Goal: Transaction & Acquisition: Purchase product/service

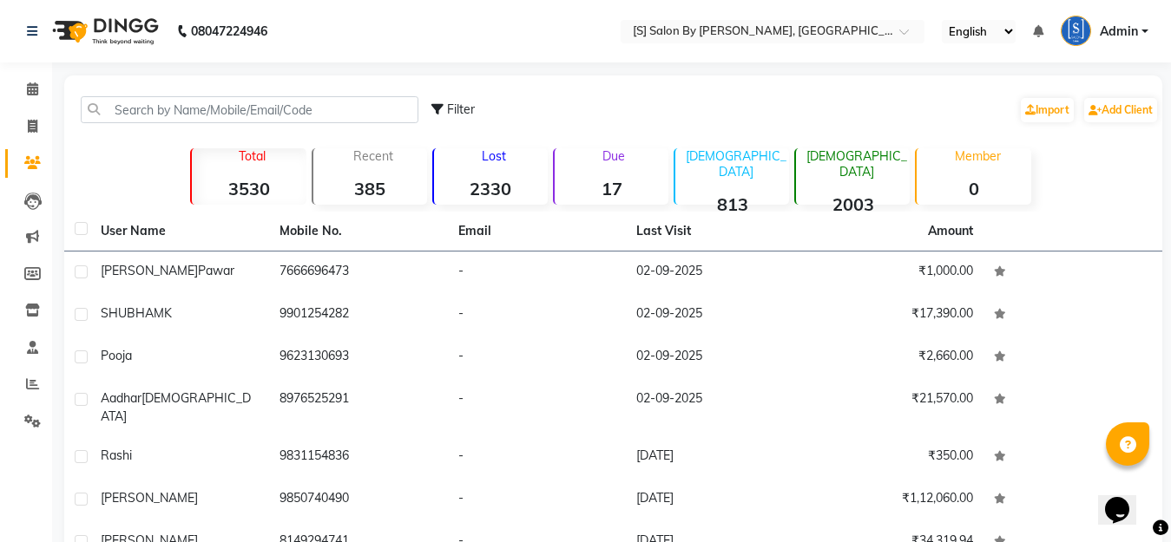
click at [218, 116] on input "text" at bounding box center [250, 109] width 338 height 27
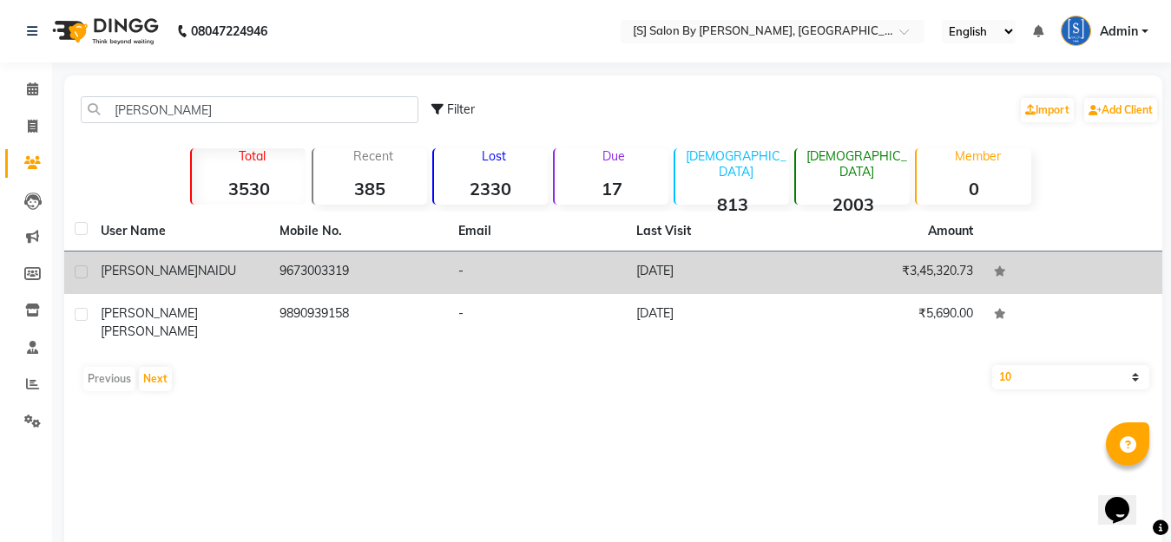
type input "[PERSON_NAME]"
click at [999, 273] on icon at bounding box center [1000, 271] width 12 height 10
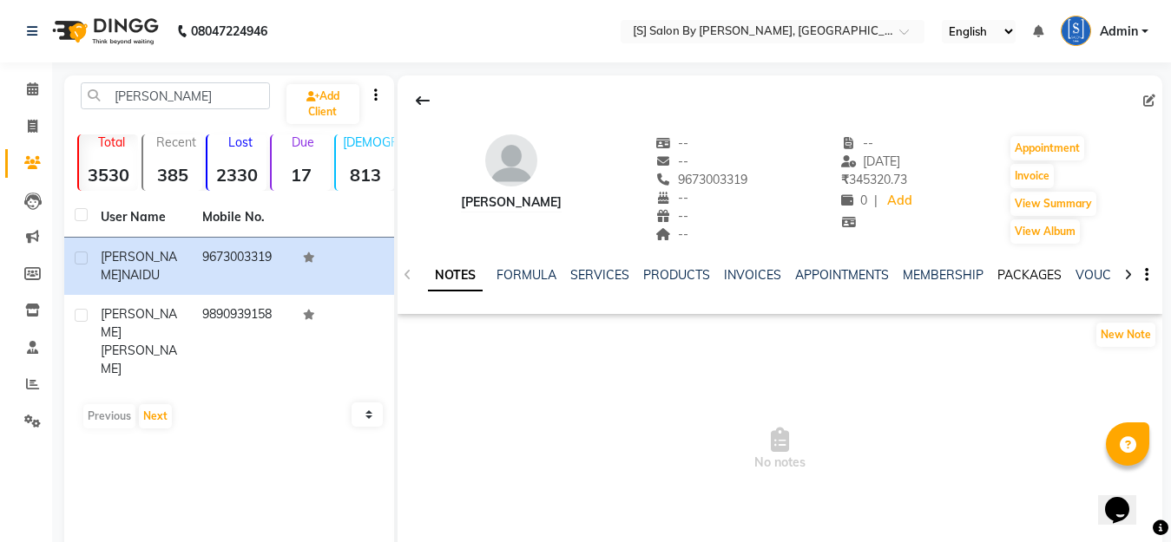
click at [1000, 272] on link "PACKAGES" at bounding box center [1029, 275] width 64 height 16
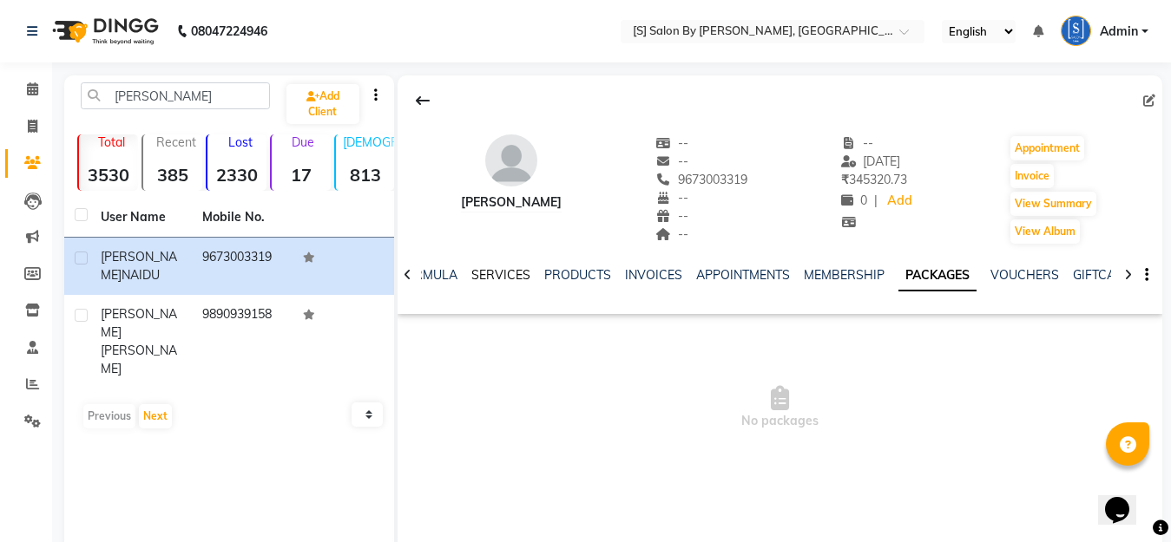
click at [495, 268] on link "SERVICES" at bounding box center [500, 275] width 59 height 16
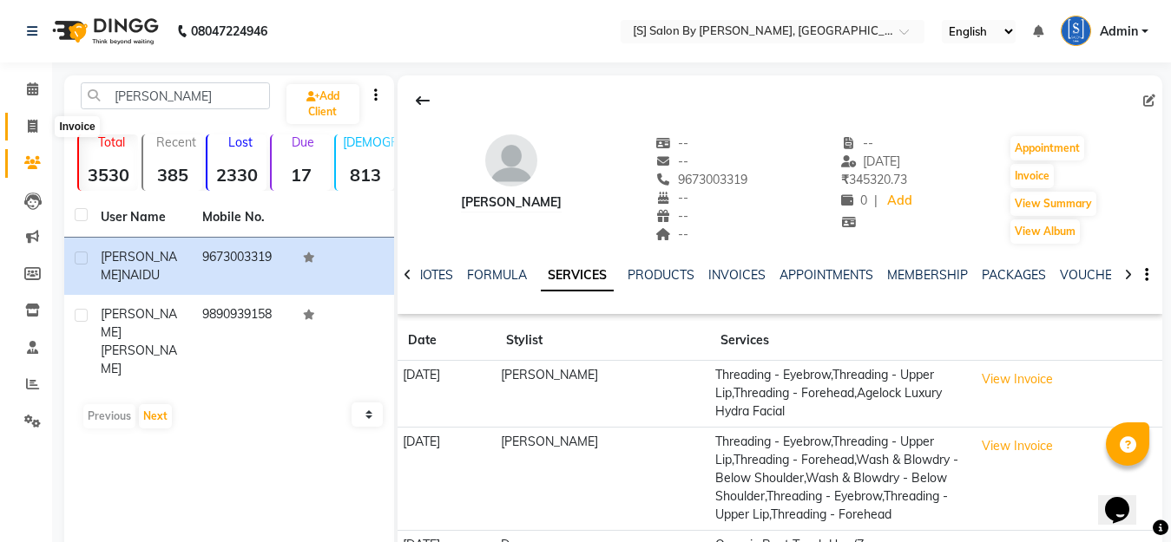
click at [34, 128] on icon at bounding box center [33, 126] width 10 height 13
select select "service"
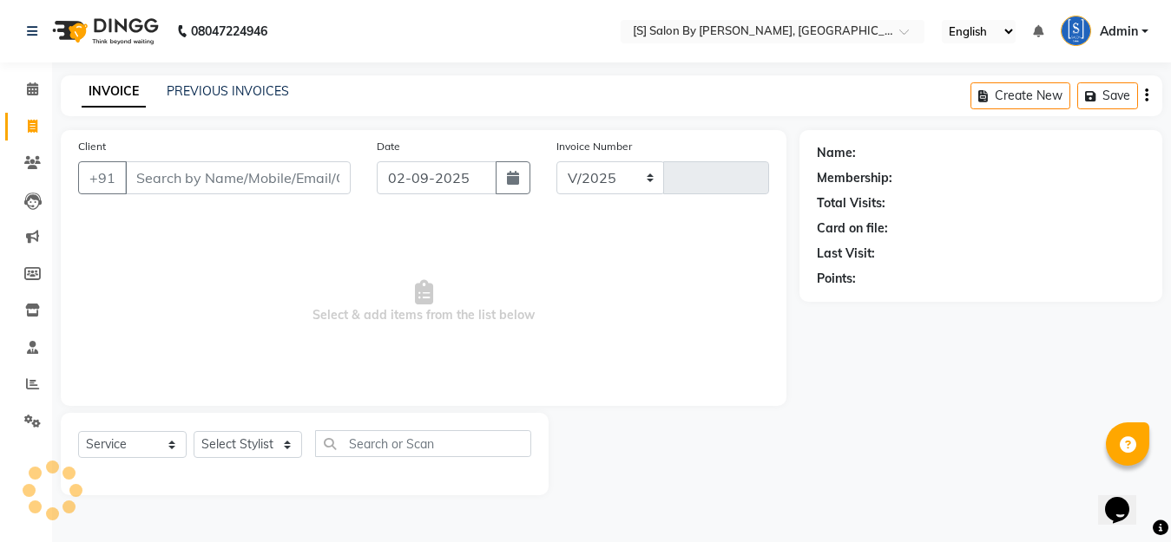
select select "45"
type input "1264"
click at [31, 122] on icon at bounding box center [33, 126] width 10 height 13
select select "service"
type input "1264"
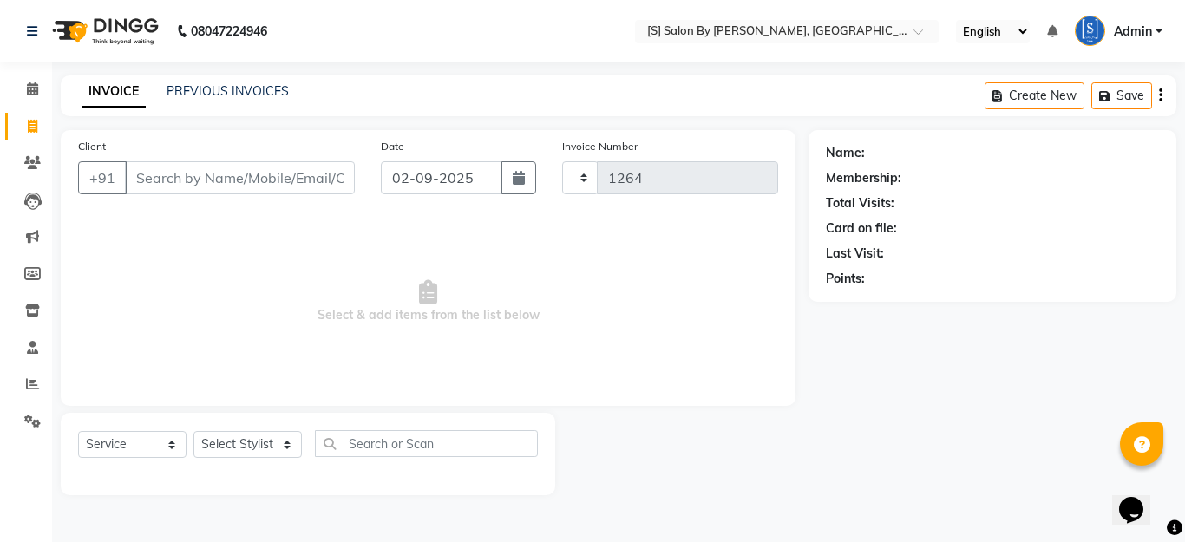
select select "45"
click at [522, 175] on icon "button" at bounding box center [519, 178] width 12 height 14
select select "9"
select select "2025"
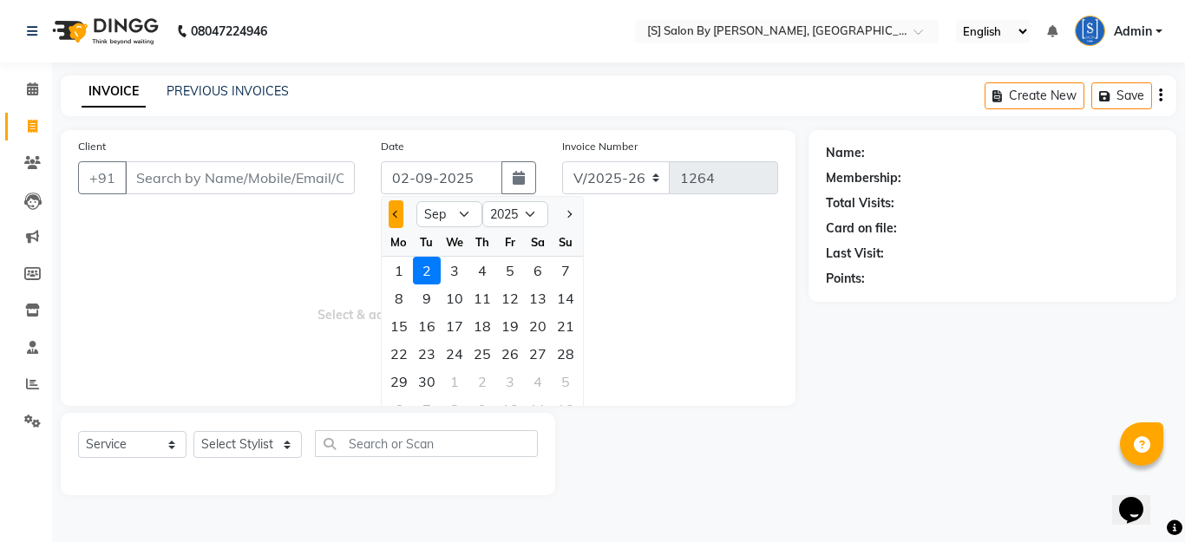
click at [394, 210] on button "Previous month" at bounding box center [396, 214] width 15 height 28
select select "8"
click at [534, 297] on div "9" at bounding box center [538, 299] width 28 height 28
type input "[DATE]"
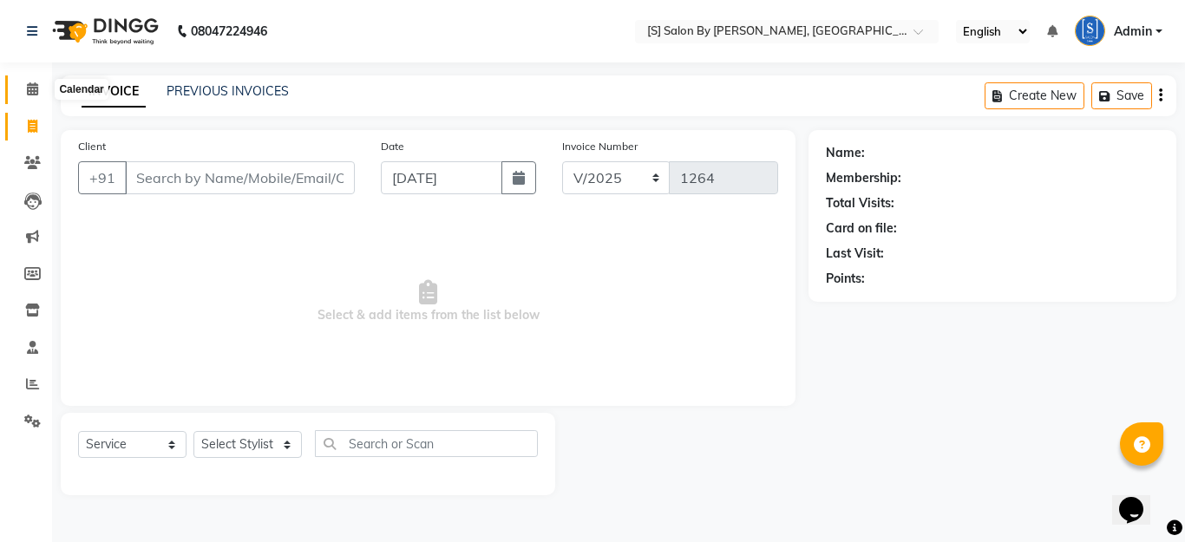
click at [24, 90] on span at bounding box center [32, 90] width 30 height 20
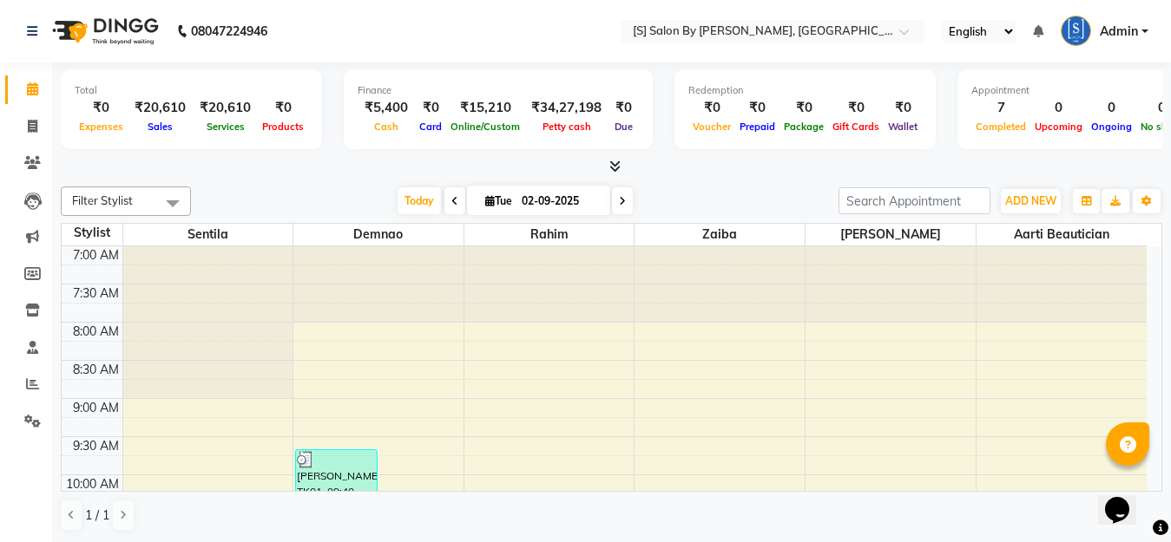
click at [451, 201] on icon at bounding box center [454, 201] width 7 height 10
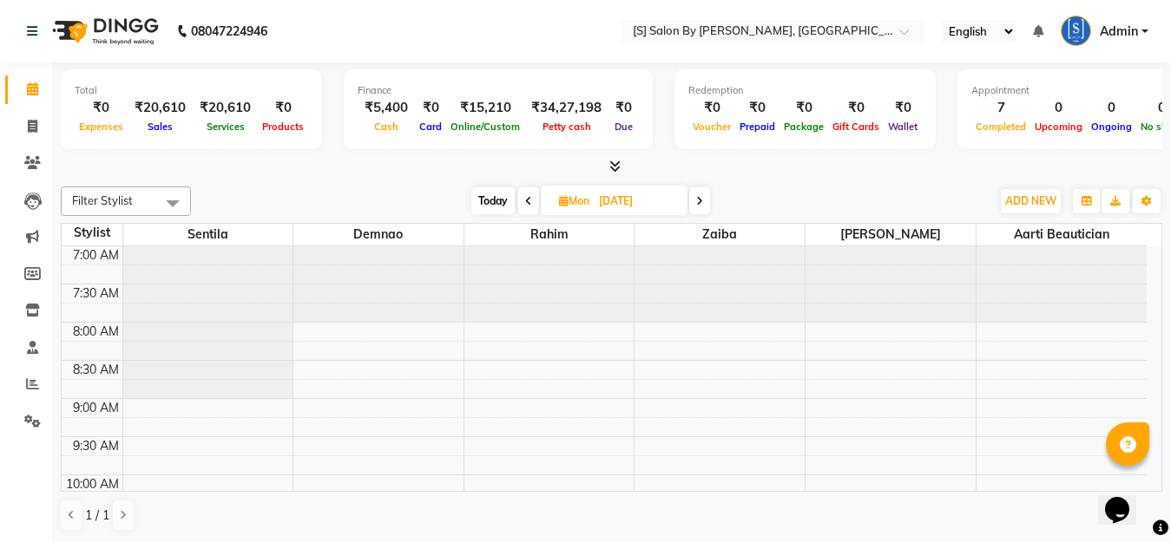
click at [482, 202] on span "Today" at bounding box center [492, 200] width 43 height 27
type input "02-09-2025"
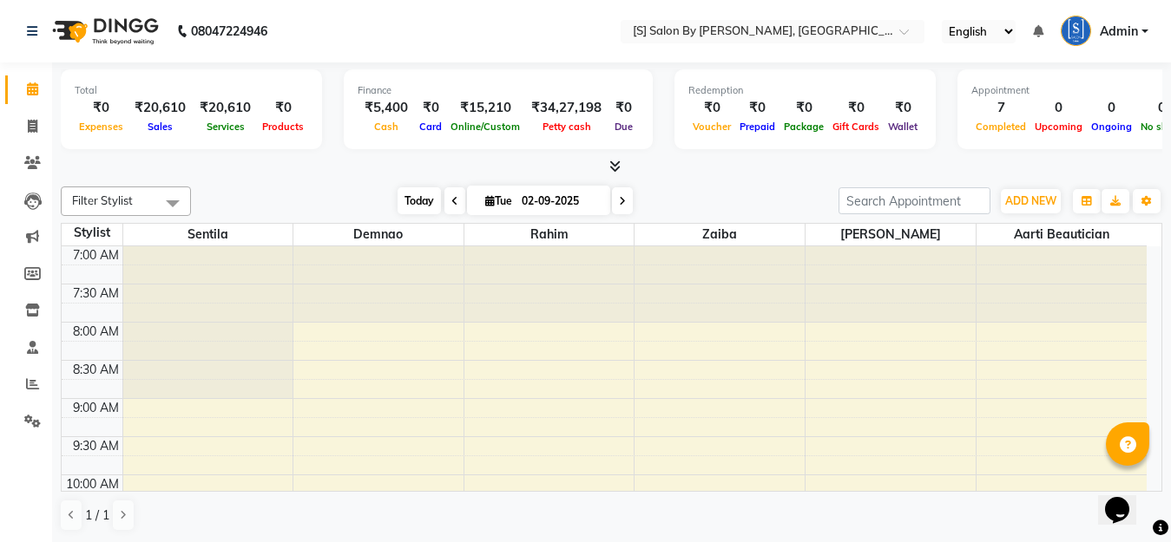
scroll to position [841, 0]
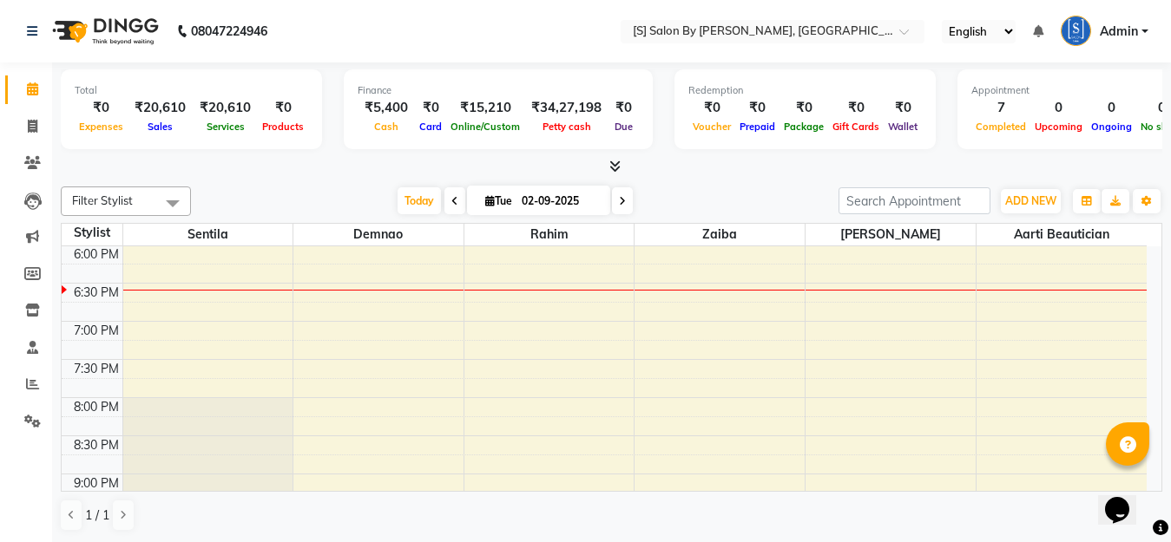
click at [485, 199] on icon at bounding box center [490, 200] width 10 height 11
select select "9"
select select "2025"
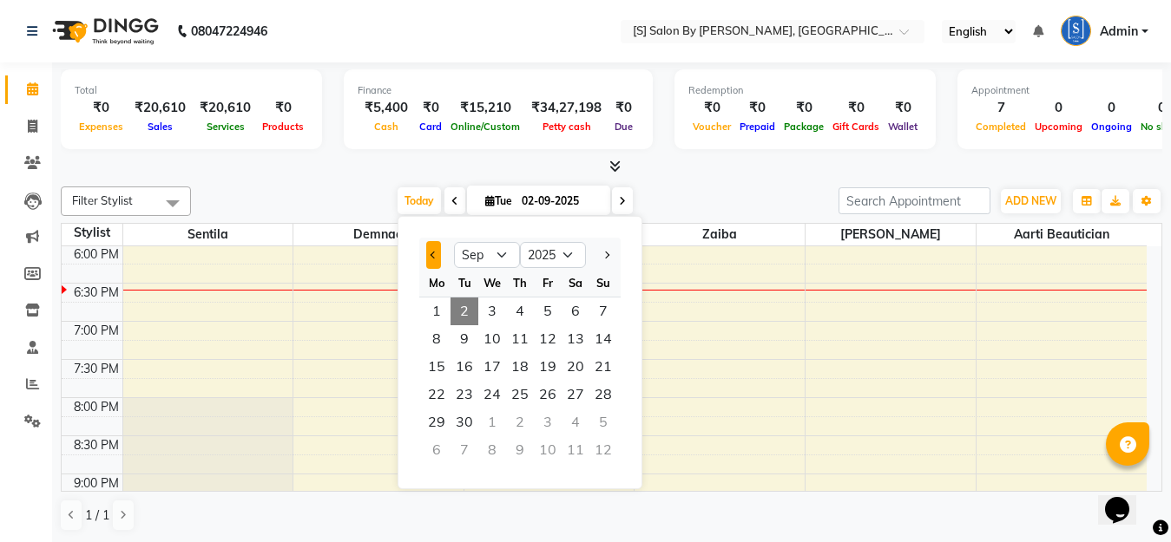
click at [430, 249] on button "Previous month" at bounding box center [433, 255] width 15 height 28
select select "8"
click at [575, 333] on span "9" at bounding box center [575, 339] width 28 height 28
type input "[DATE]"
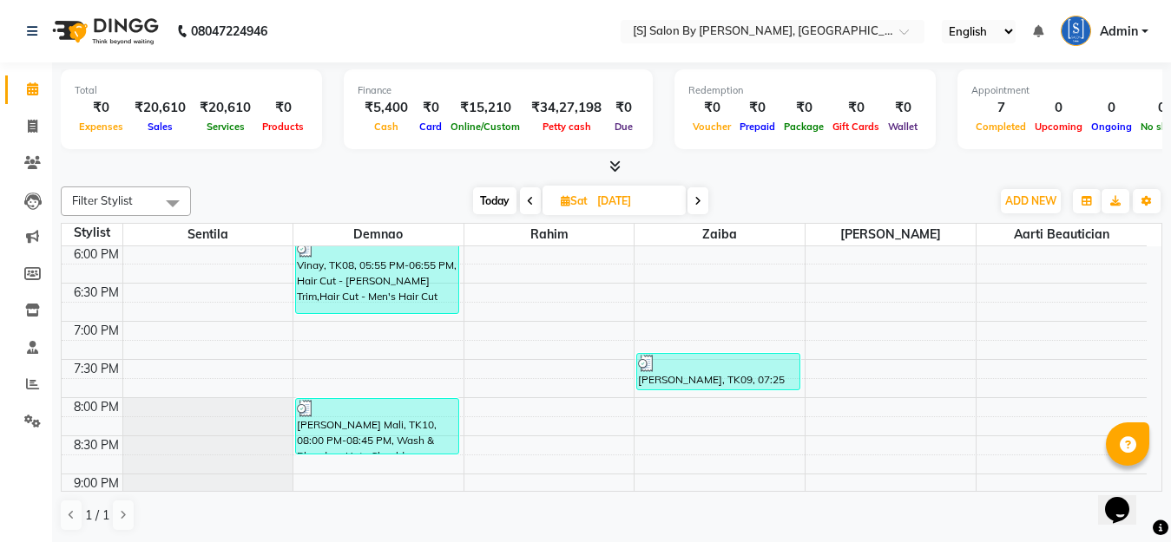
click at [578, 343] on div "7:00 AM 7:30 AM 8:00 AM 8:30 AM 9:00 AM 9:30 AM 10:00 AM 10:30 AM 11:00 AM 11:3…" at bounding box center [604, 16] width 1085 height 1221
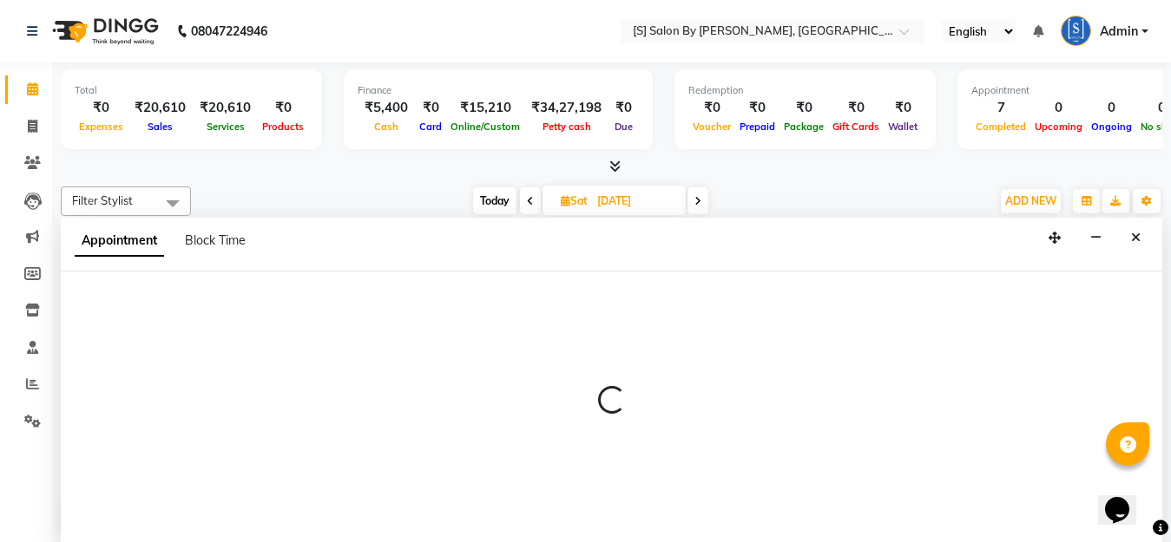
scroll to position [1, 0]
select select "43272"
select select "tentative"
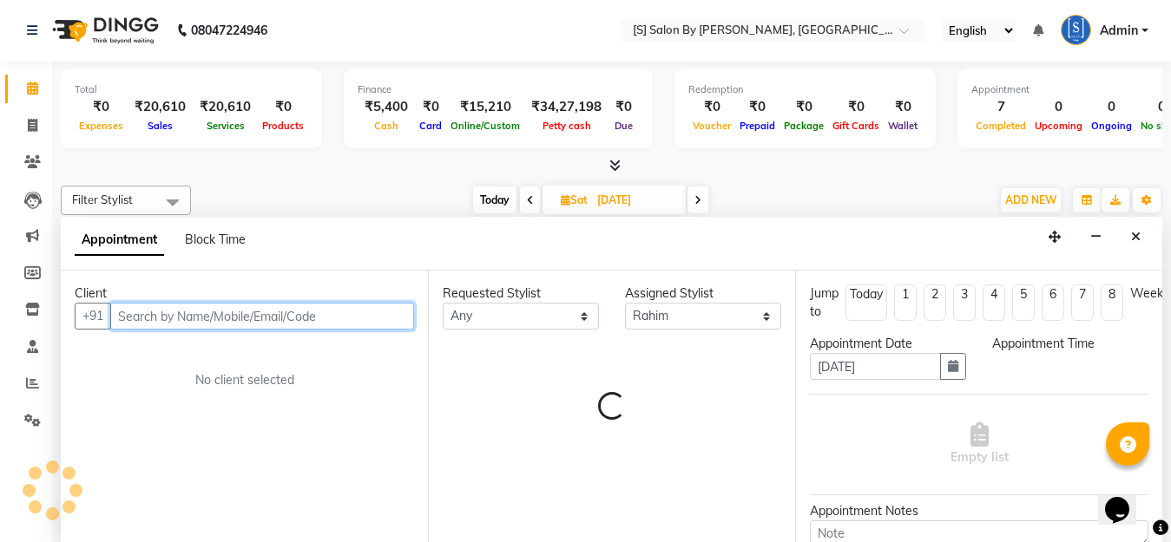
select select "1155"
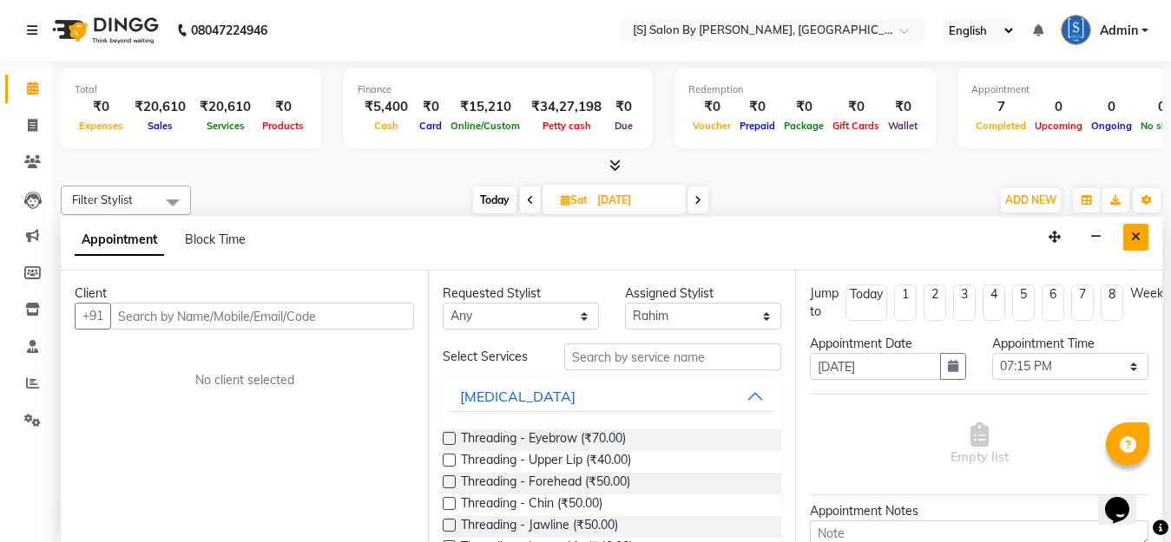
click at [1137, 237] on icon "Close" at bounding box center [1136, 237] width 10 height 12
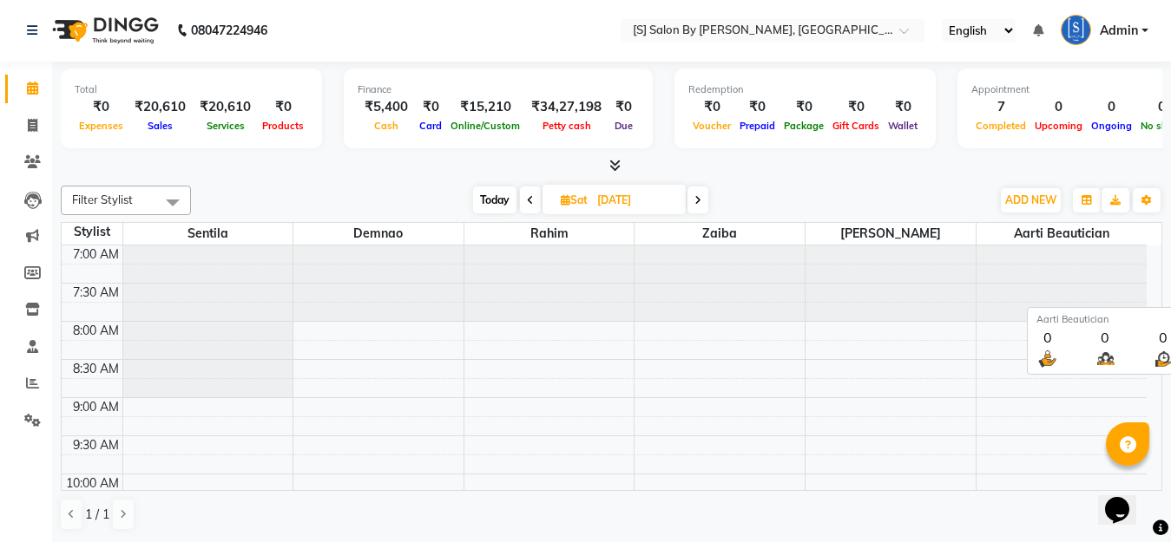
scroll to position [0, 0]
click at [562, 198] on icon at bounding box center [566, 200] width 10 height 11
select select "8"
select select "2025"
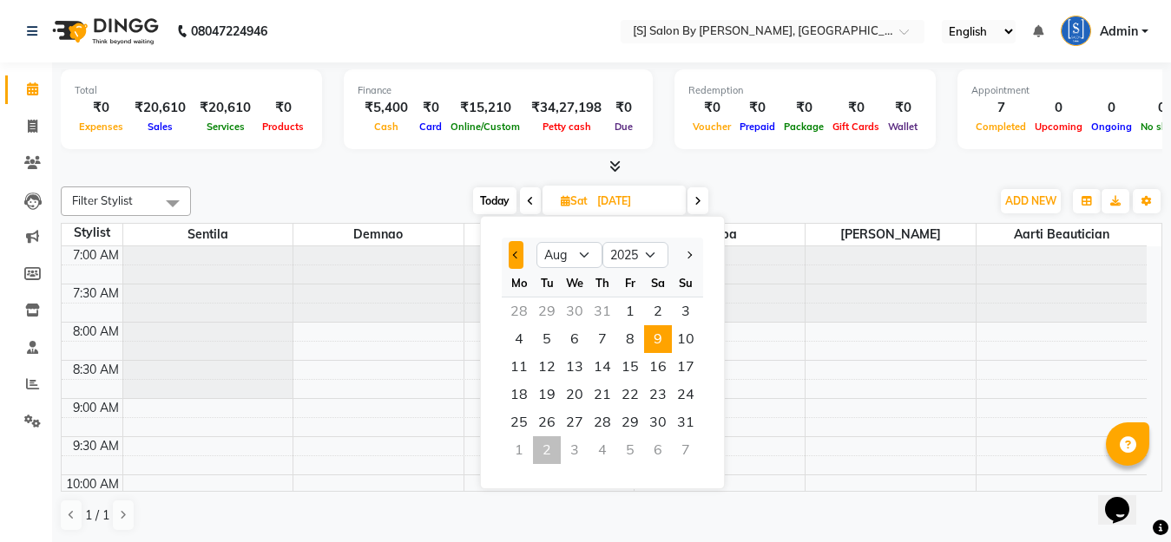
click at [511, 250] on button "Previous month" at bounding box center [515, 255] width 15 height 28
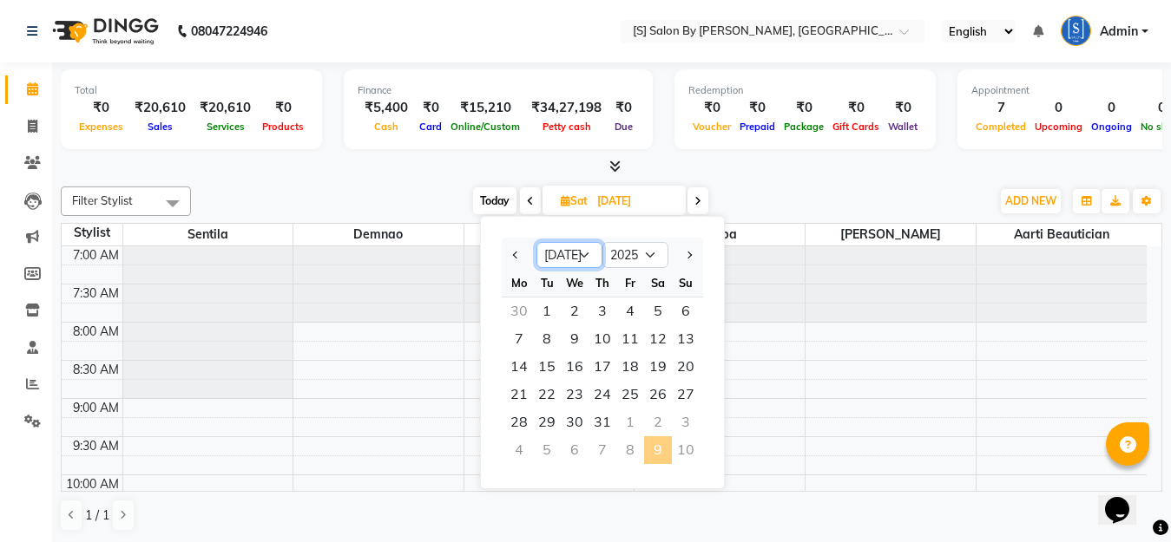
click at [591, 253] on select "Jan Feb Mar Apr May Jun [DATE] Aug Sep Oct Nov Dec" at bounding box center [569, 255] width 66 height 26
select select "9"
click at [536, 242] on select "Jan Feb Mar Apr May Jun [DATE] Aug Sep Oct Nov Dec" at bounding box center [569, 255] width 66 height 26
click at [544, 308] on span "2" at bounding box center [547, 312] width 28 height 28
type input "02-09-2025"
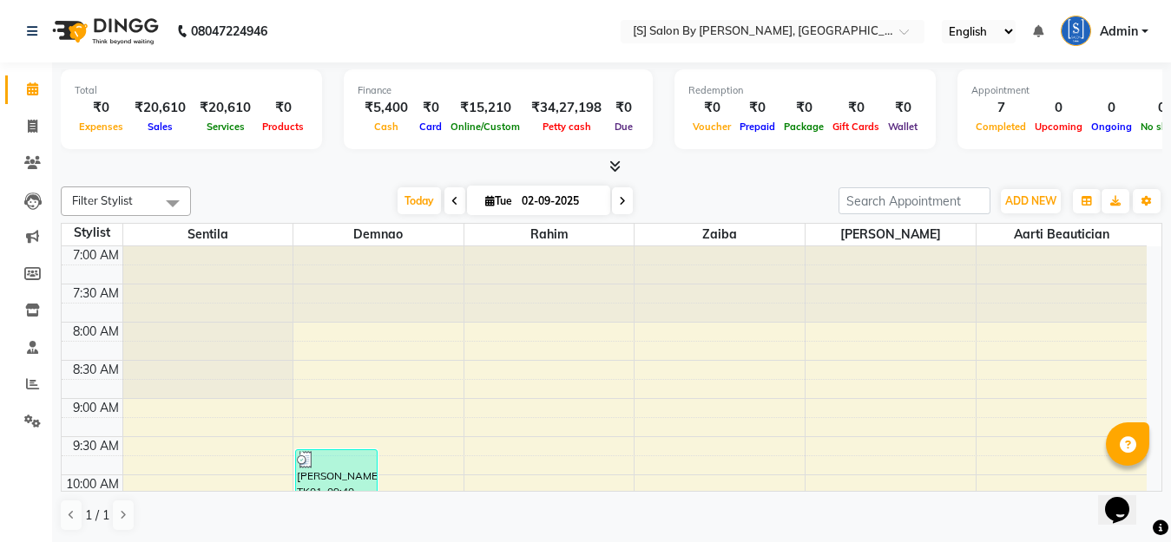
scroll to position [841, 0]
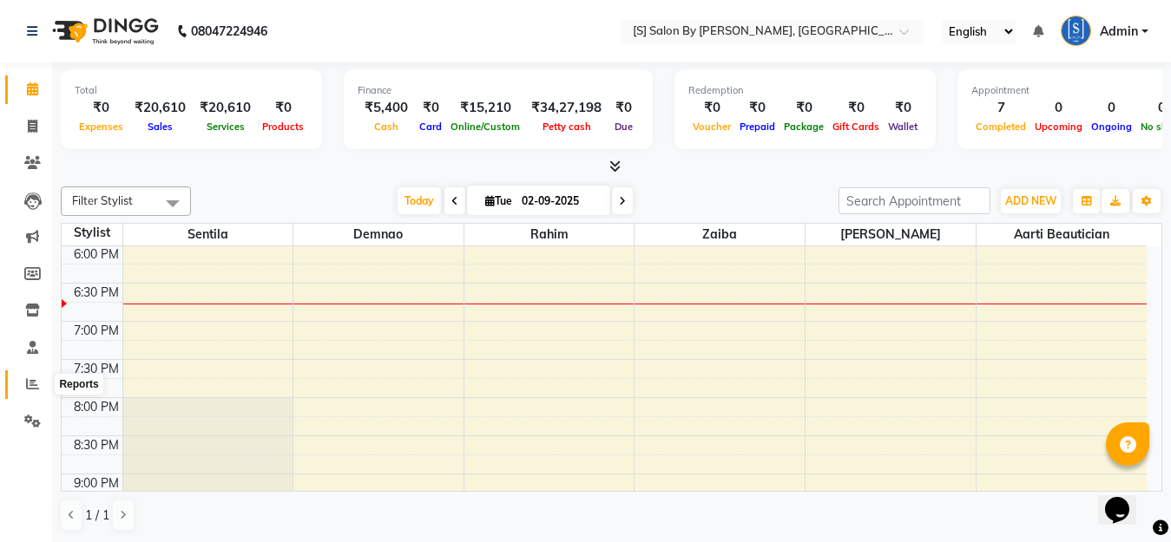
click at [30, 388] on icon at bounding box center [32, 383] width 13 height 13
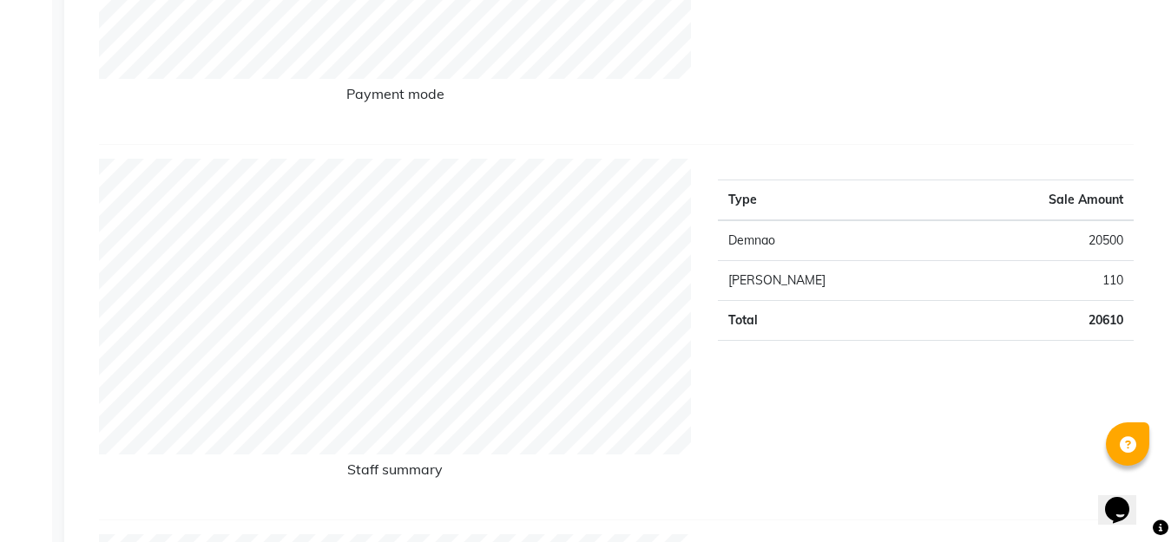
scroll to position [260, 0]
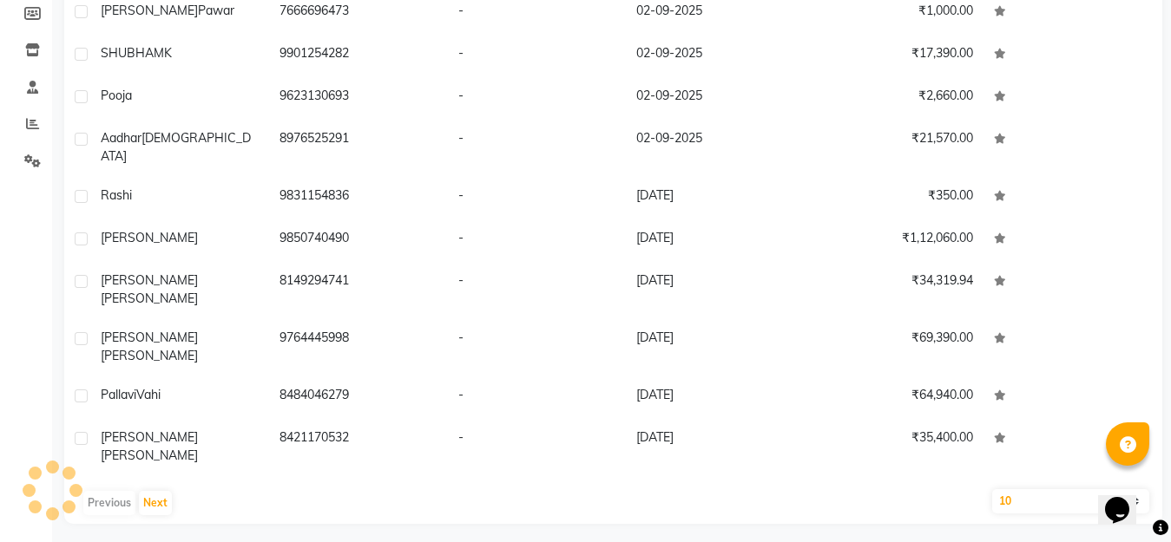
scroll to position [87, 0]
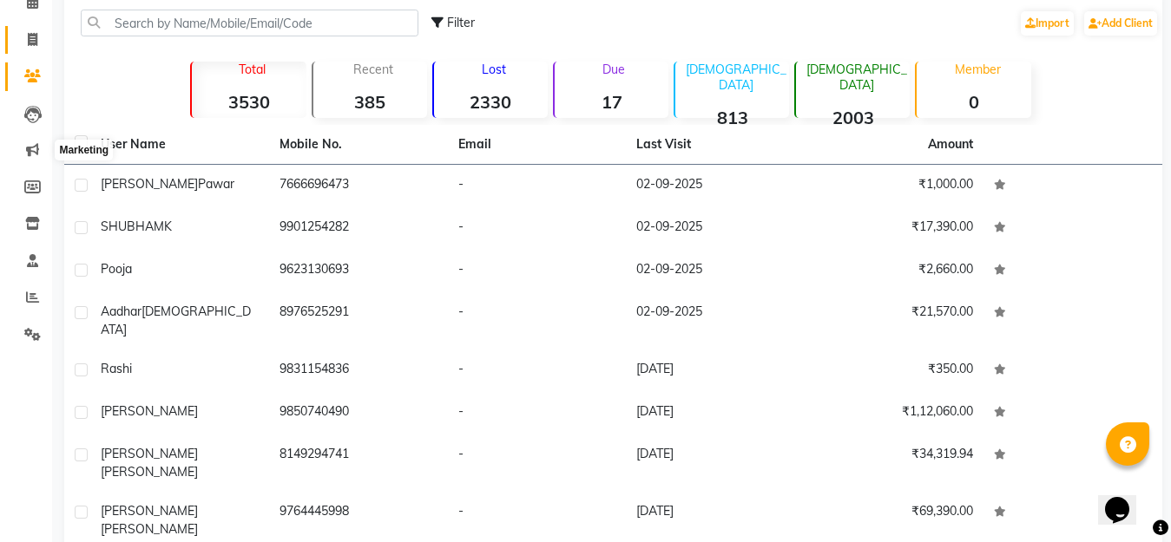
click at [37, 38] on icon at bounding box center [33, 39] width 10 height 13
select select "service"
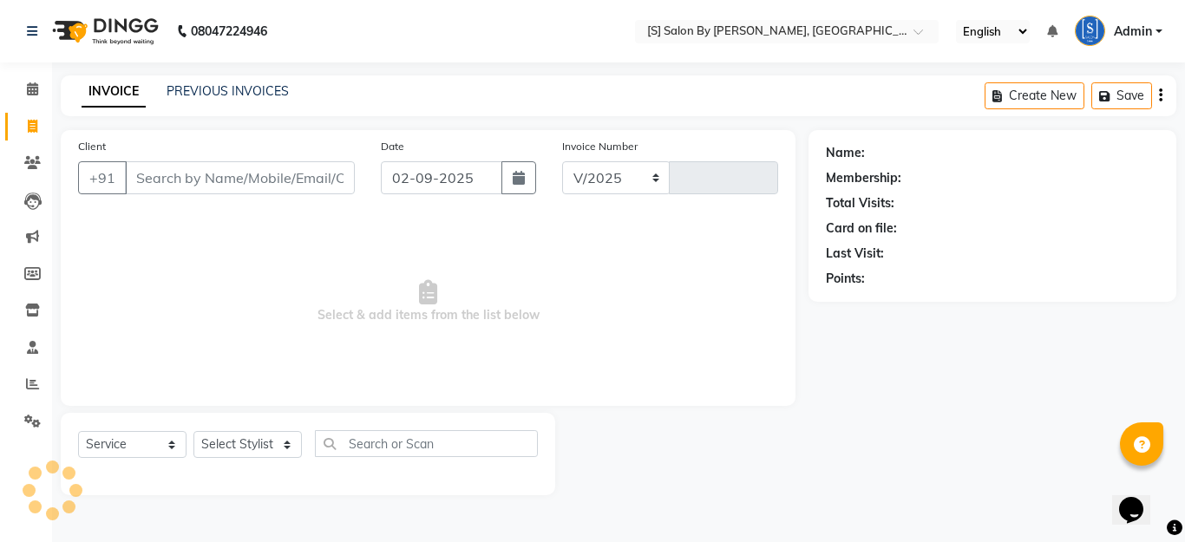
select select "45"
type input "1264"
click at [256, 173] on input "Client" at bounding box center [240, 177] width 230 height 33
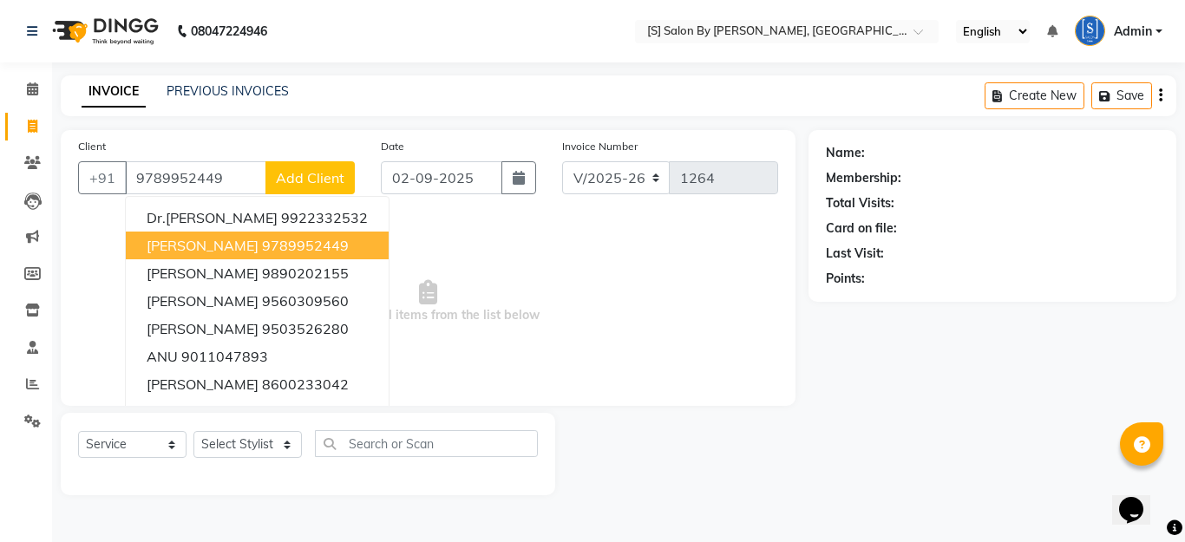
type input "9789952449"
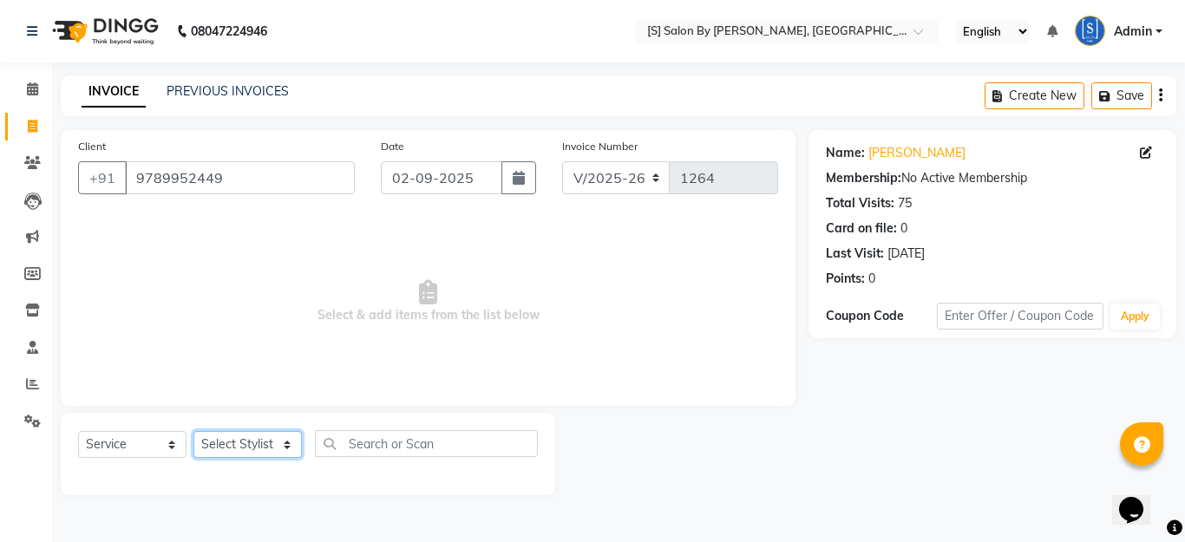
click at [222, 440] on select "Select Stylist Aarti Beautician Demnao [PERSON_NAME] [PERSON_NAME]" at bounding box center [248, 444] width 108 height 27
select select "4280"
click at [194, 431] on select "Select Stylist Aarti Beautician Demnao [PERSON_NAME] [PERSON_NAME]" at bounding box center [248, 444] width 108 height 27
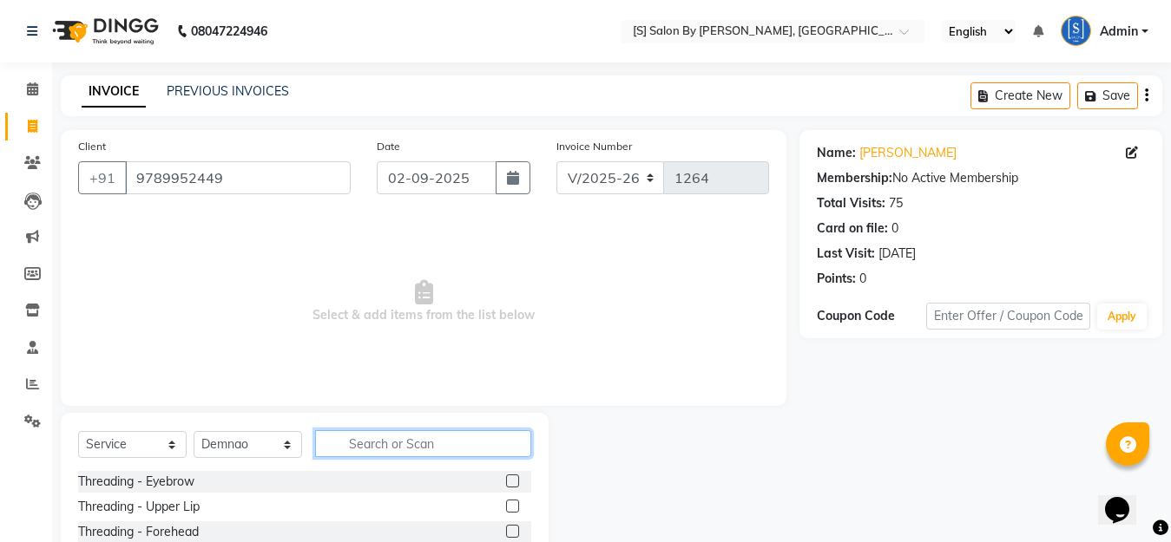
click at [417, 446] on input "text" at bounding box center [423, 443] width 216 height 27
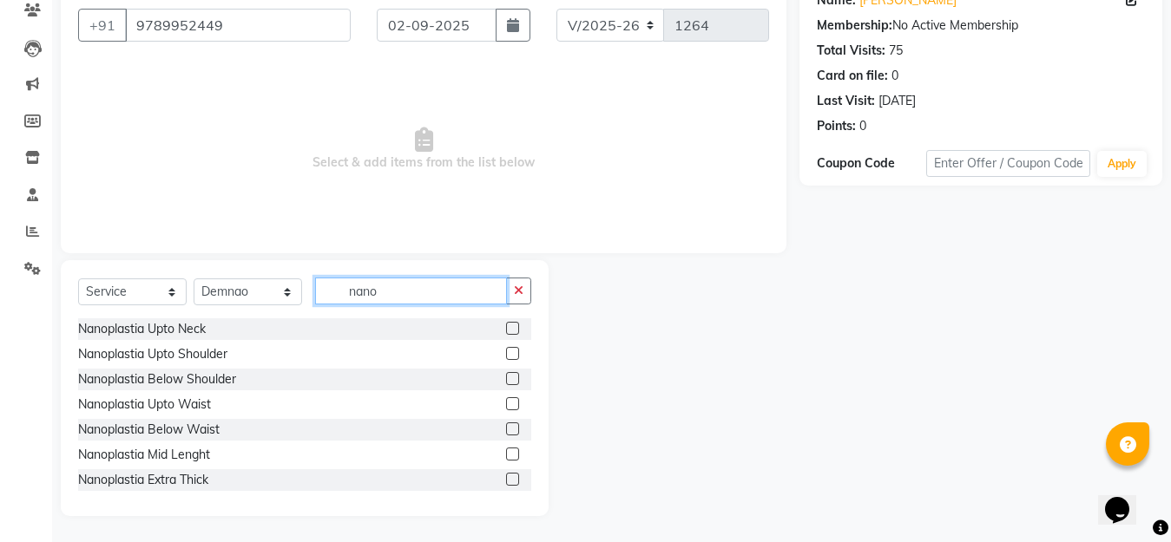
type input "nano"
click at [506, 376] on label at bounding box center [512, 378] width 13 height 13
click at [506, 376] on input "checkbox" at bounding box center [511, 379] width 11 height 11
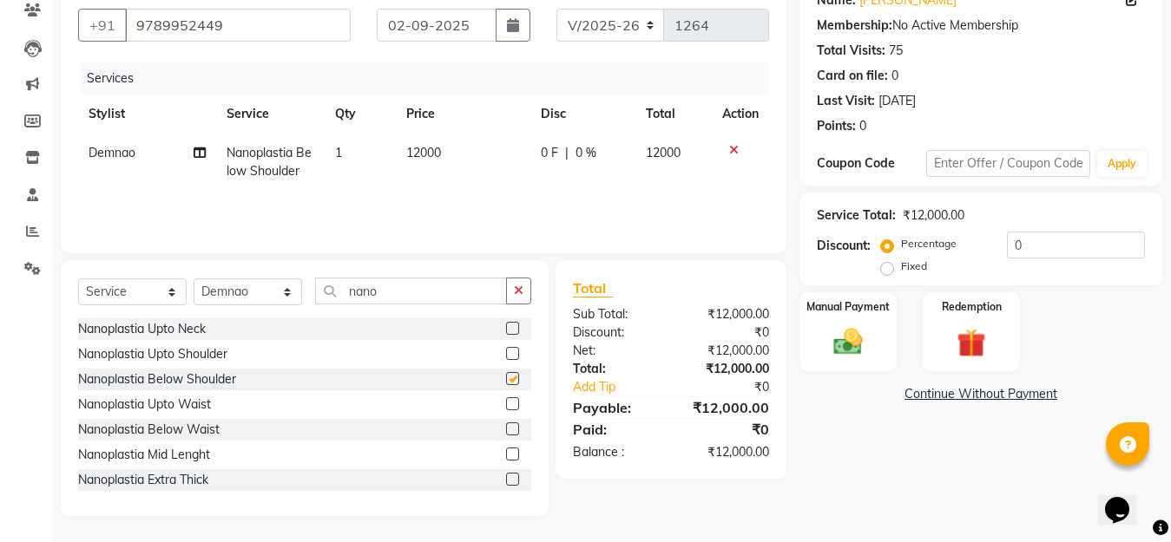
checkbox input "false"
click at [578, 152] on span "0 %" at bounding box center [585, 153] width 21 height 18
select select "4280"
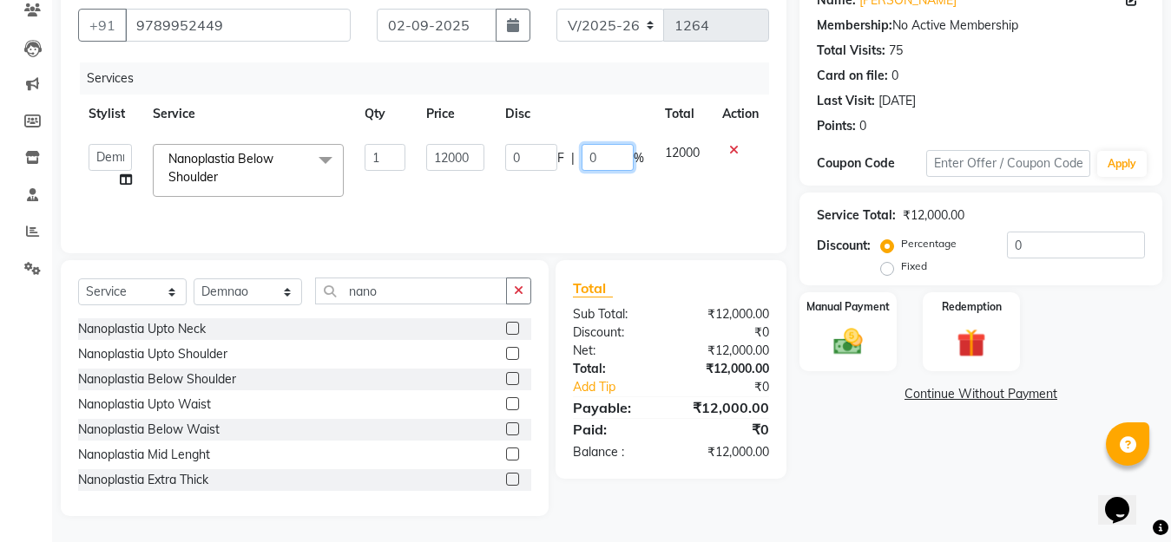
drag, startPoint x: 613, startPoint y: 151, endPoint x: 542, endPoint y: 143, distance: 71.6
click at [550, 147] on div "0 F | 0 %" at bounding box center [574, 157] width 139 height 27
type input "30"
click at [574, 92] on div "Services" at bounding box center [431, 78] width 702 height 32
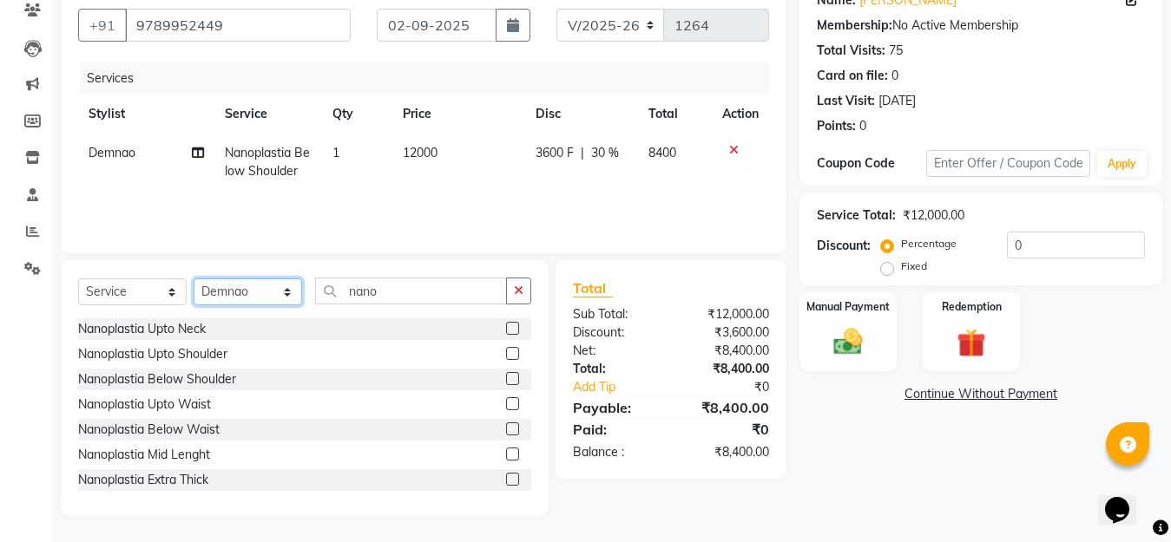
click at [246, 291] on select "Select Stylist Aarti Beautician Demnao [PERSON_NAME] [PERSON_NAME]" at bounding box center [248, 292] width 108 height 27
select select "20836"
click at [194, 279] on select "Select Stylist Aarti Beautician Demnao [PERSON_NAME] [PERSON_NAME]" at bounding box center [248, 292] width 108 height 27
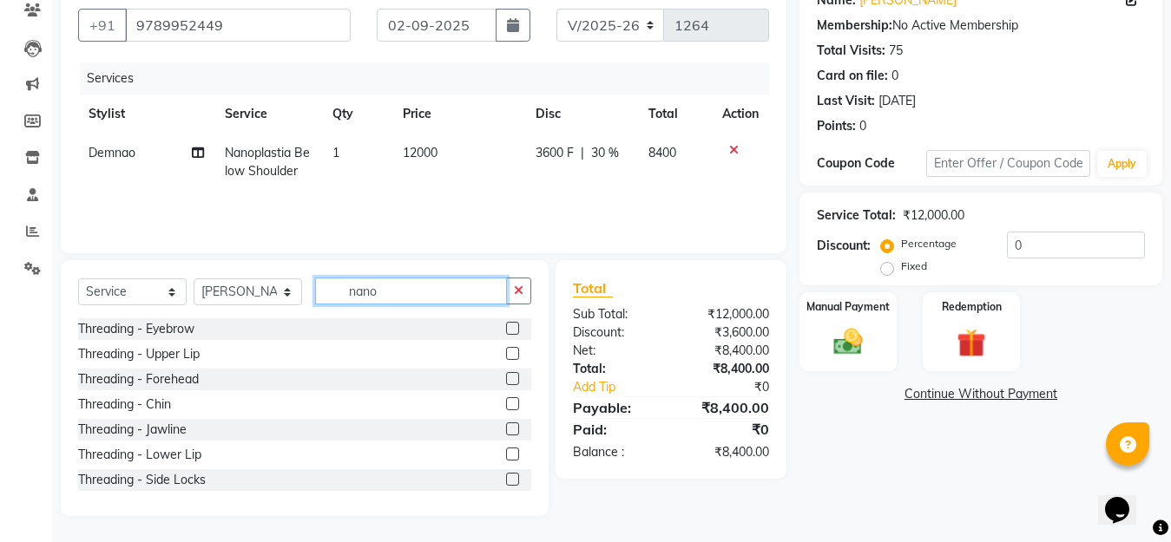
drag, startPoint x: 398, startPoint y: 289, endPoint x: 296, endPoint y: 274, distance: 103.4
click at [299, 276] on div "Select Service Product Membership Package Voucher Prepaid Gift Card Select Styl…" at bounding box center [305, 388] width 488 height 256
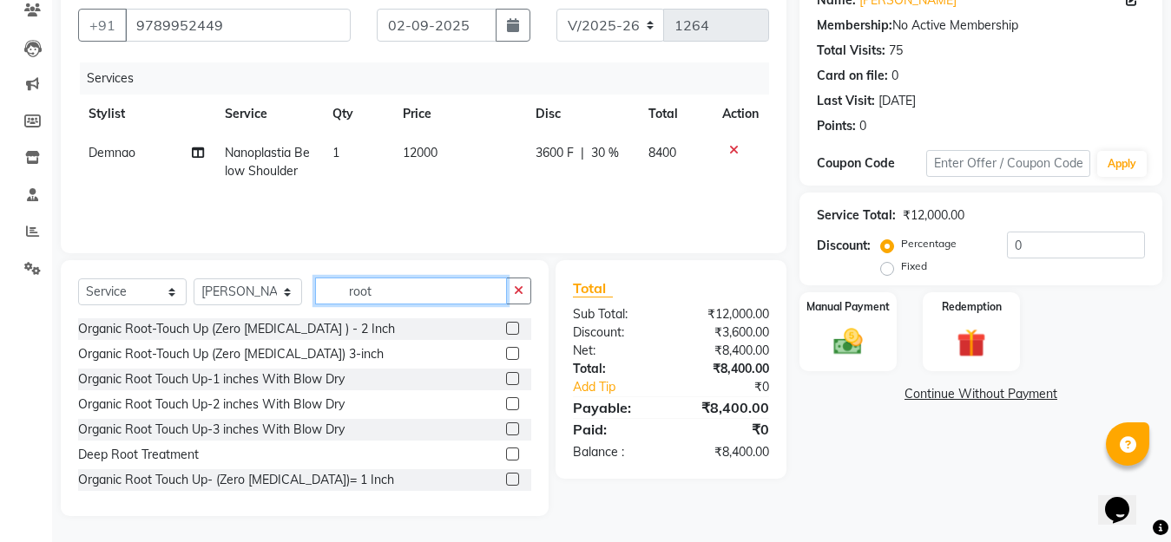
scroll to position [53, 0]
type input "root"
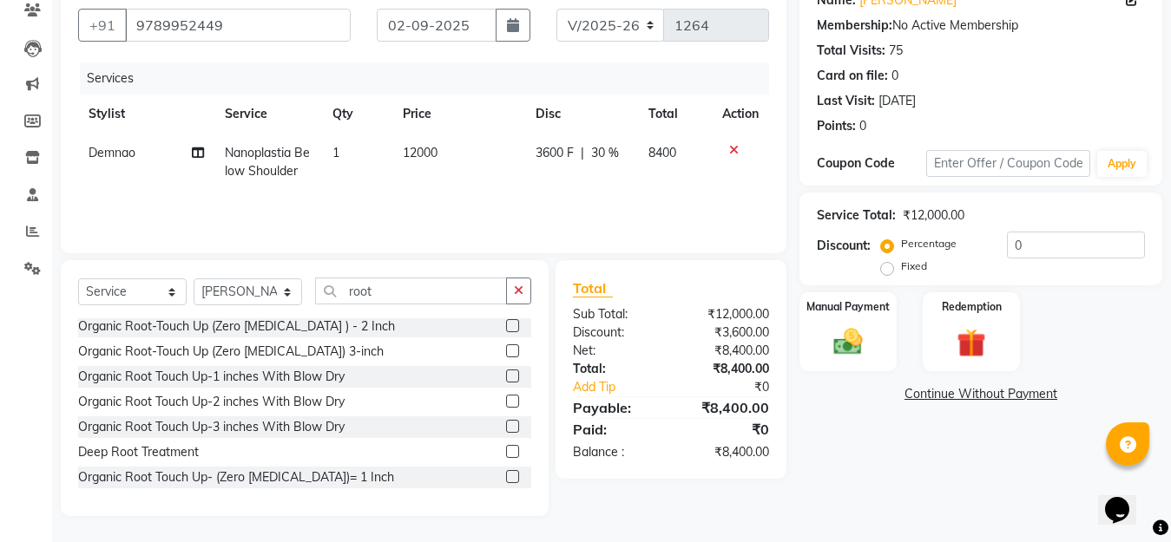
click at [506, 478] on label at bounding box center [512, 476] width 13 height 13
click at [506, 478] on input "checkbox" at bounding box center [511, 477] width 11 height 11
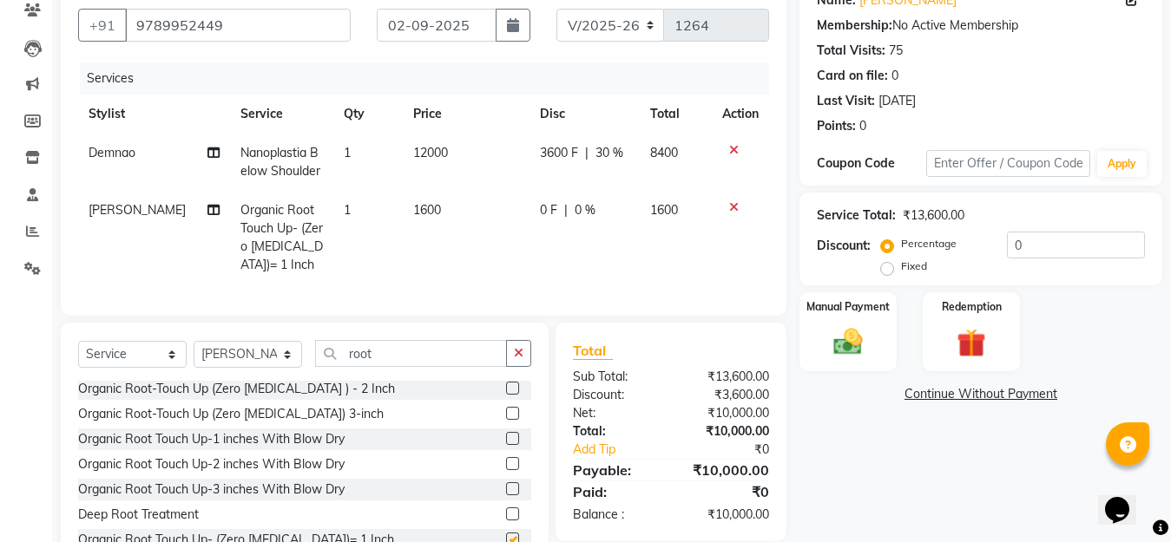
checkbox input "false"
click at [542, 212] on span "0 F" at bounding box center [548, 210] width 17 height 18
select select "20836"
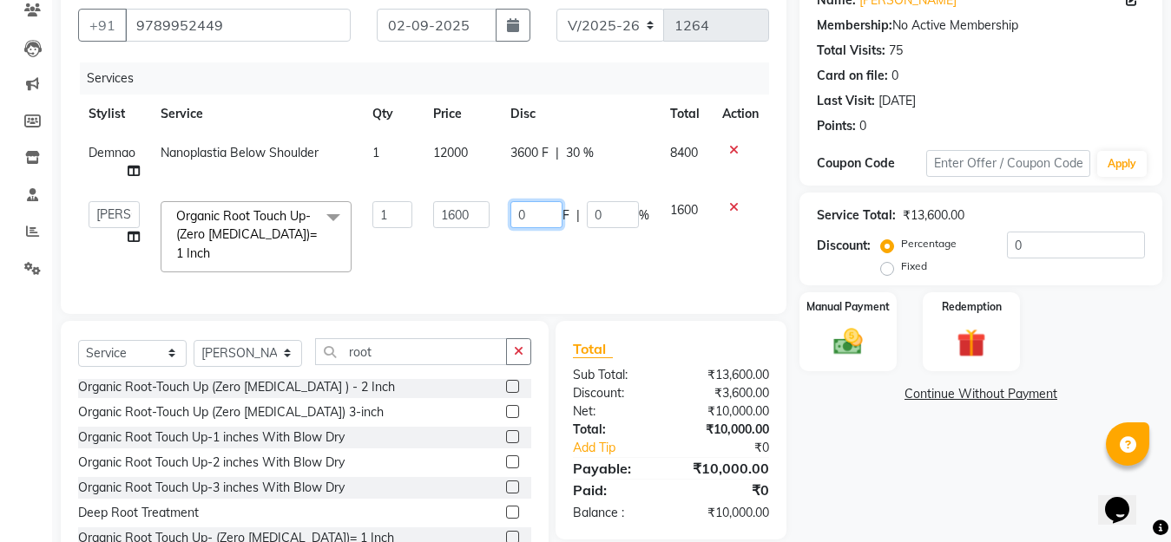
drag, startPoint x: 546, startPoint y: 212, endPoint x: 447, endPoint y: 188, distance: 101.7
click at [458, 200] on tr "Aarti Beautician Demnao Pranoti Rahim Sentila Zaiba Organic Root Touch Up- (Zer…" at bounding box center [423, 237] width 691 height 92
type input "500"
click at [557, 245] on td "500 F | 0 %" at bounding box center [580, 237] width 160 height 92
select select "20836"
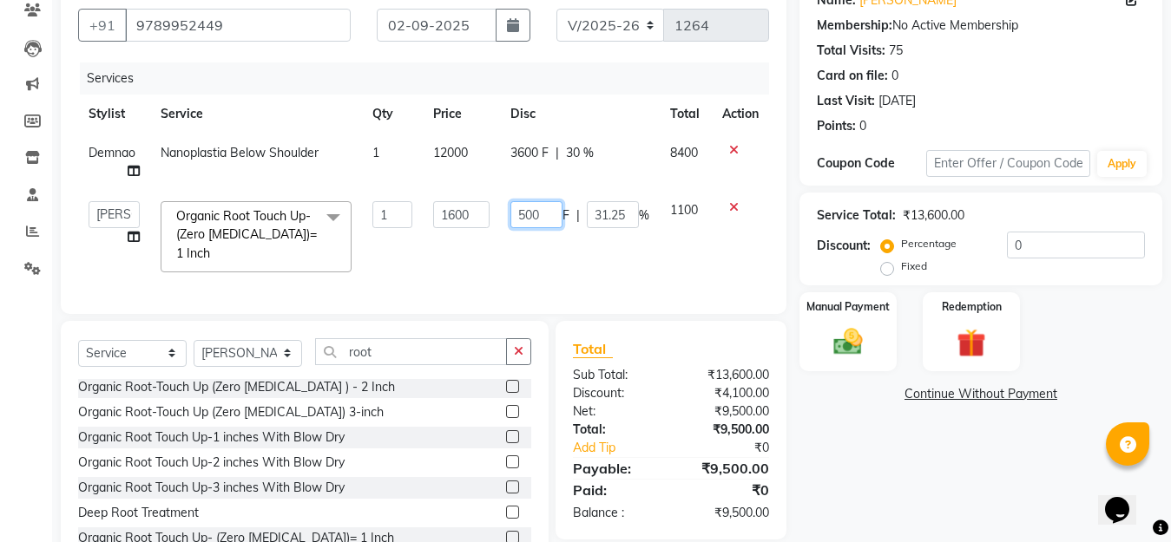
click at [524, 213] on input "500" at bounding box center [536, 214] width 52 height 27
type input "600"
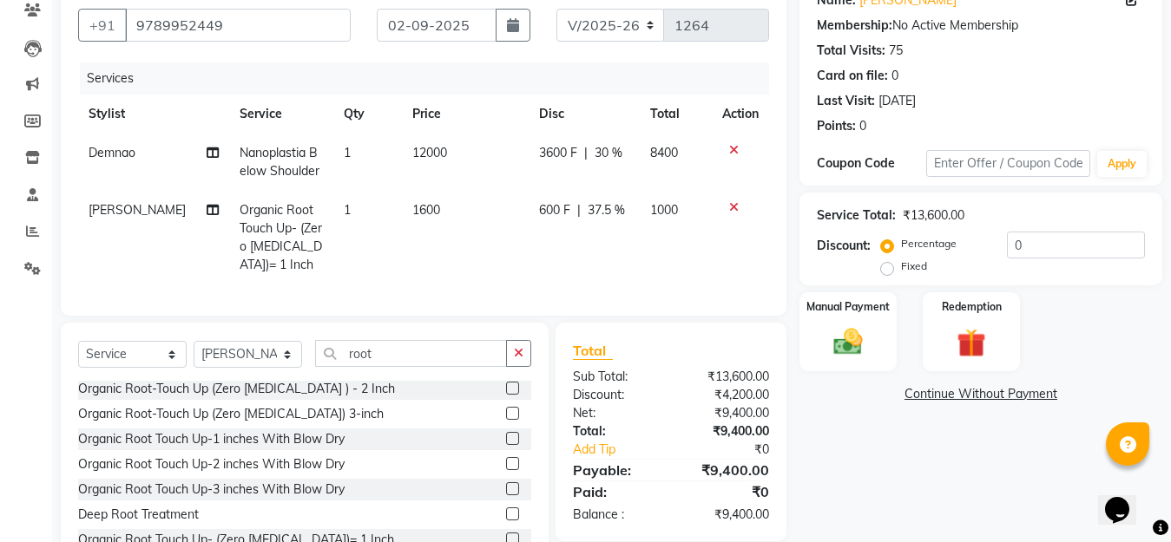
click at [619, 259] on td "600 F | 37.5 %" at bounding box center [583, 238] width 111 height 94
select select "20836"
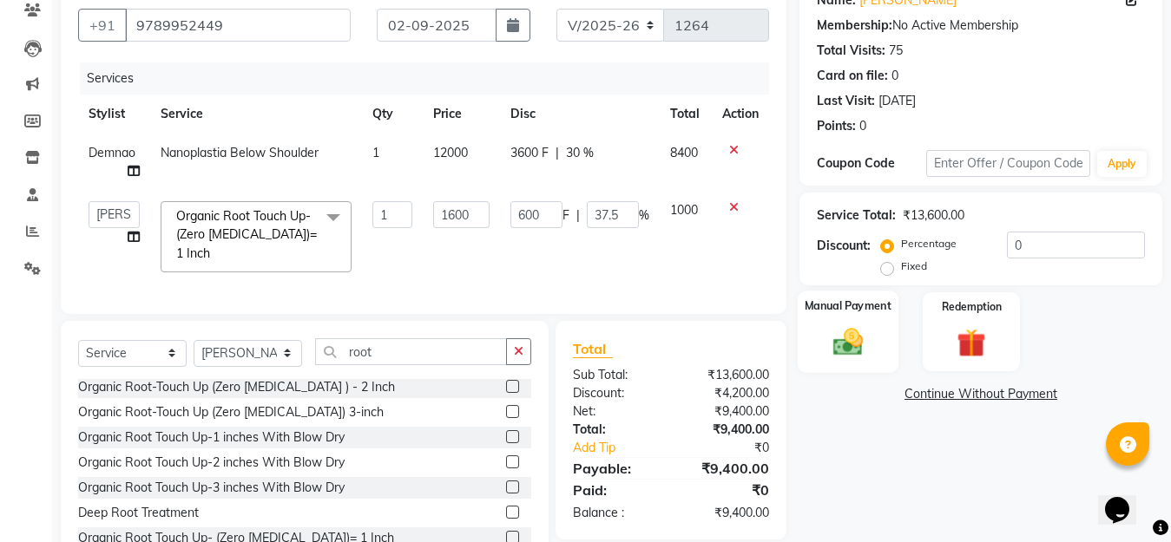
click at [853, 346] on img at bounding box center [847, 342] width 49 height 35
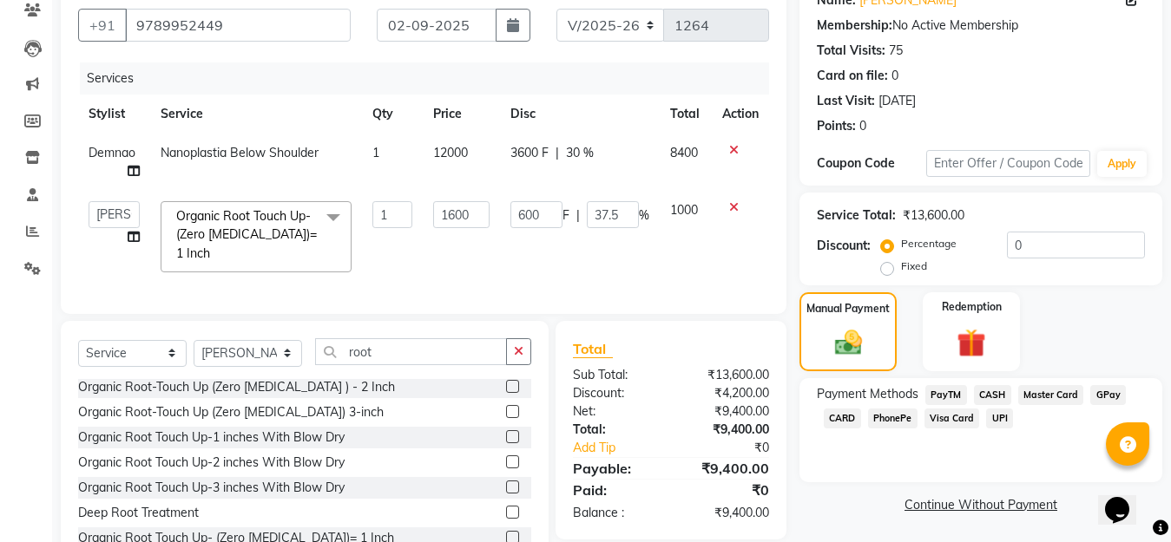
click at [996, 394] on span "CASH" at bounding box center [992, 395] width 37 height 20
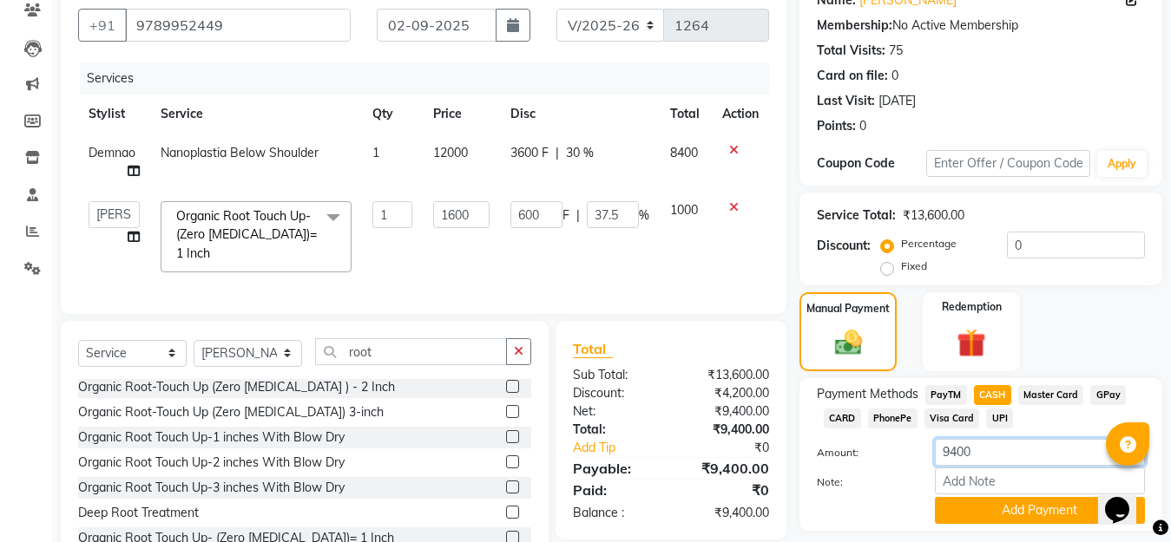
drag, startPoint x: 996, startPoint y: 451, endPoint x: 882, endPoint y: 445, distance: 114.7
click at [888, 449] on div "Amount: 9400" at bounding box center [981, 454] width 354 height 30
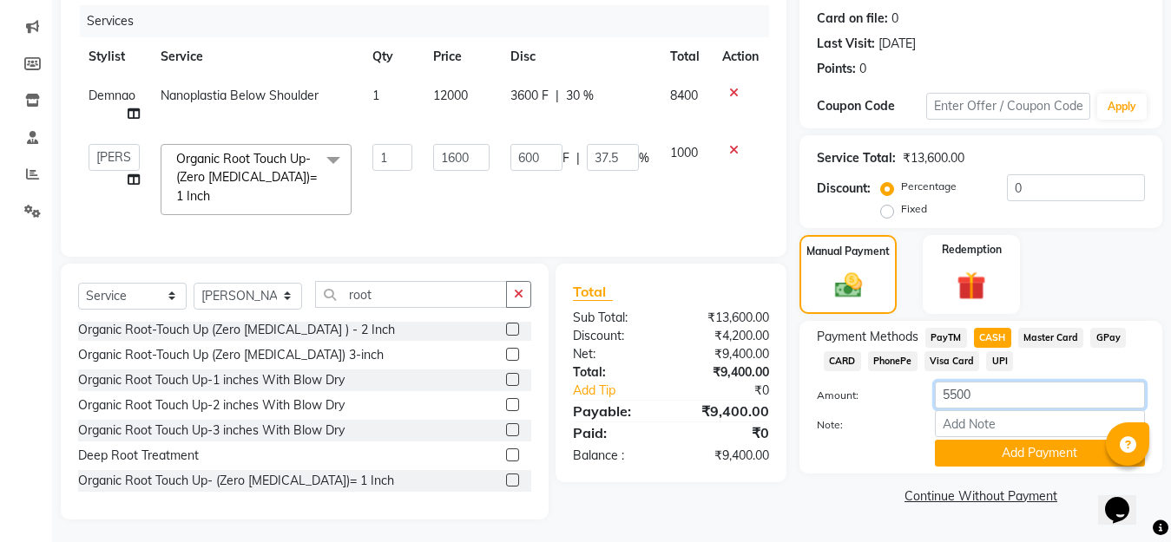
type input "5500"
click at [1049, 235] on div "Manual Payment Redemption" at bounding box center [980, 274] width 389 height 79
click at [1016, 460] on button "Add Payment" at bounding box center [1040, 453] width 210 height 27
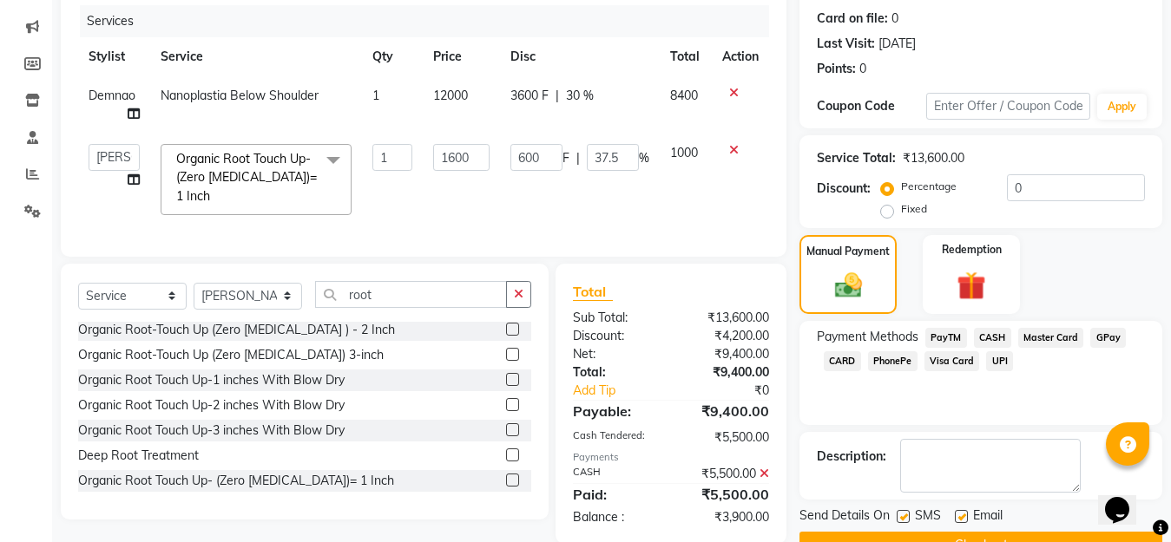
scroll to position [253, 0]
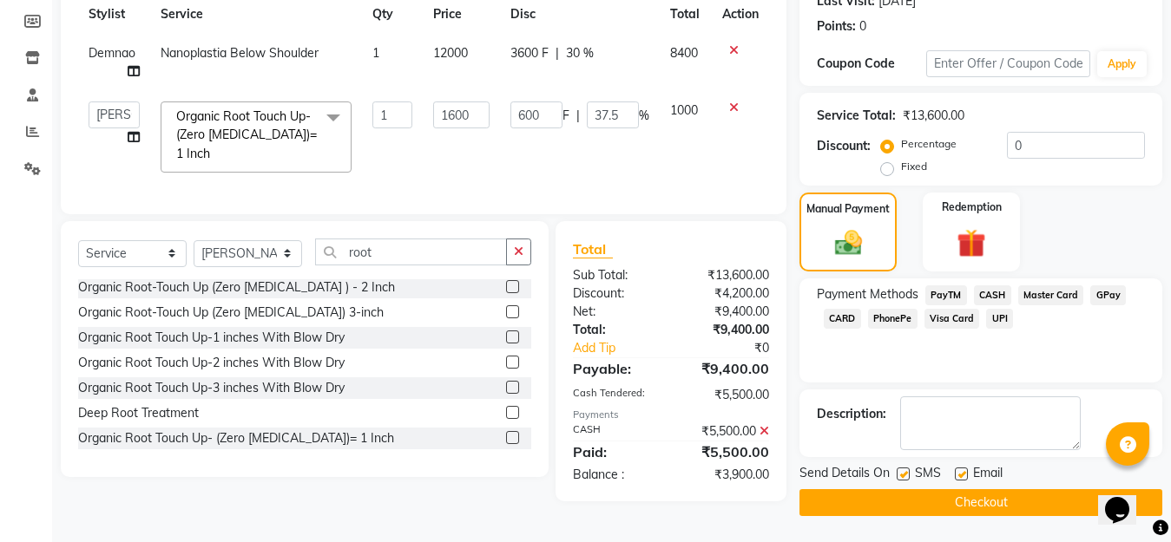
click at [1115, 295] on span "GPay" at bounding box center [1108, 295] width 36 height 20
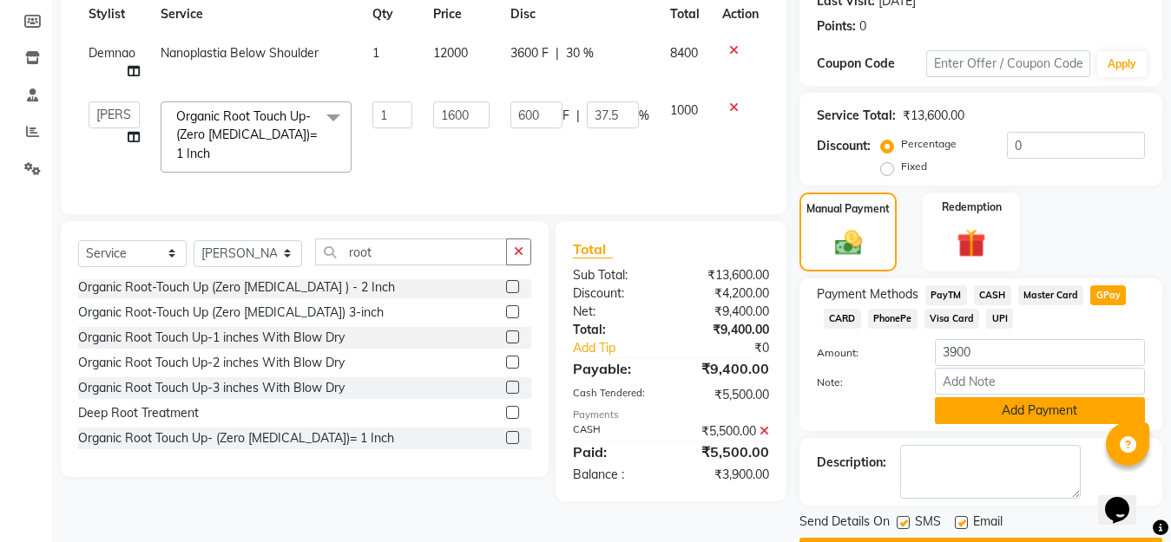
click at [1052, 411] on button "Add Payment" at bounding box center [1040, 410] width 210 height 27
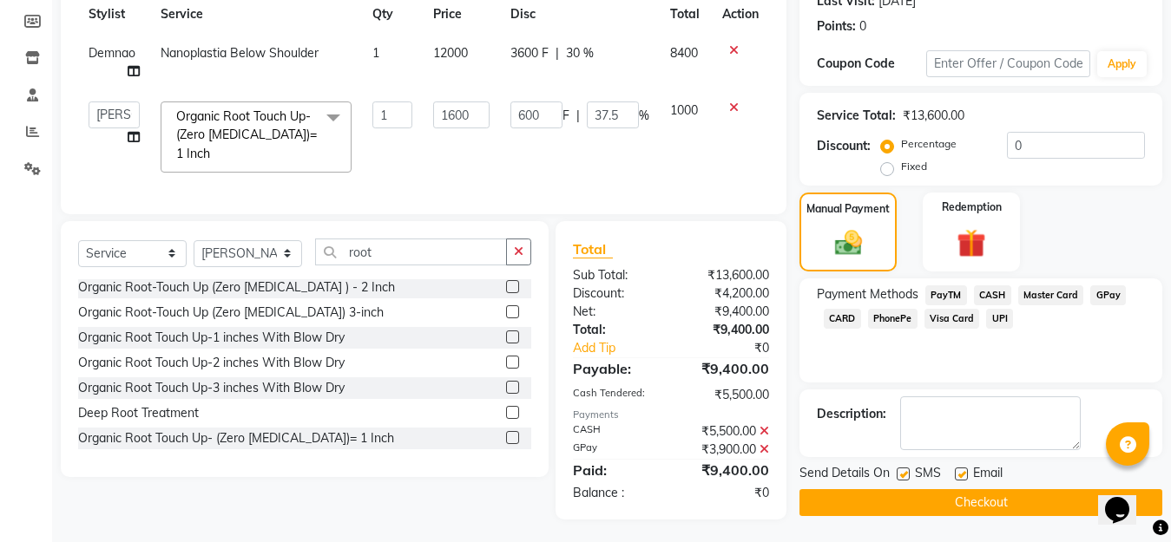
click at [765, 425] on icon at bounding box center [764, 431] width 10 height 12
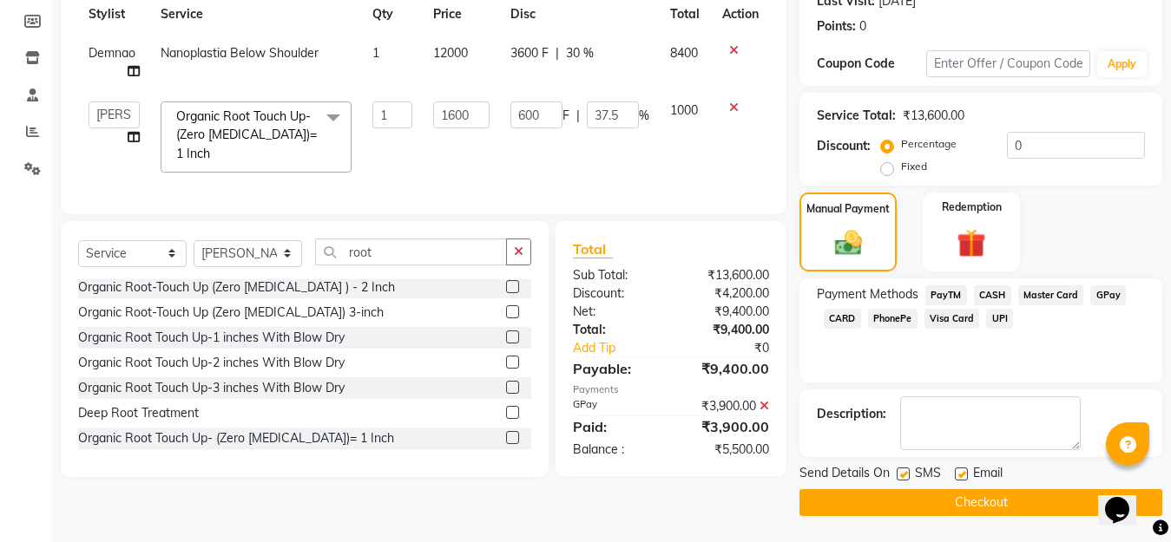
click at [764, 402] on icon at bounding box center [764, 406] width 10 height 12
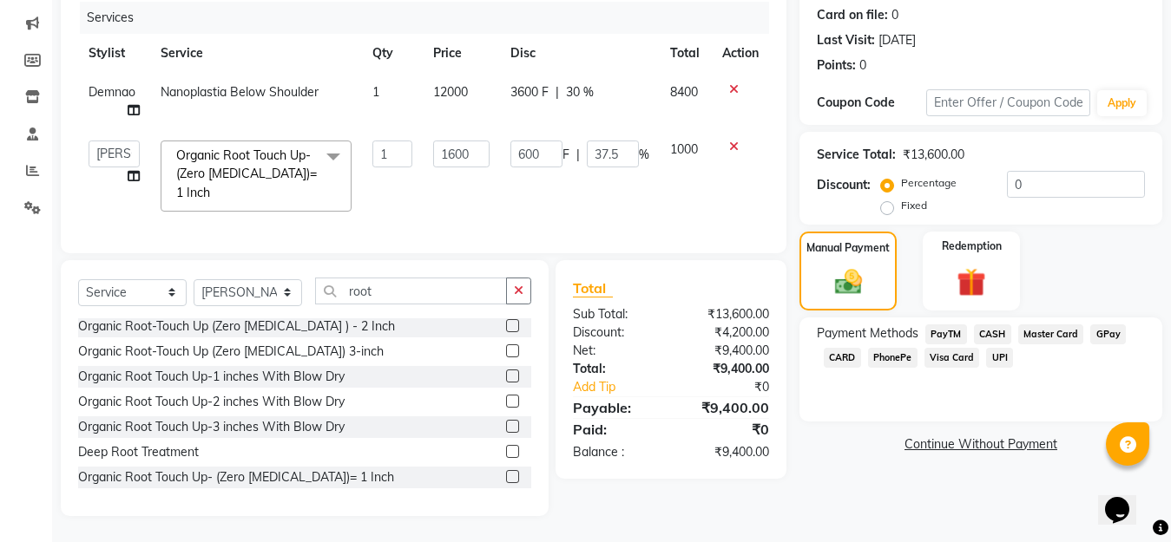
scroll to position [210, 0]
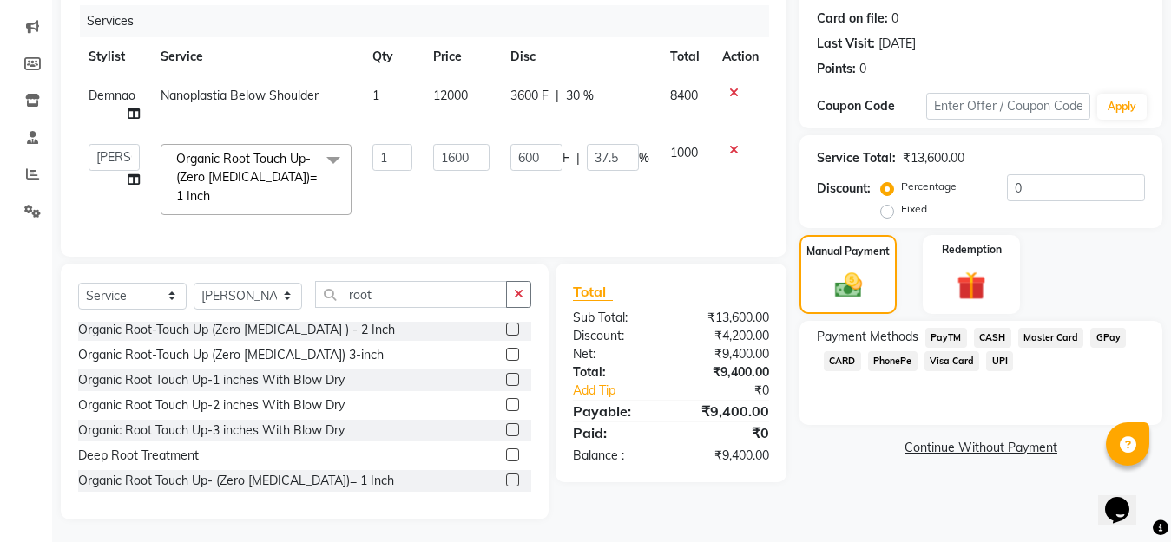
click at [994, 335] on span "CASH" at bounding box center [992, 338] width 37 height 20
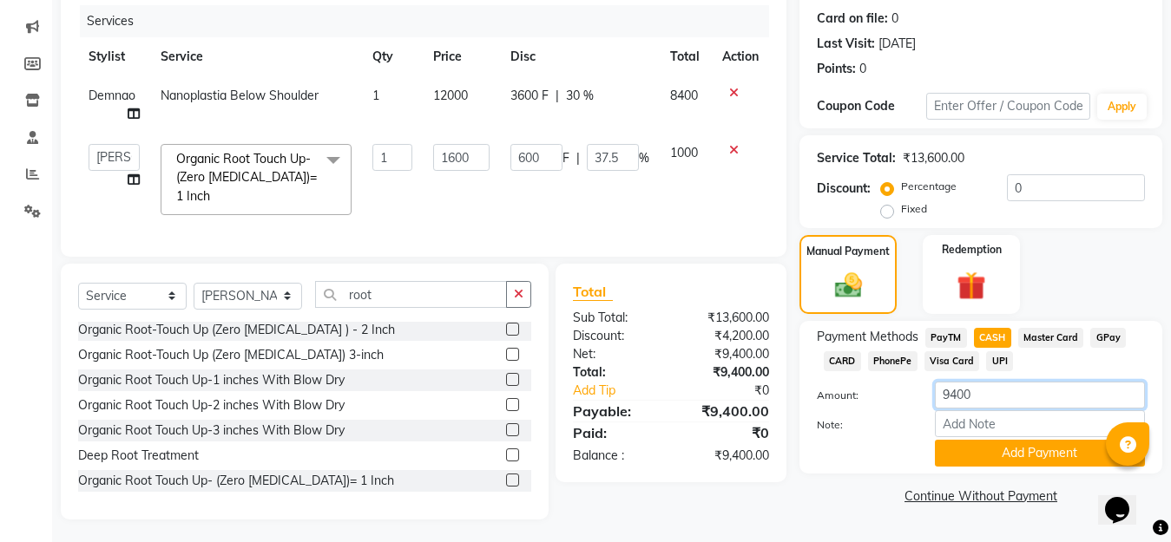
drag, startPoint x: 1002, startPoint y: 399, endPoint x: 843, endPoint y: 397, distance: 158.8
click at [848, 400] on div "Amount: 9400" at bounding box center [981, 397] width 354 height 30
type input "5500"
click at [950, 462] on button "Add Payment" at bounding box center [1040, 453] width 210 height 27
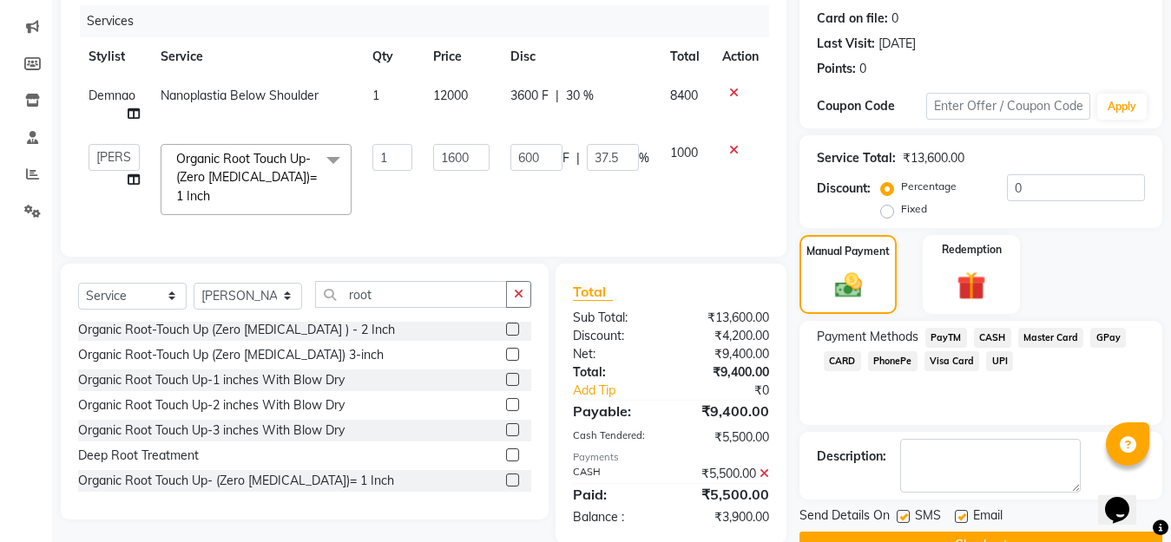
scroll to position [253, 0]
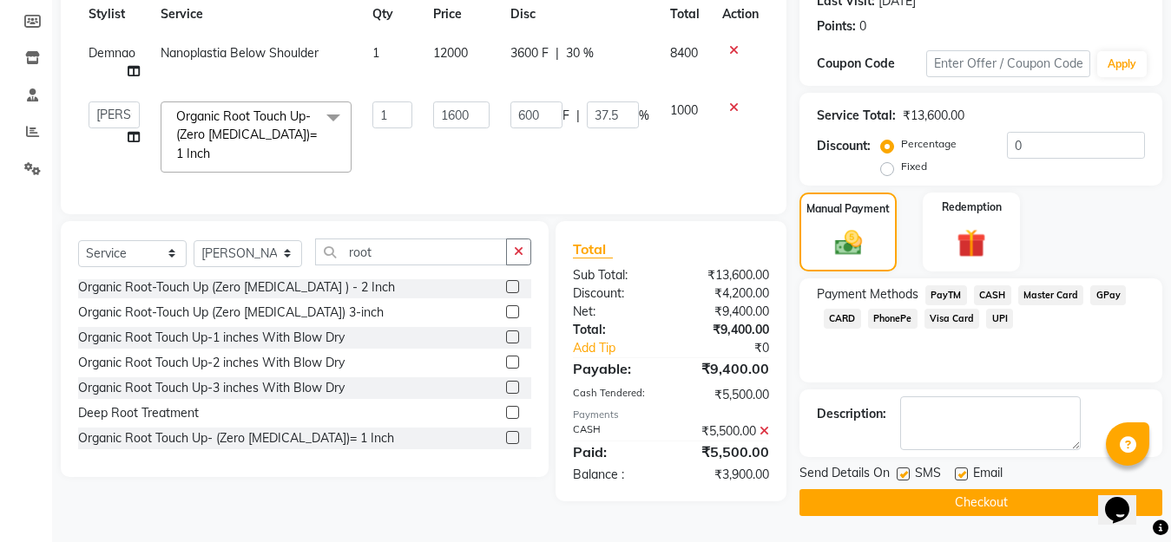
click at [1100, 292] on span "GPay" at bounding box center [1108, 295] width 36 height 20
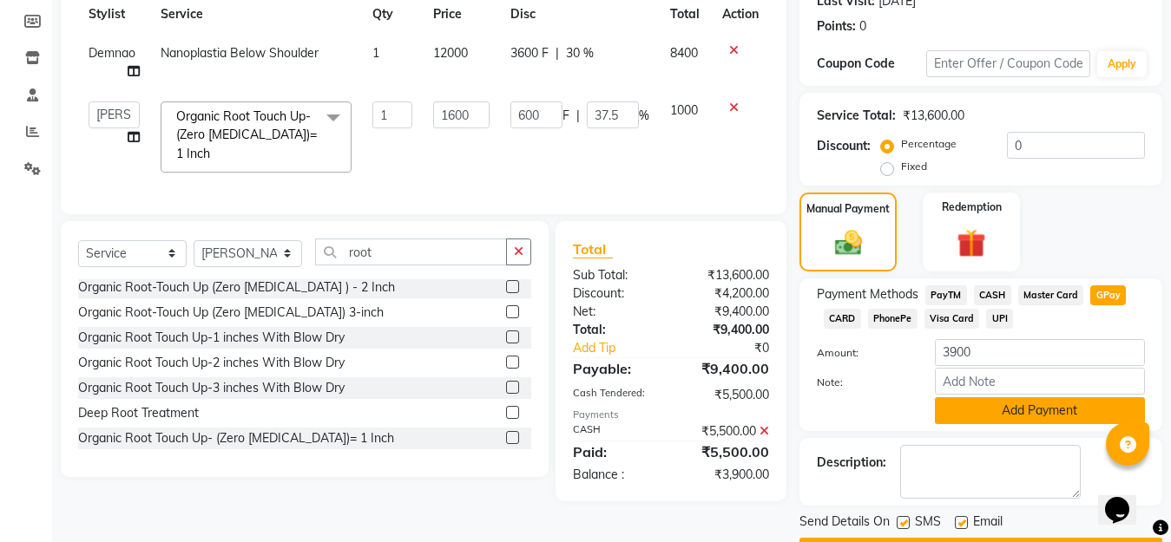
click at [1032, 408] on button "Add Payment" at bounding box center [1040, 410] width 210 height 27
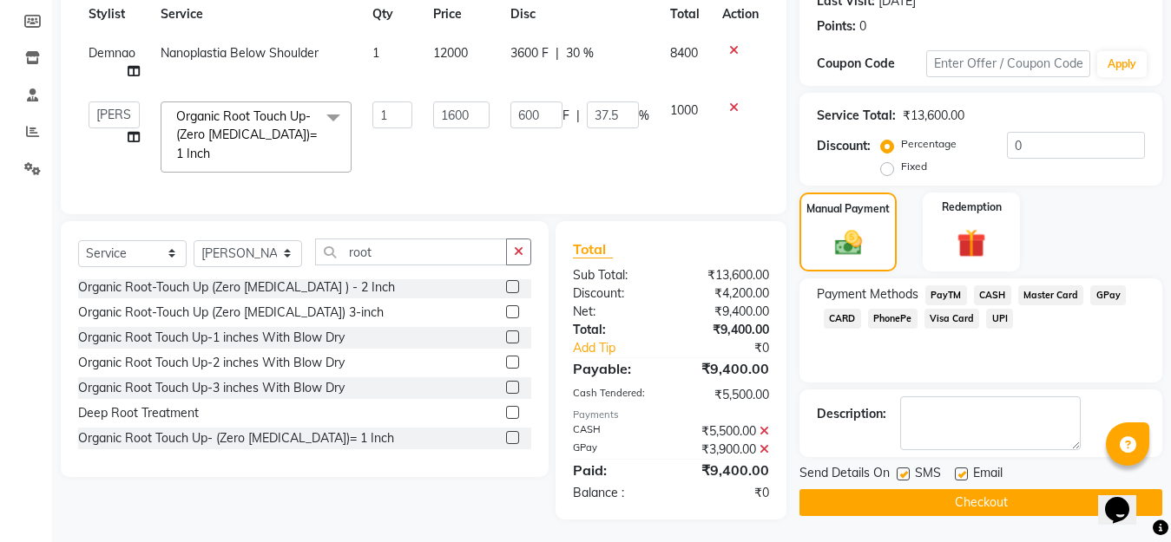
click at [906, 501] on button "Checkout" at bounding box center [980, 502] width 363 height 27
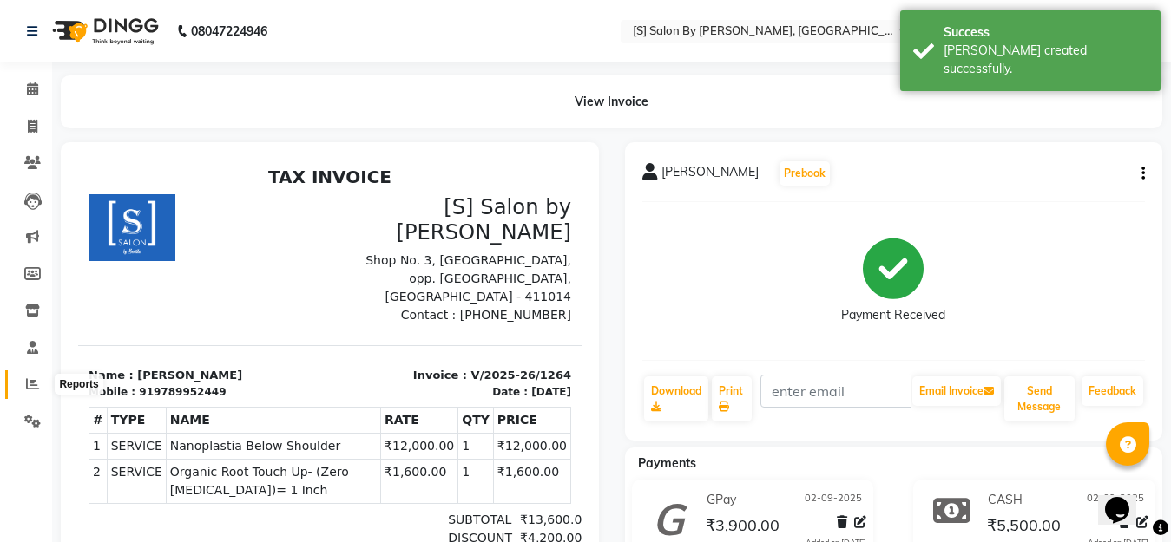
click at [31, 381] on icon at bounding box center [32, 383] width 13 height 13
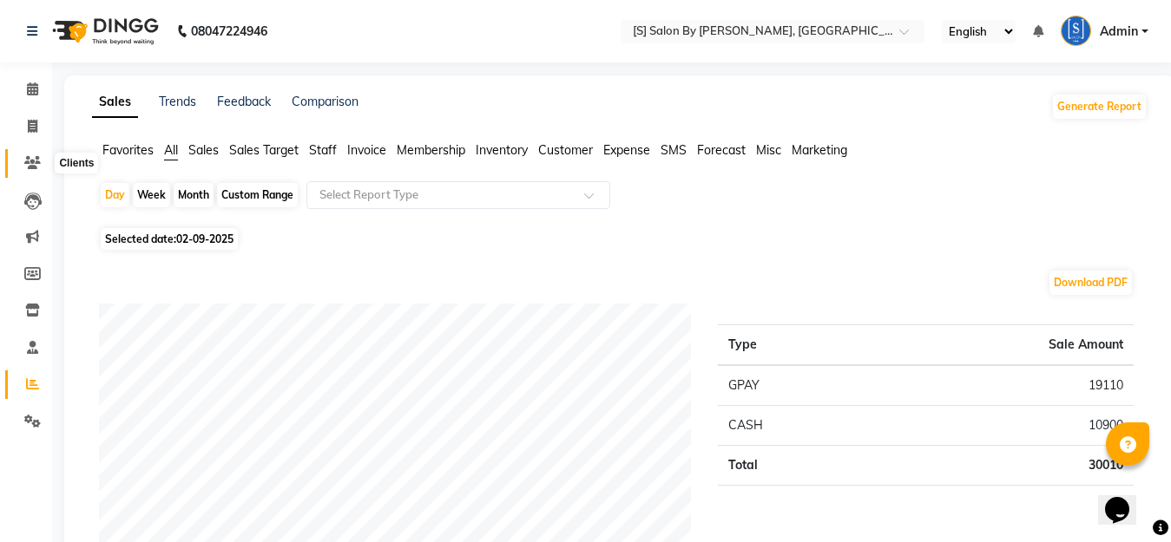
click at [33, 167] on icon at bounding box center [32, 162] width 16 height 13
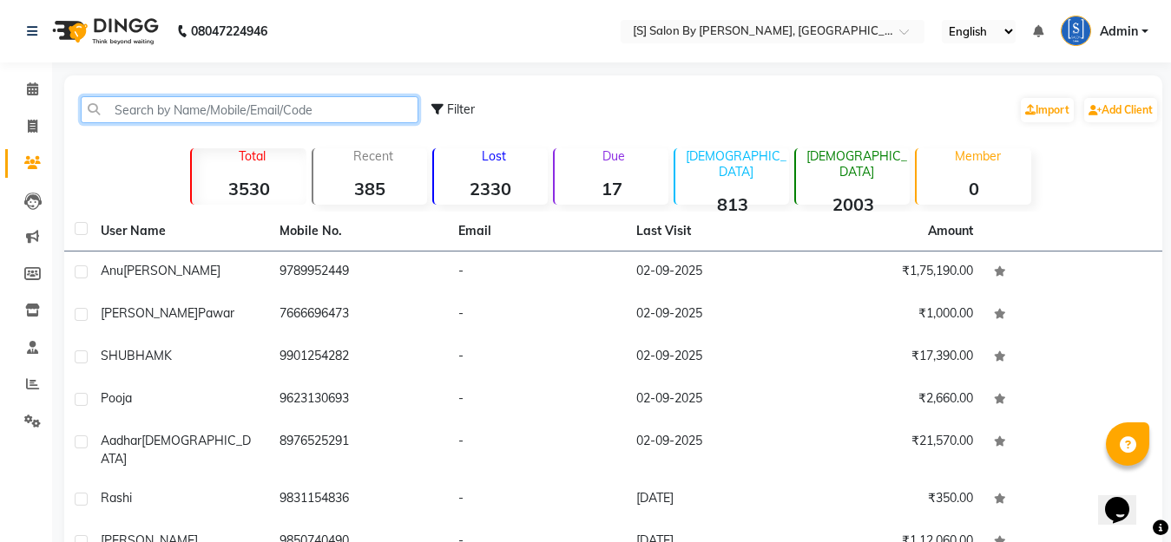
click at [262, 107] on input "text" at bounding box center [250, 109] width 338 height 27
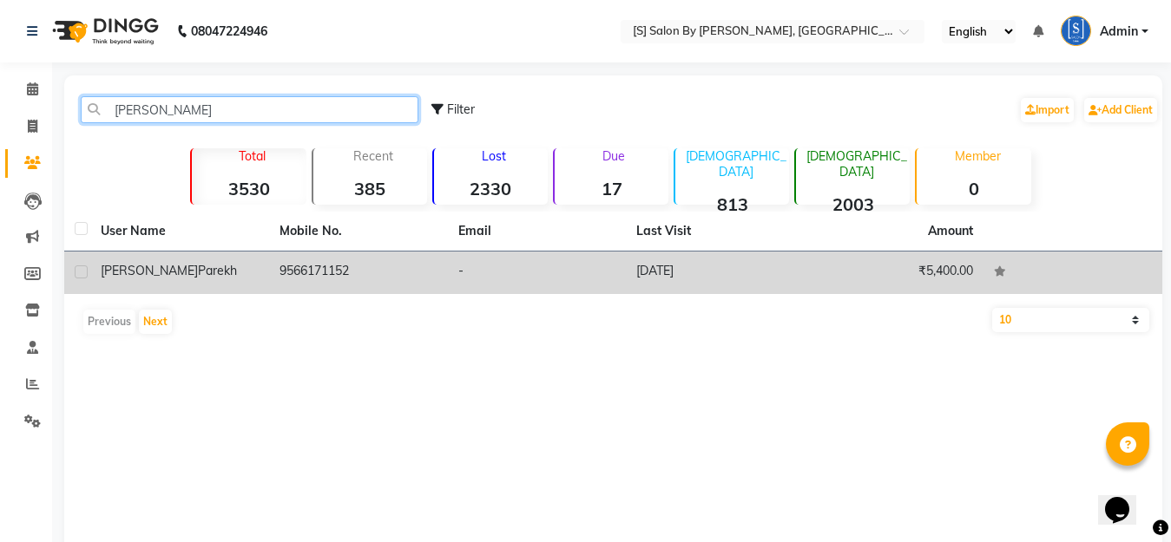
type input "parthiv"
click at [198, 269] on span "Parekh" at bounding box center [217, 271] width 39 height 16
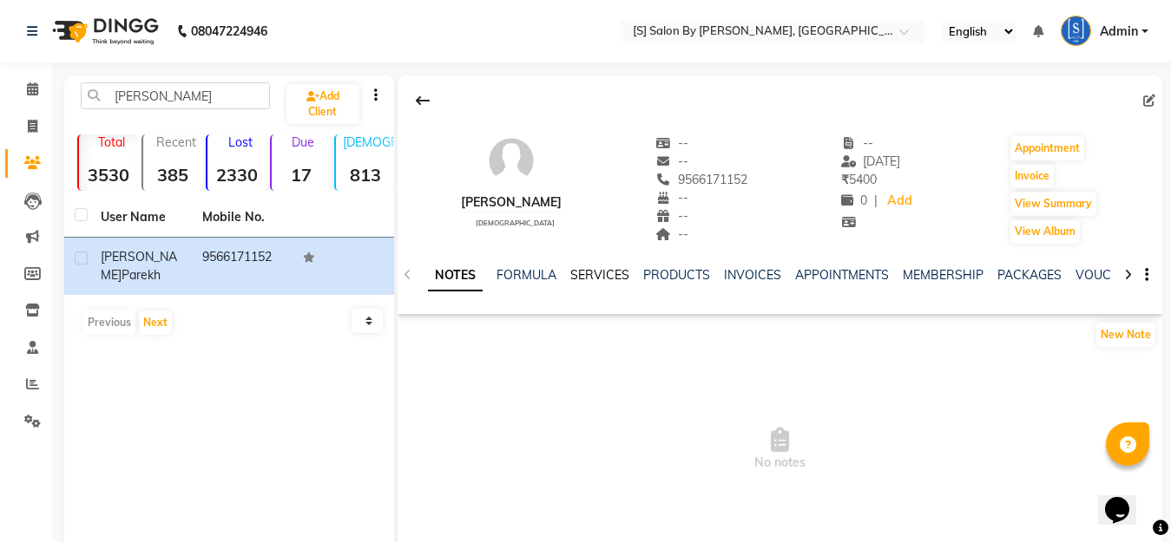
click at [585, 272] on link "SERVICES" at bounding box center [599, 275] width 59 height 16
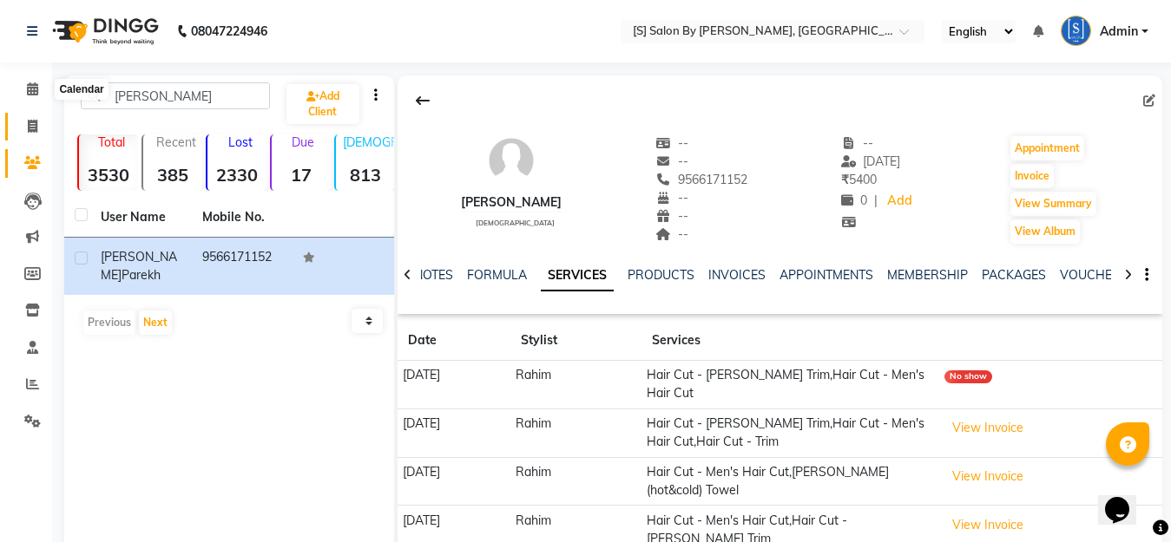
click at [33, 126] on icon at bounding box center [33, 126] width 10 height 13
select select "service"
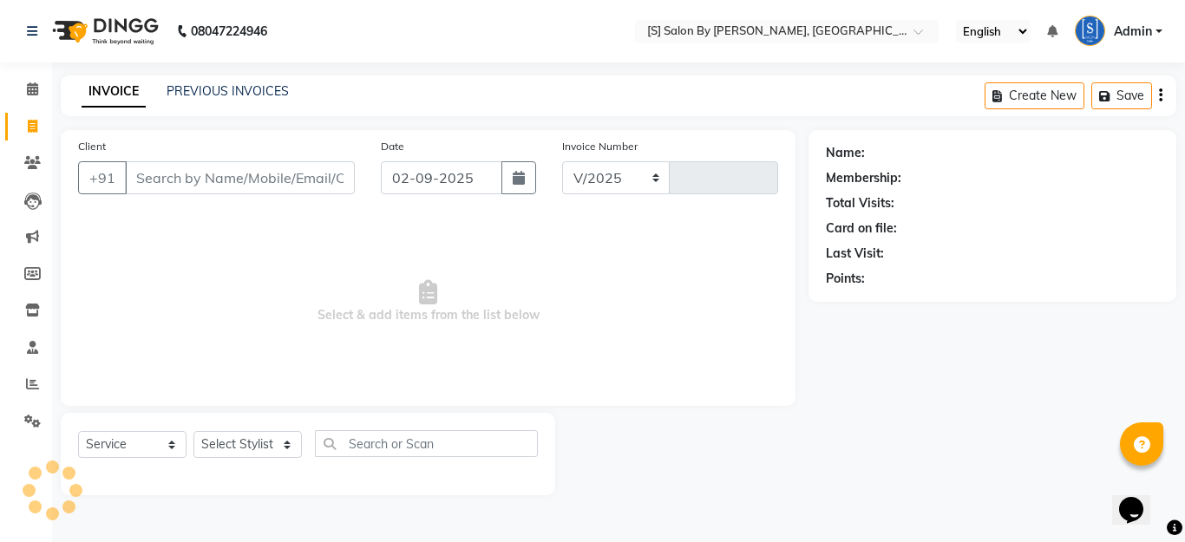
select select "45"
type input "1265"
drag, startPoint x: 36, startPoint y: 169, endPoint x: 29, endPoint y: 174, distance: 9.4
click at [36, 167] on span at bounding box center [32, 164] width 30 height 20
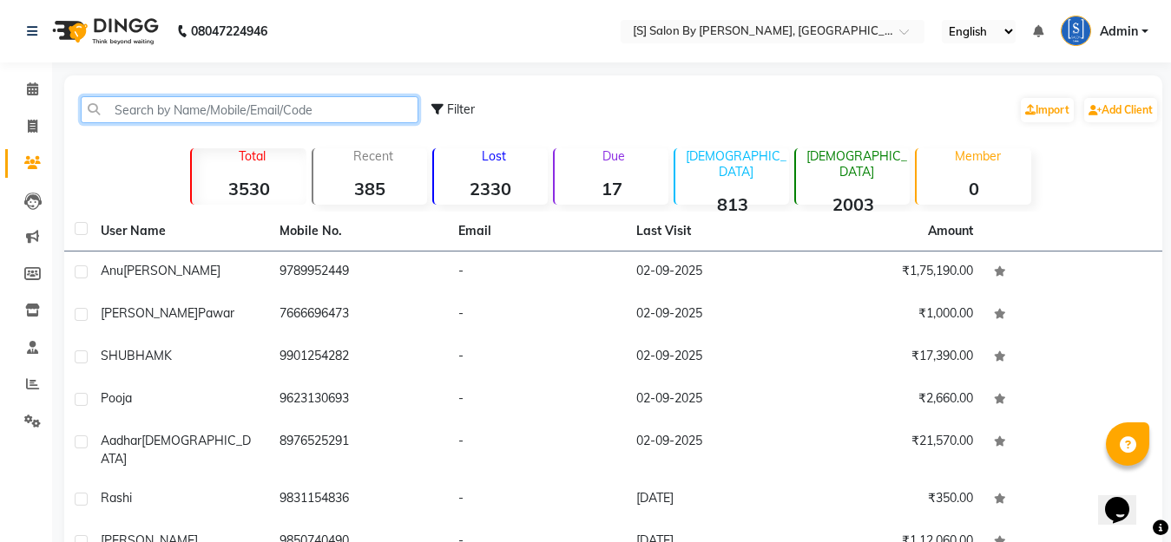
drag, startPoint x: 371, startPoint y: 108, endPoint x: 369, endPoint y: 98, distance: 9.7
click at [371, 102] on input "text" at bounding box center [250, 109] width 338 height 27
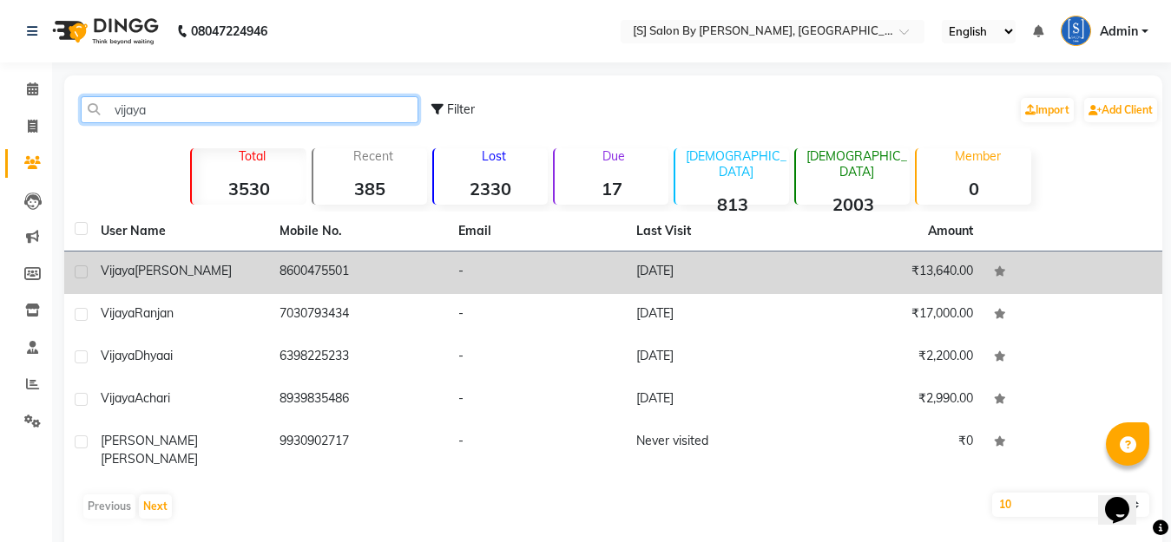
type input "vijaya"
click at [174, 279] on div "Vijaya Namram" at bounding box center [180, 271] width 158 height 18
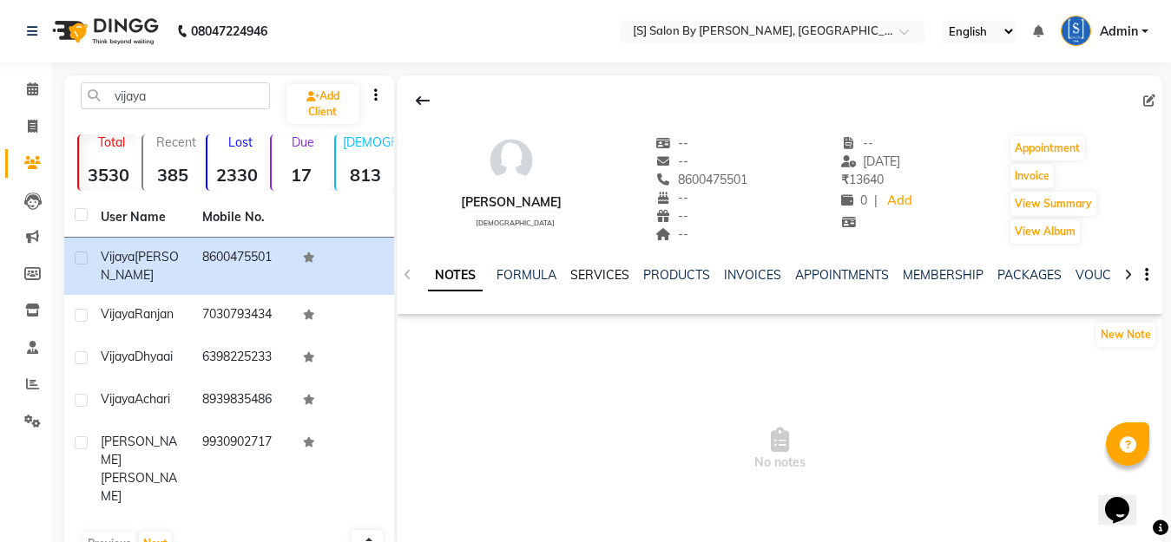
click at [601, 274] on link "SERVICES" at bounding box center [599, 275] width 59 height 16
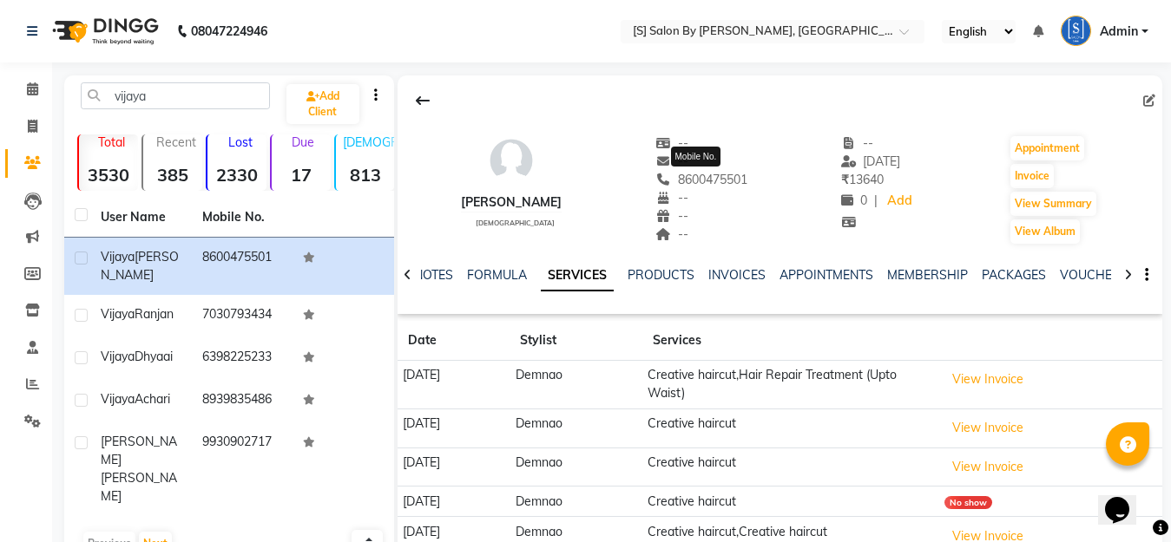
drag, startPoint x: 744, startPoint y: 180, endPoint x: 672, endPoint y: 177, distance: 71.2
click at [672, 177] on div "Vijaya Namram female -- -- 8600475501 Mobile No. -- -- -- -- 22-06-2025 ₹ 13640…" at bounding box center [779, 181] width 765 height 128
copy span "8600475501"
drag, startPoint x: 30, startPoint y: 127, endPoint x: 26, endPoint y: 140, distance: 13.7
click at [31, 127] on icon at bounding box center [33, 126] width 10 height 13
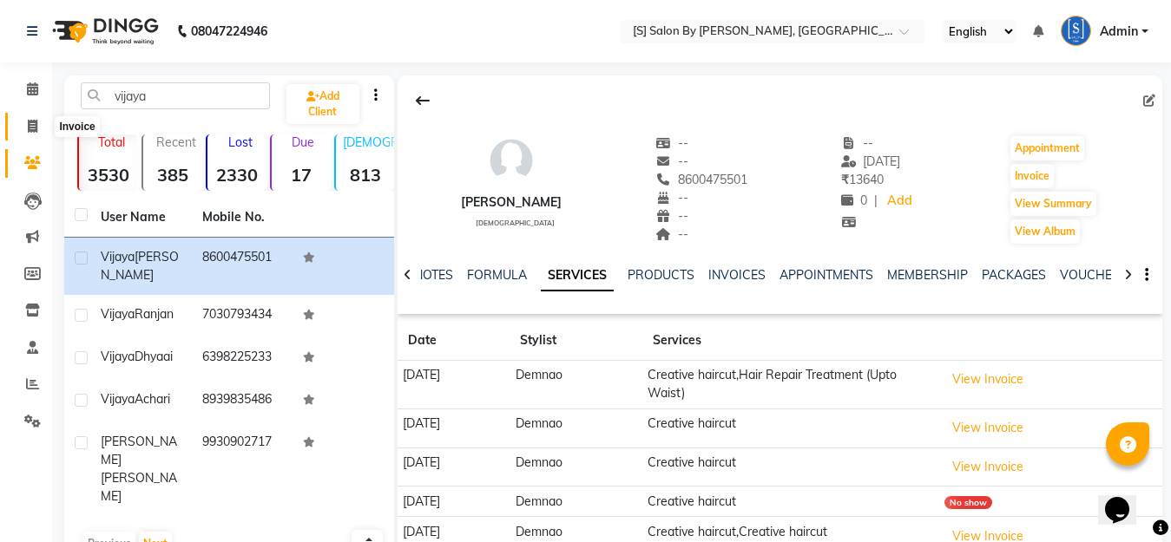
select select "service"
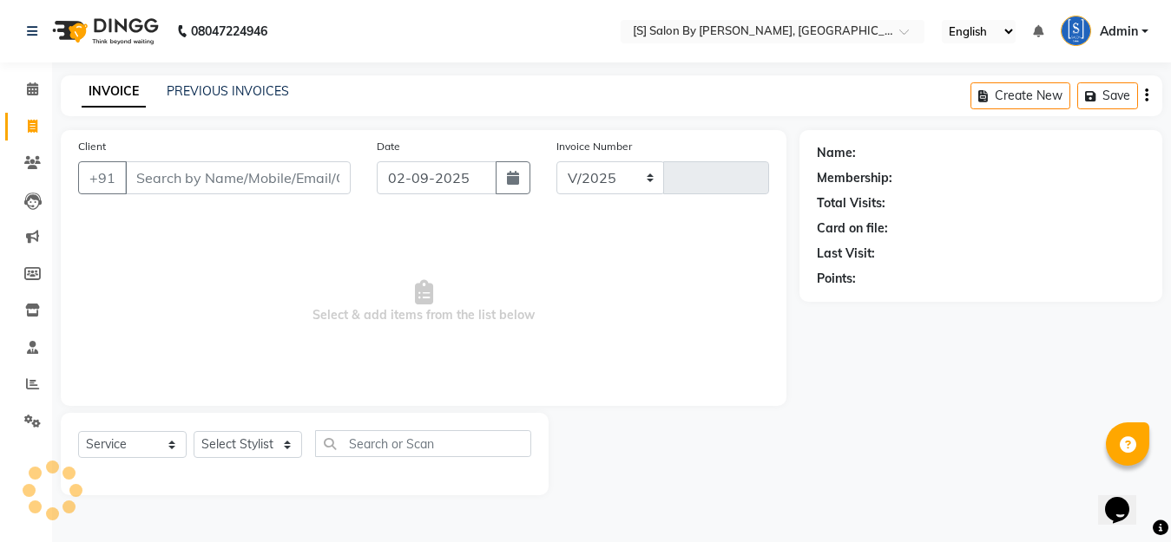
select select "45"
type input "1265"
click at [179, 179] on input "Client" at bounding box center [240, 177] width 230 height 33
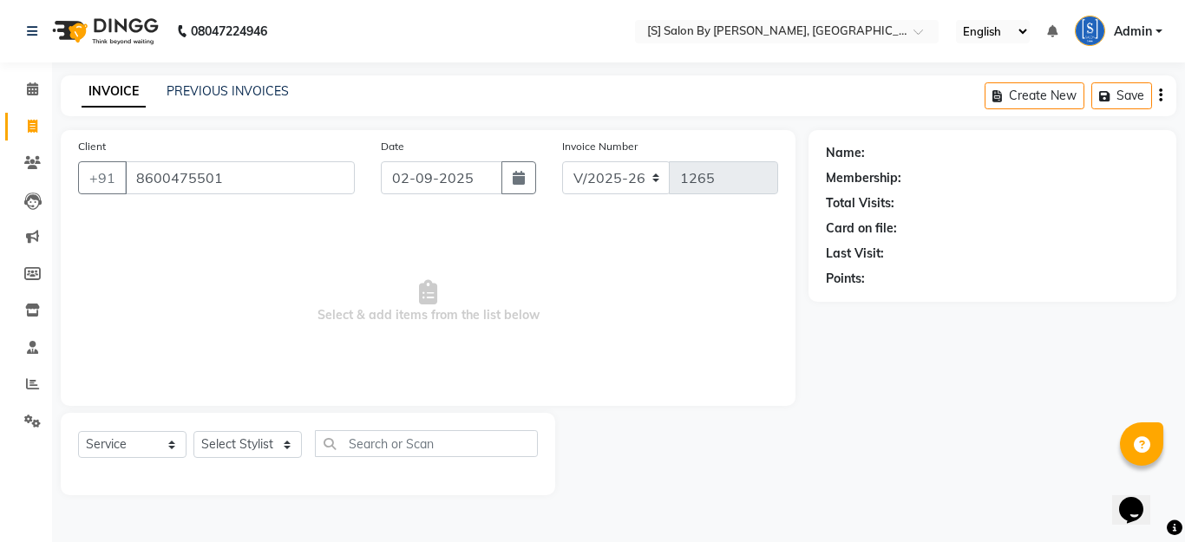
type input "8600475501"
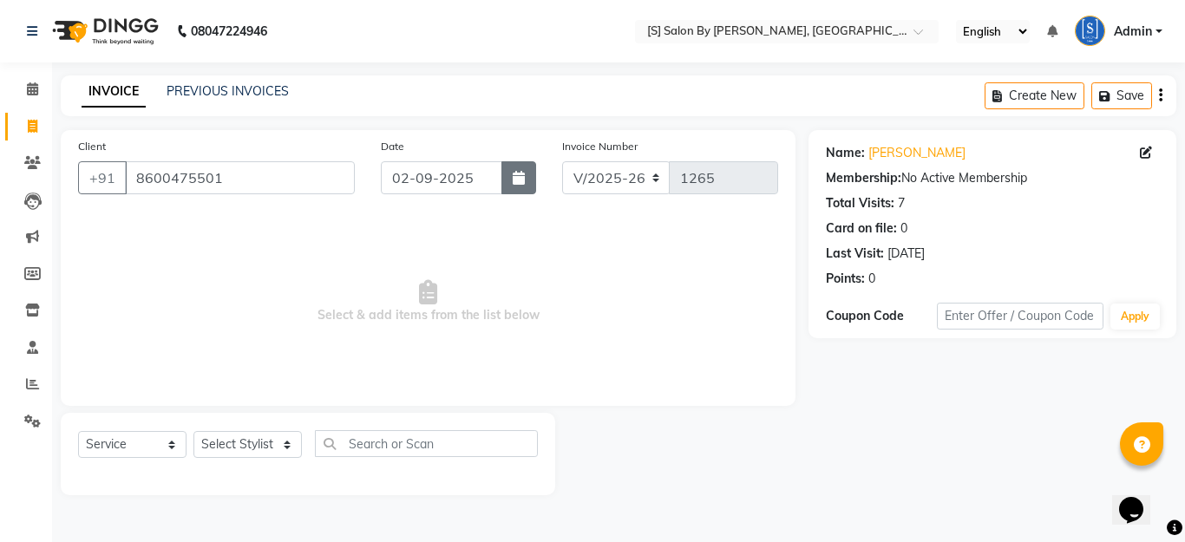
click at [512, 180] on button "button" at bounding box center [519, 177] width 35 height 33
select select "9"
select select "2025"
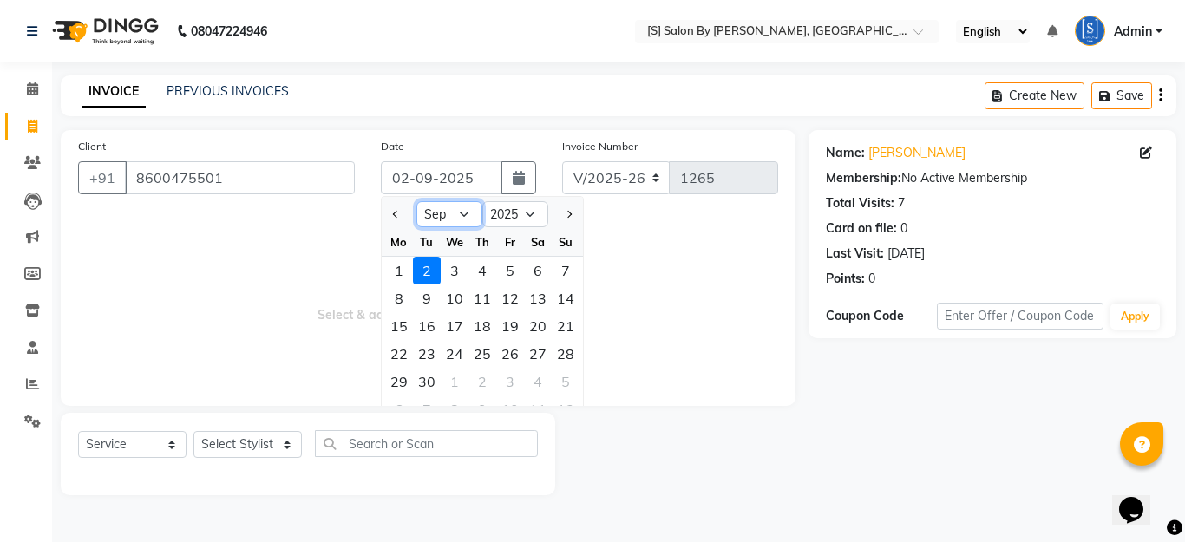
click at [451, 203] on select "Jan Feb Mar Apr May Jun [DATE] Aug Sep Oct Nov Dec" at bounding box center [450, 214] width 66 height 26
select select "8"
click at [417, 201] on select "Jan Feb Mar Apr May Jun [DATE] Aug Sep Oct Nov Dec" at bounding box center [450, 214] width 66 height 26
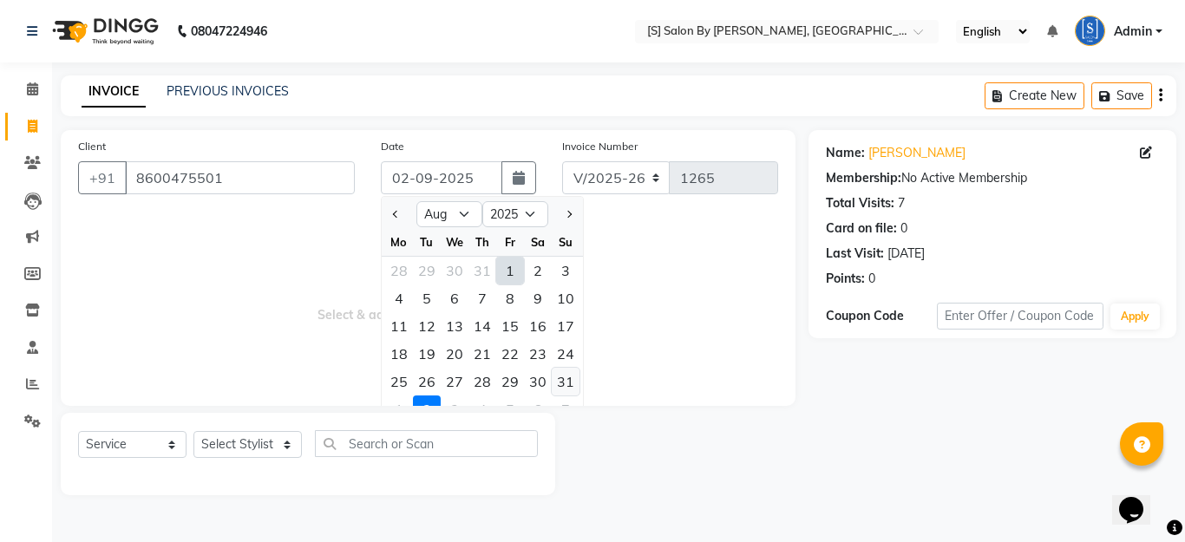
click at [562, 377] on div "31" at bounding box center [566, 382] width 28 height 28
type input "[DATE]"
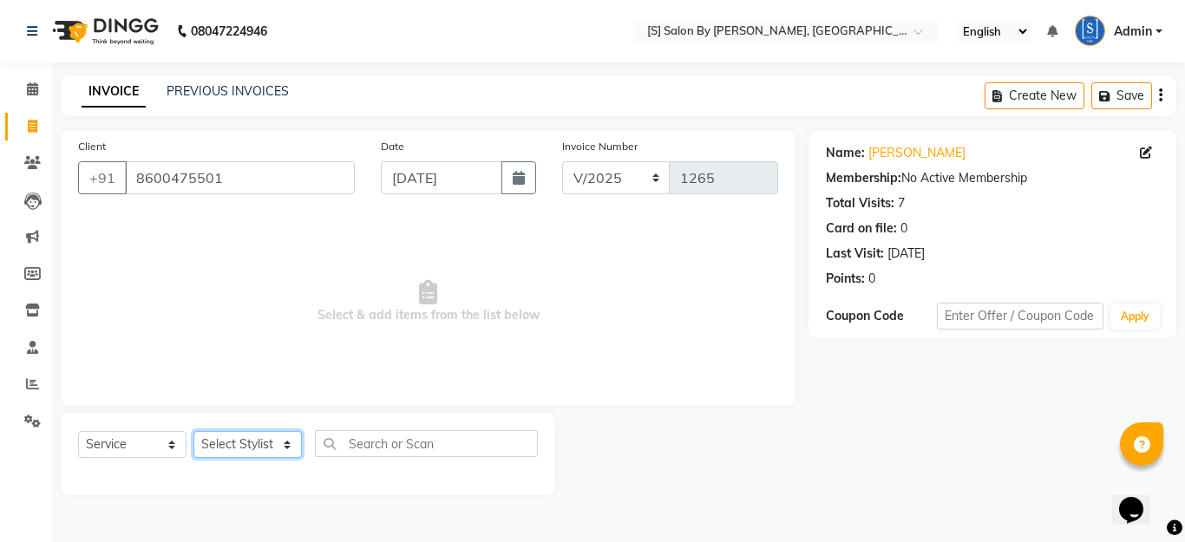
click at [237, 447] on select "Select Stylist Aarti Beautician Demnao [PERSON_NAME] [PERSON_NAME]" at bounding box center [248, 444] width 108 height 27
select select "4280"
click at [194, 431] on select "Select Stylist Aarti Beautician Demnao [PERSON_NAME] [PERSON_NAME]" at bounding box center [248, 444] width 108 height 27
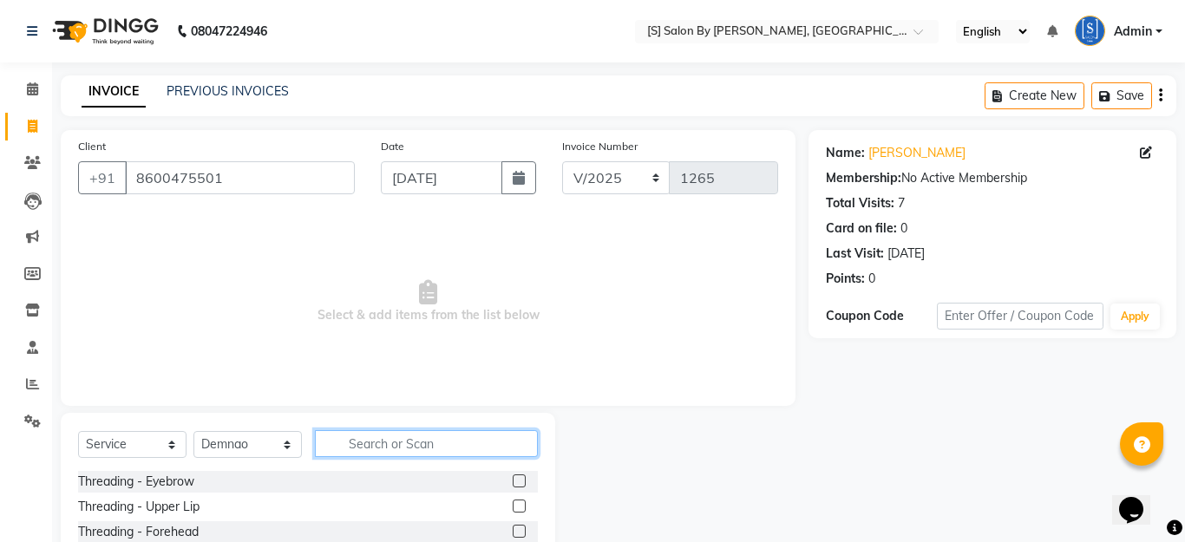
click at [426, 449] on input "text" at bounding box center [426, 443] width 223 height 27
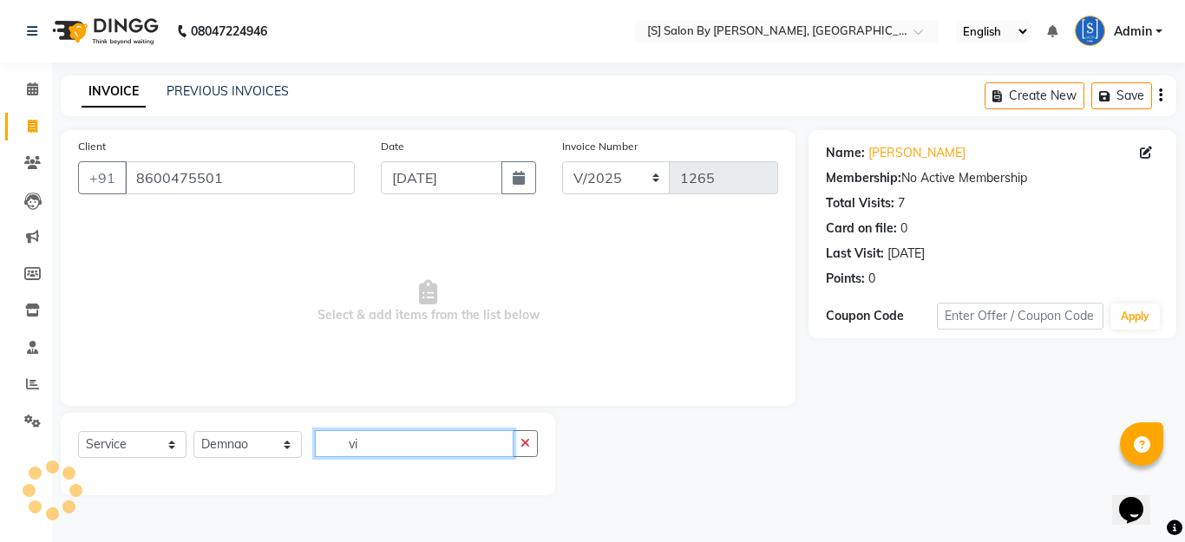
type input "v"
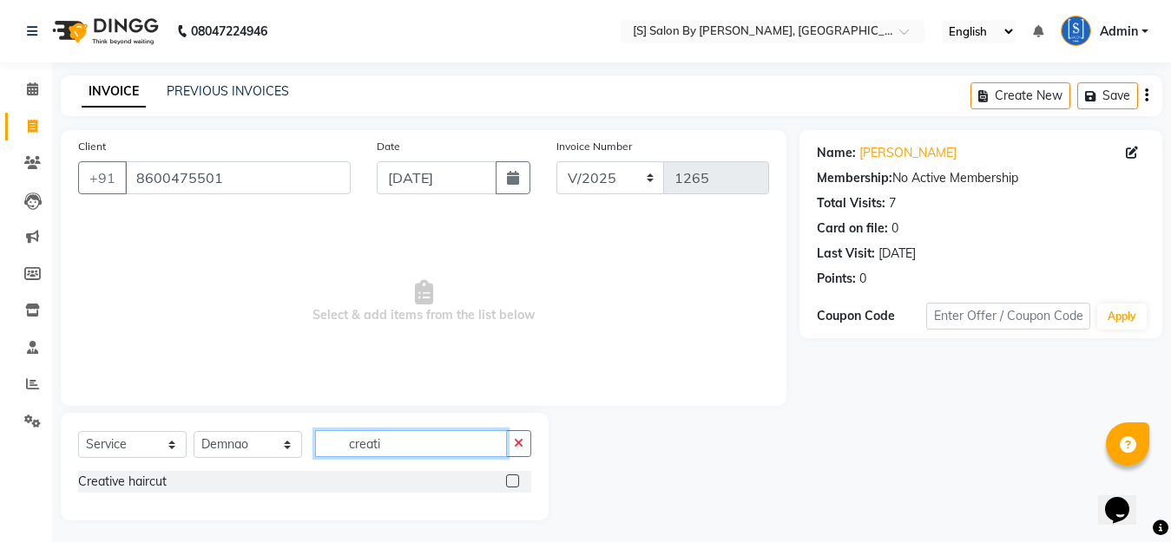
scroll to position [4, 0]
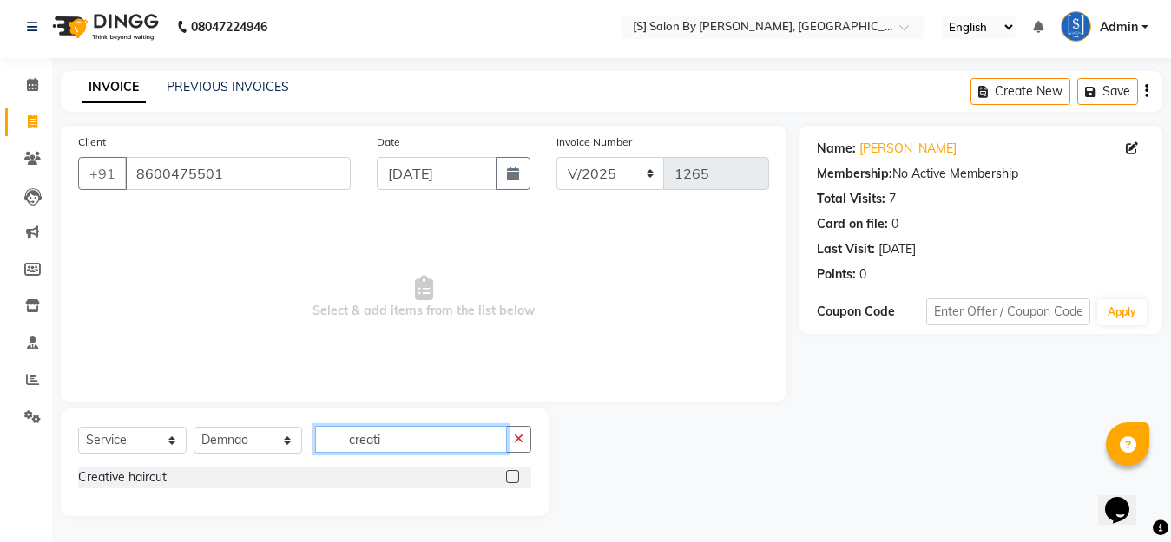
type input "creati"
click at [512, 476] on label at bounding box center [512, 476] width 13 height 13
click at [512, 476] on input "checkbox" at bounding box center [511, 477] width 11 height 11
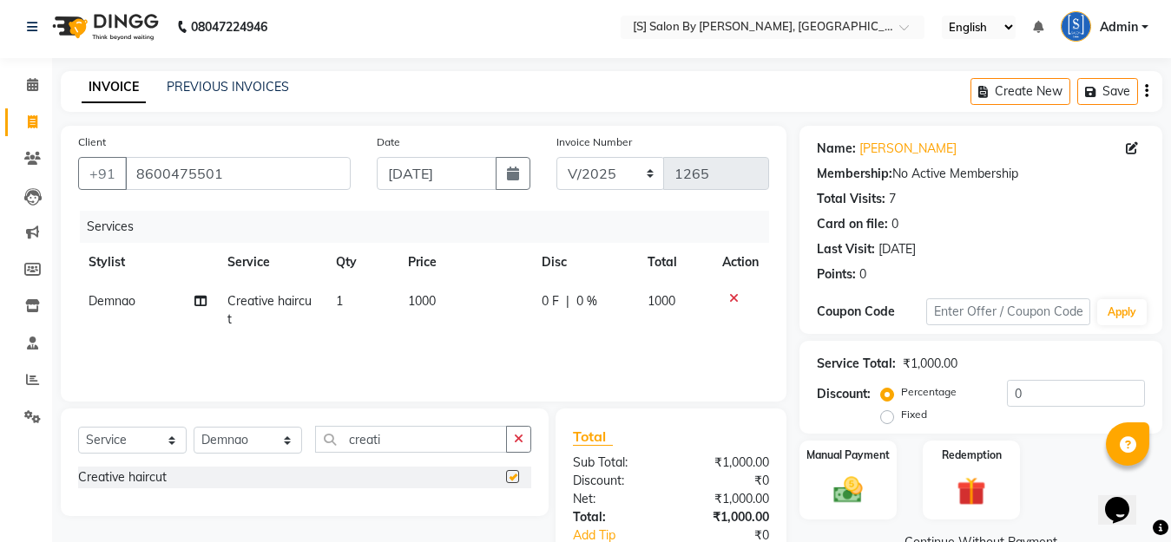
checkbox input "false"
click at [845, 485] on img at bounding box center [847, 490] width 49 height 35
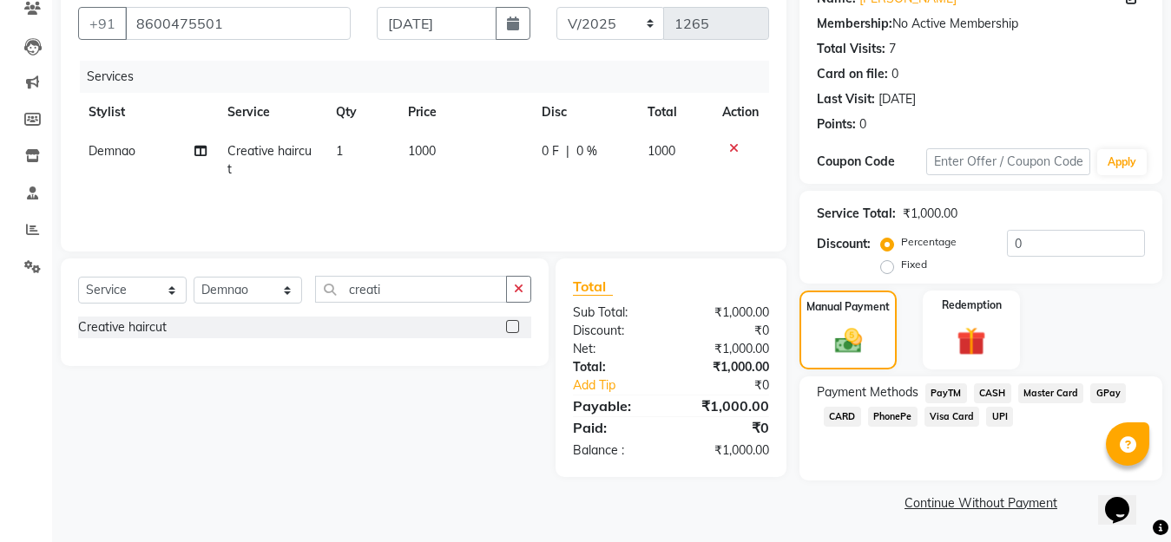
click at [1102, 389] on span "GPay" at bounding box center [1108, 394] width 36 height 20
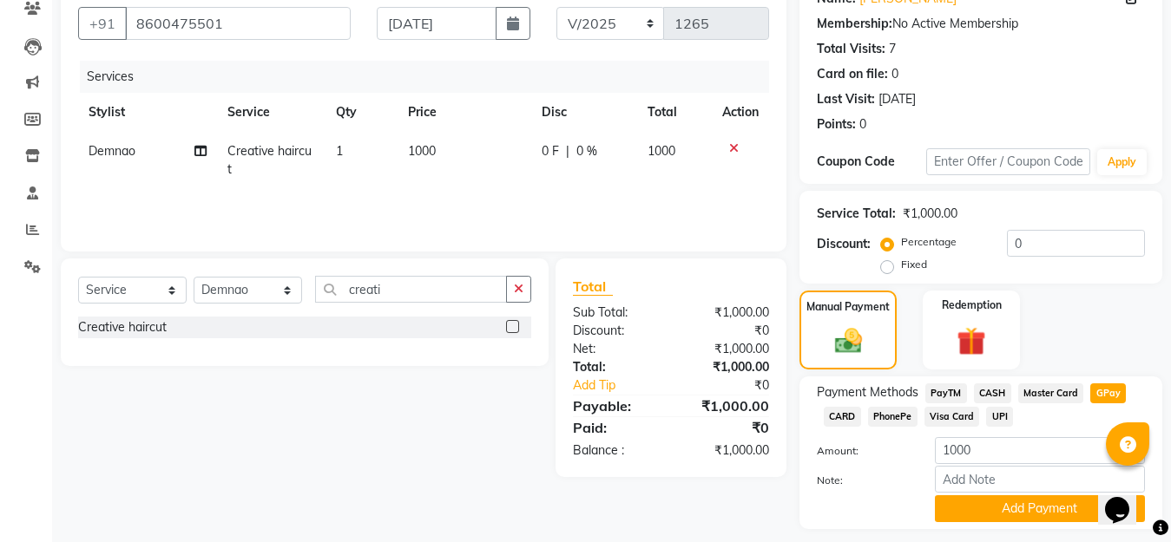
click at [901, 269] on label "Fixed" at bounding box center [914, 265] width 26 height 16
click at [884, 269] on input "Fixed" at bounding box center [890, 265] width 12 height 12
radio input "true"
drag, startPoint x: 962, startPoint y: 247, endPoint x: 936, endPoint y: 242, distance: 26.5
click at [936, 242] on div "Percentage Fixed 0" at bounding box center [1014, 253] width 260 height 47
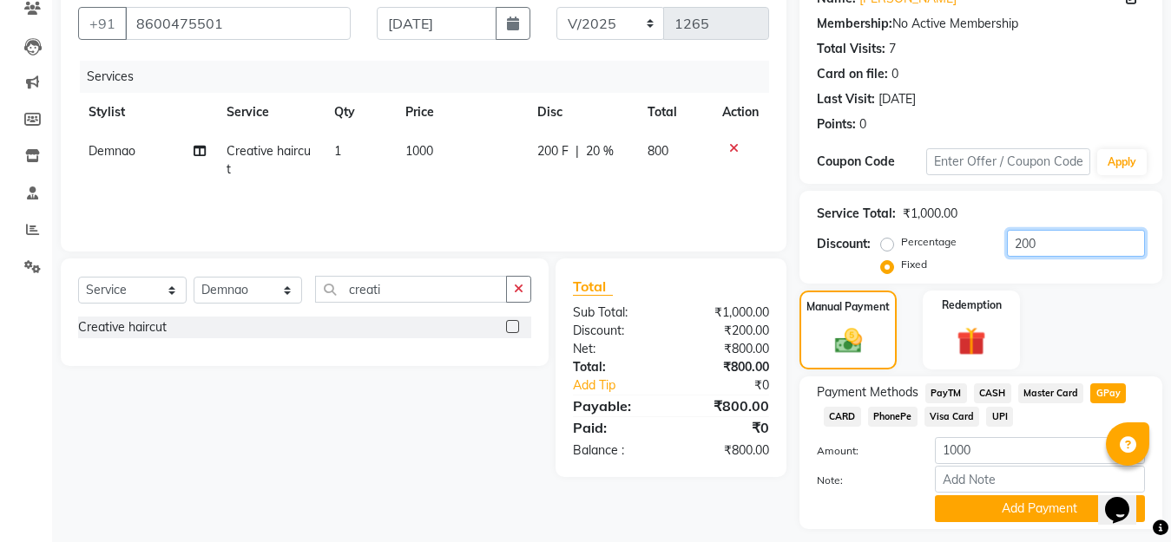
type input "200"
click at [1105, 395] on span "GPay" at bounding box center [1108, 394] width 36 height 20
type input "800"
click at [1022, 506] on button "Add Payment" at bounding box center [1040, 508] width 210 height 27
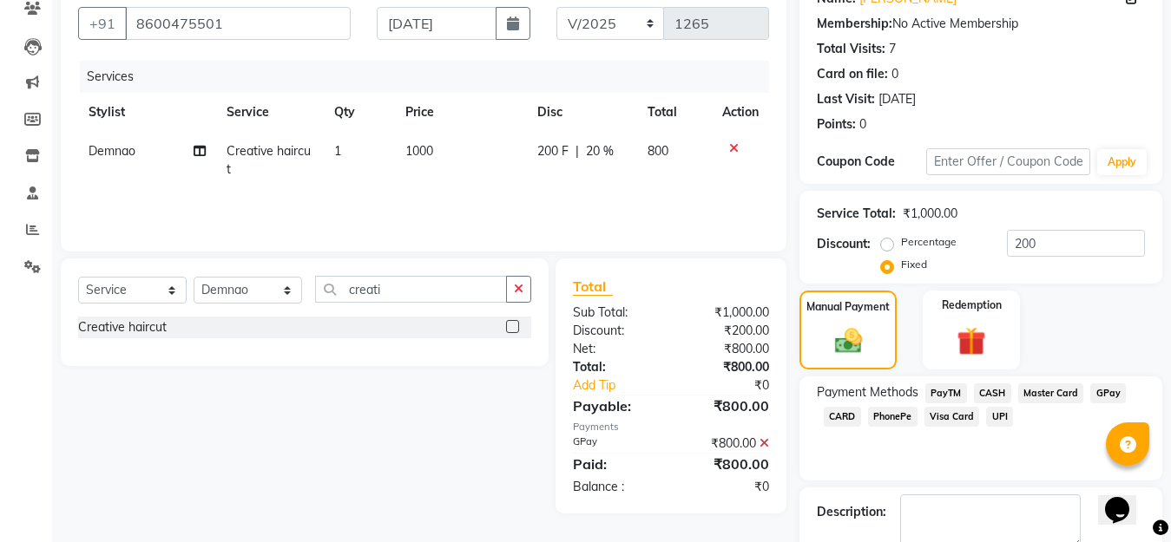
scroll to position [241, 0]
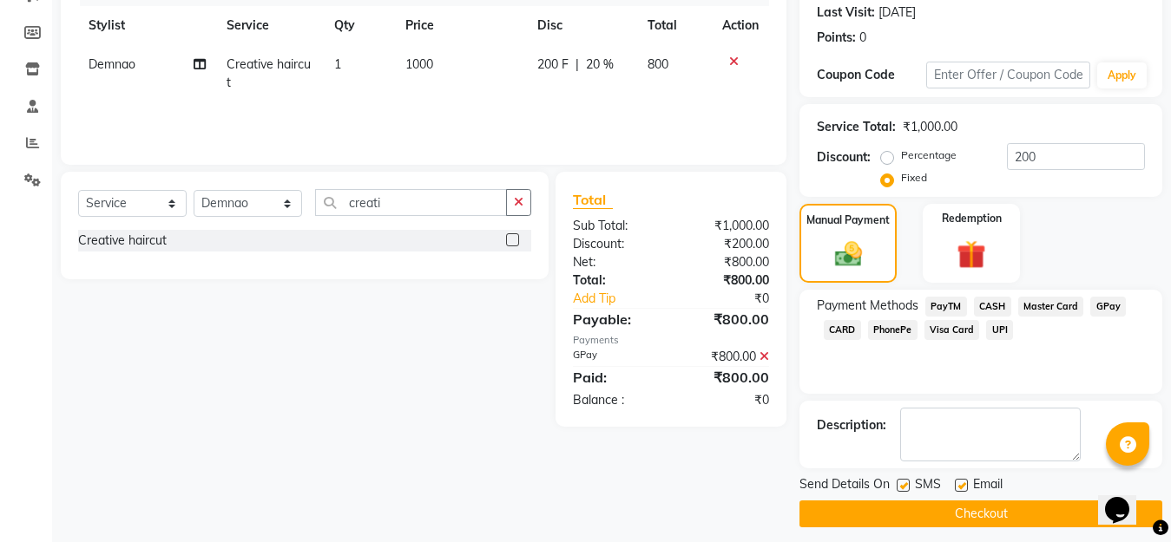
click at [921, 510] on button "Checkout" at bounding box center [980, 514] width 363 height 27
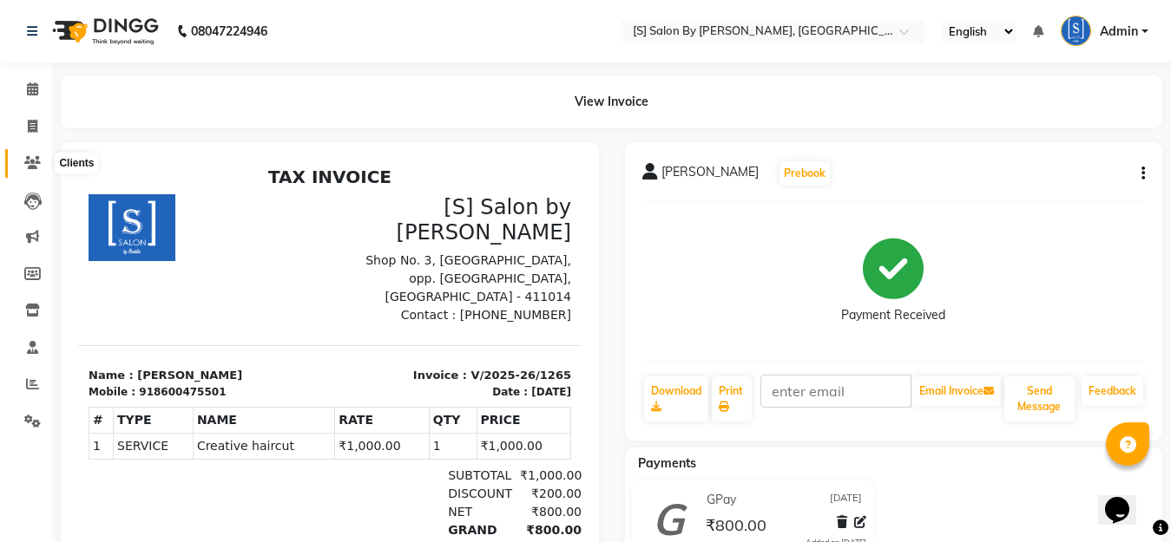
click at [34, 157] on icon at bounding box center [32, 162] width 16 height 13
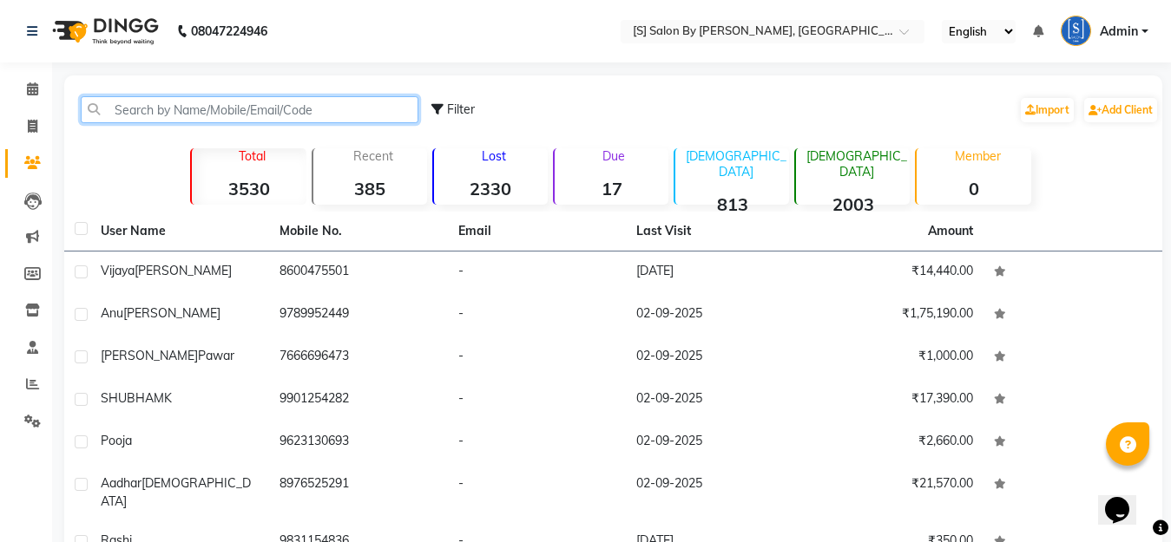
click at [254, 115] on input "text" at bounding box center [250, 109] width 338 height 27
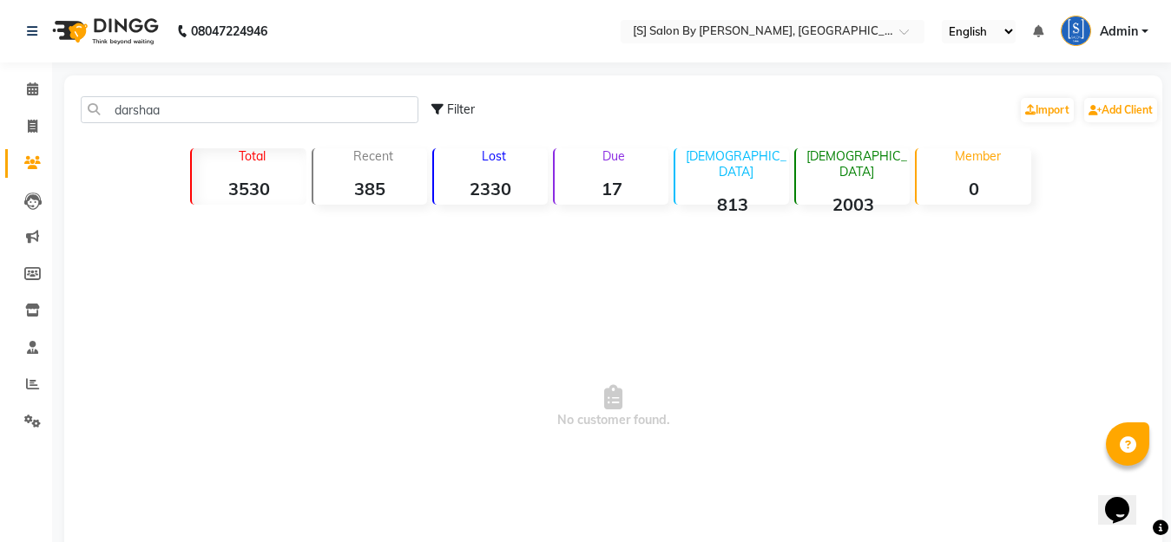
drag, startPoint x: 812, startPoint y: 364, endPoint x: 1184, endPoint y: 576, distance: 428.7
click at [1170, 541] on html "08047224946 Select Location × [S] Salon By Sentila, Kharadi English ENGLISH Esp…" at bounding box center [585, 271] width 1171 height 542
drag, startPoint x: 176, startPoint y: 113, endPoint x: 226, endPoint y: 124, distance: 51.6
click at [180, 112] on input "darshaa" at bounding box center [250, 109] width 338 height 27
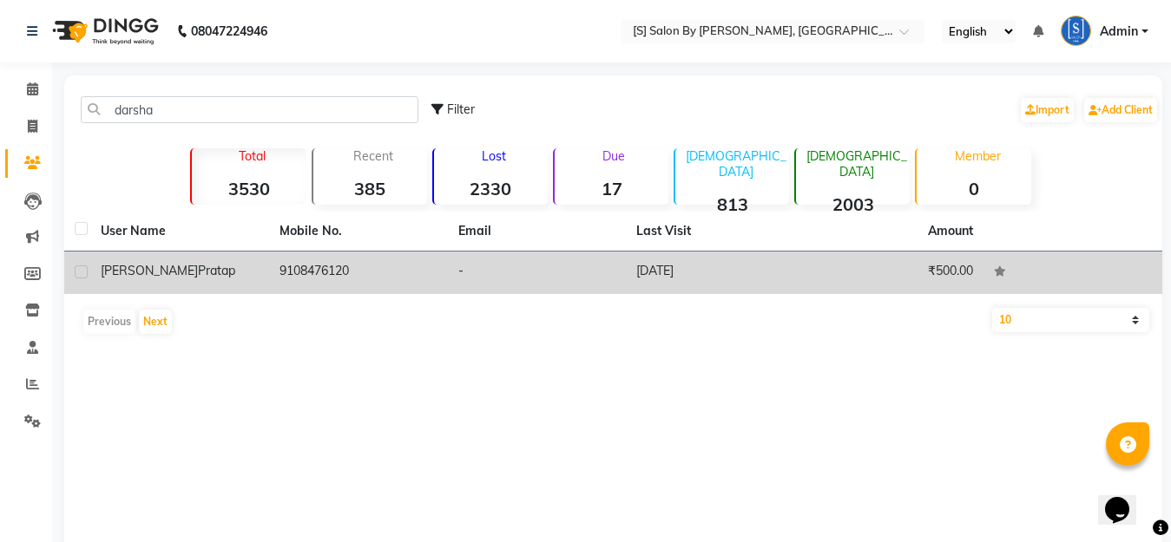
click at [358, 275] on td "9108476120" at bounding box center [358, 273] width 179 height 43
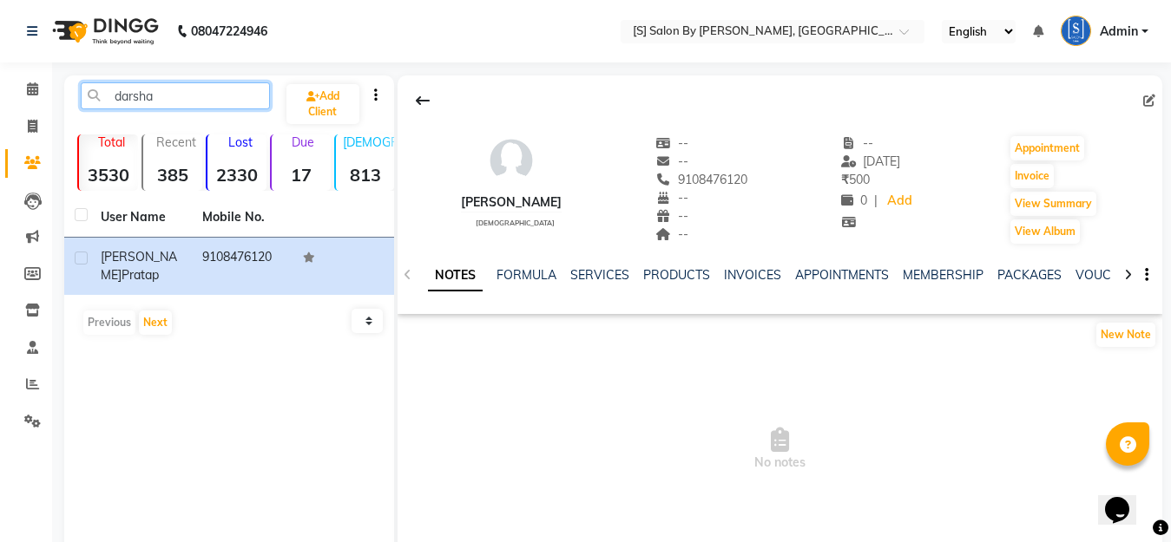
click at [144, 95] on input "darsha" at bounding box center [175, 95] width 189 height 27
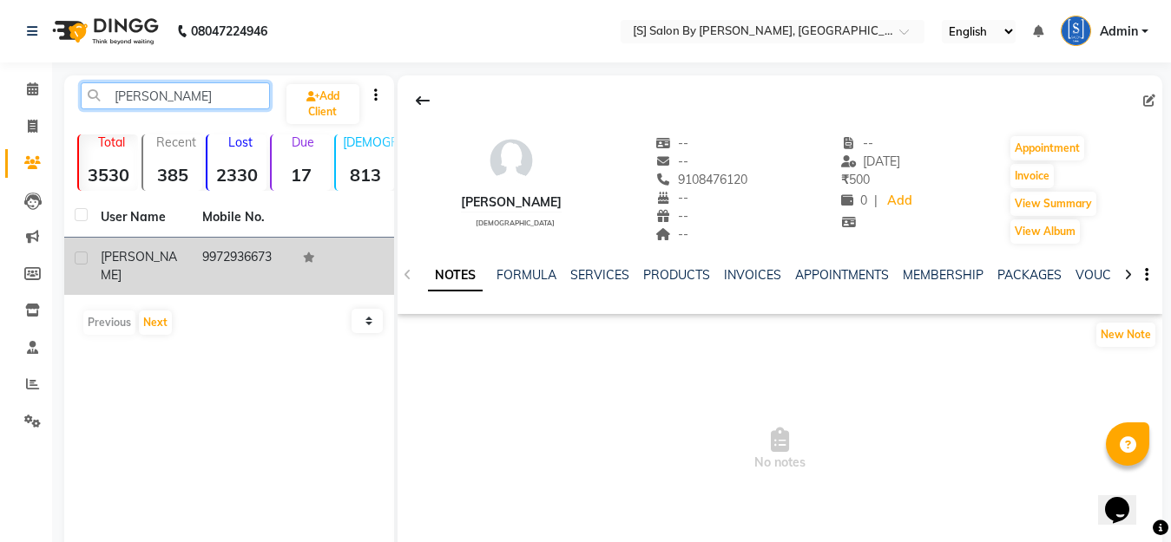
type input "darshna"
click at [257, 259] on td "9972936673" at bounding box center [243, 266] width 102 height 57
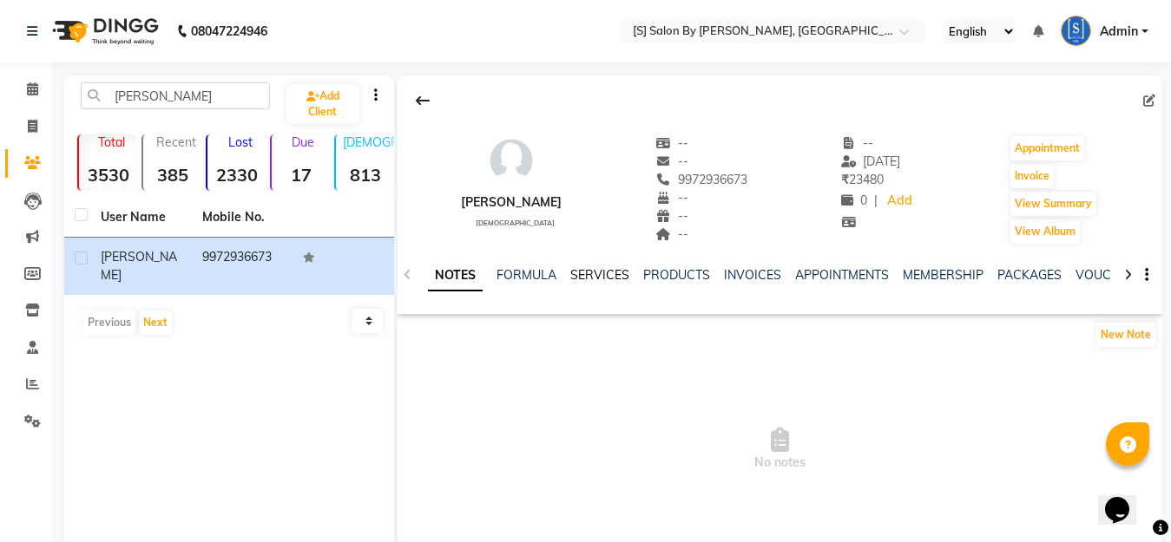
click at [603, 276] on link "SERVICES" at bounding box center [599, 275] width 59 height 16
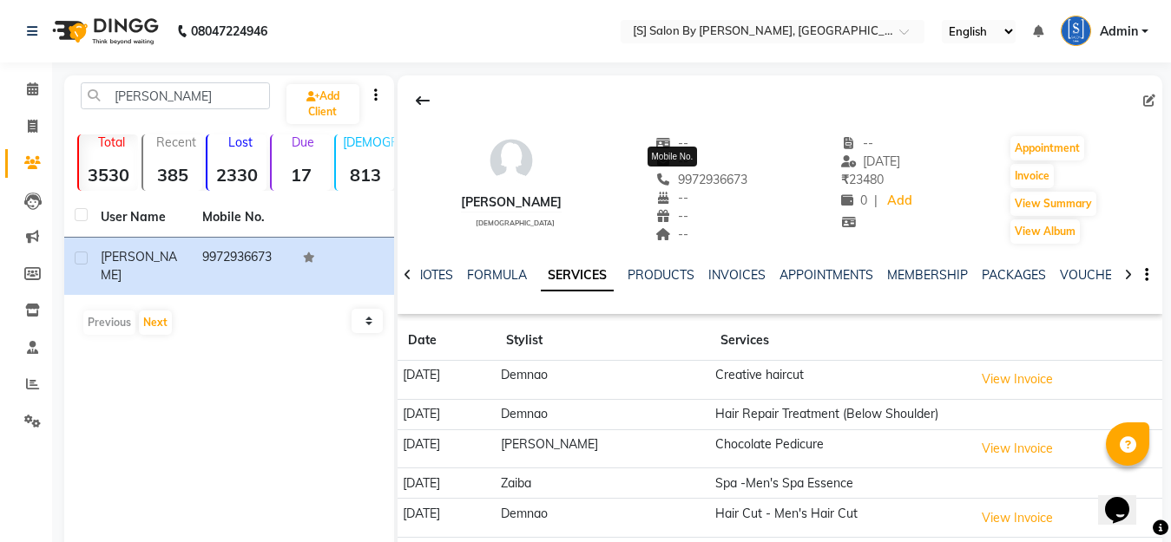
drag, startPoint x: 735, startPoint y: 176, endPoint x: 651, endPoint y: 176, distance: 84.2
click at [651, 176] on div "Darshna female -- -- 9972936673 Mobile No. -- -- -- -- 24-06-2025 ₹ 23480 0 | A…" at bounding box center [779, 181] width 765 height 128
copy span "9972936673"
click at [31, 116] on link "Invoice" at bounding box center [26, 127] width 42 height 29
select select "service"
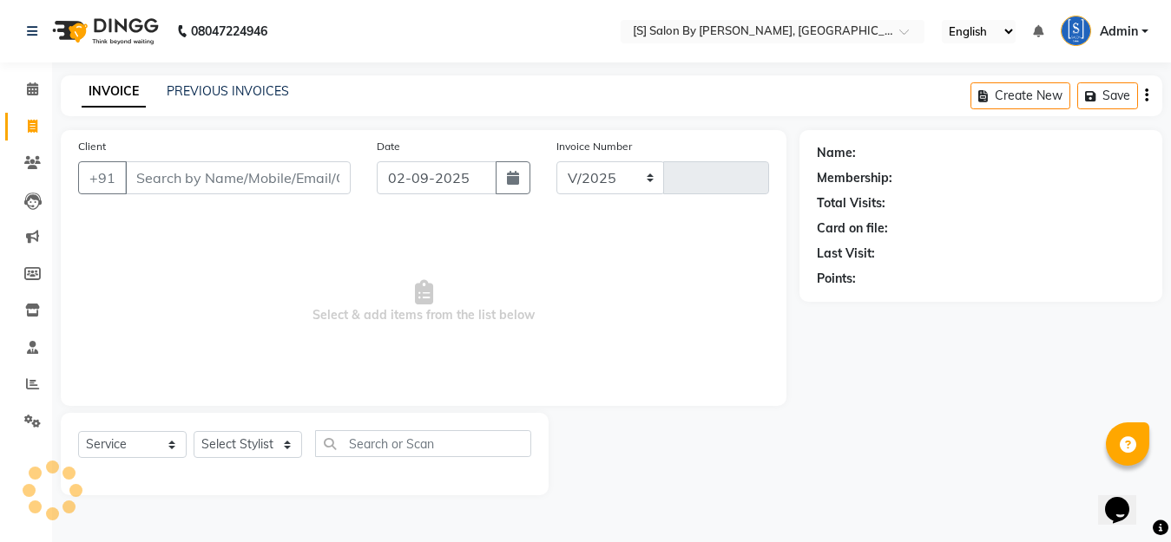
select select "45"
type input "1266"
click at [227, 177] on input "Client" at bounding box center [240, 177] width 230 height 33
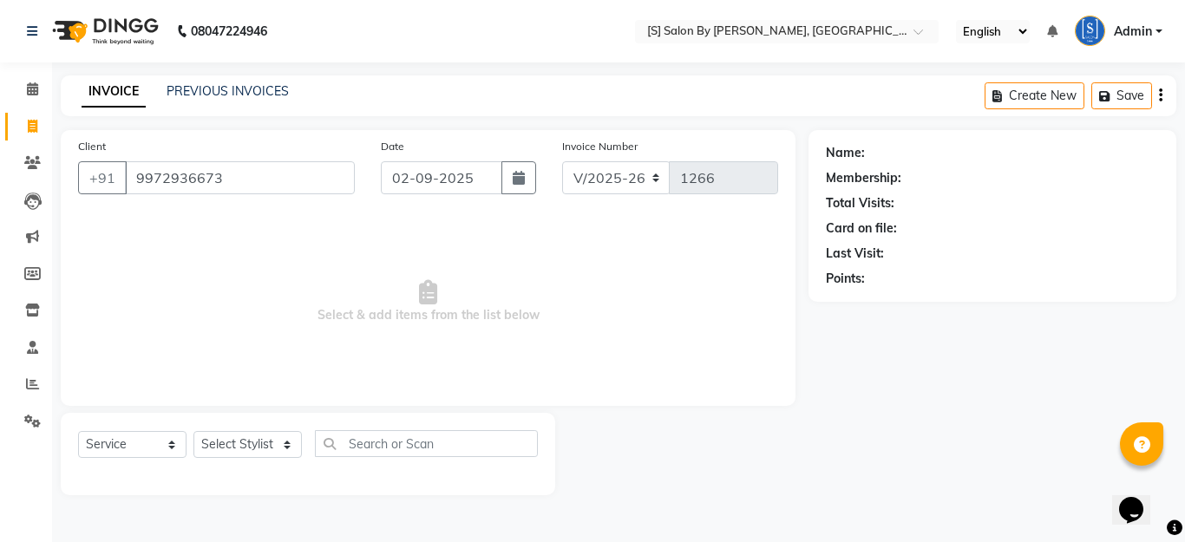
type input "9972936673"
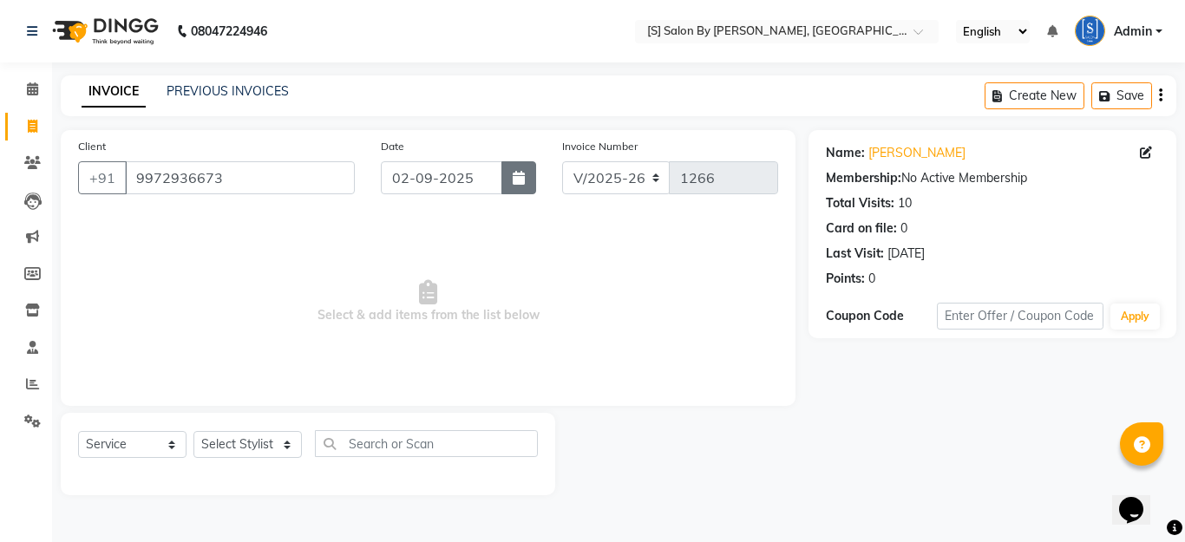
click at [522, 174] on icon "button" at bounding box center [519, 178] width 12 height 14
select select "9"
select select "2025"
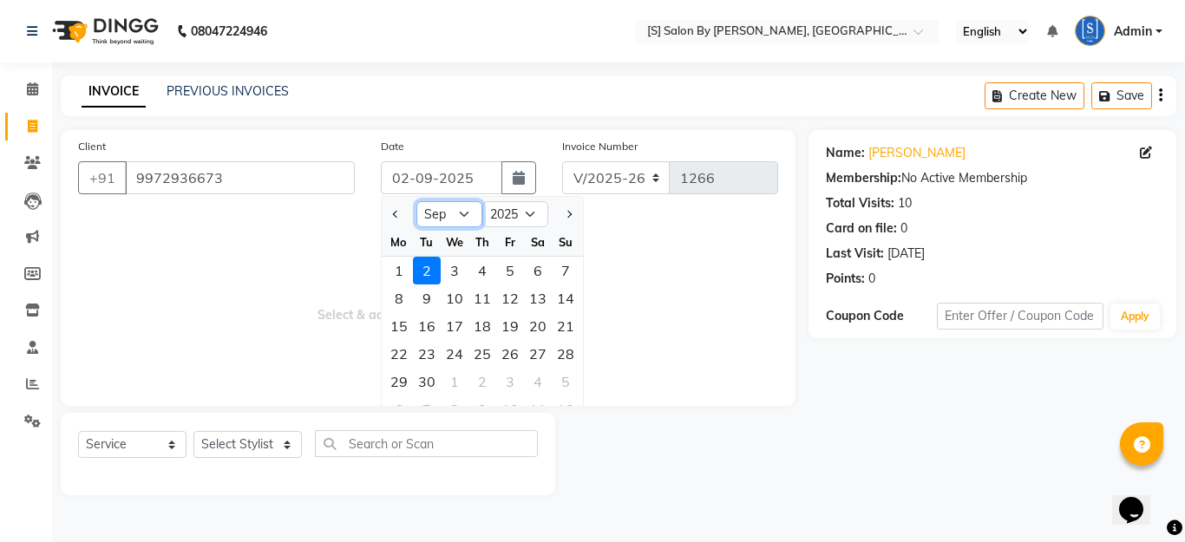
click at [452, 224] on select "Jan Feb Mar Apr May Jun [DATE] Aug Sep Oct Nov Dec" at bounding box center [450, 214] width 66 height 26
select select "8"
click at [417, 201] on select "Jan Feb Mar Apr May Jun [DATE] Aug Sep Oct Nov Dec" at bounding box center [450, 214] width 66 height 26
click at [568, 382] on div "31" at bounding box center [566, 382] width 28 height 28
type input "[DATE]"
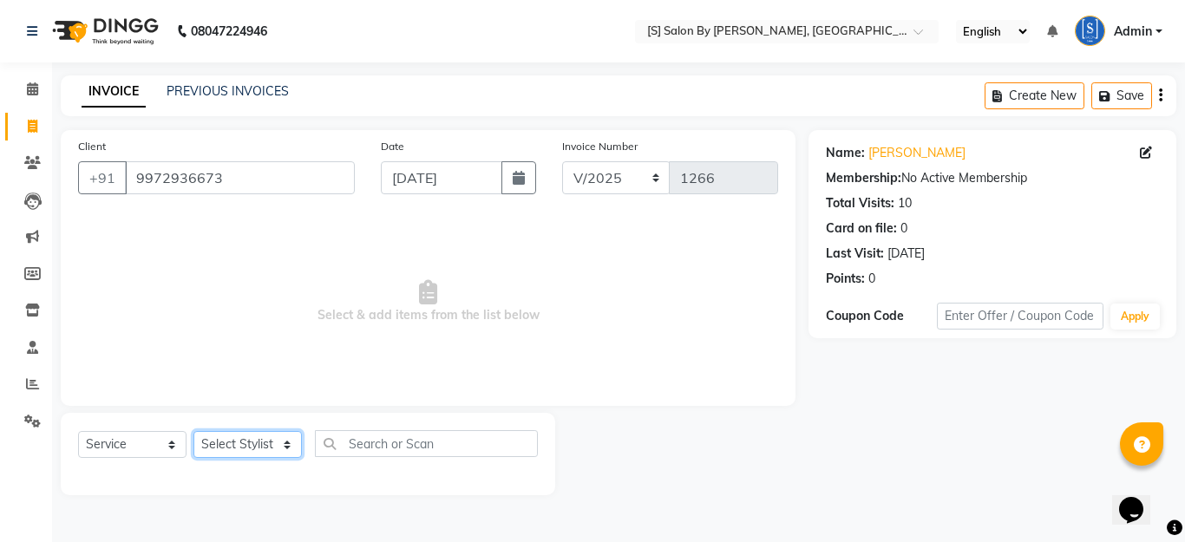
drag, startPoint x: 262, startPoint y: 440, endPoint x: 260, endPoint y: 453, distance: 13.1
click at [261, 440] on select "Select Stylist Aarti Beautician Demnao [PERSON_NAME] [PERSON_NAME]" at bounding box center [248, 444] width 108 height 27
select select "4280"
click at [194, 431] on select "Select Stylist Aarti Beautician Demnao [PERSON_NAME] [PERSON_NAME]" at bounding box center [248, 444] width 108 height 27
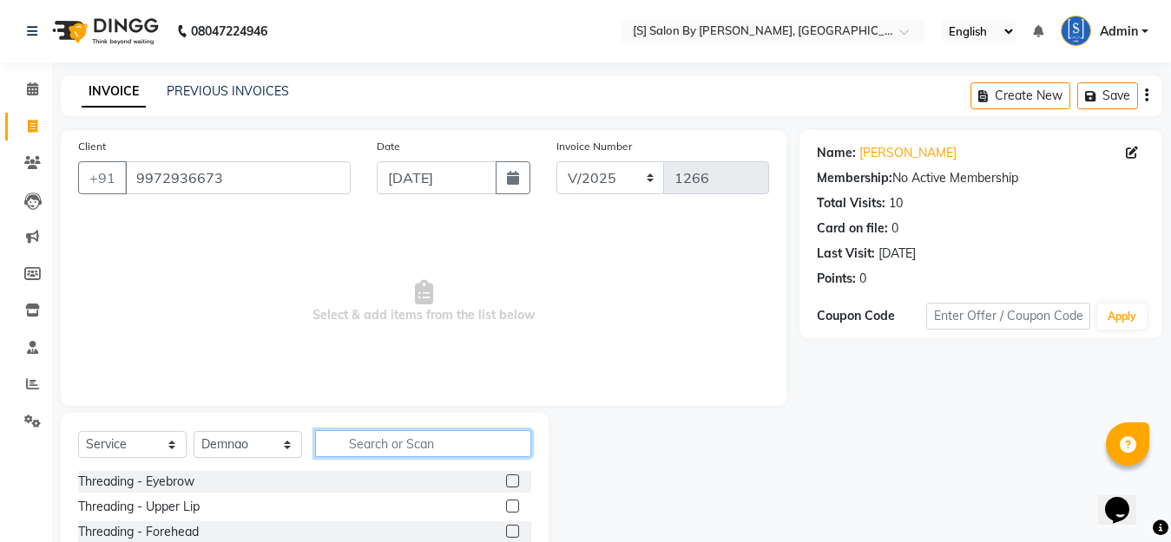
click at [411, 446] on input "text" at bounding box center [423, 443] width 216 height 27
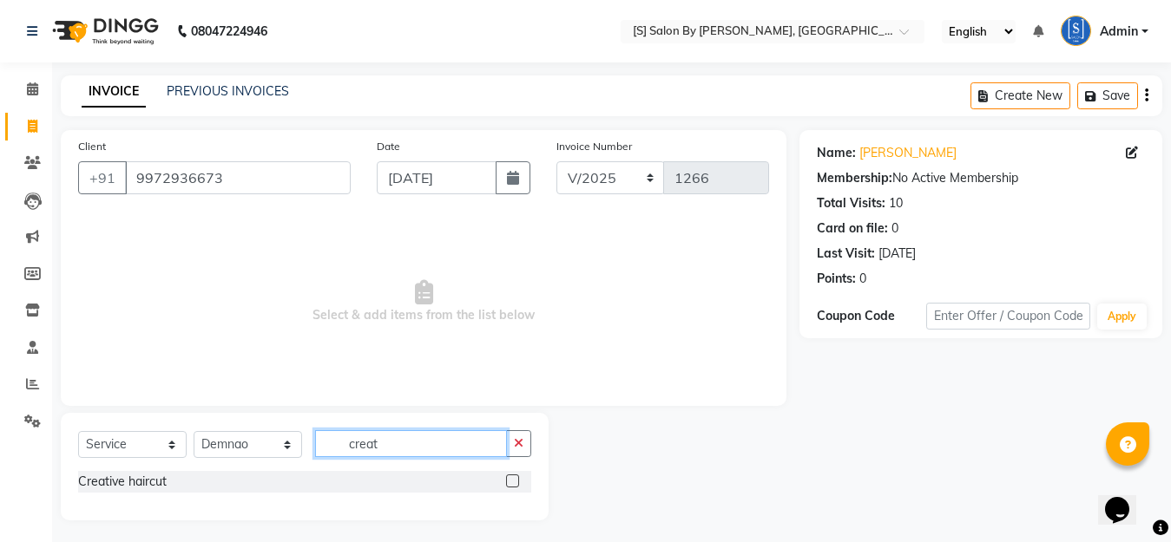
scroll to position [4, 0]
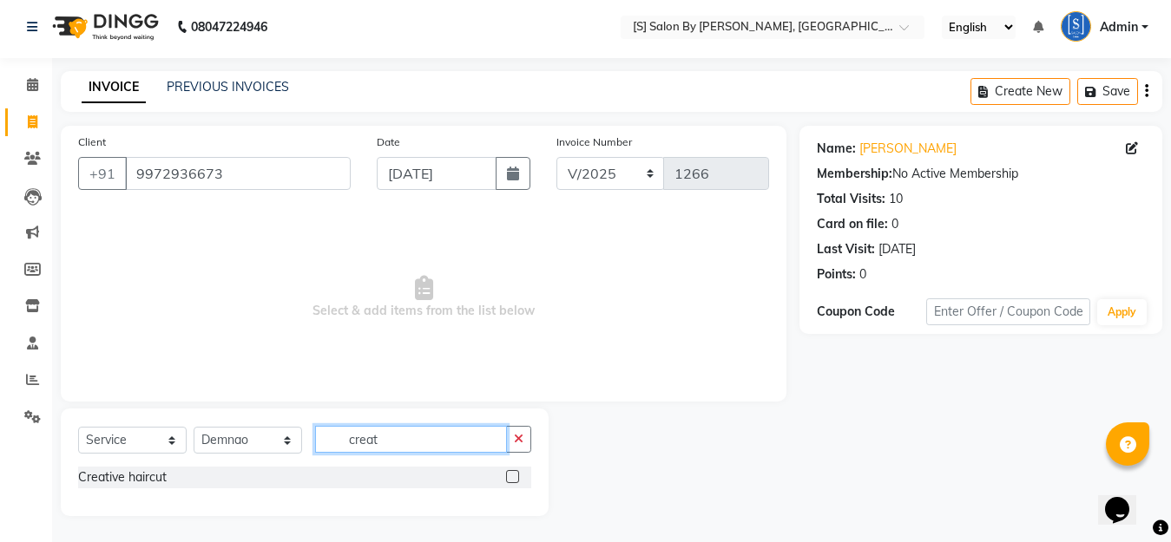
type input "creat"
click at [510, 476] on label at bounding box center [512, 476] width 13 height 13
click at [510, 476] on input "checkbox" at bounding box center [511, 477] width 11 height 11
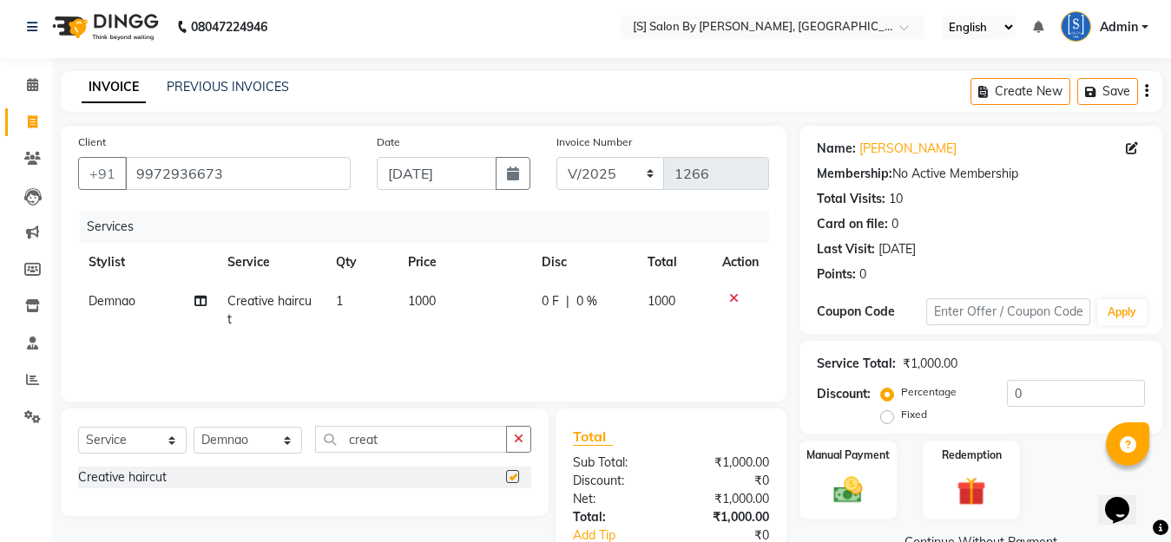
checkbox input "false"
click at [855, 496] on img at bounding box center [847, 490] width 49 height 35
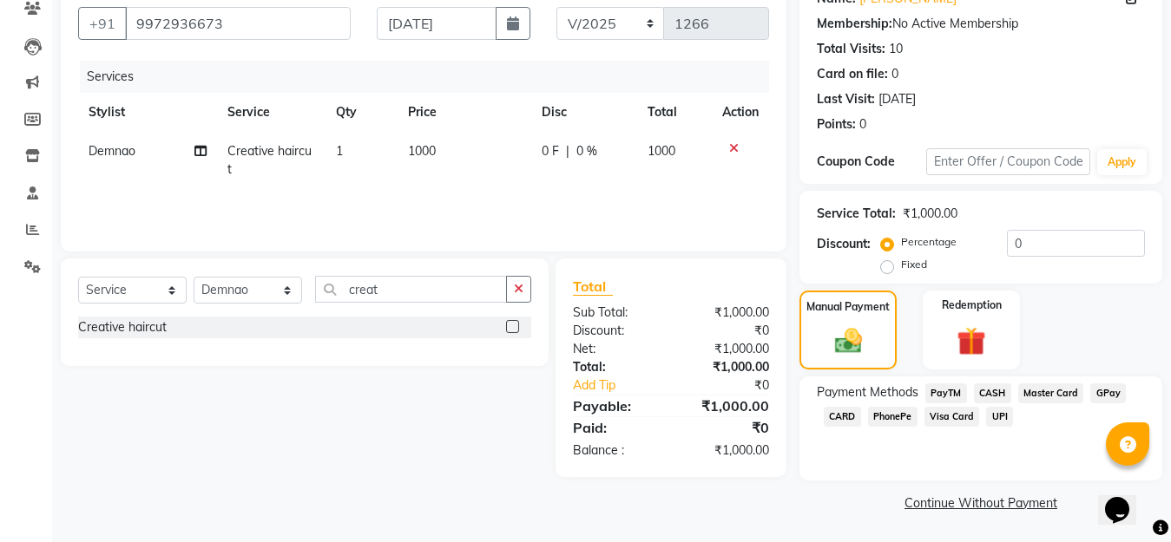
click at [1102, 391] on span "GPay" at bounding box center [1108, 394] width 36 height 20
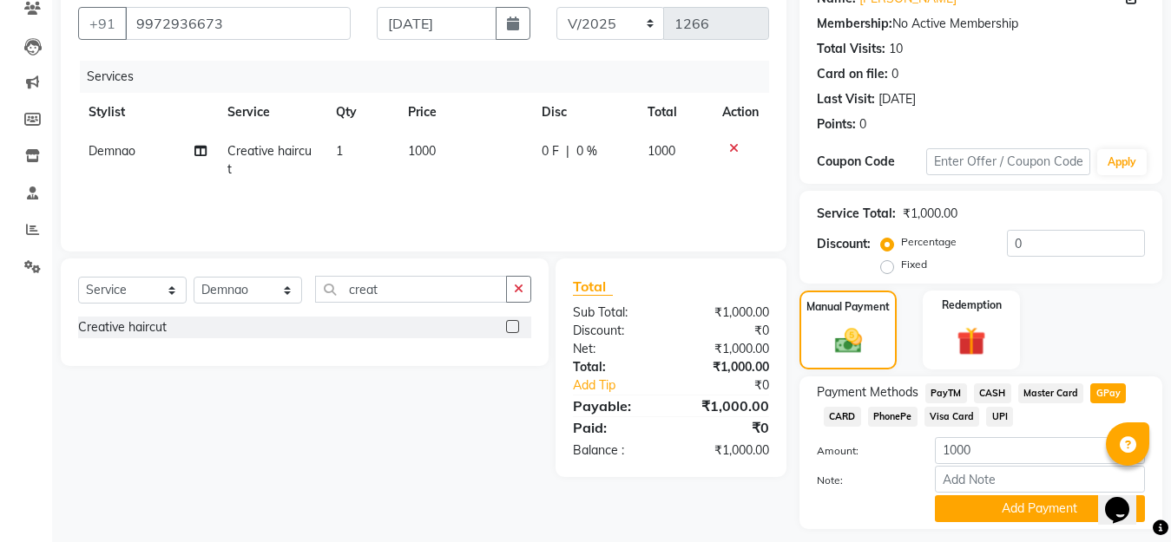
drag, startPoint x: 990, startPoint y: 510, endPoint x: 968, endPoint y: 436, distance: 78.0
click at [990, 508] on button "Add Payment" at bounding box center [1040, 508] width 210 height 27
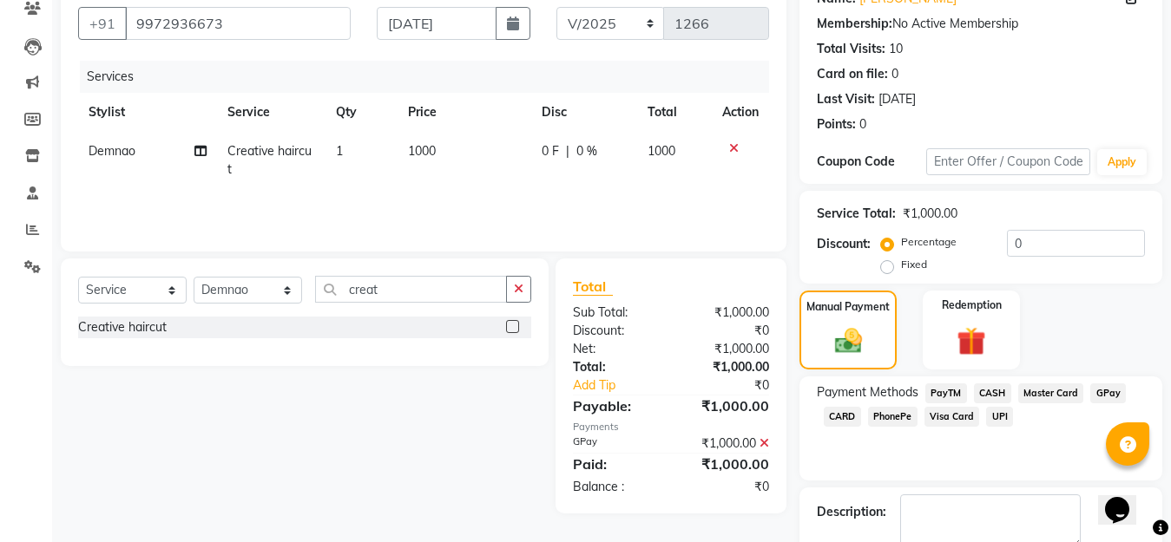
scroll to position [253, 0]
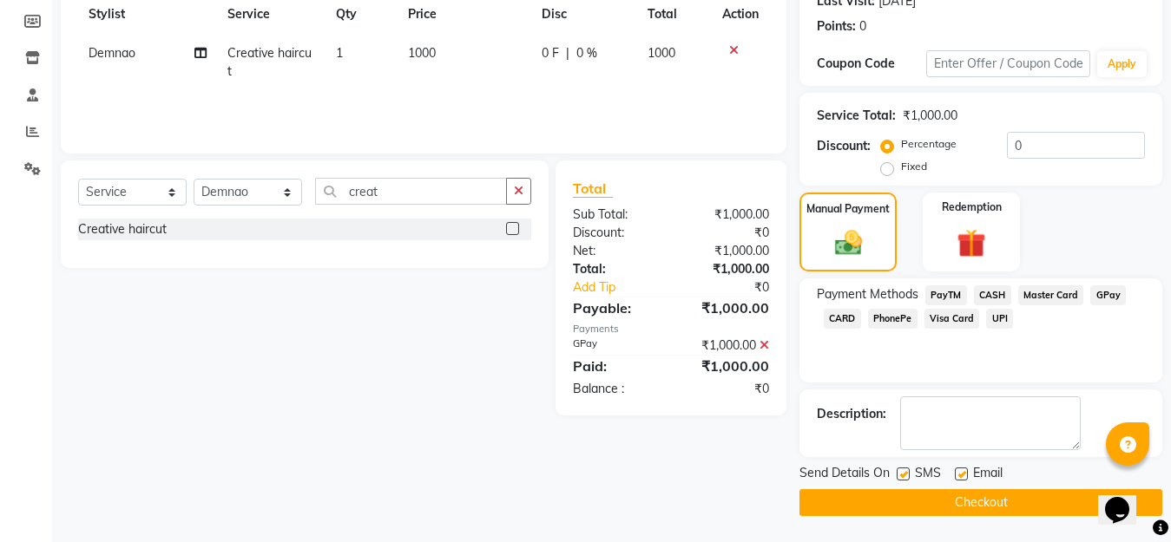
click at [1000, 500] on button "Checkout" at bounding box center [980, 502] width 363 height 27
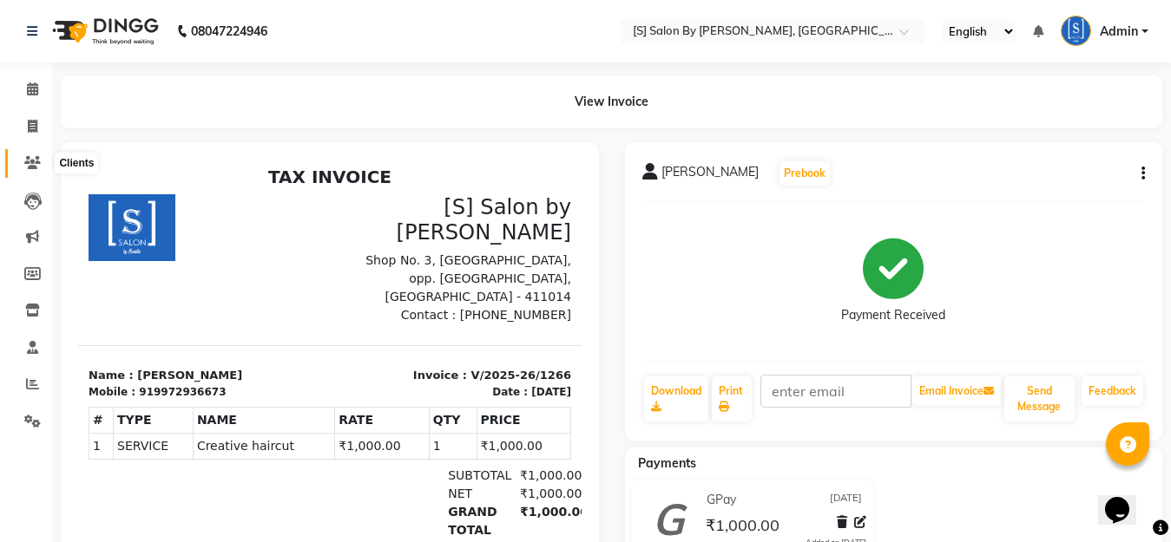
click at [36, 163] on icon at bounding box center [32, 162] width 16 height 13
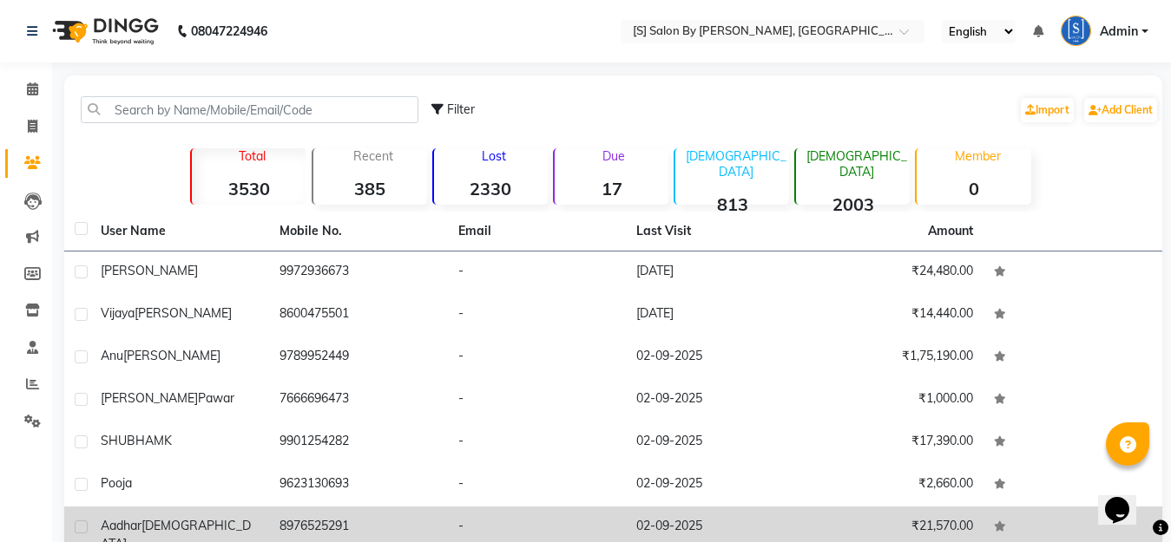
click at [205, 521] on div "Aadhar Jain" at bounding box center [180, 535] width 158 height 36
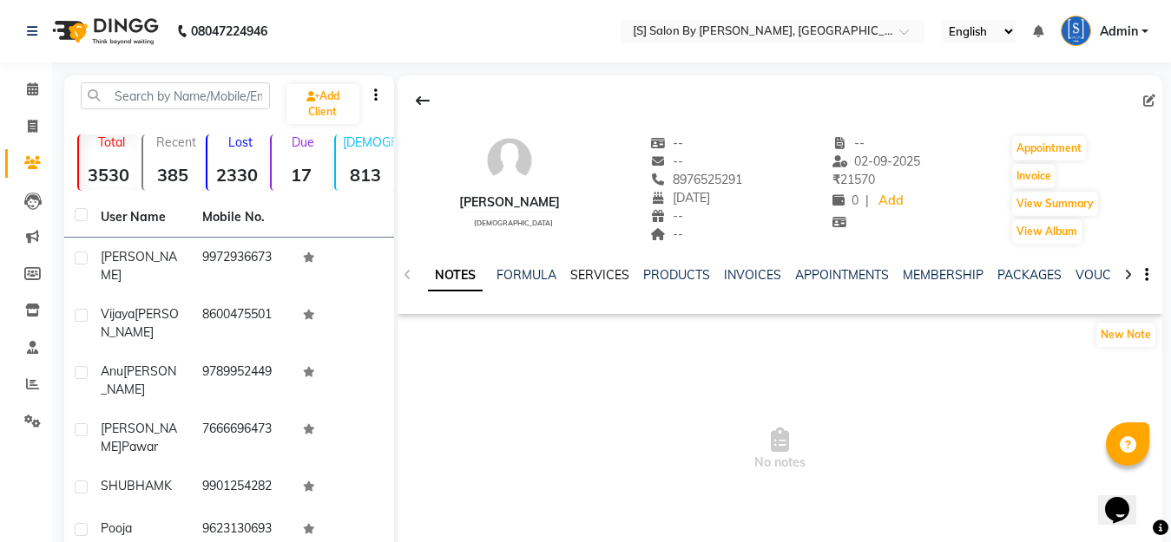
click at [600, 269] on link "SERVICES" at bounding box center [599, 275] width 59 height 16
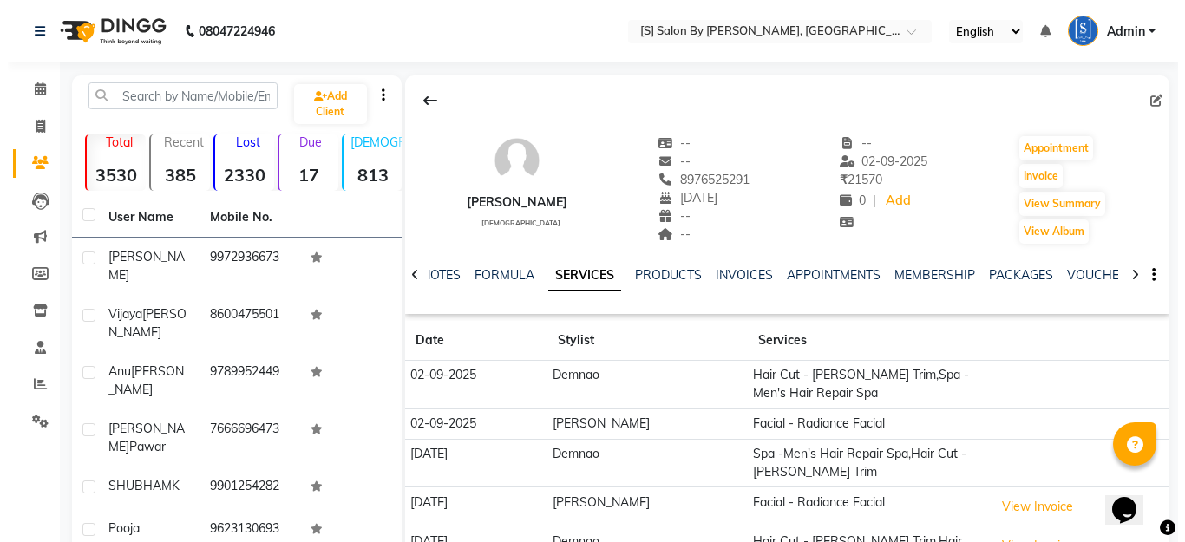
scroll to position [87, 0]
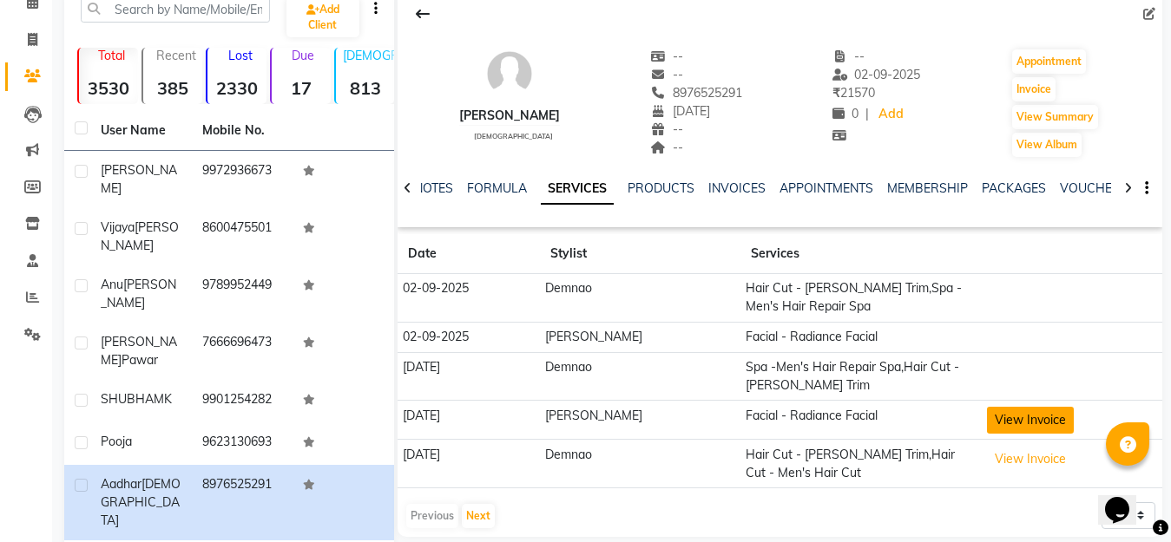
click at [995, 423] on button "View Invoice" at bounding box center [1030, 420] width 87 height 27
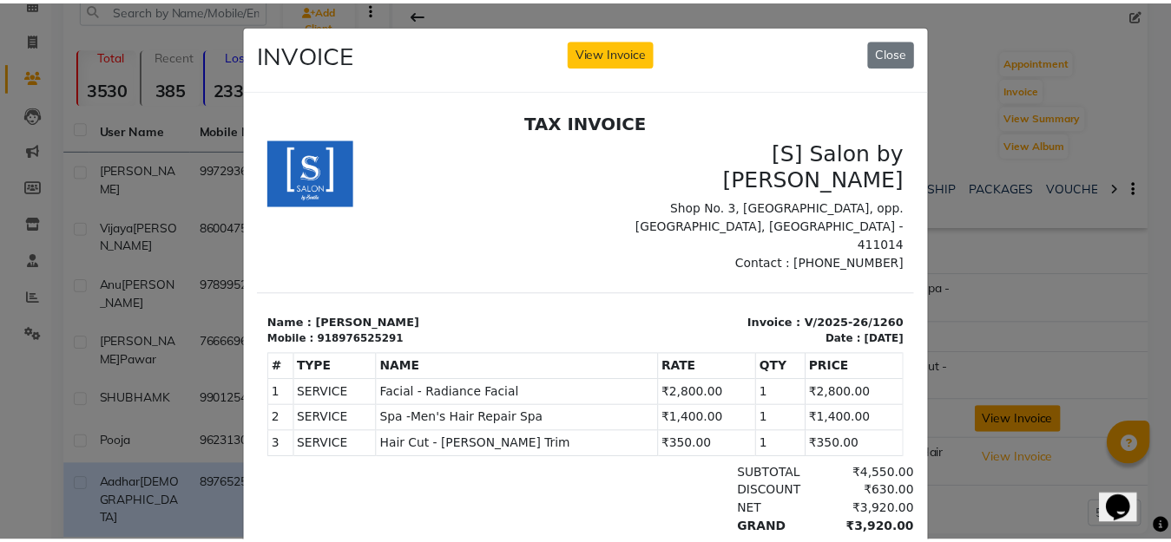
scroll to position [0, 0]
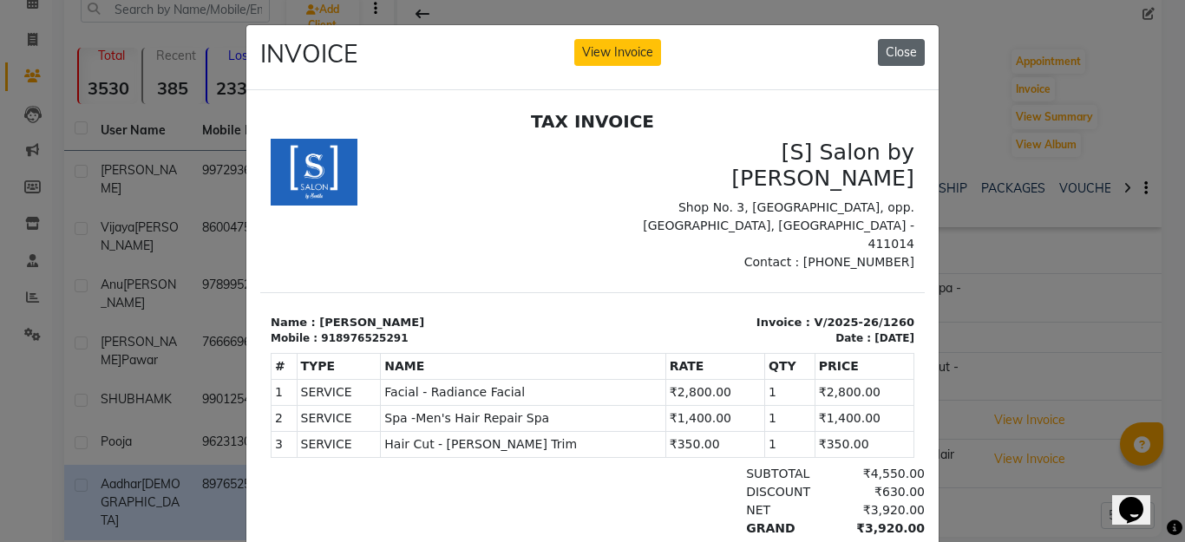
click at [887, 45] on button "Close" at bounding box center [901, 52] width 47 height 27
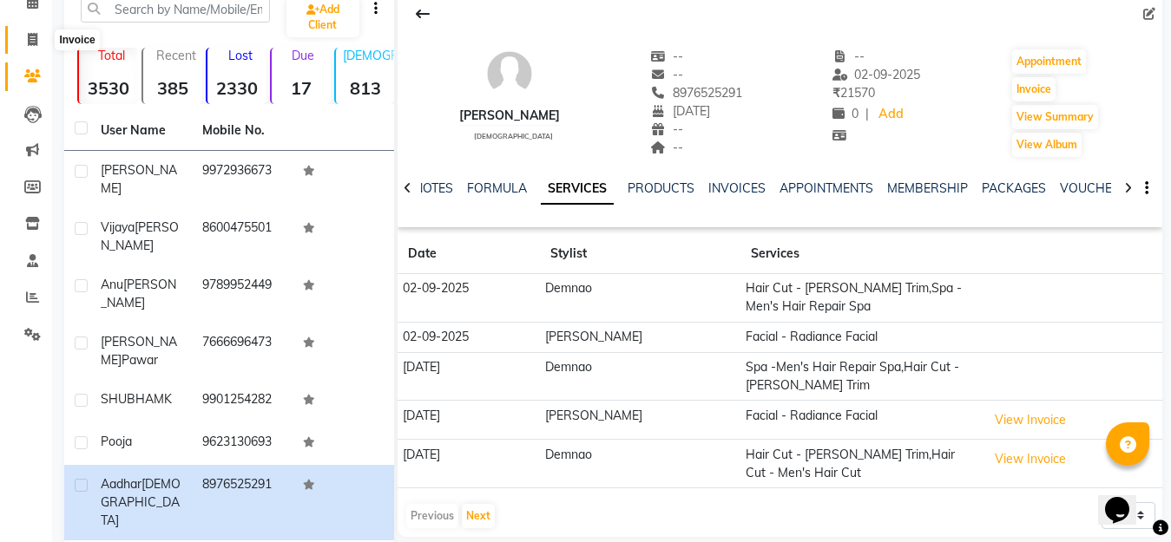
click at [35, 41] on icon at bounding box center [33, 39] width 10 height 13
select select "service"
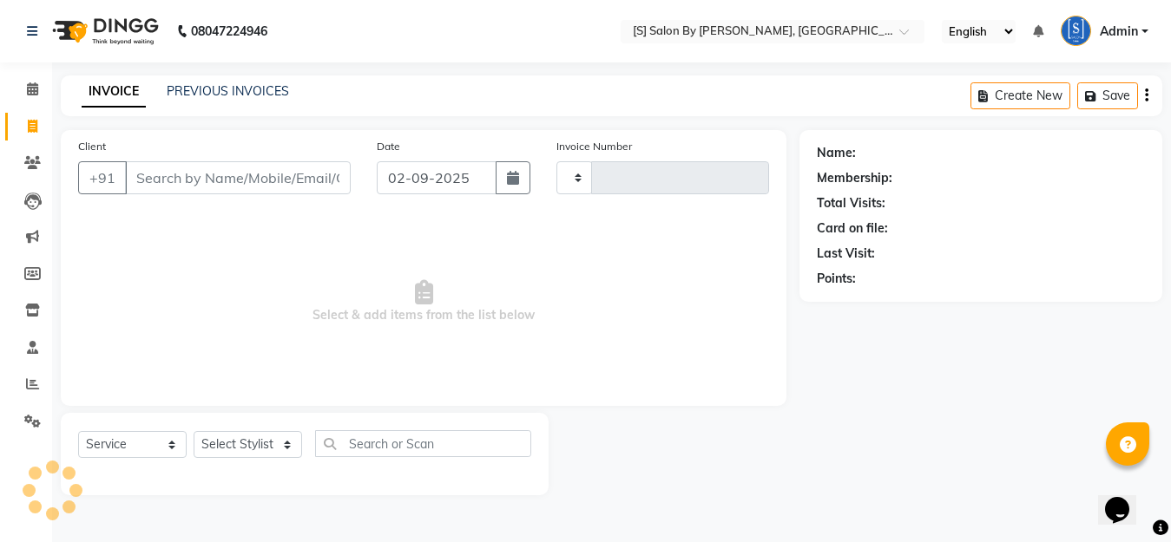
type input "1267"
select select "45"
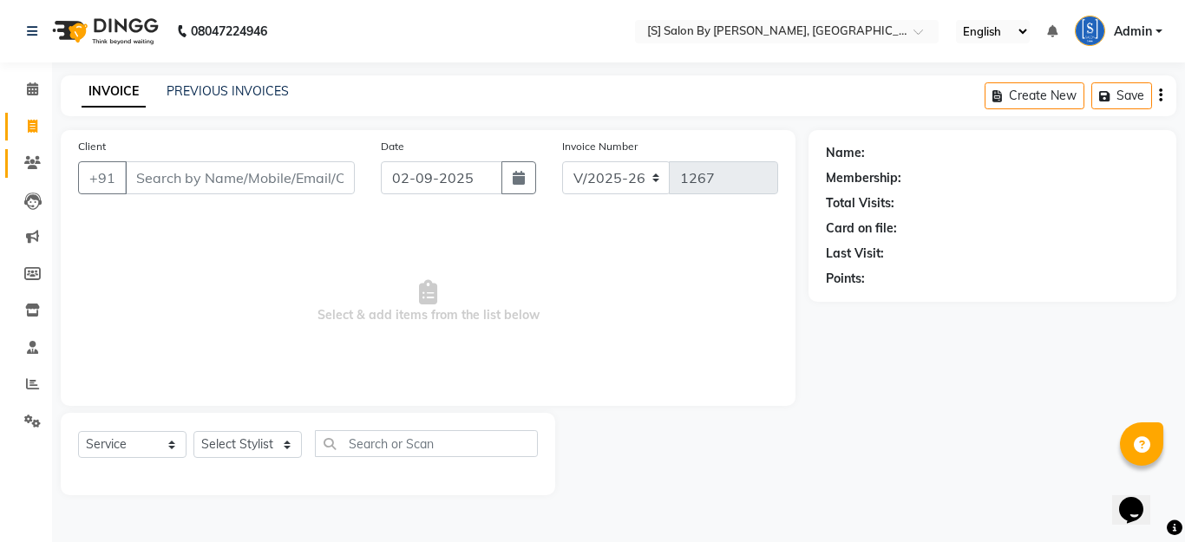
click at [30, 154] on span at bounding box center [32, 164] width 30 height 20
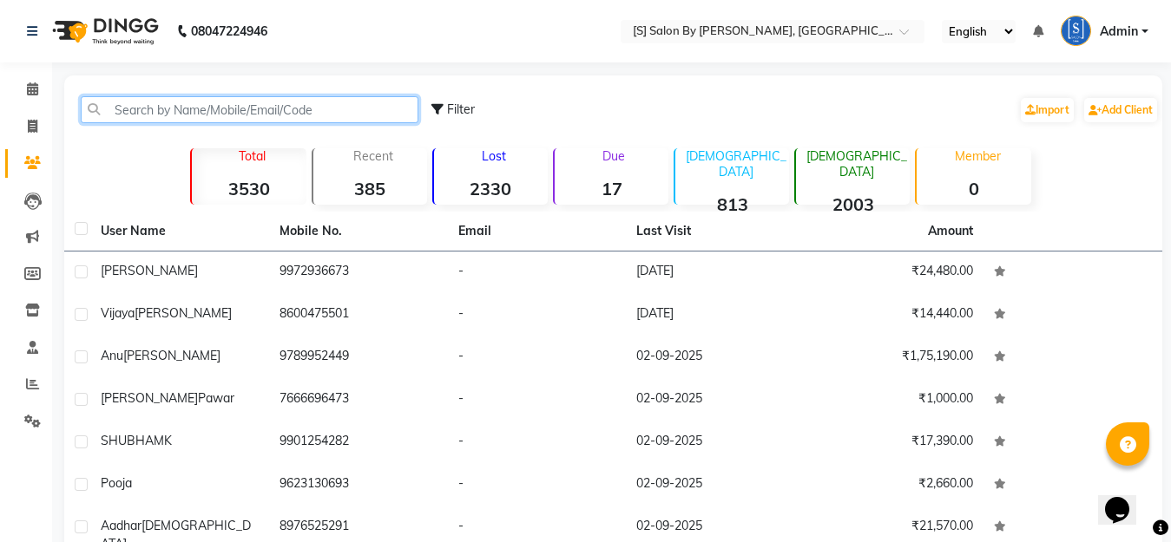
click at [195, 106] on input "text" at bounding box center [250, 109] width 338 height 27
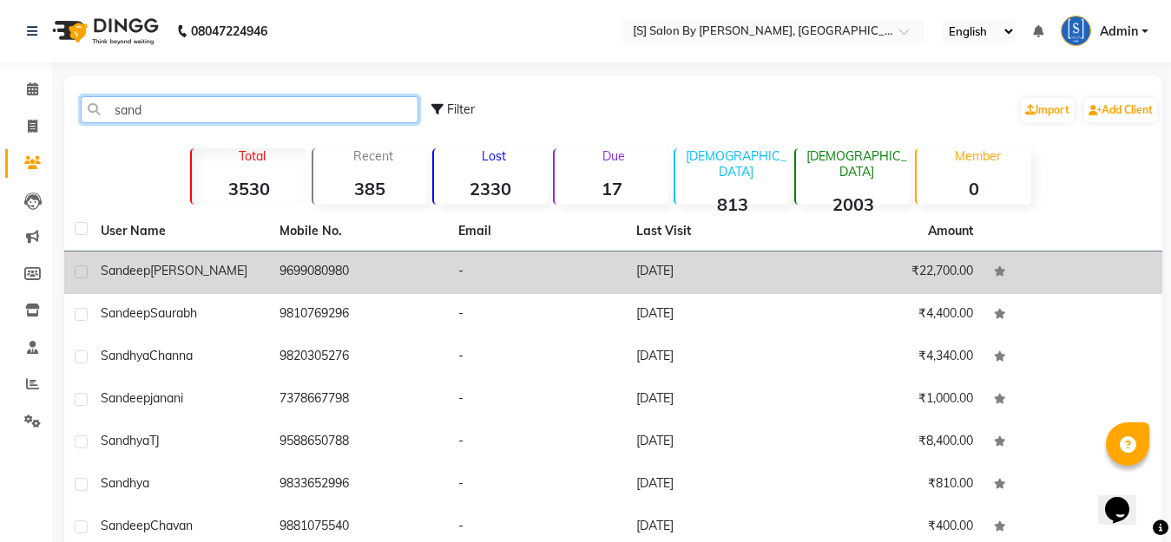
type input "sand"
click at [259, 265] on td "Sandeep Singhal" at bounding box center [179, 273] width 179 height 43
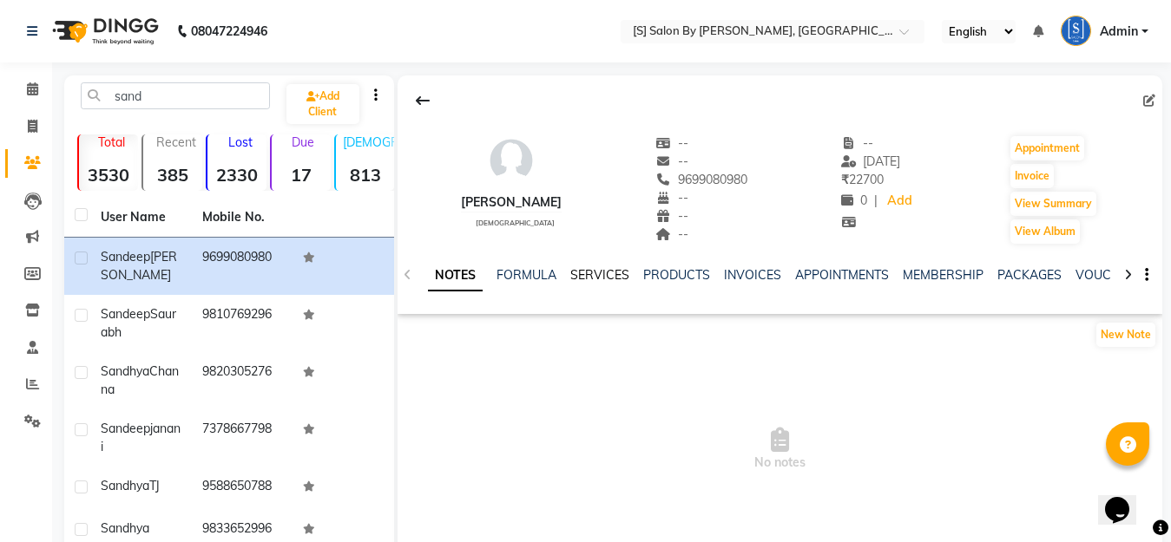
click at [605, 275] on link "SERVICES" at bounding box center [599, 275] width 59 height 16
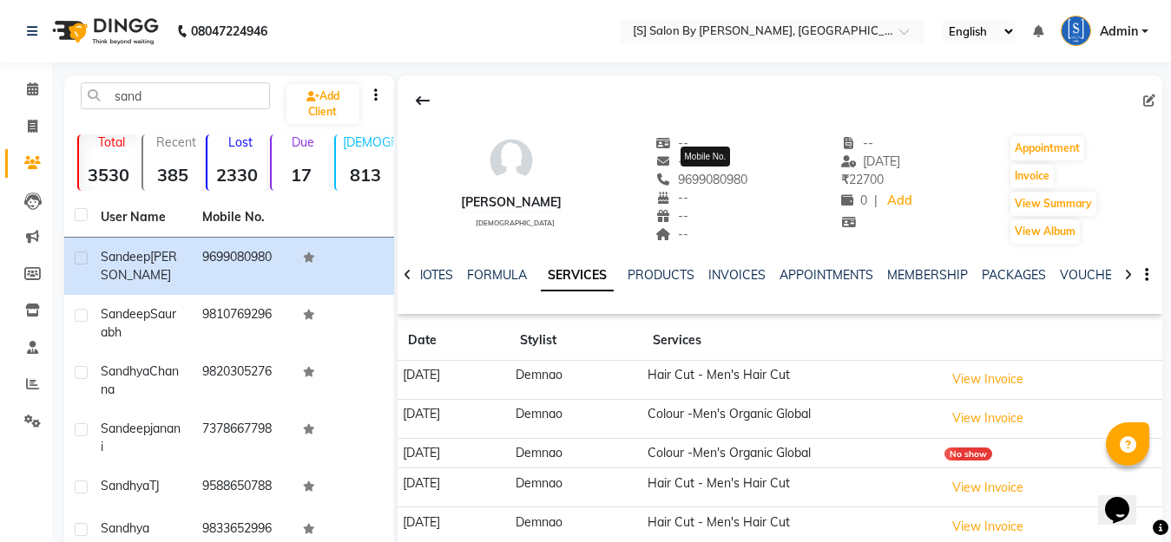
drag, startPoint x: 731, startPoint y: 176, endPoint x: 686, endPoint y: 178, distance: 46.0
click at [686, 178] on div "Sandeep Singhal female -- -- 9699080980 Mobile No. -- -- -- -- 06-08-2025 ₹ 227…" at bounding box center [779, 181] width 765 height 128
copy span "9699080980"
click at [36, 124] on icon at bounding box center [33, 126] width 10 height 13
select select "service"
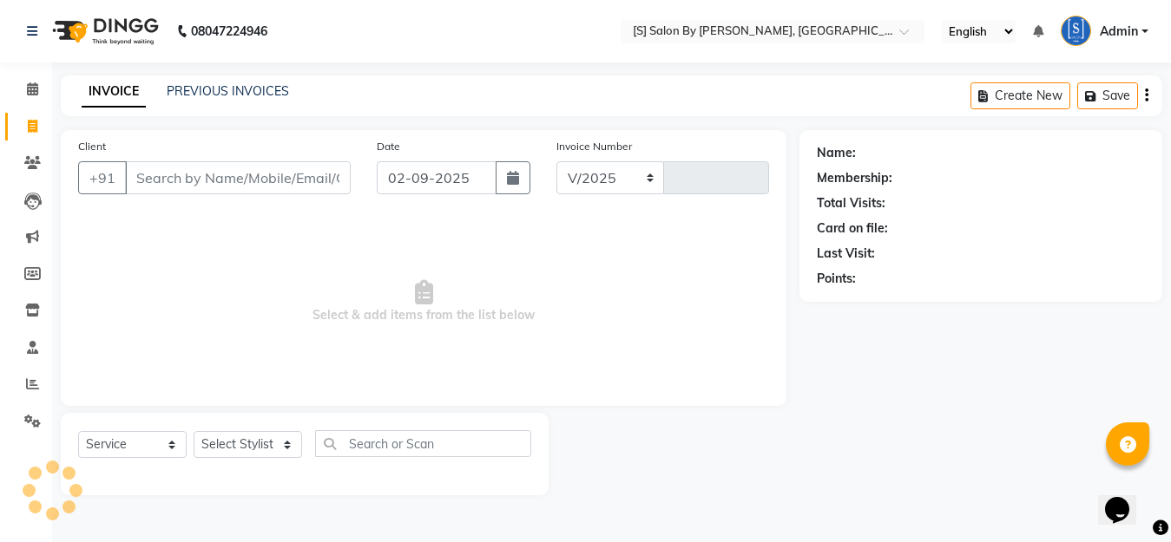
select select "45"
type input "1267"
click at [278, 172] on input "Client" at bounding box center [240, 177] width 230 height 33
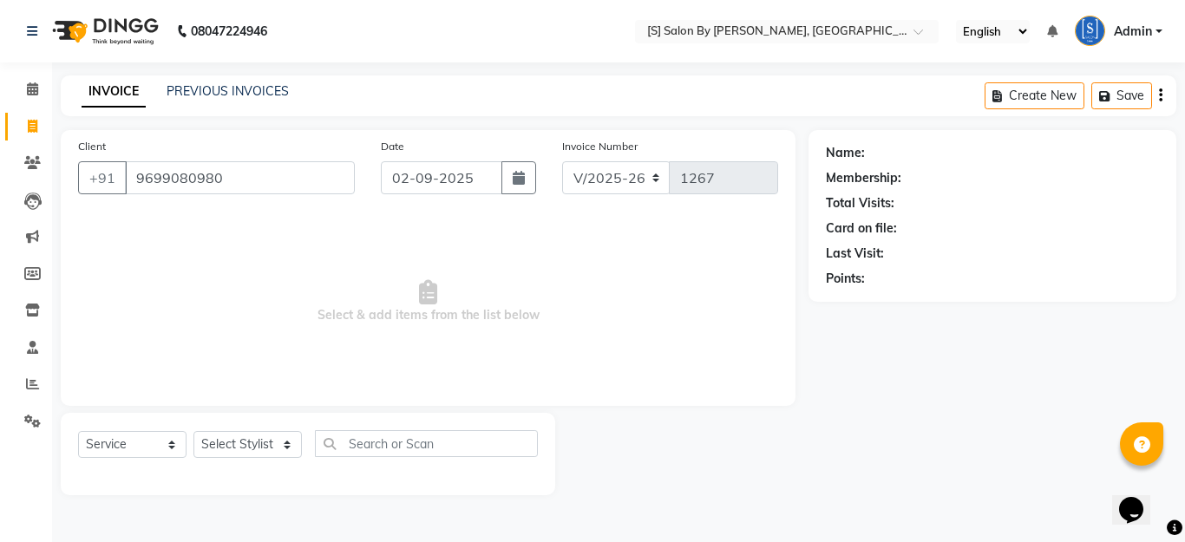
type input "9699080980"
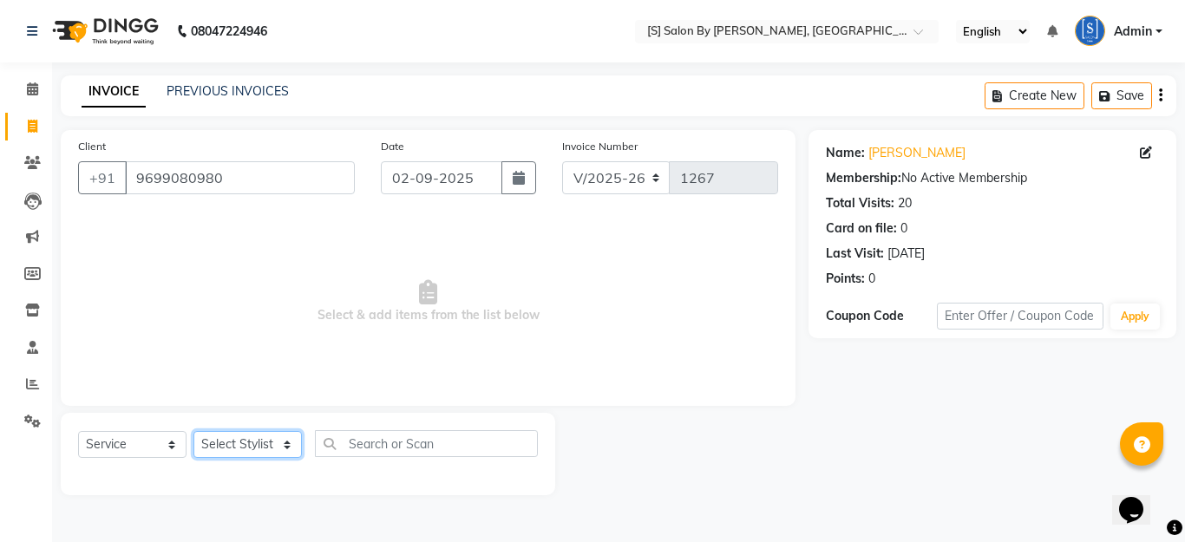
click at [226, 438] on select "Select Stylist Aarti Beautician Demnao [PERSON_NAME] [PERSON_NAME]" at bounding box center [248, 444] width 108 height 27
select select "4280"
click at [194, 431] on select "Select Stylist Aarti Beautician Demnao [PERSON_NAME] [PERSON_NAME]" at bounding box center [248, 444] width 108 height 27
click at [519, 170] on button "button" at bounding box center [519, 177] width 35 height 33
select select "9"
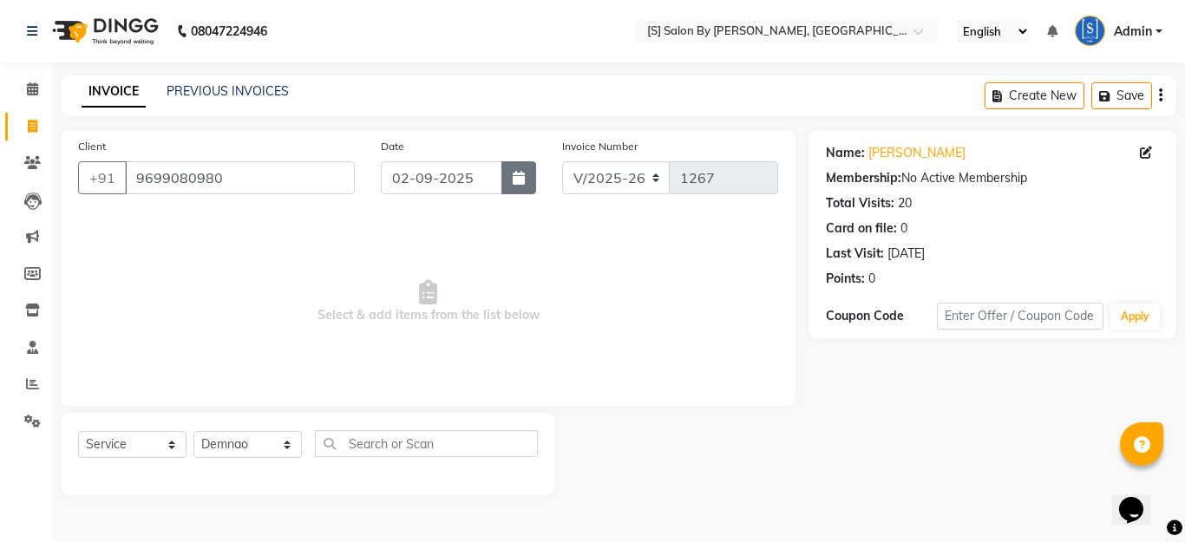
select select "2025"
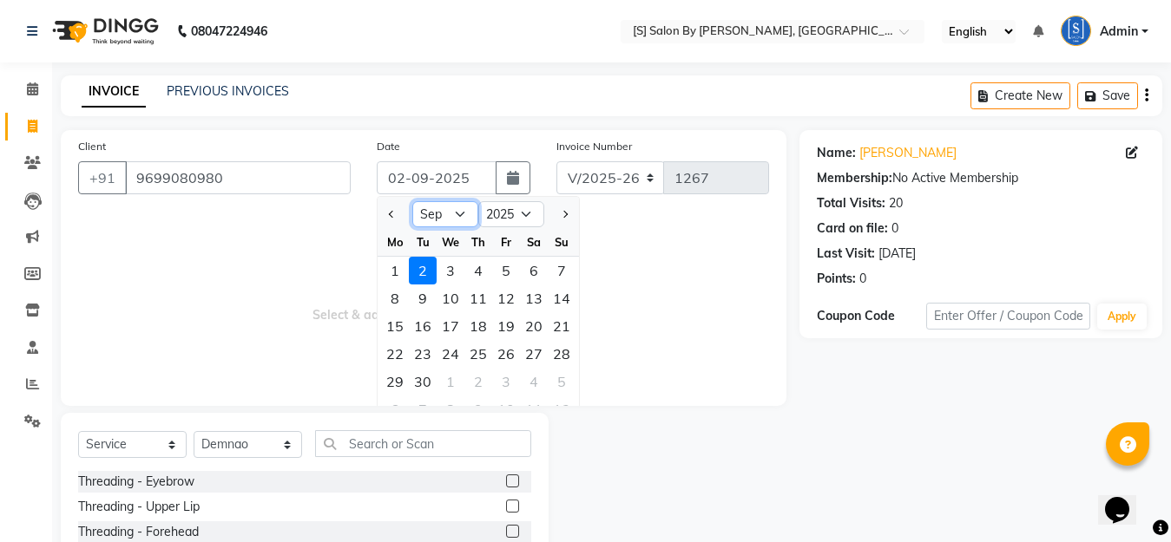
drag, startPoint x: 439, startPoint y: 211, endPoint x: 442, endPoint y: 222, distance: 11.6
click at [439, 211] on select "Jan Feb Mar Apr May Jun [DATE] Aug Sep Oct Nov Dec" at bounding box center [445, 214] width 66 height 26
select select "8"
click at [412, 201] on select "Jan Feb Mar Apr May Jun [DATE] Aug Sep Oct Nov Dec" at bounding box center [445, 214] width 66 height 26
click at [561, 383] on div "31" at bounding box center [562, 382] width 28 height 28
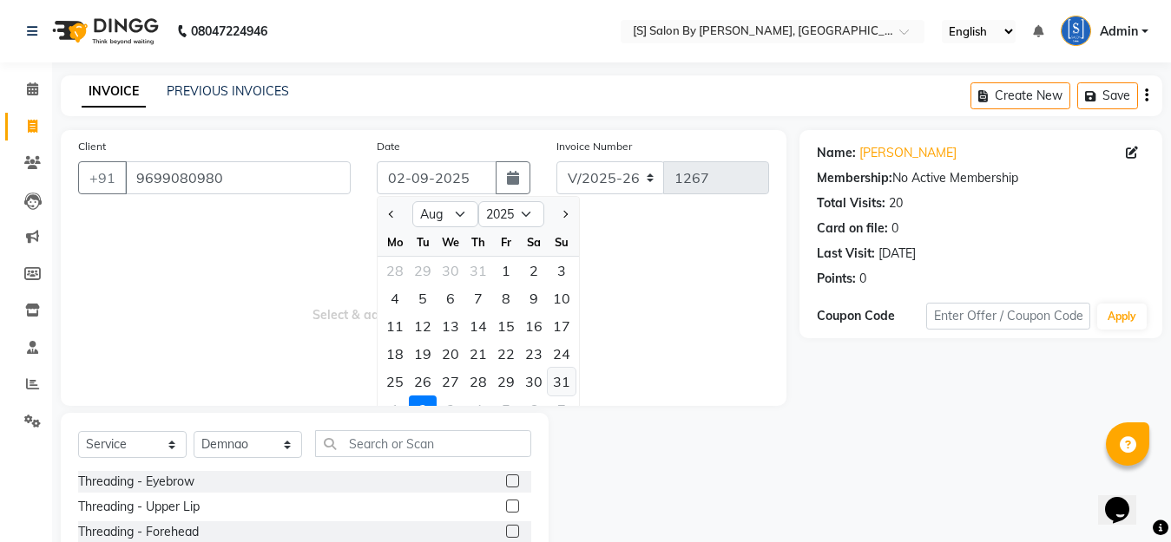
type input "[DATE]"
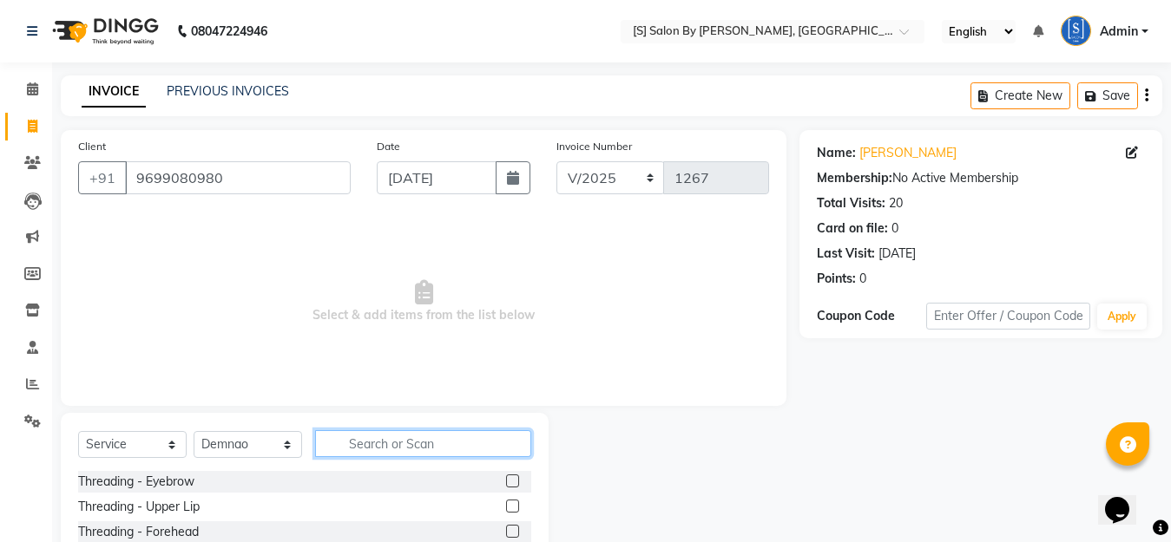
click at [364, 448] on input "text" at bounding box center [423, 443] width 216 height 27
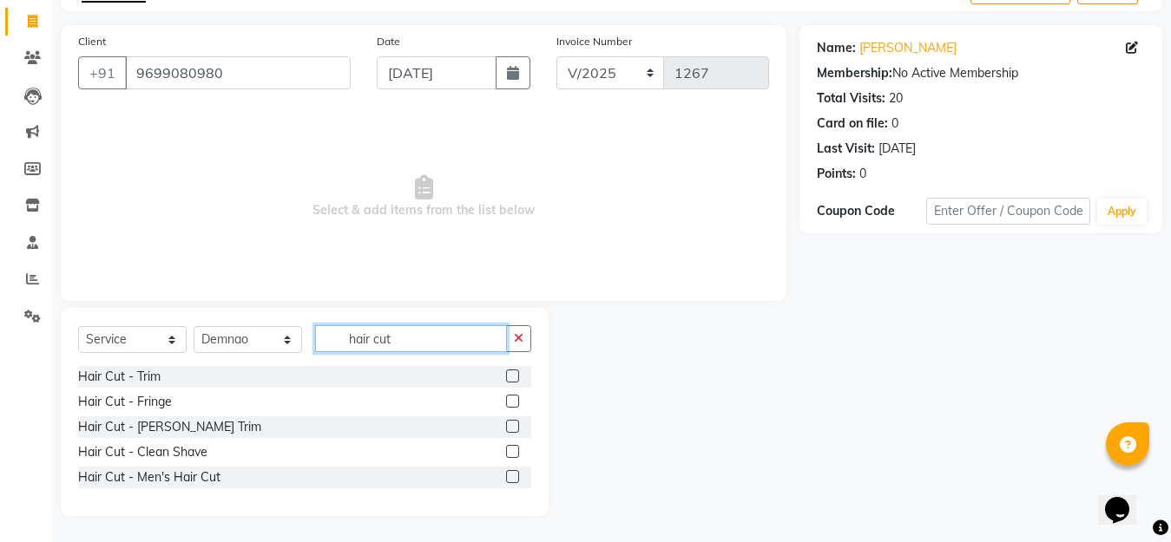
type input "hair cut"
click at [509, 476] on label at bounding box center [512, 476] width 13 height 13
click at [509, 476] on input "checkbox" at bounding box center [511, 477] width 11 height 11
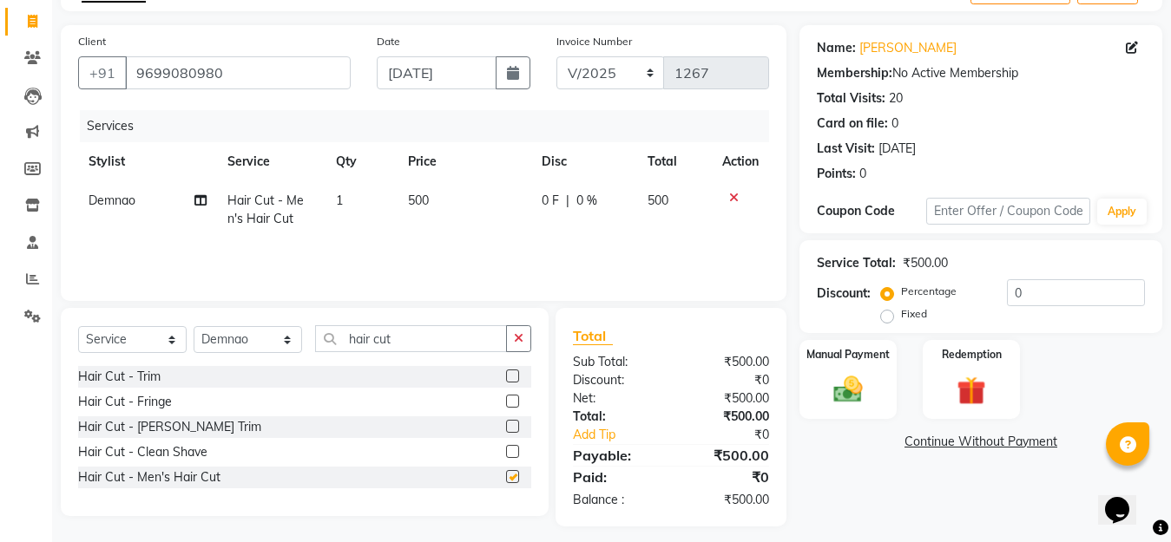
checkbox input "false"
click at [849, 391] on img at bounding box center [847, 389] width 49 height 35
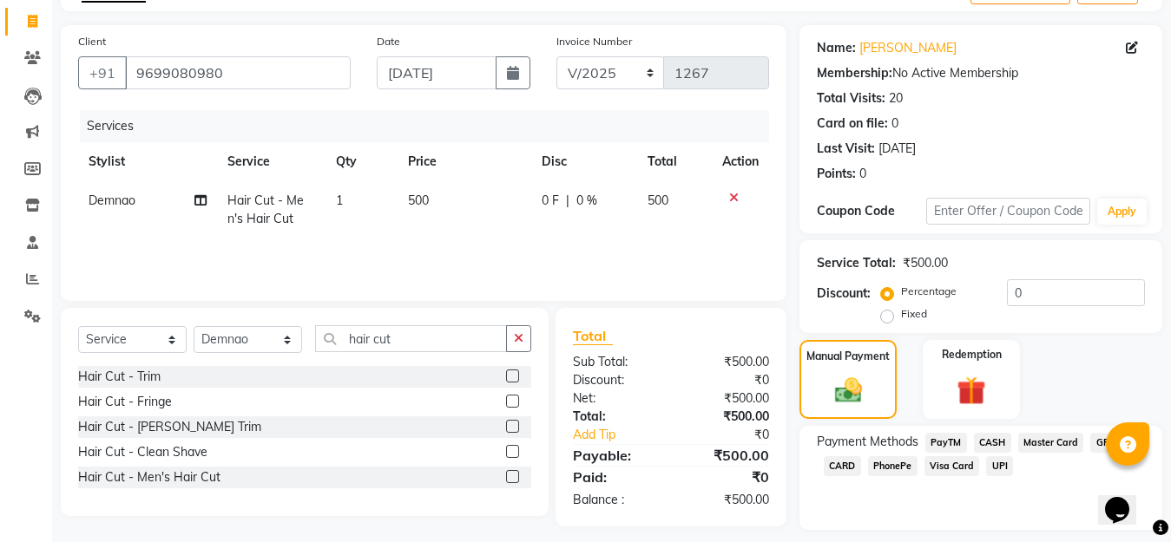
click at [1102, 443] on span "GPay" at bounding box center [1108, 443] width 36 height 20
click at [981, 457] on div "UPI" at bounding box center [996, 467] width 34 height 23
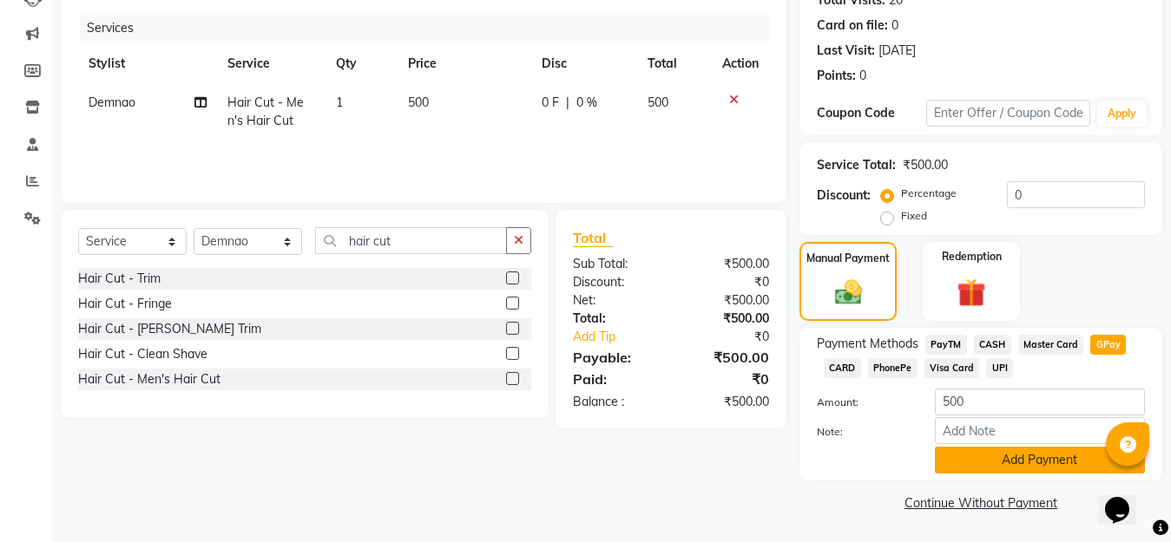
click at [1013, 457] on button "Add Payment" at bounding box center [1040, 460] width 210 height 27
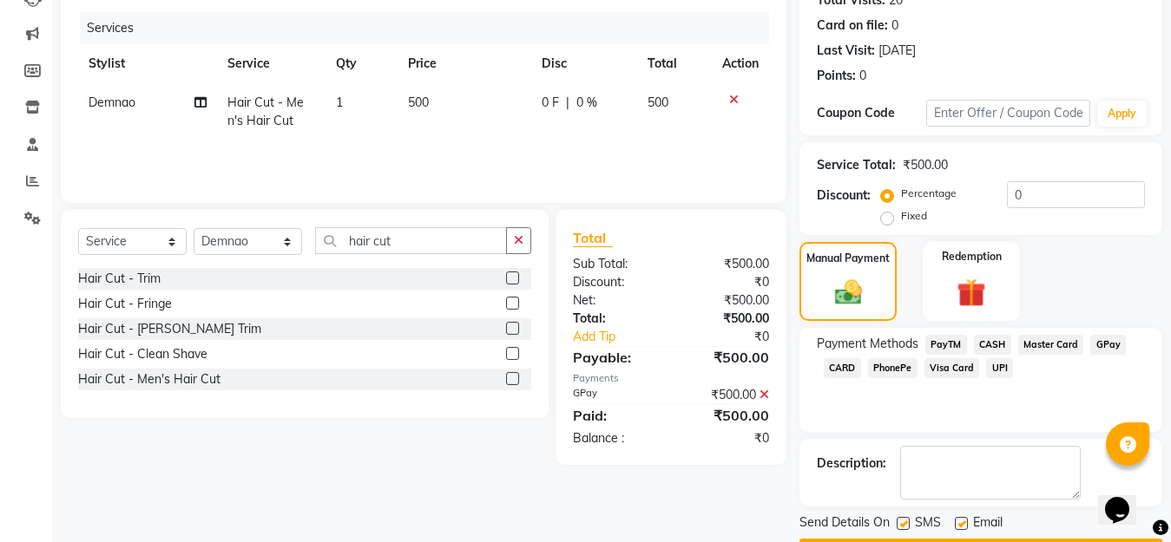
scroll to position [253, 0]
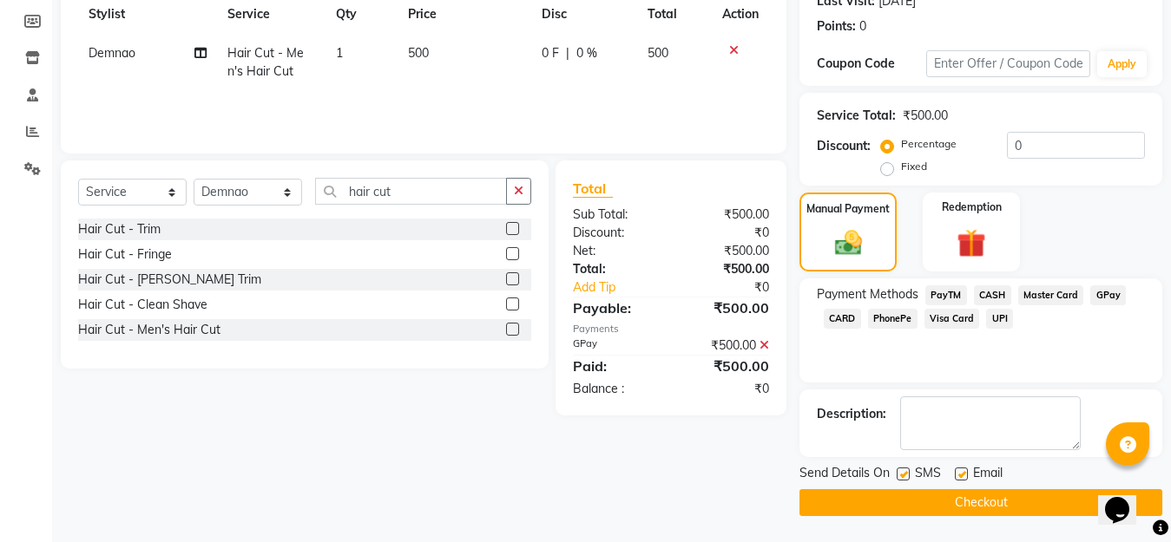
click at [1003, 502] on button "Checkout" at bounding box center [980, 502] width 363 height 27
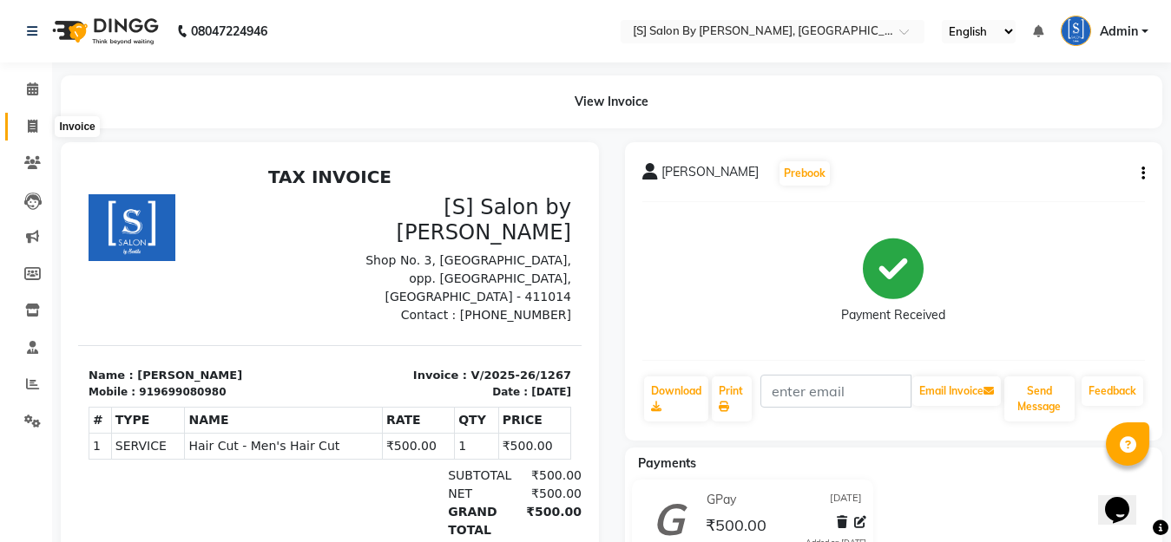
click at [31, 125] on icon at bounding box center [33, 126] width 10 height 13
select select "service"
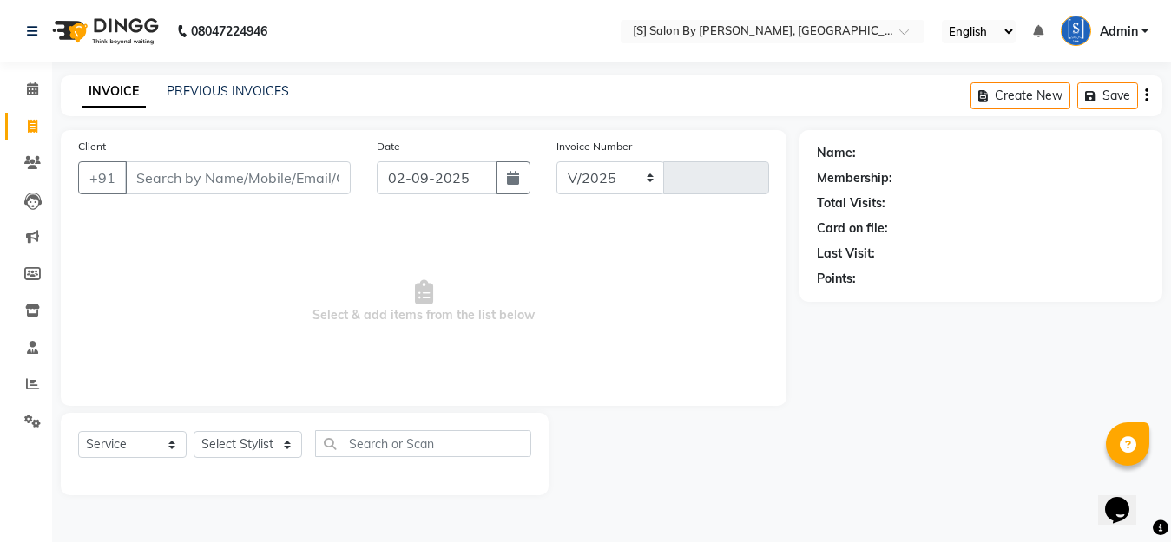
select select "45"
type input "1268"
click at [264, 182] on input "Client" at bounding box center [240, 177] width 230 height 33
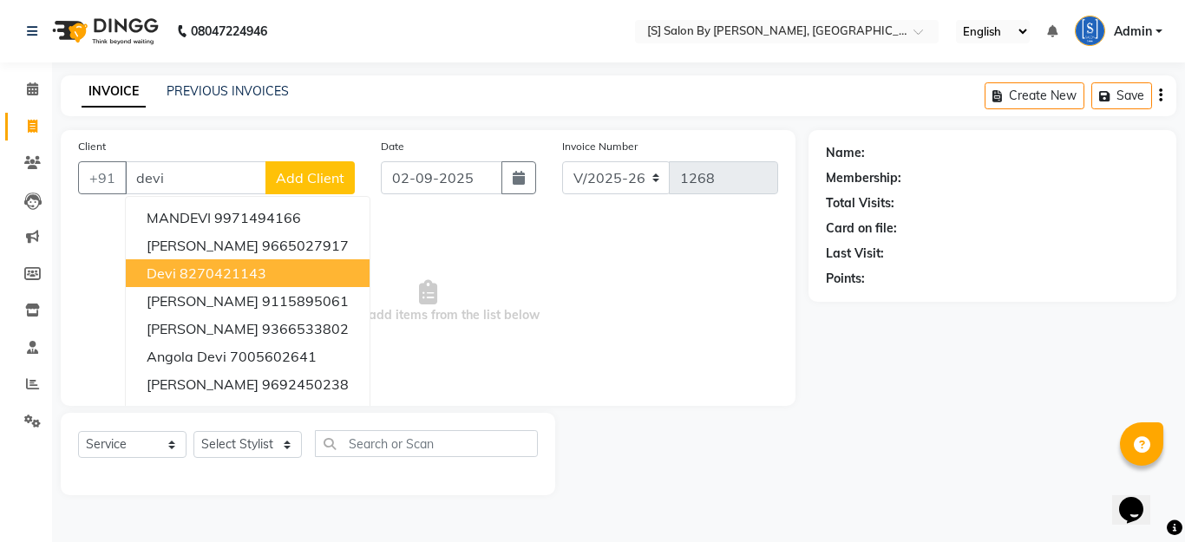
click at [237, 270] on ngb-highlight "8270421143" at bounding box center [223, 273] width 87 height 17
type input "8270421143"
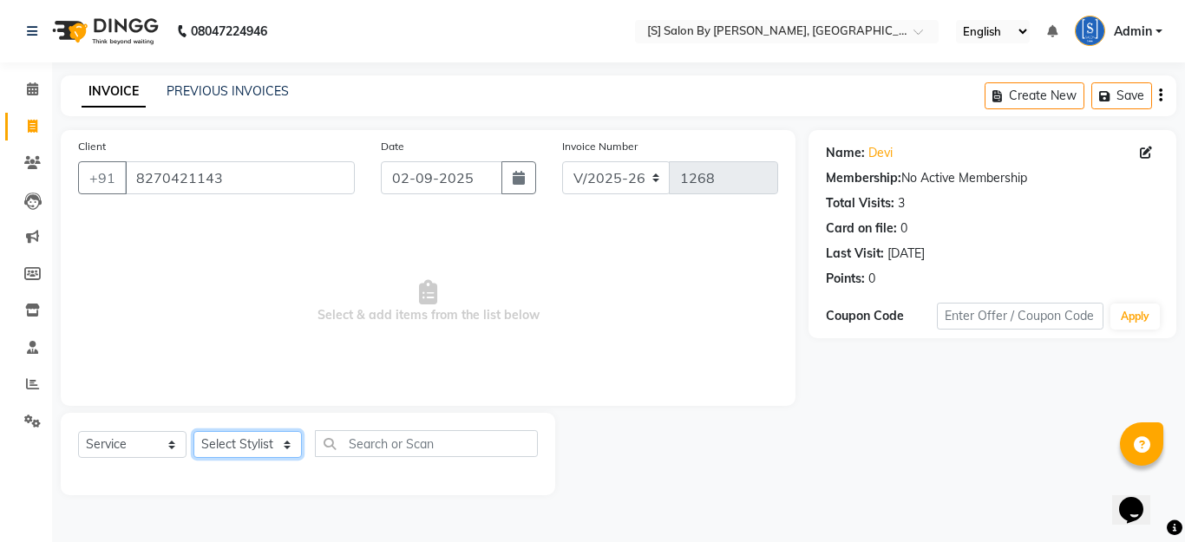
click at [219, 444] on select "Select Stylist Aarti Beautician Demnao [PERSON_NAME] [PERSON_NAME]" at bounding box center [248, 444] width 108 height 27
select select "4280"
click at [194, 431] on select "Select Stylist Aarti Beautician Demnao [PERSON_NAME] [PERSON_NAME]" at bounding box center [248, 444] width 108 height 27
click at [517, 172] on icon "button" at bounding box center [519, 178] width 12 height 14
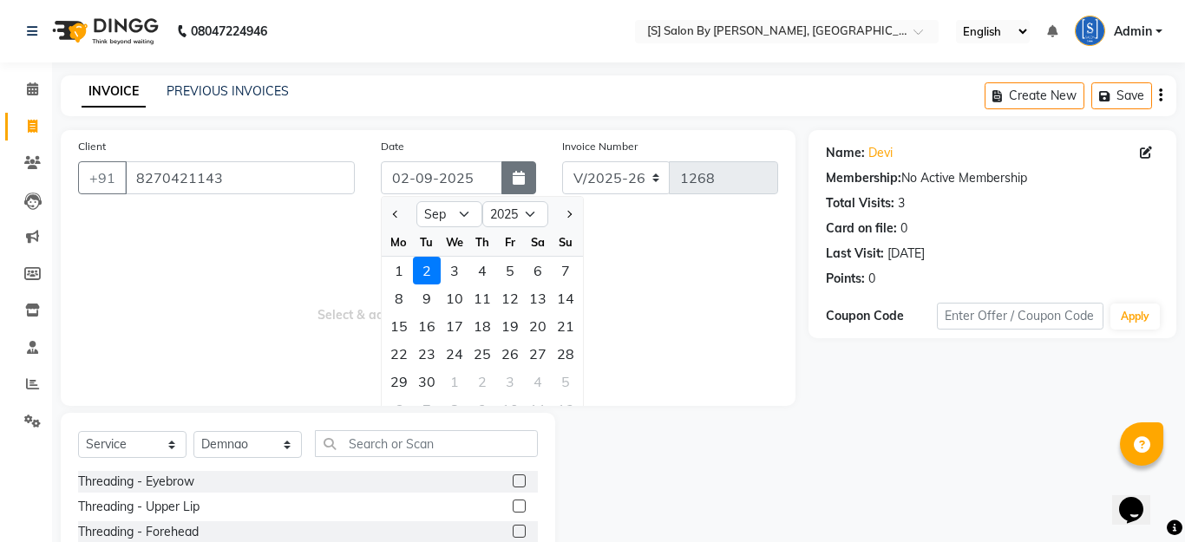
click at [525, 176] on button "button" at bounding box center [519, 177] width 35 height 33
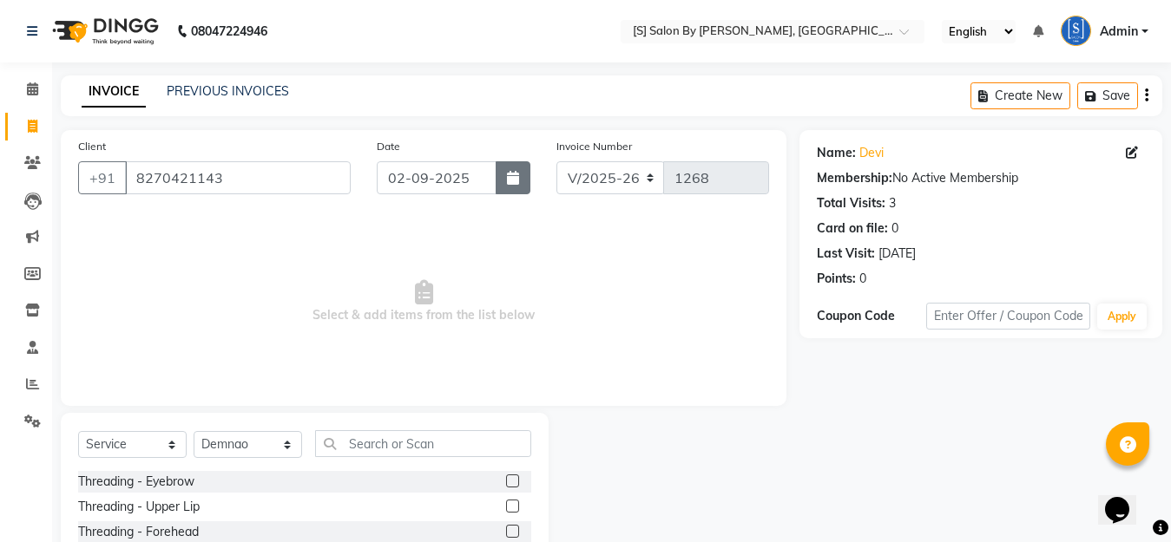
click at [513, 178] on icon "button" at bounding box center [513, 178] width 12 height 14
select select "9"
select select "2025"
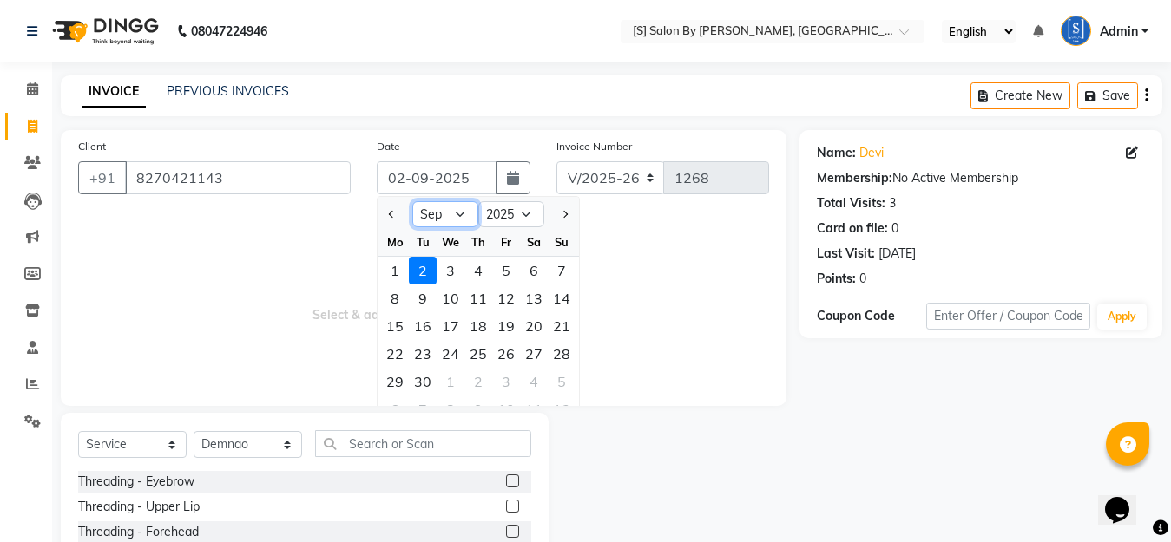
click at [423, 207] on select "Jan Feb Mar Apr May Jun [DATE] Aug Sep Oct Nov Dec" at bounding box center [445, 214] width 66 height 26
select select "8"
click at [412, 201] on select "Jan Feb Mar Apr May Jun [DATE] Aug Sep Oct Nov Dec" at bounding box center [445, 214] width 66 height 26
click at [562, 377] on div "31" at bounding box center [562, 382] width 28 height 28
type input "[DATE]"
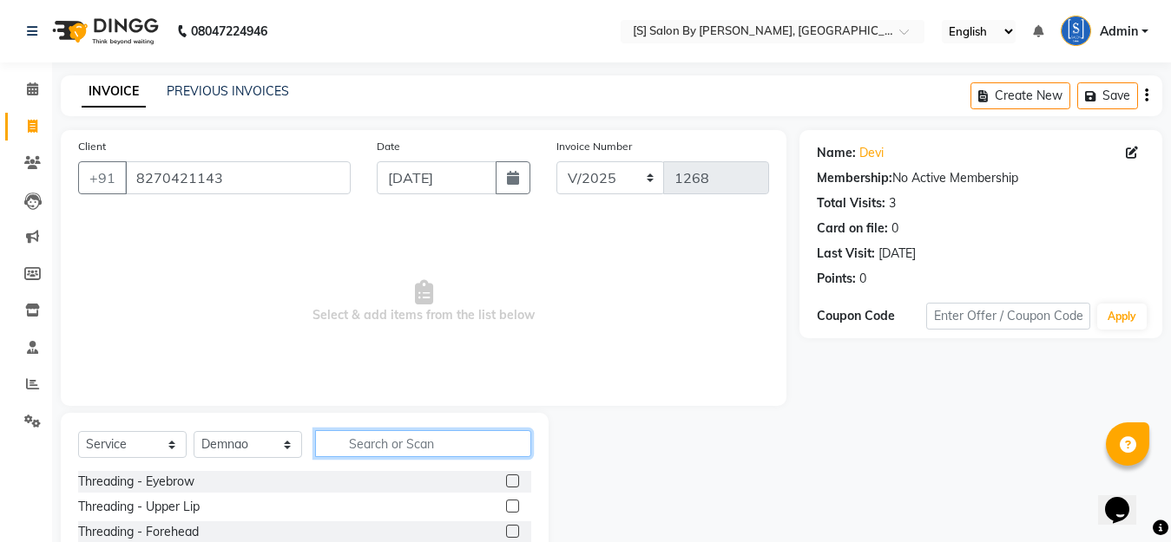
click at [388, 436] on input "text" at bounding box center [423, 443] width 216 height 27
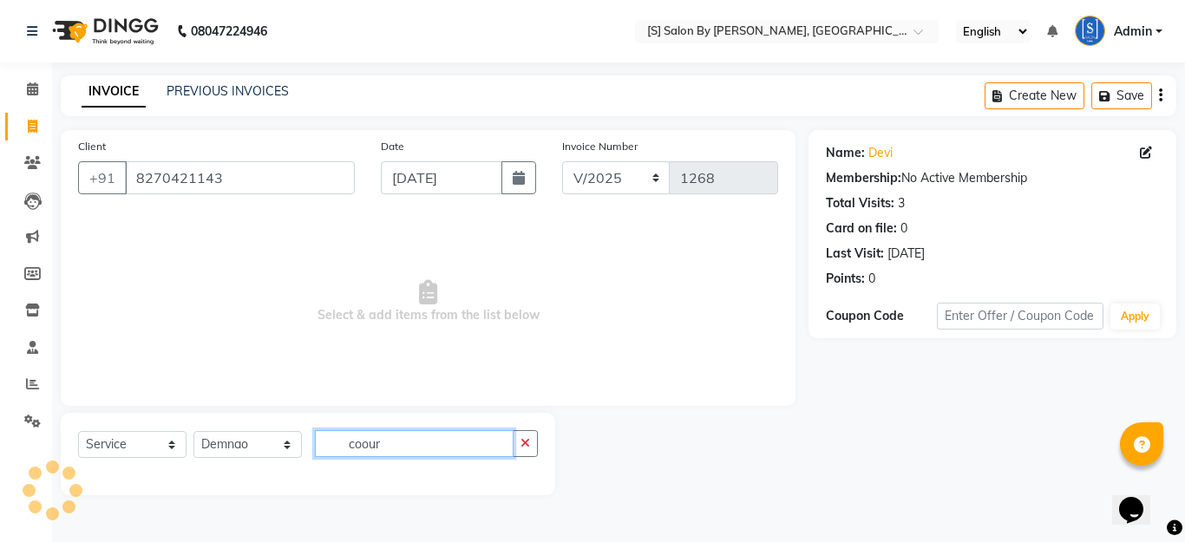
click at [361, 445] on input "coour" at bounding box center [414, 443] width 199 height 27
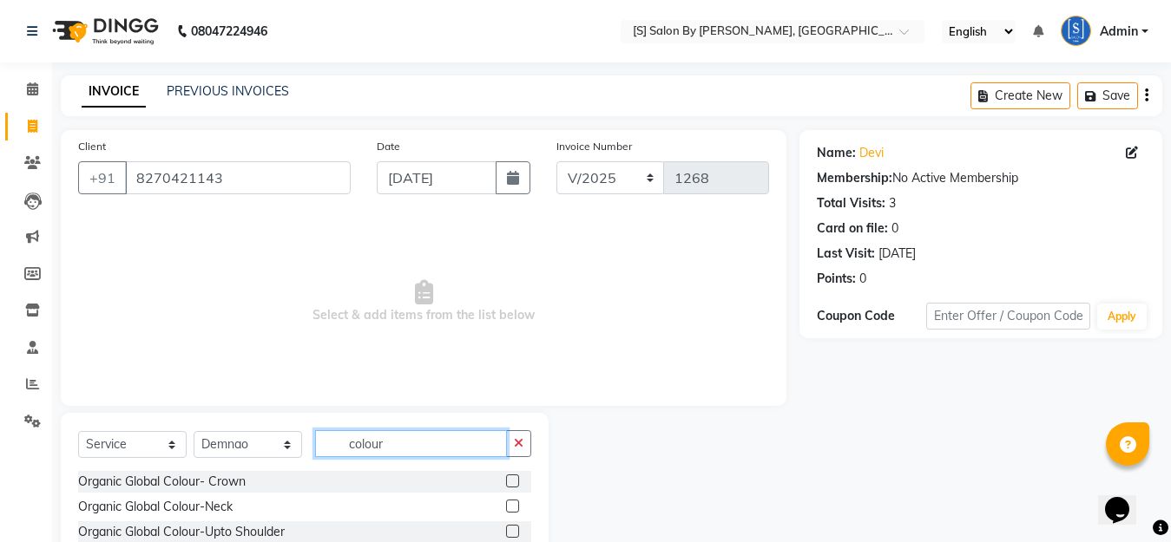
scroll to position [153, 0]
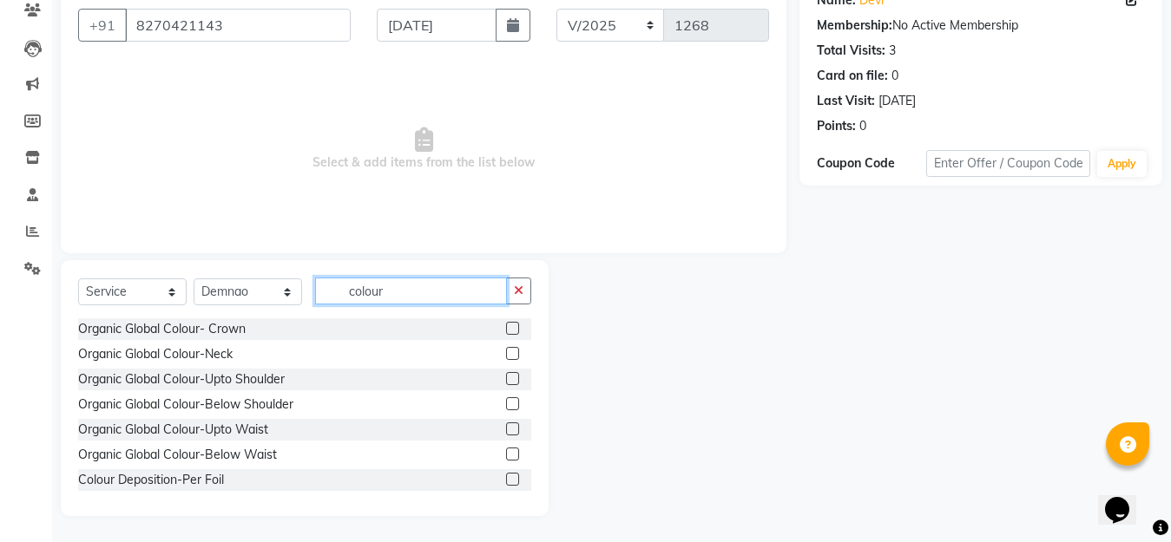
type input "colour"
click at [506, 404] on label at bounding box center [512, 403] width 13 height 13
click at [506, 404] on input "checkbox" at bounding box center [511, 404] width 11 height 11
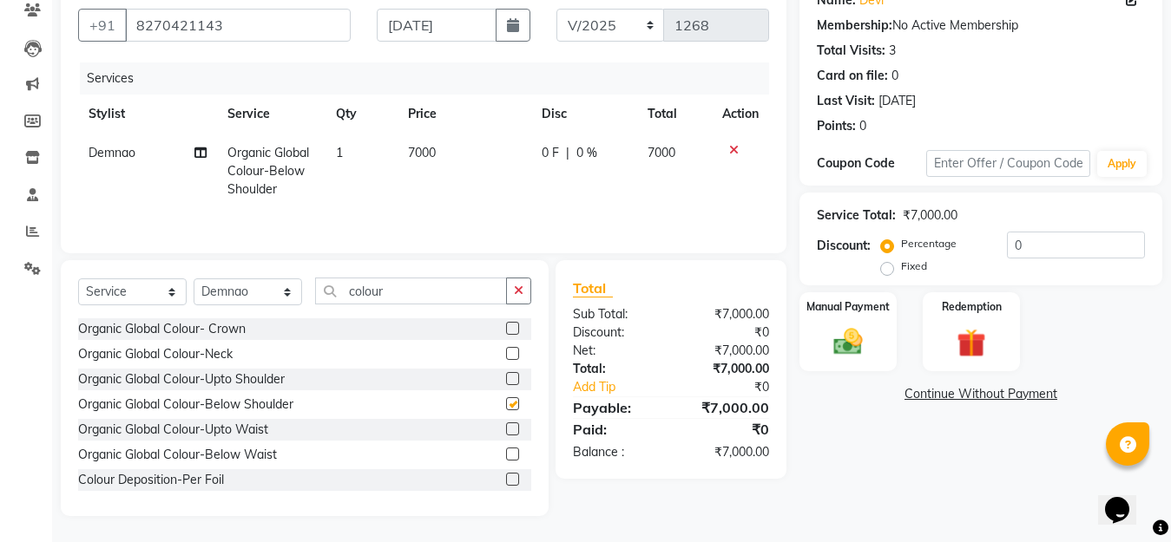
checkbox input "false"
drag, startPoint x: 341, startPoint y: 296, endPoint x: 165, endPoint y: 304, distance: 176.3
click at [168, 309] on div "Select Service Product Membership Package Voucher Prepaid Gift Card Select Styl…" at bounding box center [304, 298] width 453 height 41
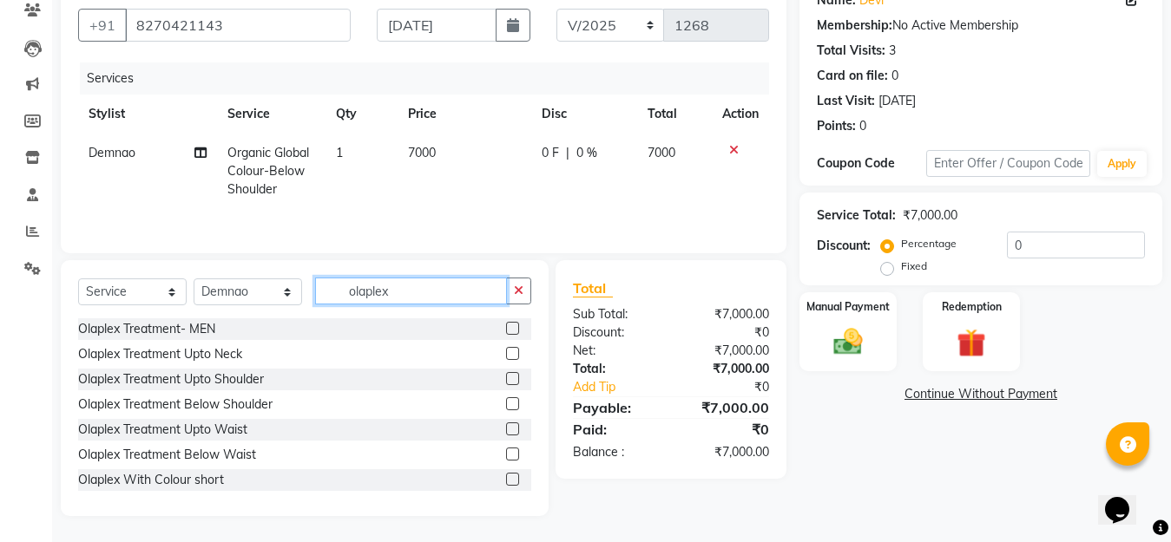
type input "olaplex"
click at [506, 477] on label at bounding box center [512, 479] width 13 height 13
click at [506, 477] on input "checkbox" at bounding box center [511, 480] width 11 height 11
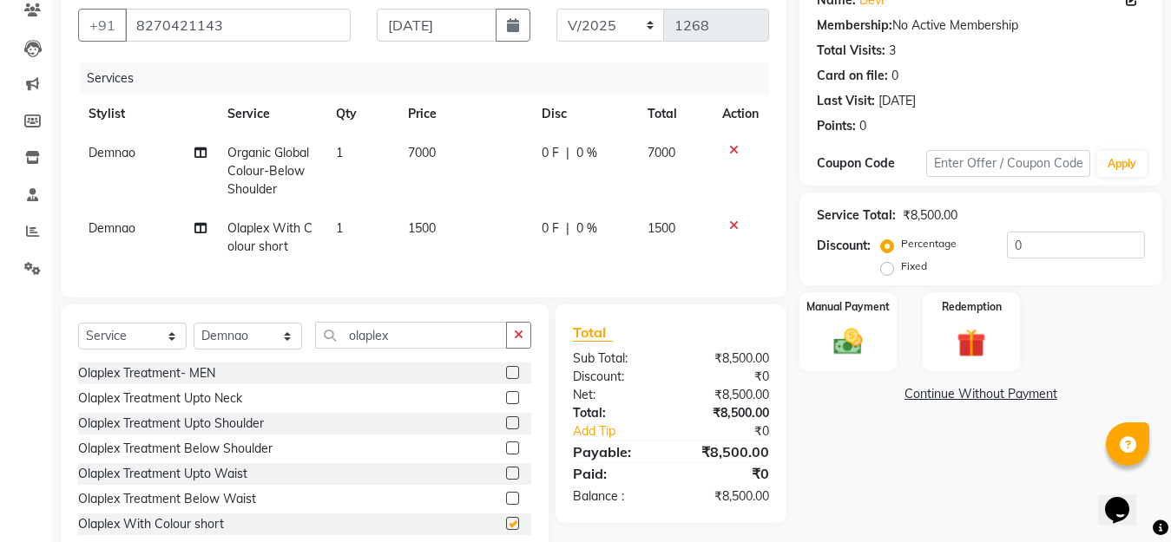
checkbox input "false"
click at [506, 502] on label at bounding box center [512, 495] width 13 height 13
click at [506, 502] on input "checkbox" at bounding box center [511, 496] width 11 height 11
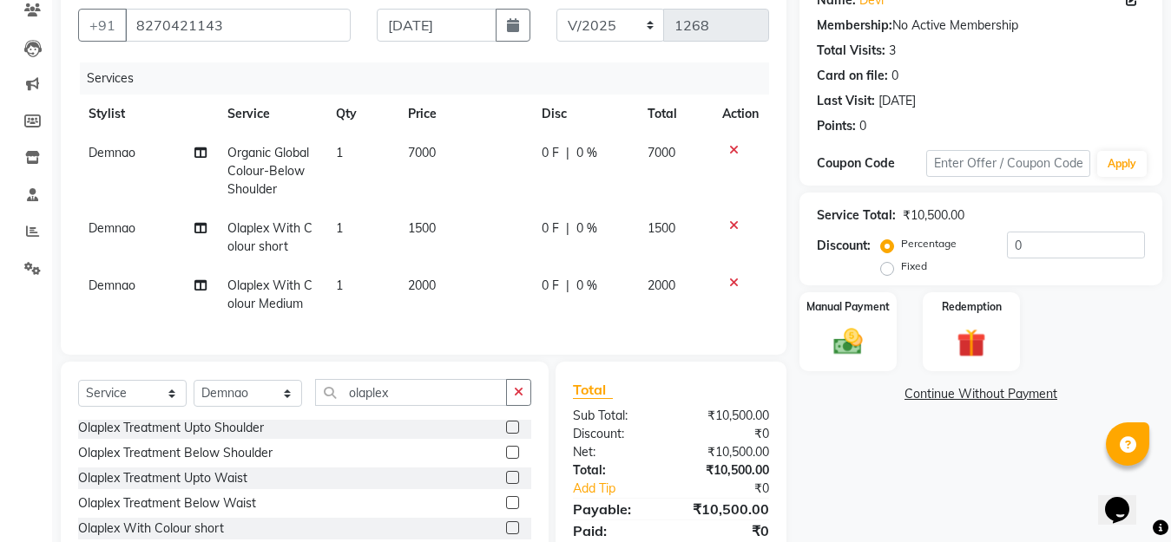
checkbox input "false"
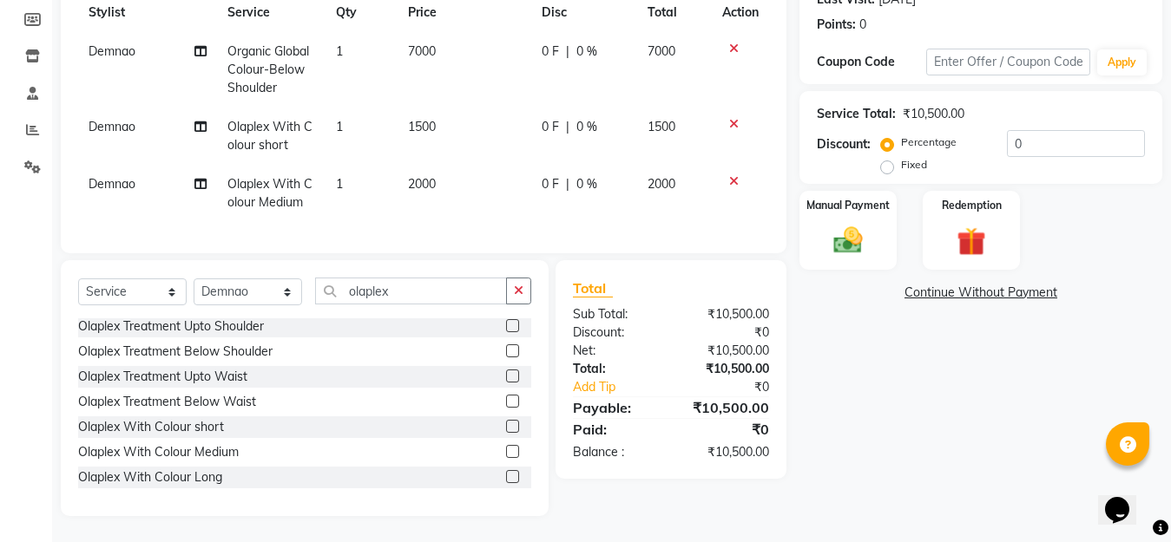
click at [506, 476] on label at bounding box center [512, 476] width 13 height 13
click at [506, 476] on input "checkbox" at bounding box center [511, 477] width 11 height 11
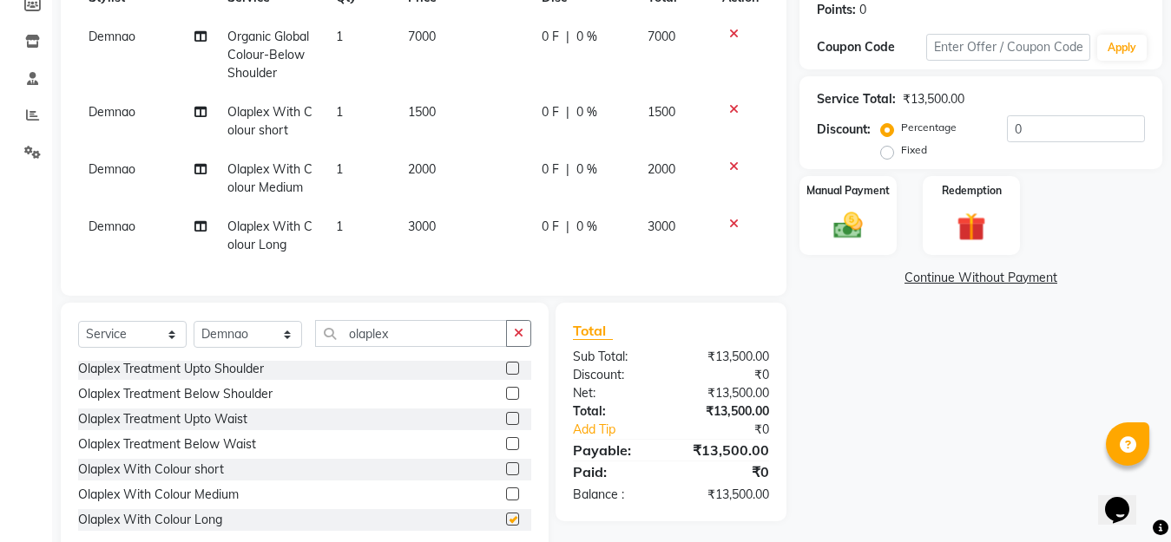
checkbox input "false"
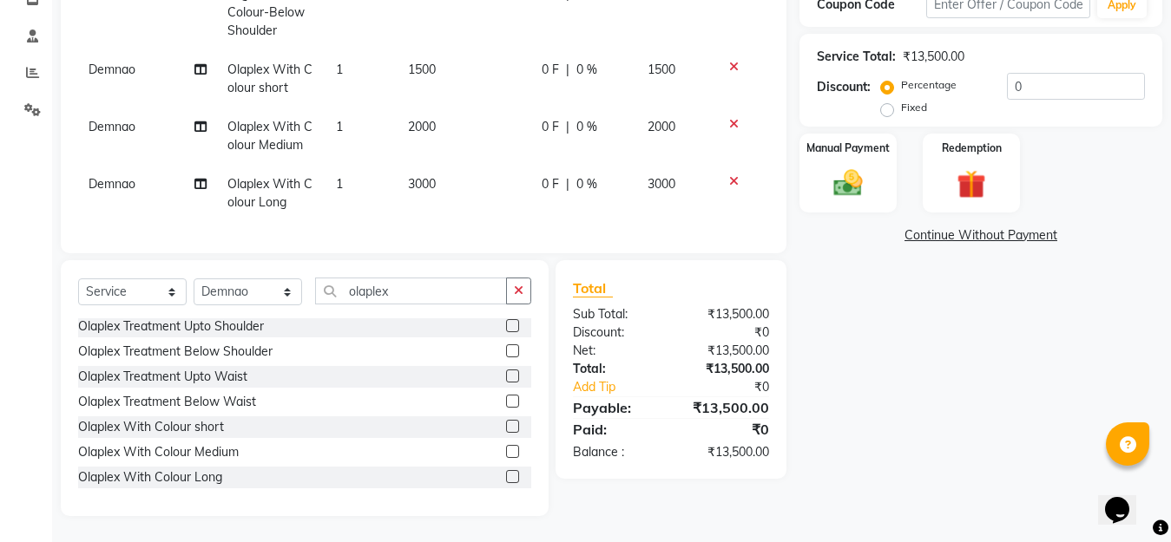
click at [732, 118] on icon at bounding box center [734, 124] width 10 height 12
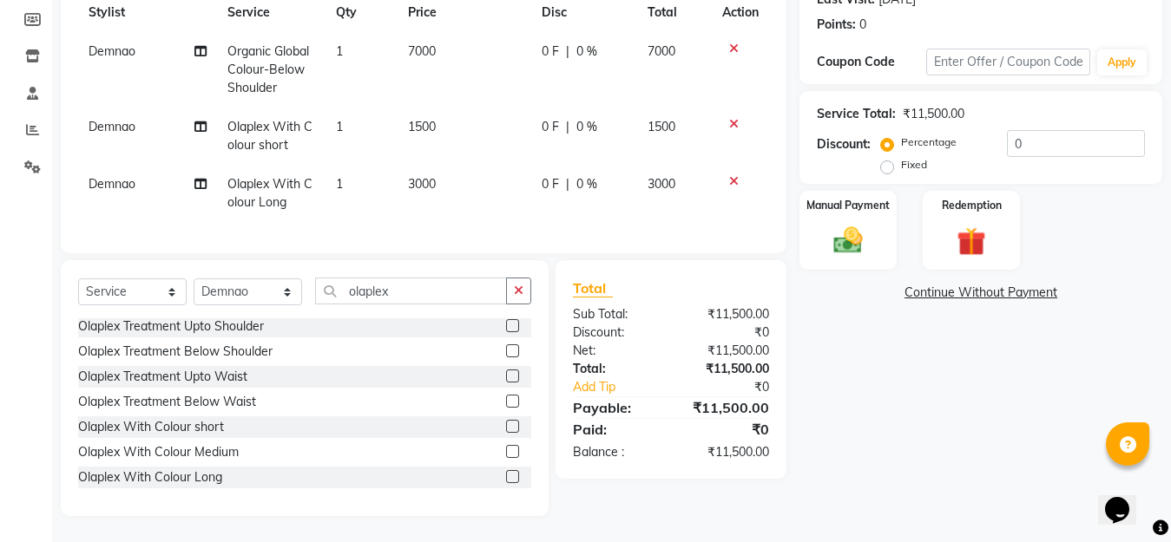
scroll to position [95, 0]
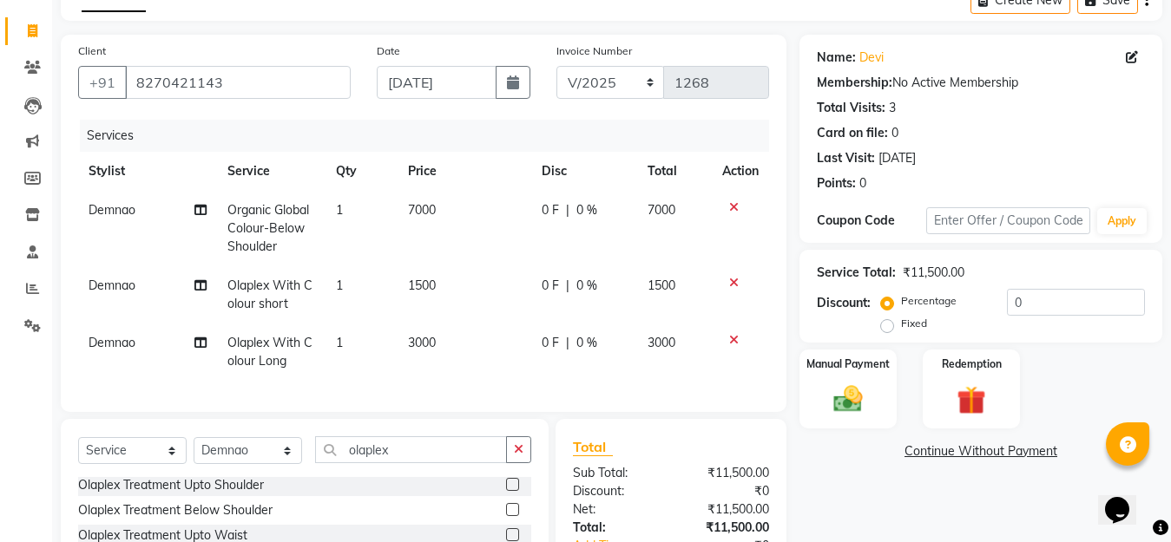
click at [731, 278] on icon at bounding box center [734, 283] width 10 height 12
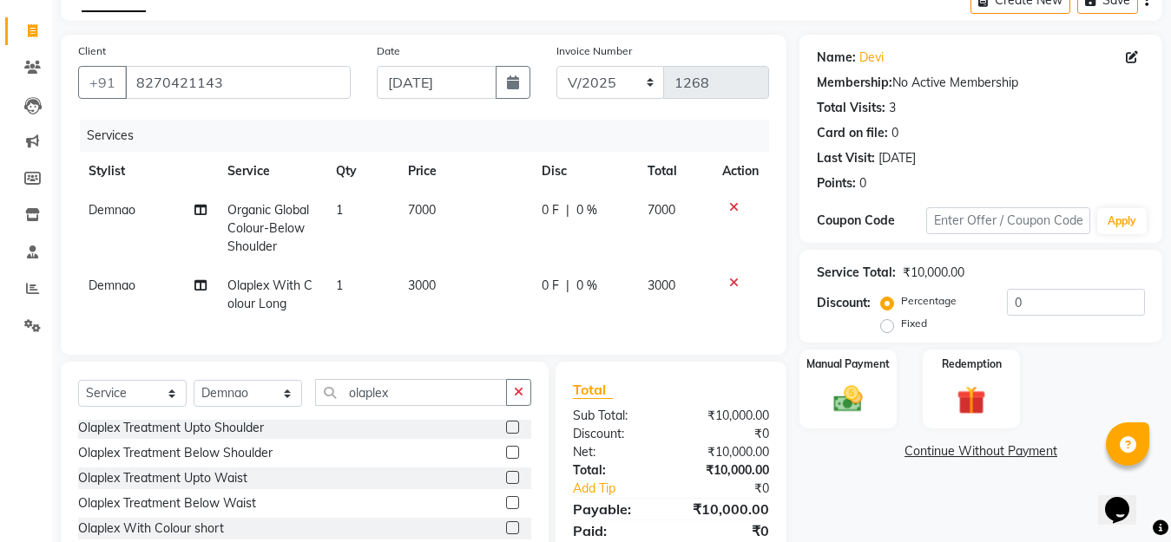
click at [578, 207] on span "0 %" at bounding box center [586, 210] width 21 height 18
select select "4280"
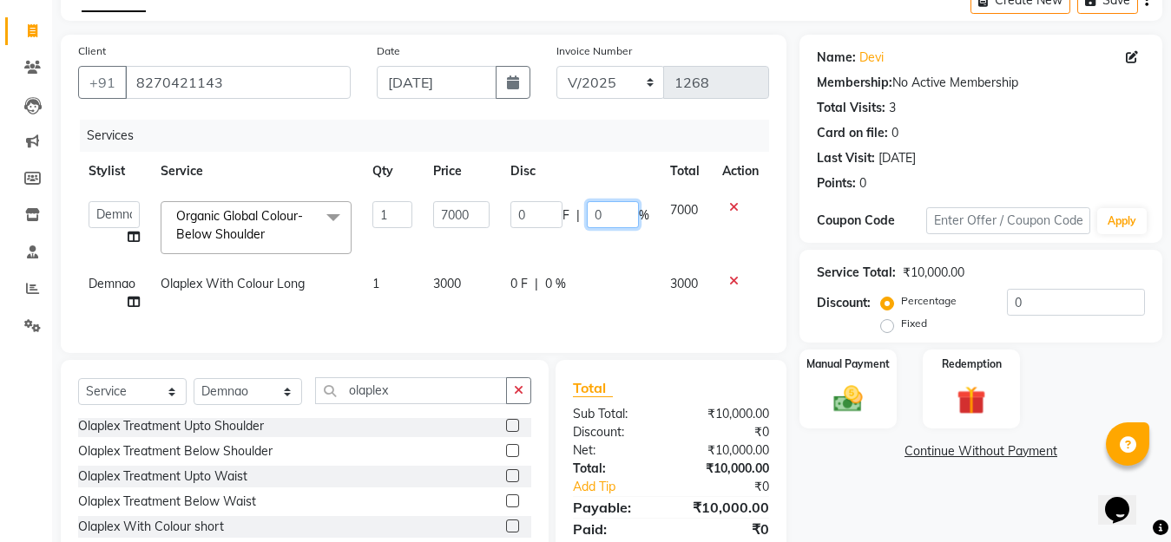
drag, startPoint x: 613, startPoint y: 220, endPoint x: 563, endPoint y: 201, distance: 53.8
click at [564, 202] on div "0 F | 0 %" at bounding box center [579, 214] width 139 height 27
type input "20"
click at [552, 244] on td "0 F | 20 %" at bounding box center [580, 228] width 160 height 74
select select "4280"
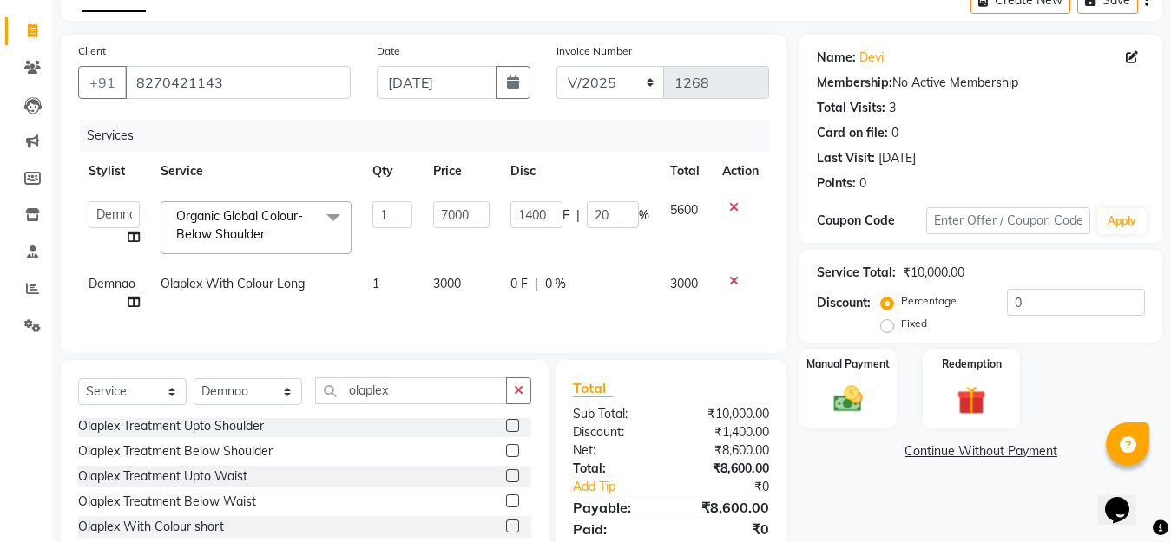
click at [511, 288] on span "0 F" at bounding box center [518, 284] width 17 height 18
select select "4280"
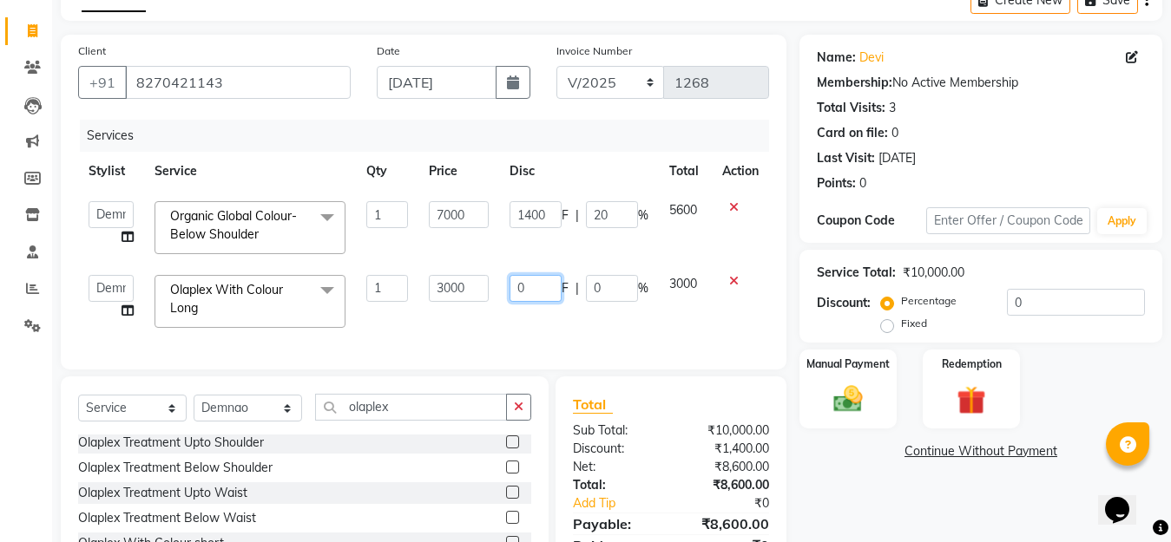
drag, startPoint x: 540, startPoint y: 286, endPoint x: 314, endPoint y: 274, distance: 225.9
click at [344, 277] on tr "Aarti Beautician Demnao Pranoti Rahim Sentila Zaiba Olaplex With Colour Long x …" at bounding box center [423, 302] width 691 height 74
type input "875"
click at [480, 327] on div "Services Stylist Service Qty Price Disc Total Action Aarti Beautician Demnao Pr…" at bounding box center [423, 236] width 691 height 233
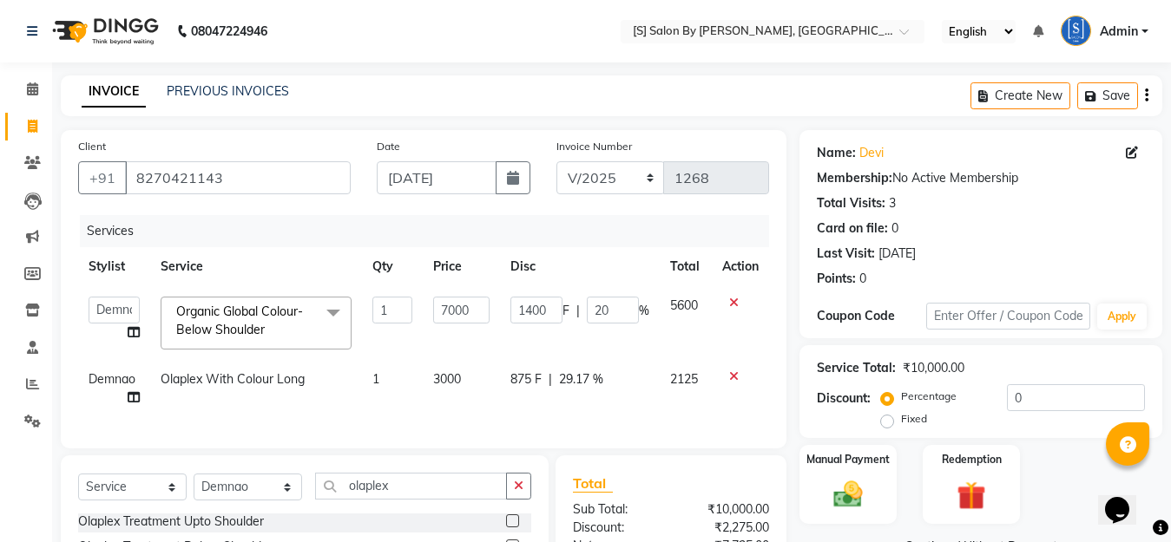
scroll to position [210, 0]
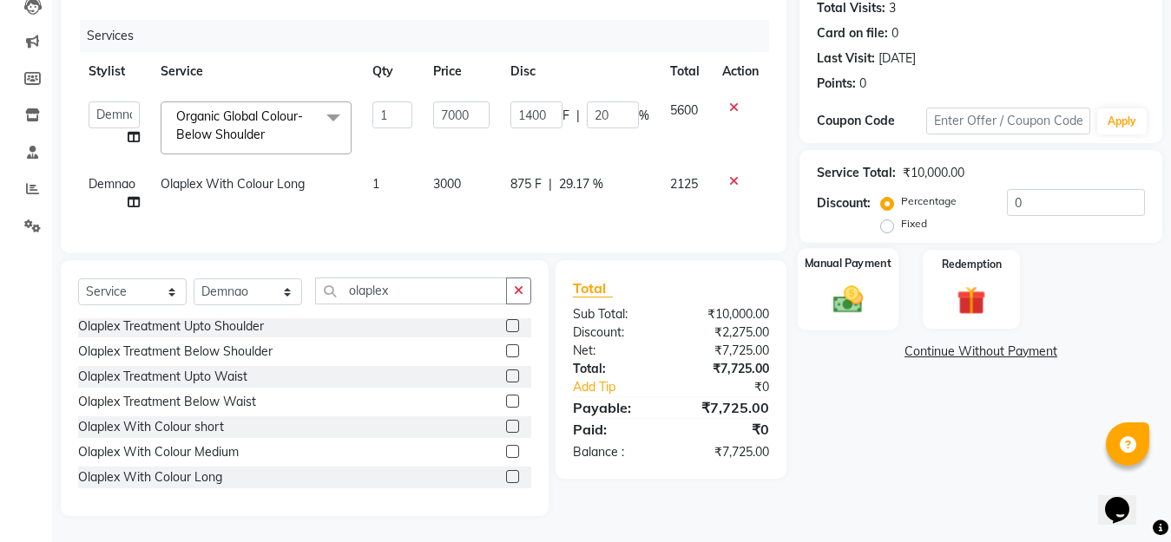
click at [858, 288] on img at bounding box center [847, 299] width 49 height 35
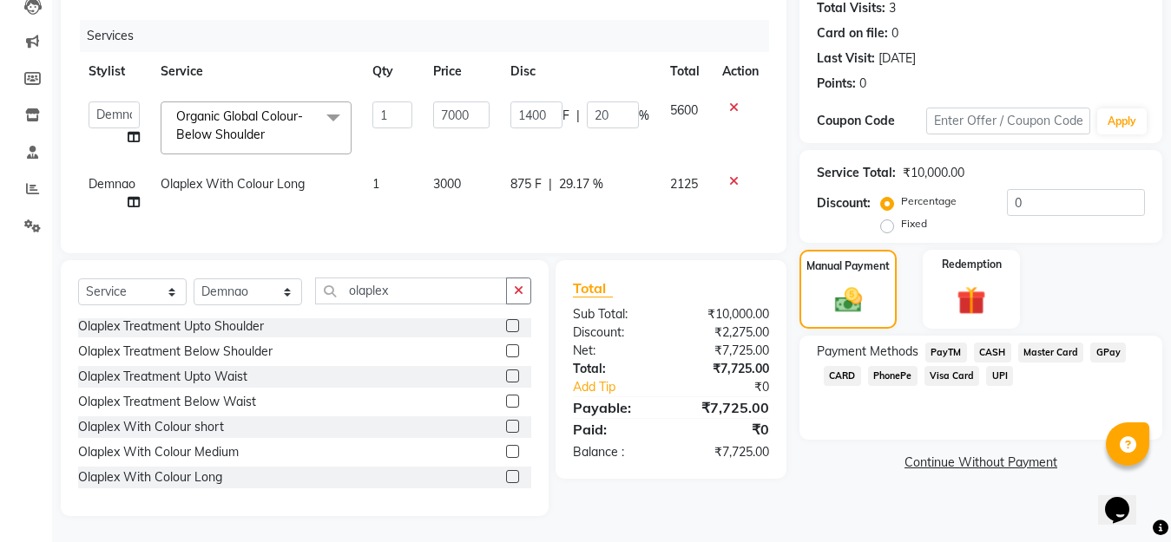
click at [1107, 343] on span "GPay" at bounding box center [1108, 353] width 36 height 20
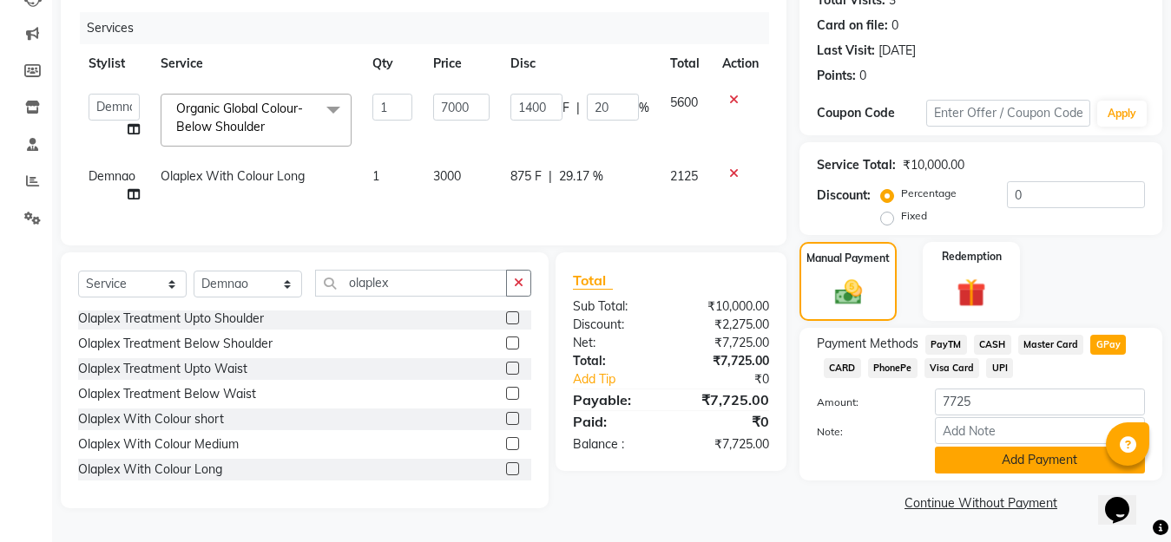
click at [1040, 453] on button "Add Payment" at bounding box center [1040, 460] width 210 height 27
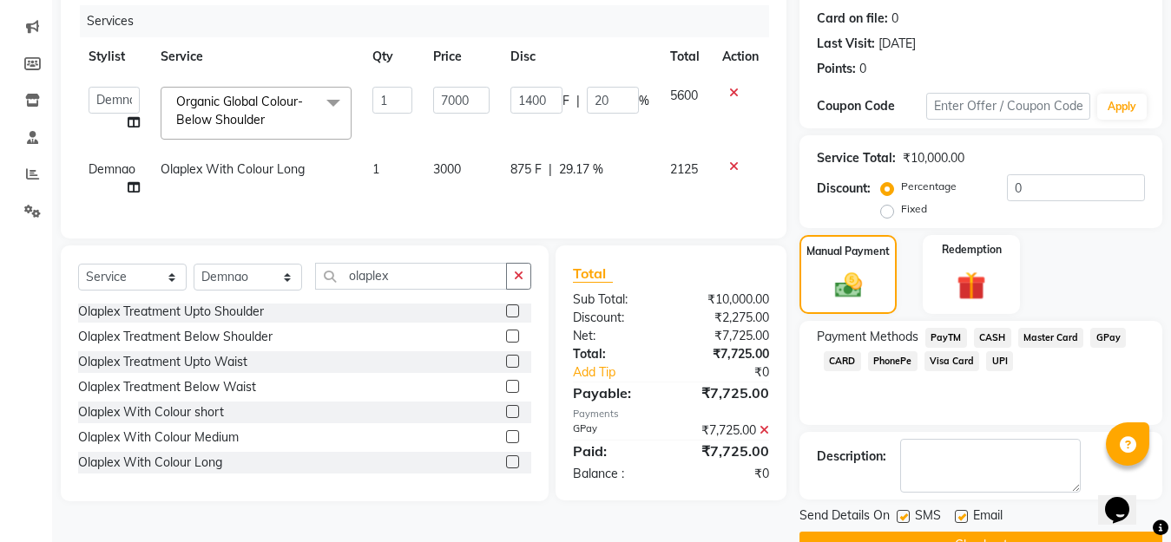
scroll to position [253, 0]
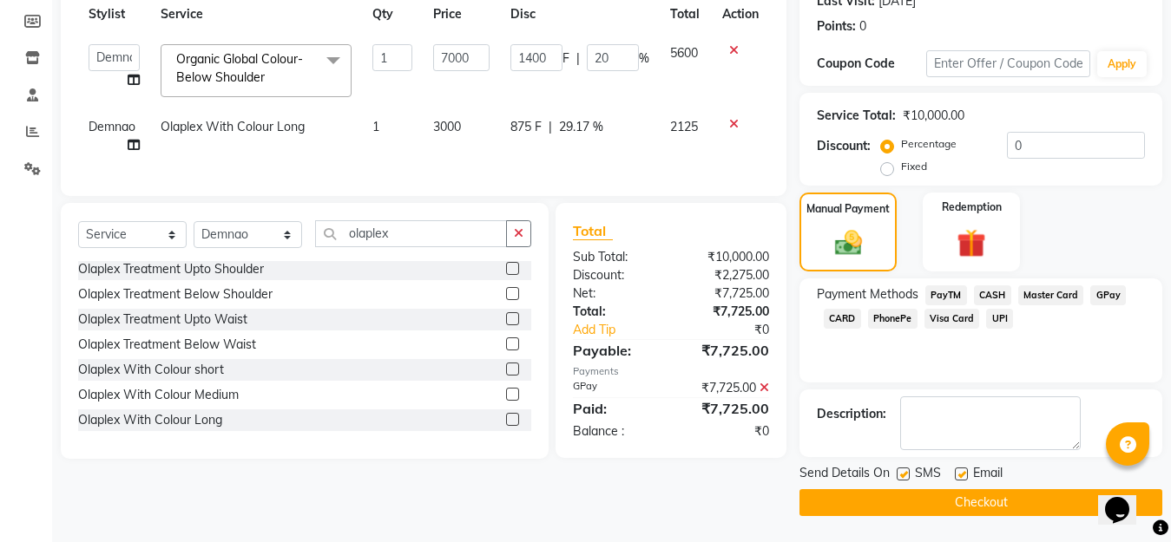
click at [940, 498] on button "Checkout" at bounding box center [980, 502] width 363 height 27
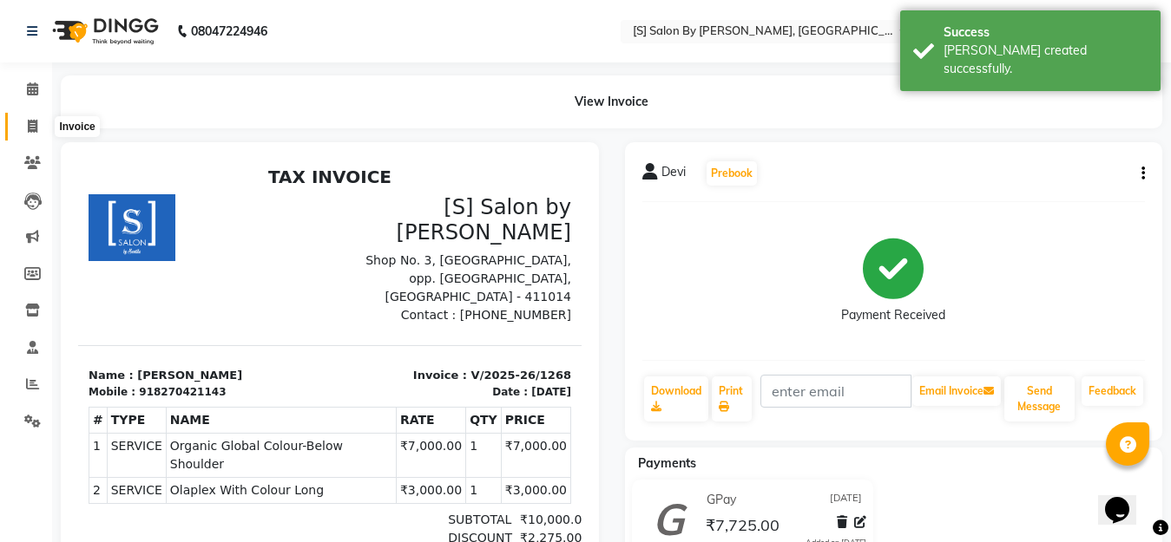
click at [35, 129] on icon at bounding box center [33, 126] width 10 height 13
select select "service"
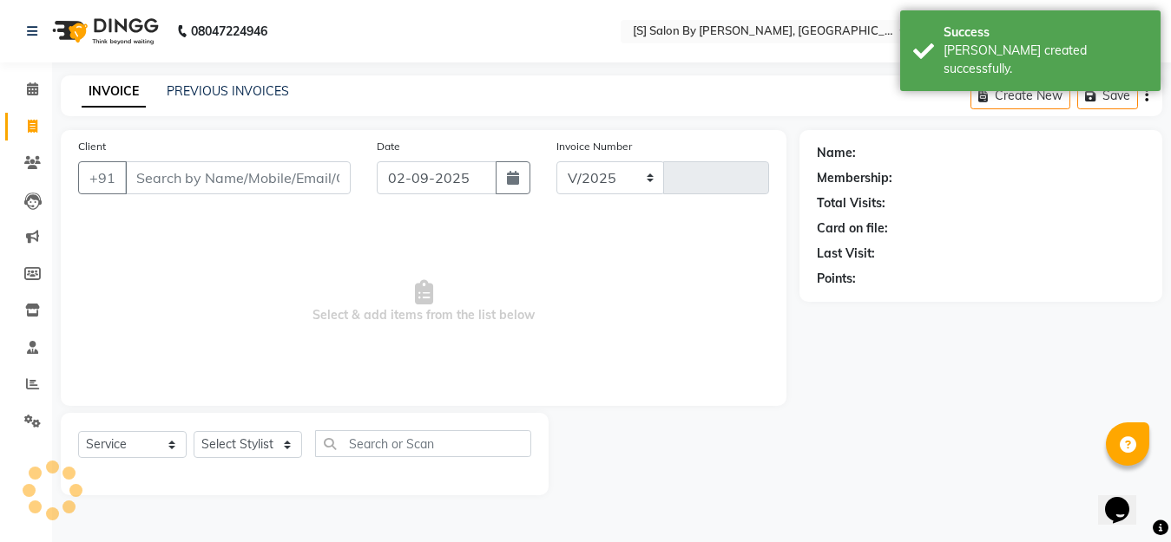
select select "45"
type input "1269"
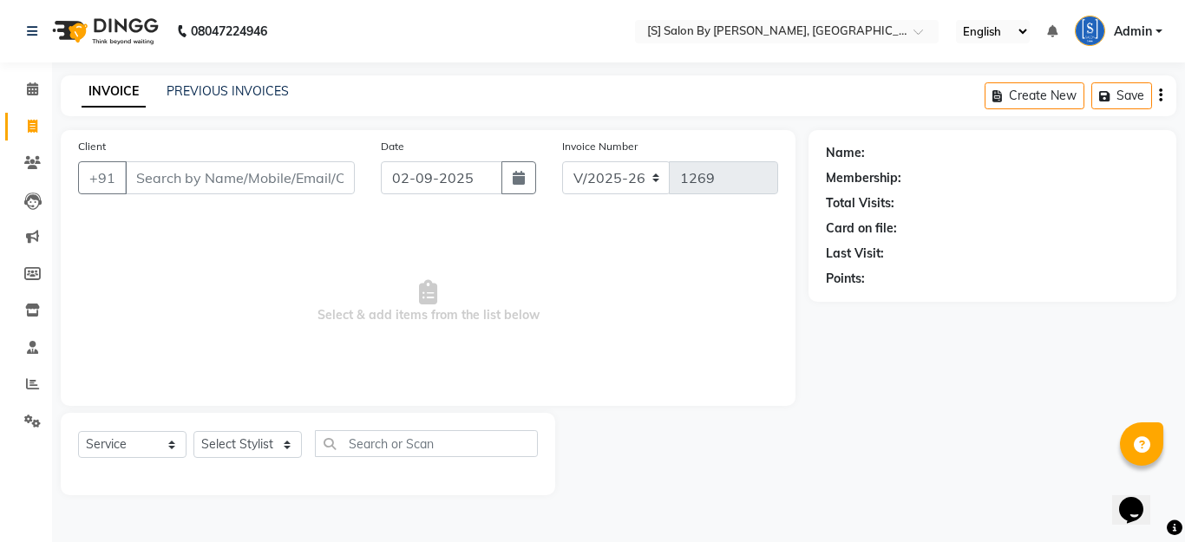
click at [266, 187] on input "Client" at bounding box center [240, 177] width 230 height 33
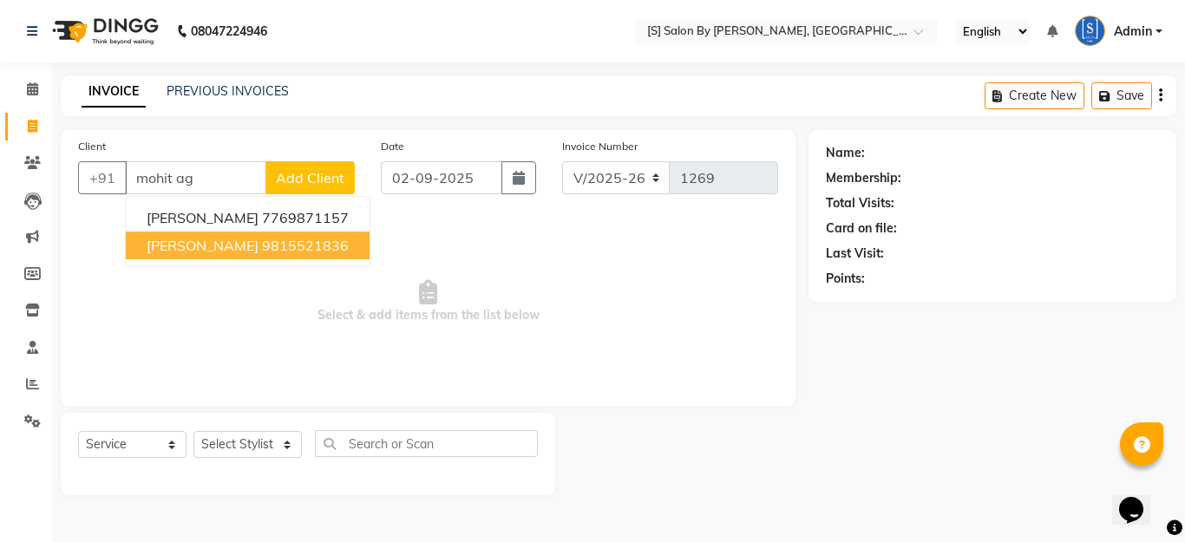
click at [262, 245] on ngb-highlight "9815521836" at bounding box center [305, 245] width 87 height 17
type input "9815521836"
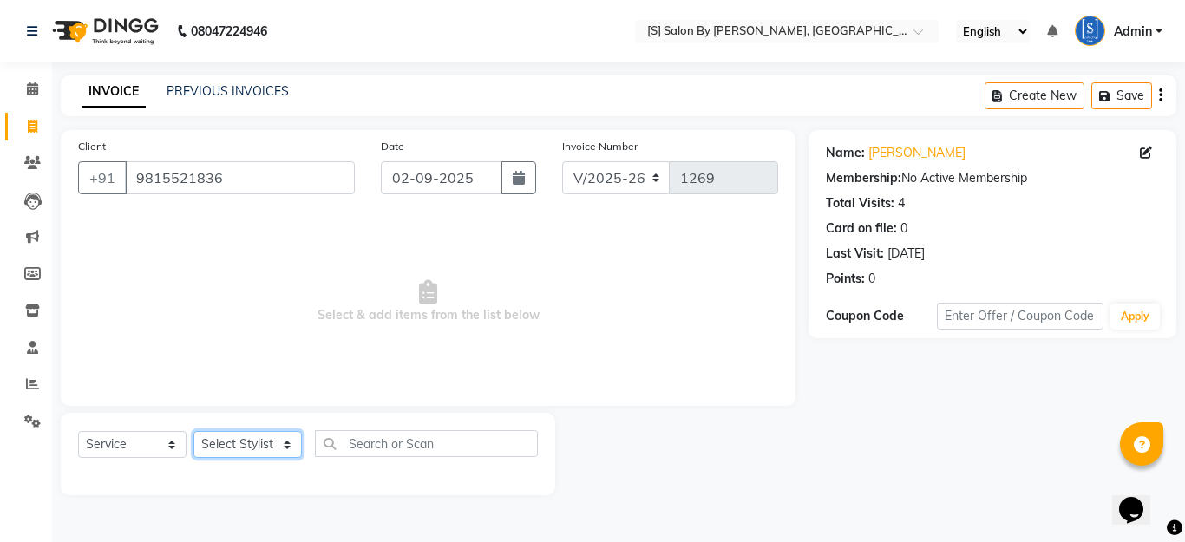
click at [259, 447] on select "Select Stylist Aarti Beautician Demnao [PERSON_NAME] [PERSON_NAME]" at bounding box center [248, 444] width 108 height 27
select select "4280"
click at [194, 431] on select "Select Stylist Aarti Beautician Demnao [PERSON_NAME] [PERSON_NAME]" at bounding box center [248, 444] width 108 height 27
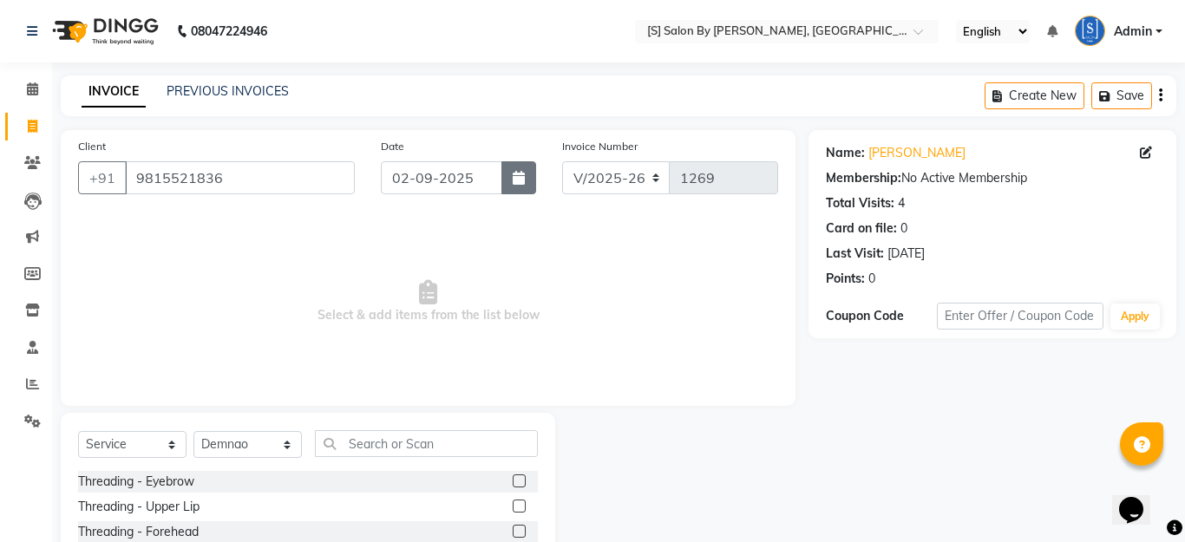
click at [522, 186] on button "button" at bounding box center [519, 177] width 35 height 33
select select "9"
select select "2025"
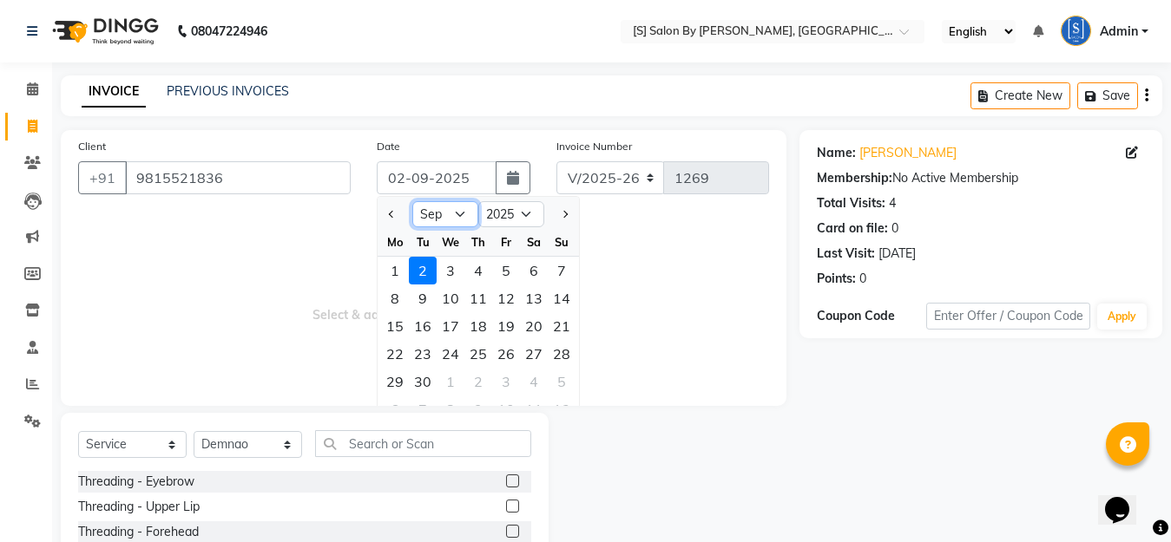
click at [422, 207] on select "Jan Feb Mar Apr May Jun [DATE] Aug Sep Oct Nov Dec" at bounding box center [445, 214] width 66 height 26
select select "8"
click at [412, 201] on select "Jan Feb Mar Apr May Jun [DATE] Aug Sep Oct Nov Dec" at bounding box center [445, 214] width 66 height 26
click at [563, 380] on div "31" at bounding box center [562, 382] width 28 height 28
type input "[DATE]"
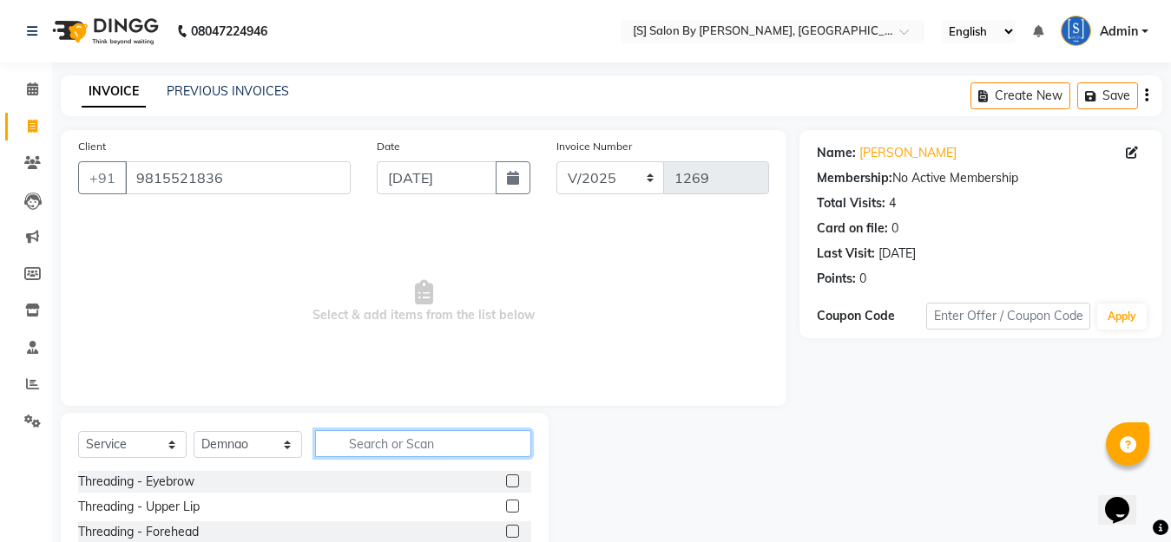
click at [422, 450] on input "text" at bounding box center [423, 443] width 216 height 27
type input "hai"
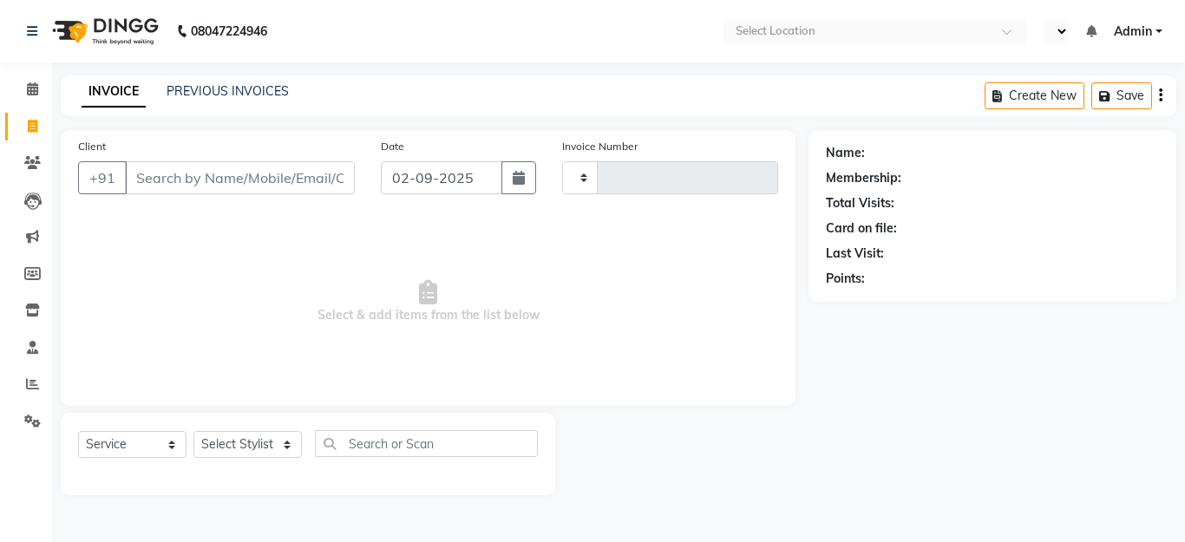
select select "service"
type input "1269"
select select "en"
select select "45"
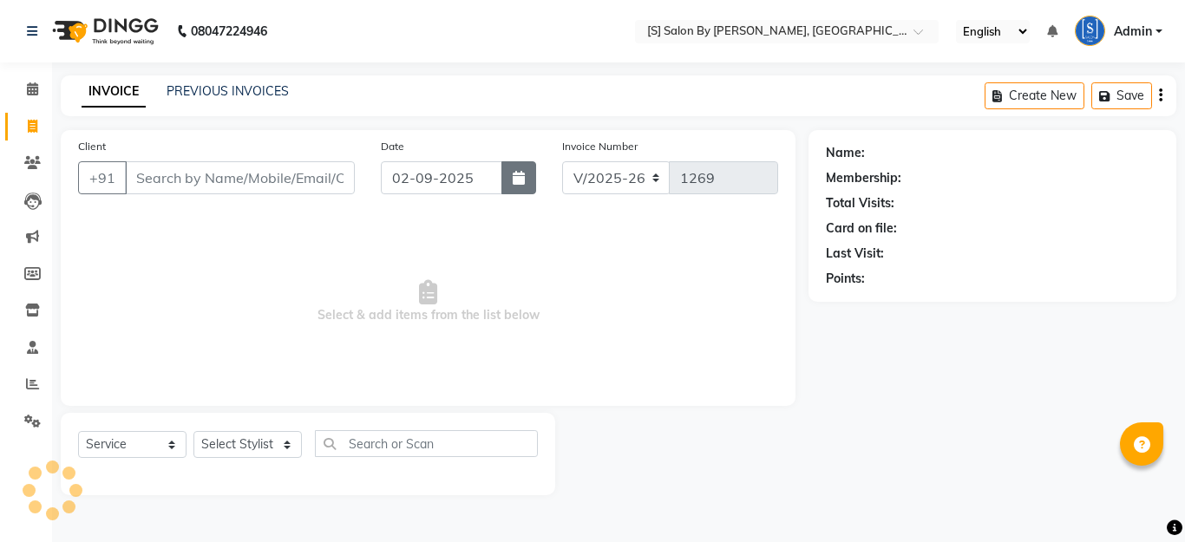
click at [524, 186] on button "button" at bounding box center [519, 177] width 35 height 33
select select "9"
select select "2025"
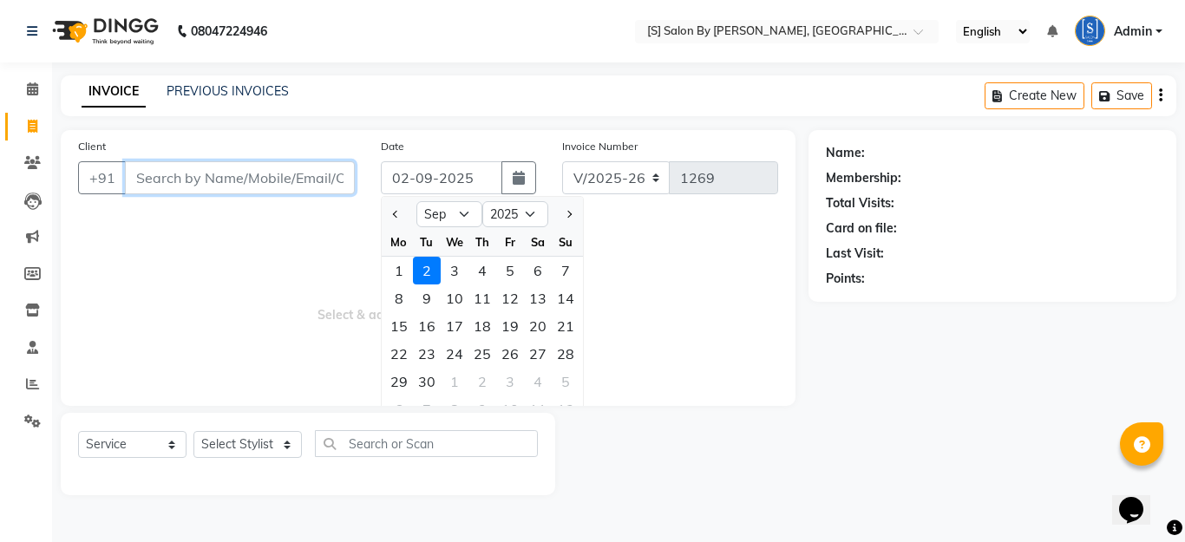
click at [277, 178] on input "Client" at bounding box center [240, 177] width 230 height 33
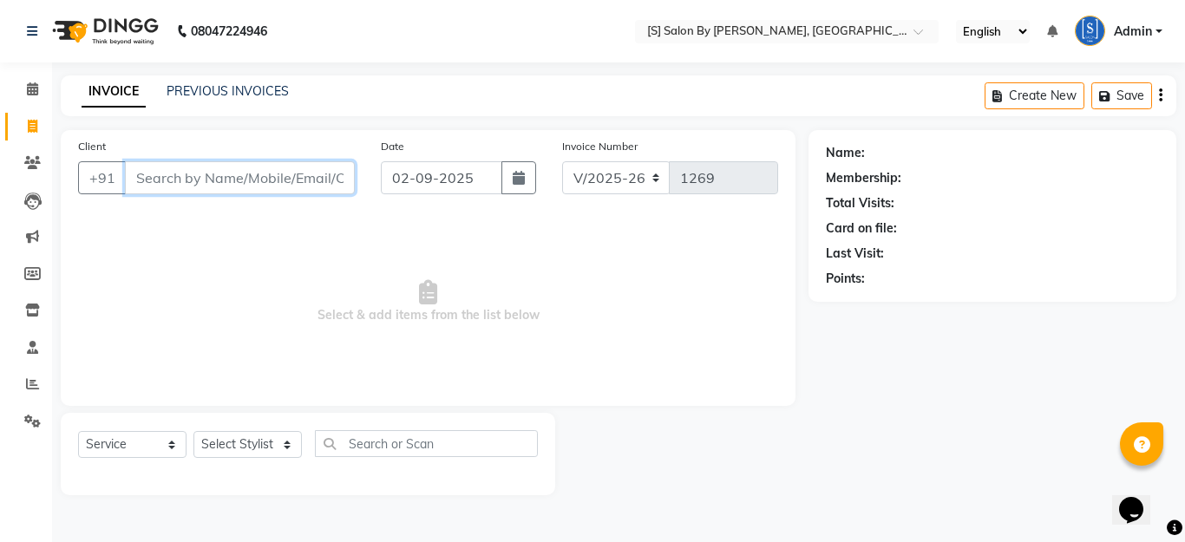
click at [304, 185] on input "Client" at bounding box center [240, 177] width 230 height 33
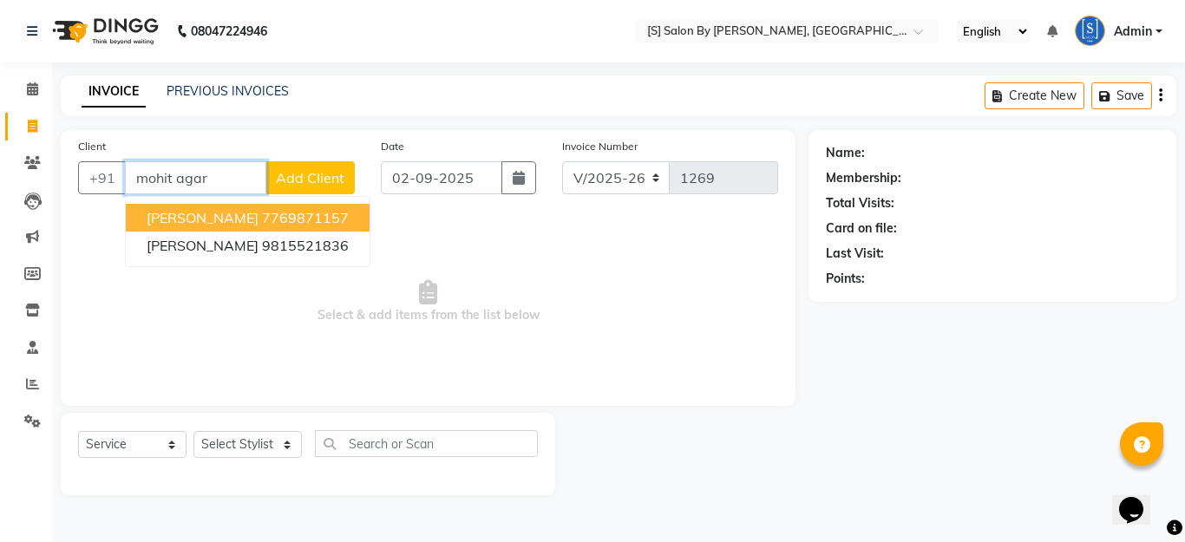
click at [277, 228] on button "[PERSON_NAME] 7769871157" at bounding box center [248, 218] width 244 height 28
type input "7769871157"
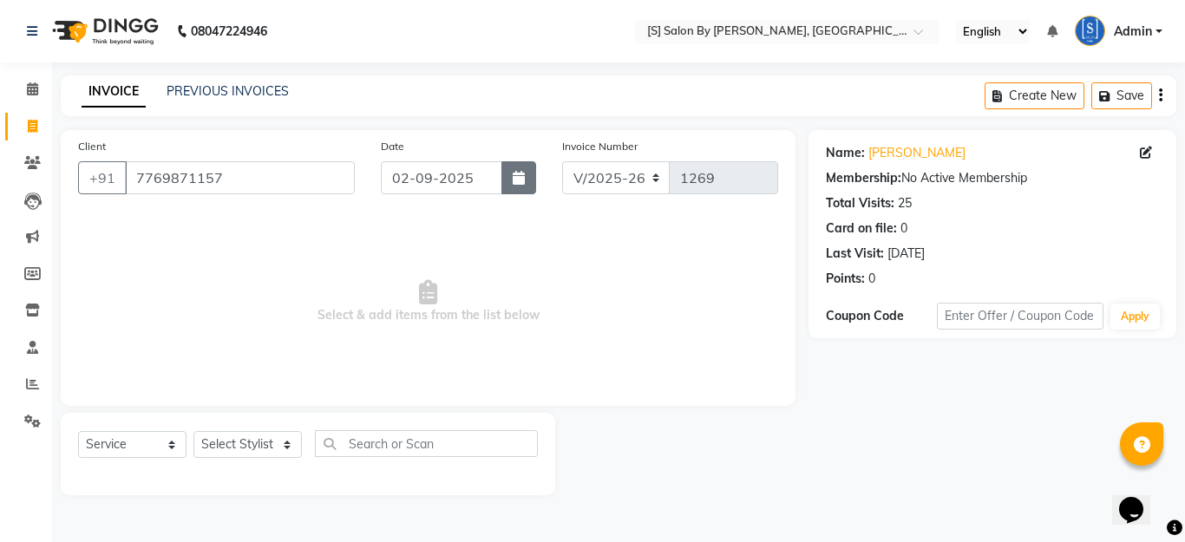
click at [526, 170] on button "button" at bounding box center [519, 177] width 35 height 33
select select "9"
select select "2025"
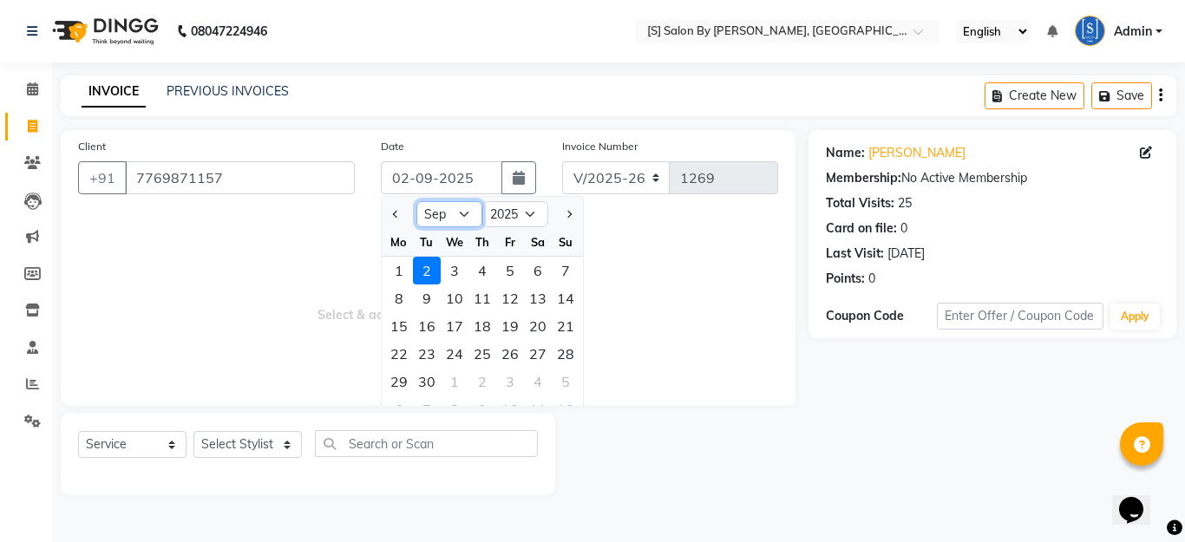
click at [431, 217] on select "Jan Feb Mar Apr May Jun [DATE] Aug Sep Oct Nov Dec" at bounding box center [450, 214] width 66 height 26
select select "8"
click at [417, 201] on select "Jan Feb Mar Apr May Jun [DATE] Aug Sep Oct Nov Dec" at bounding box center [450, 214] width 66 height 26
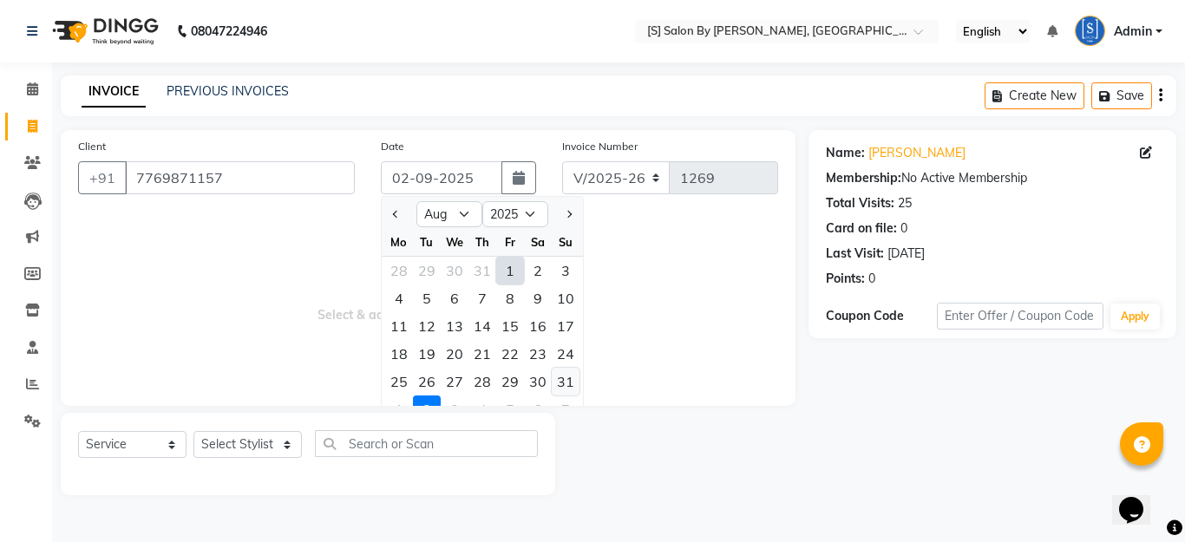
click at [568, 383] on div "31" at bounding box center [566, 382] width 28 height 28
type input "[DATE]"
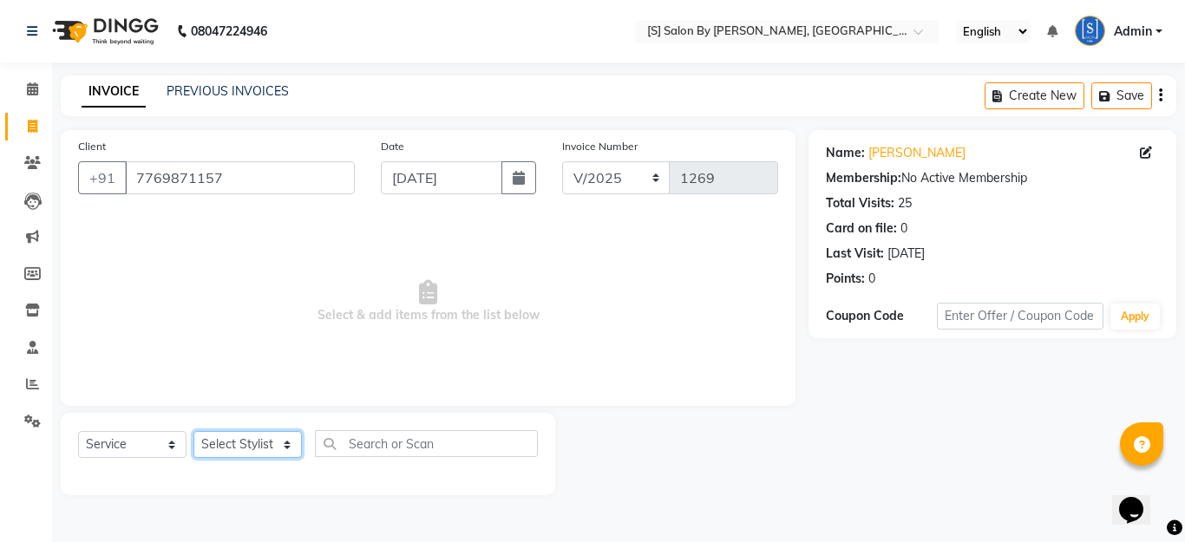
click at [226, 446] on select "Select Stylist Aarti Beautician Demnao [PERSON_NAME] [PERSON_NAME]" at bounding box center [248, 444] width 108 height 27
select select "4280"
click at [194, 431] on select "Select Stylist Aarti Beautician Demnao [PERSON_NAME] [PERSON_NAME]" at bounding box center [248, 444] width 108 height 27
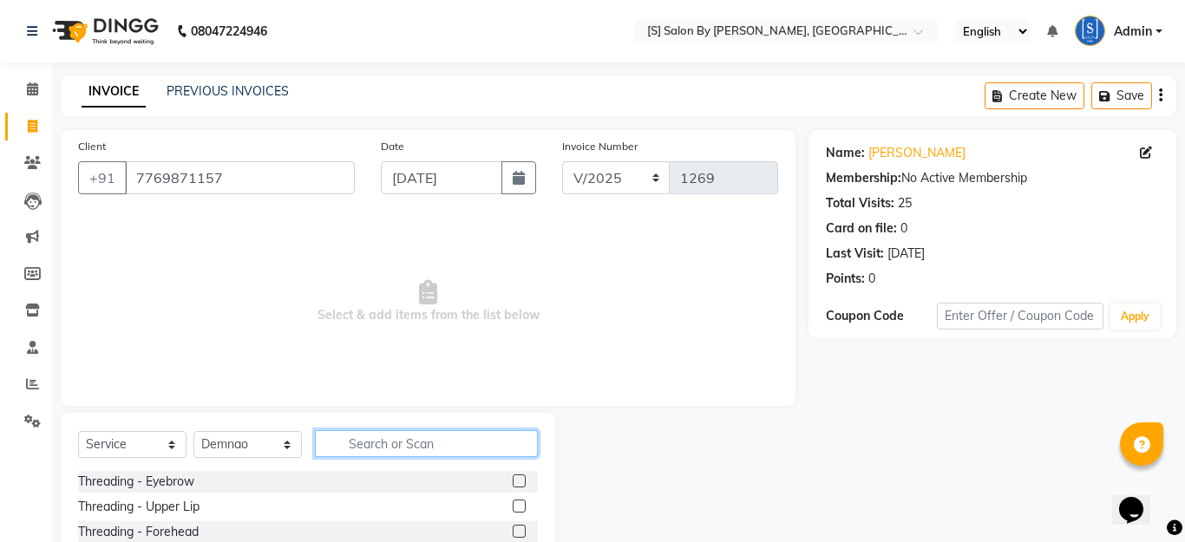
click at [388, 442] on input "text" at bounding box center [426, 443] width 223 height 27
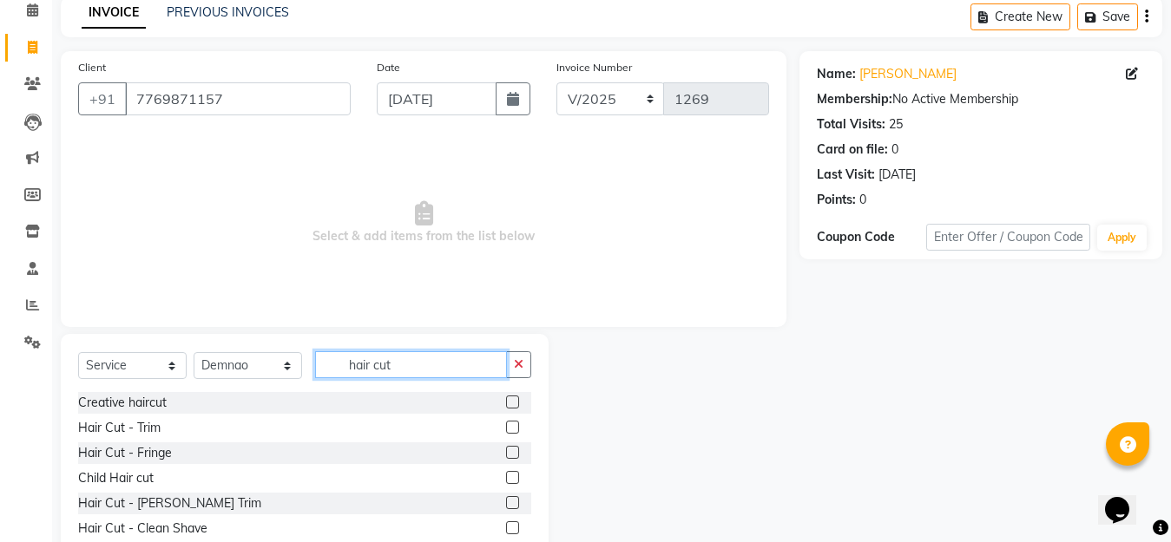
scroll to position [153, 0]
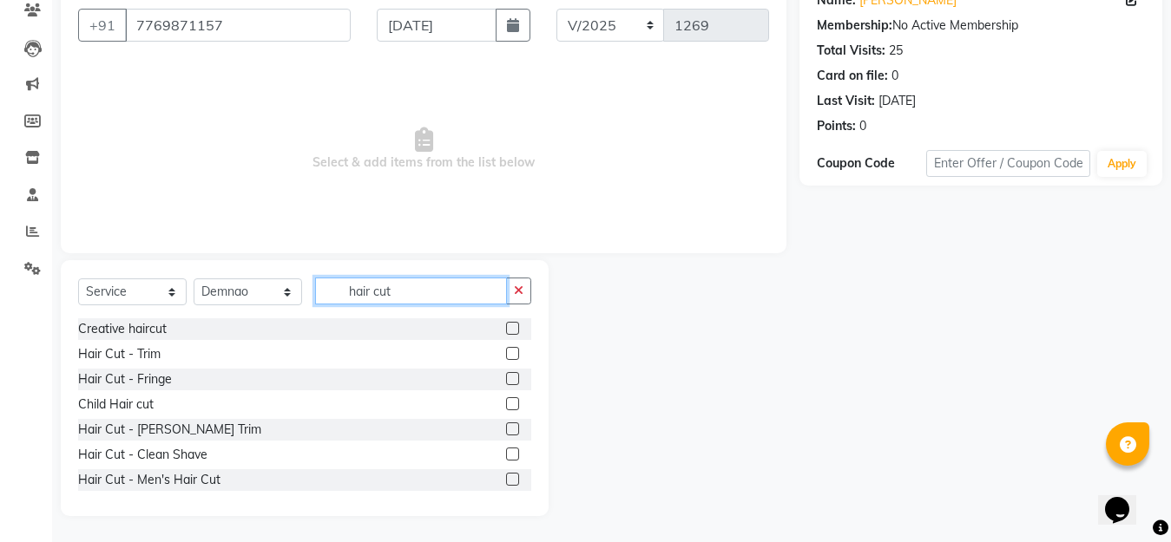
type input "hair cut"
click at [490, 481] on div "Hair Cut - Men's Hair Cut" at bounding box center [304, 480] width 453 height 22
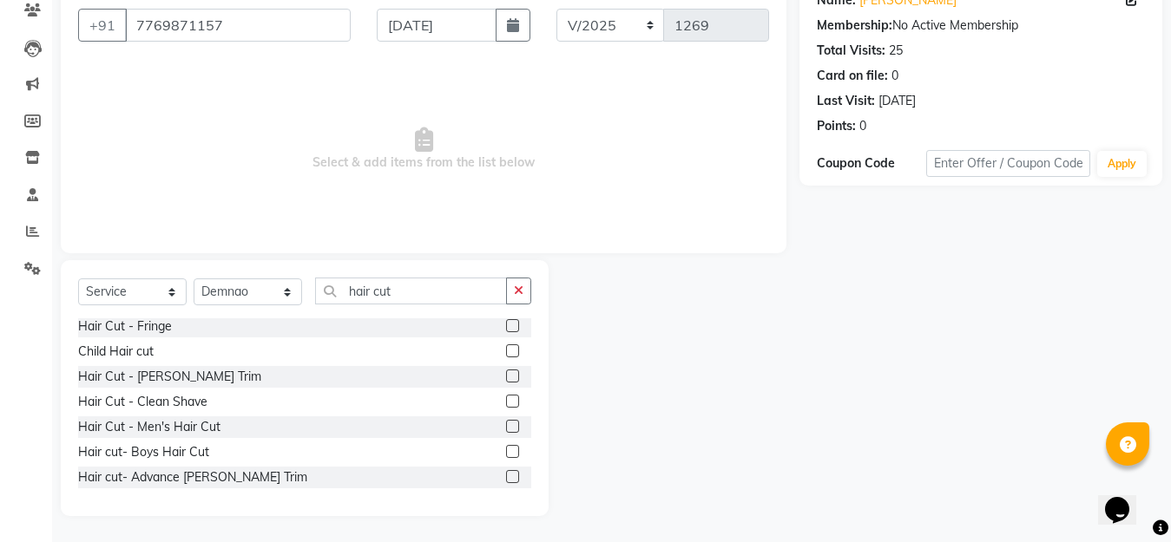
click at [506, 473] on label at bounding box center [512, 476] width 13 height 13
click at [506, 473] on input "checkbox" at bounding box center [511, 477] width 11 height 11
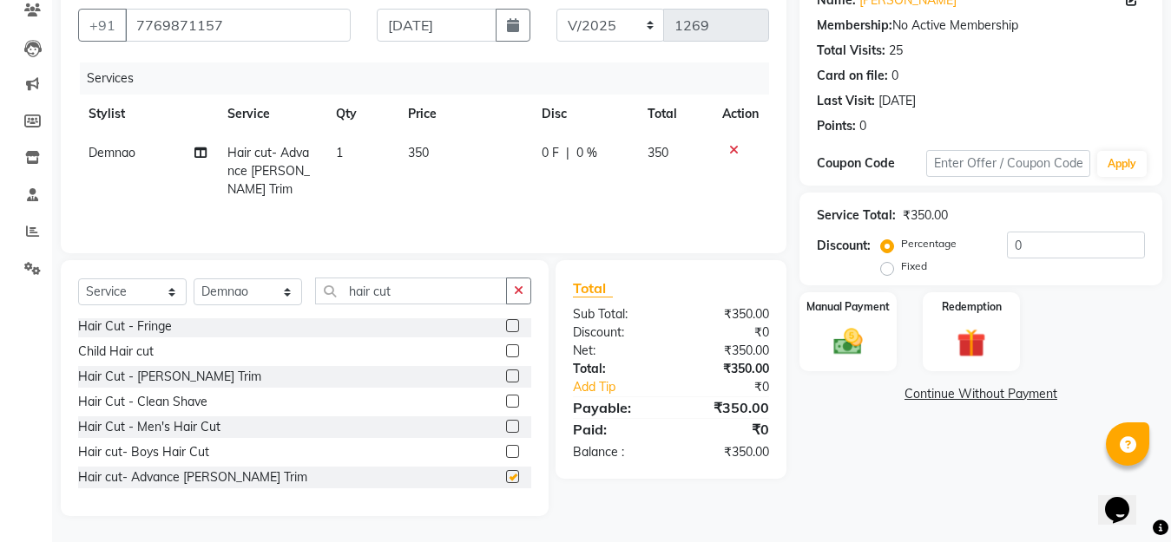
checkbox input "false"
drag, startPoint x: 415, startPoint y: 292, endPoint x: 0, endPoint y: 256, distance: 416.4
click at [0, 256] on app-home "08047224946 Select Location × [S] Salon By Sentila, Kharadi English ENGLISH Esp…" at bounding box center [585, 194] width 1171 height 695
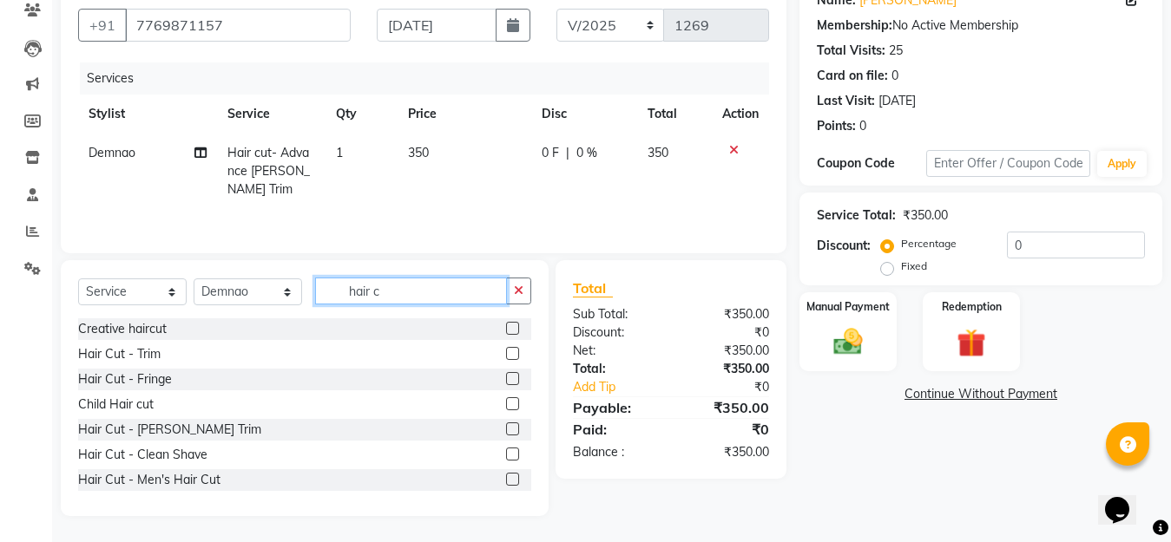
type input "hair c"
drag, startPoint x: 497, startPoint y: 478, endPoint x: 494, endPoint y: 492, distance: 14.3
click at [506, 480] on label at bounding box center [512, 479] width 13 height 13
click at [506, 480] on input "checkbox" at bounding box center [511, 480] width 11 height 11
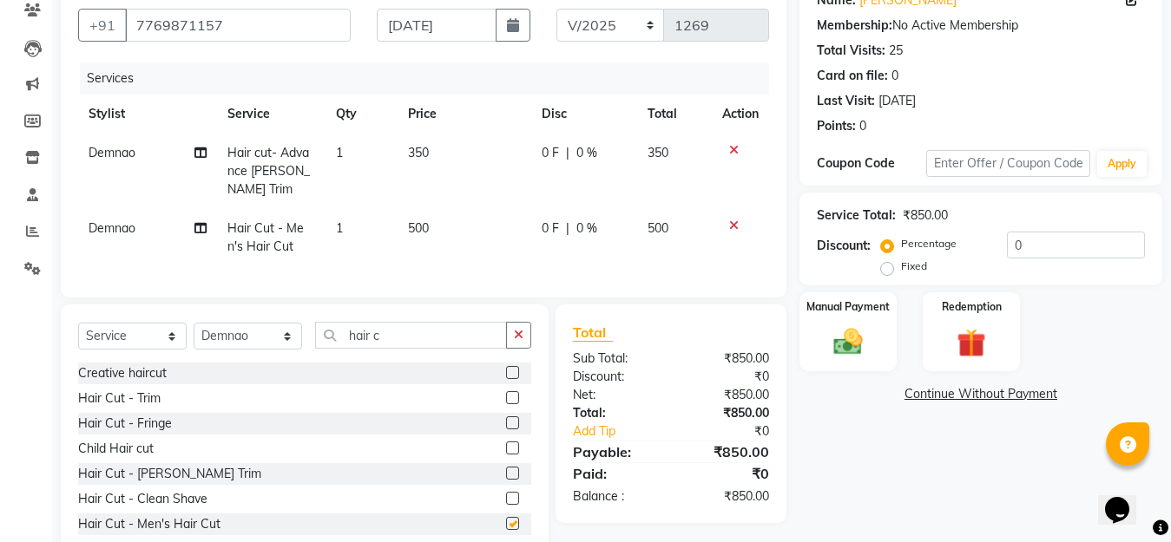
checkbox input "false"
click at [847, 346] on img at bounding box center [847, 342] width 49 height 35
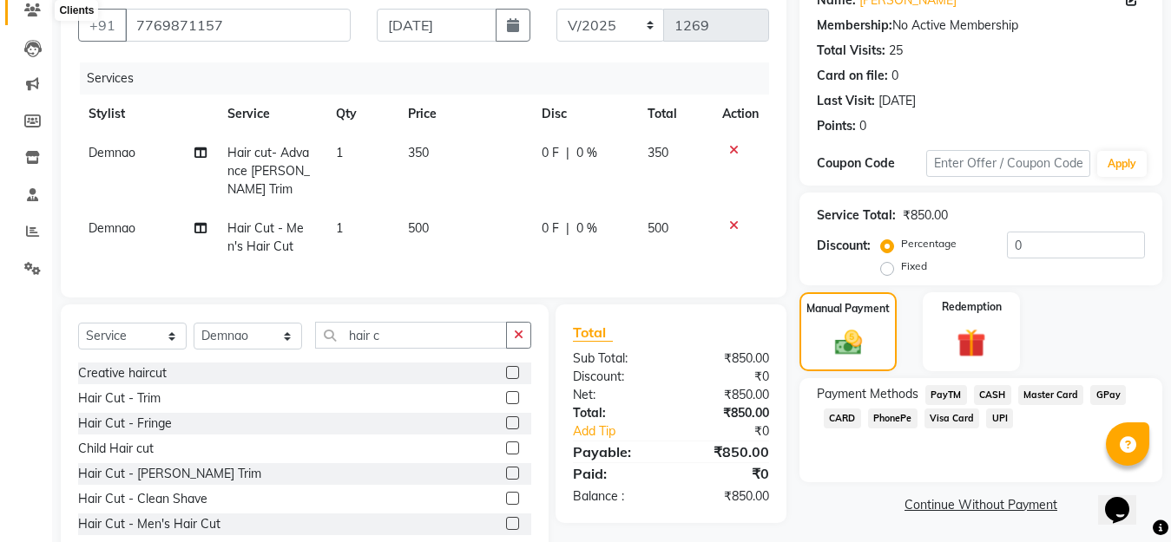
click at [30, 6] on icon at bounding box center [32, 9] width 16 height 13
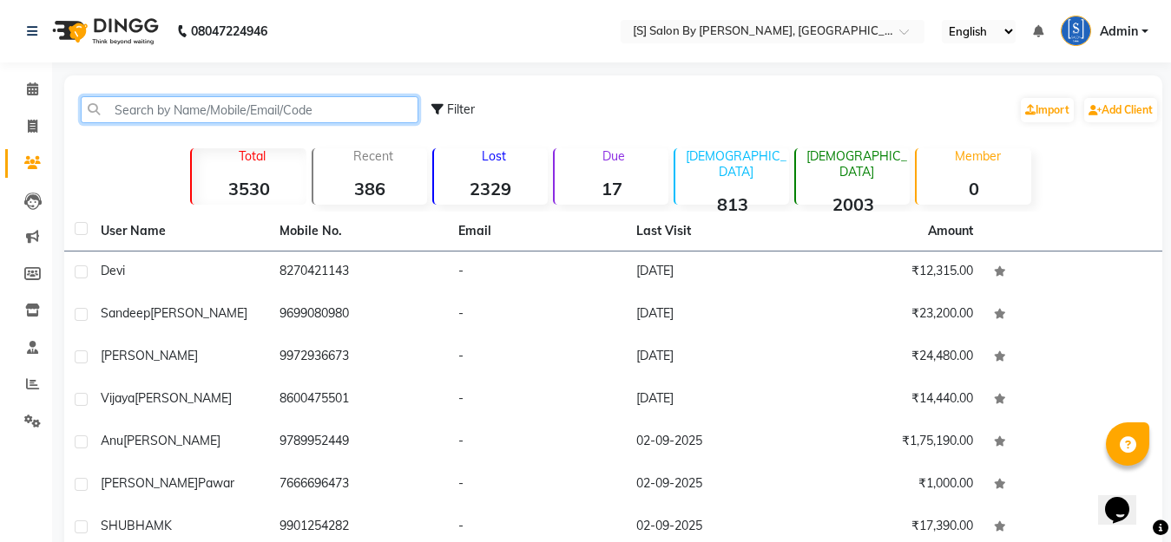
click at [200, 114] on input "text" at bounding box center [250, 109] width 338 height 27
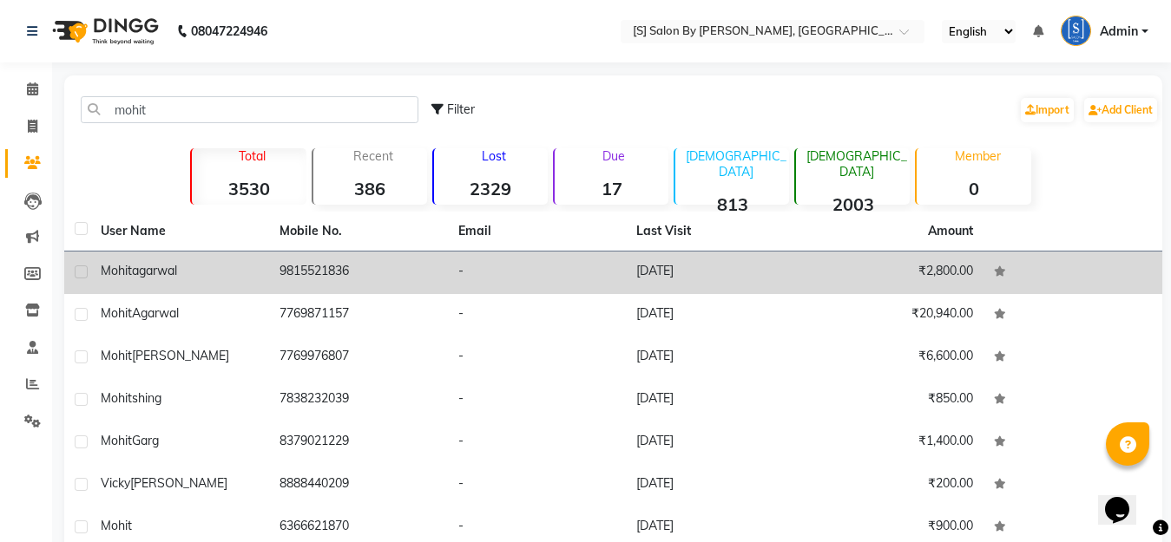
click at [192, 267] on div "[PERSON_NAME]" at bounding box center [180, 271] width 158 height 18
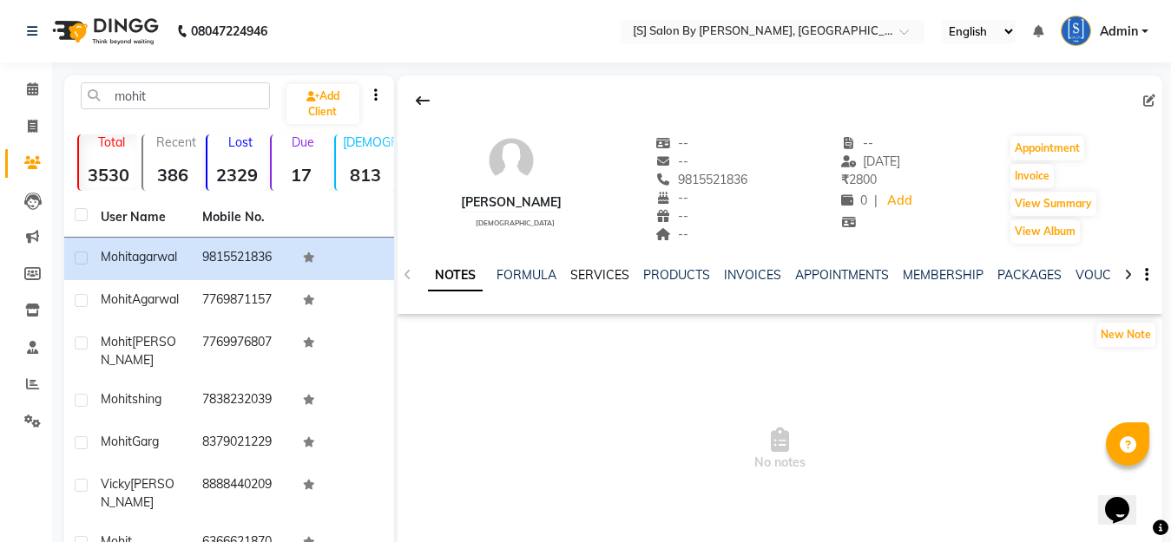
click at [594, 271] on link "SERVICES" at bounding box center [599, 275] width 59 height 16
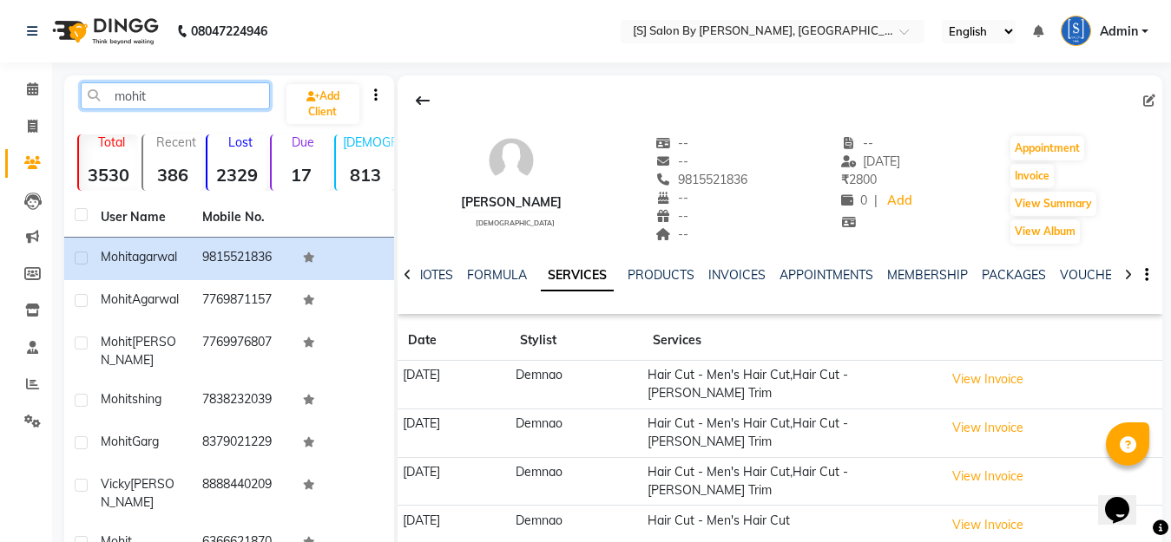
drag, startPoint x: 151, startPoint y: 91, endPoint x: 0, endPoint y: 75, distance: 151.8
click at [0, 75] on app-home "08047224946 Select Location × [S] Salon By Sentila, Kharadi English ENGLISH Esp…" at bounding box center [585, 341] width 1171 height 682
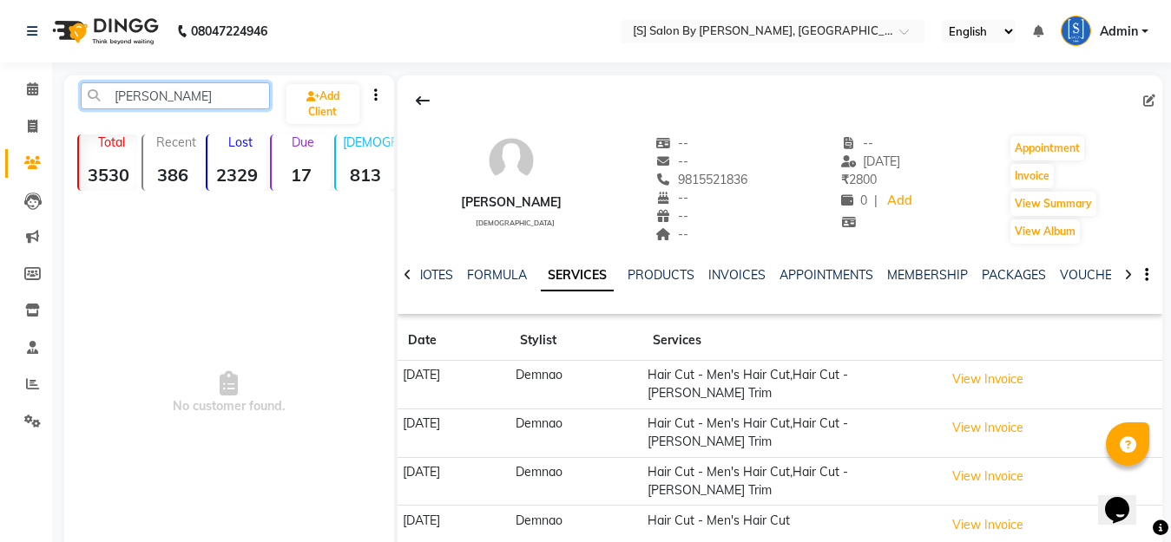
drag, startPoint x: 184, startPoint y: 98, endPoint x: 0, endPoint y: 62, distance: 187.5
click at [0, 62] on app-home "08047224946 Select Location × [S] Salon By Sentila, Kharadi English ENGLISH Esp…" at bounding box center [585, 324] width 1171 height 649
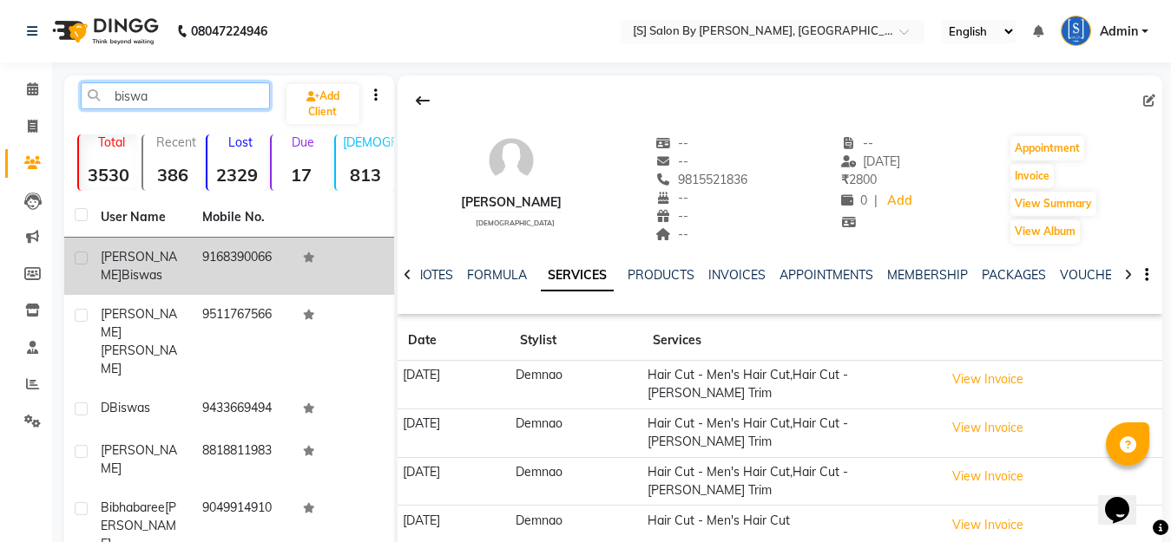
type input "biswa"
click at [136, 269] on span "Biswas" at bounding box center [141, 275] width 41 height 16
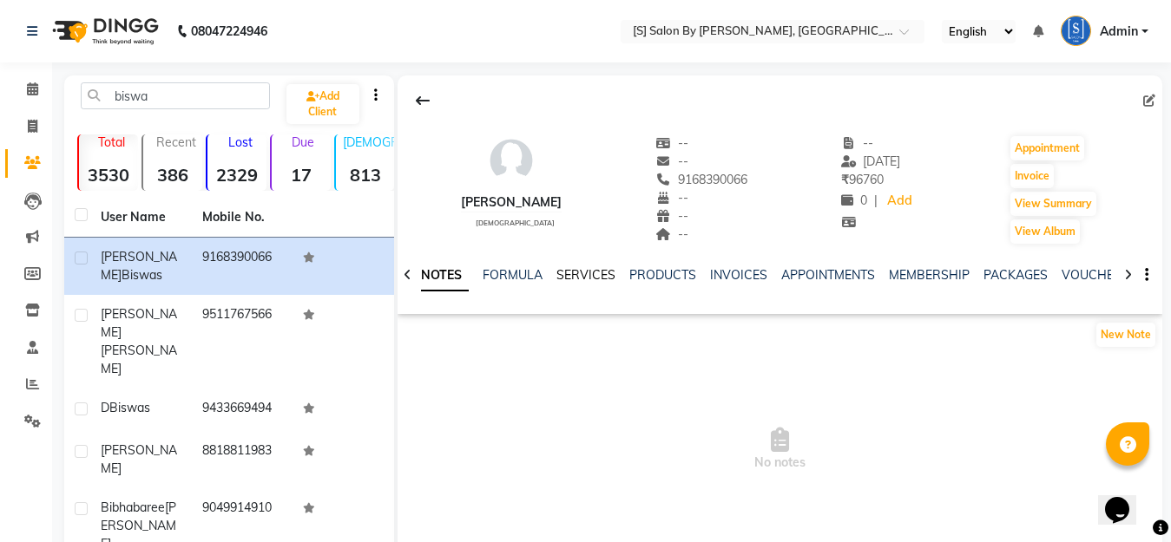
click at [574, 276] on link "SERVICES" at bounding box center [585, 275] width 59 height 16
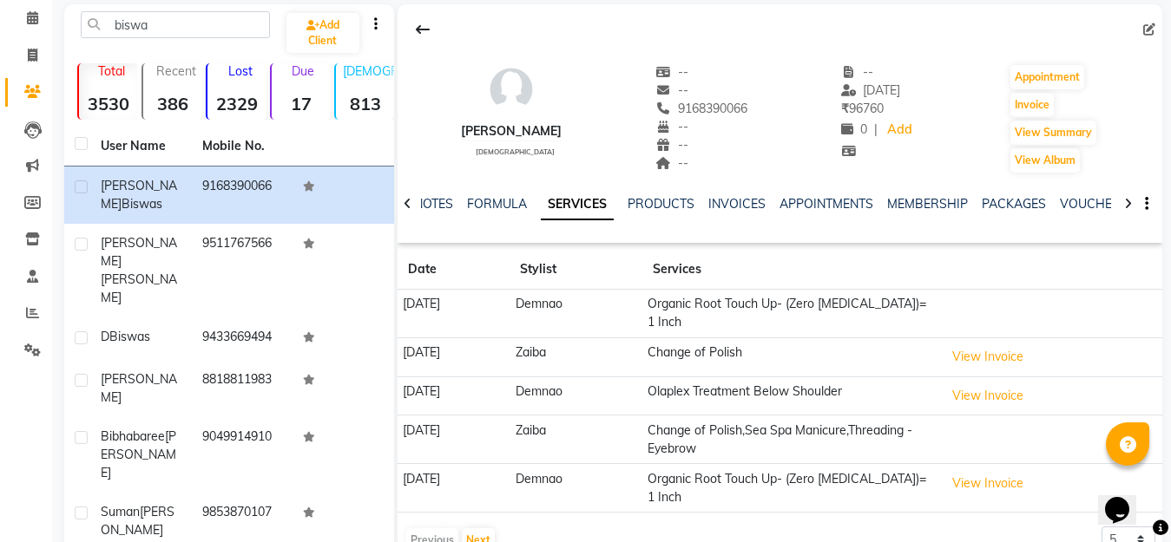
scroll to position [116, 0]
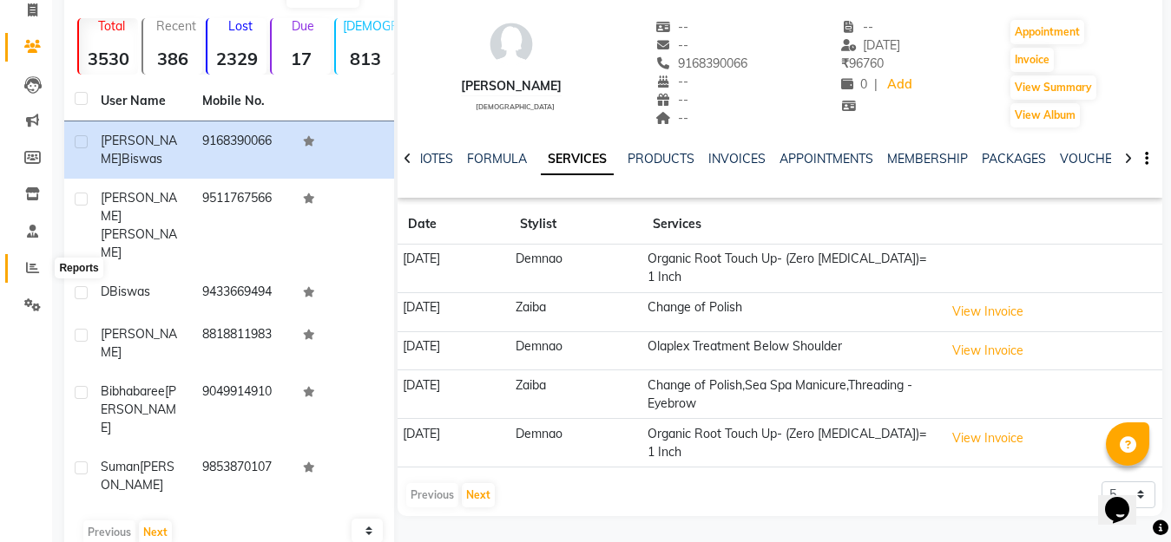
click at [29, 266] on icon at bounding box center [32, 267] width 13 height 13
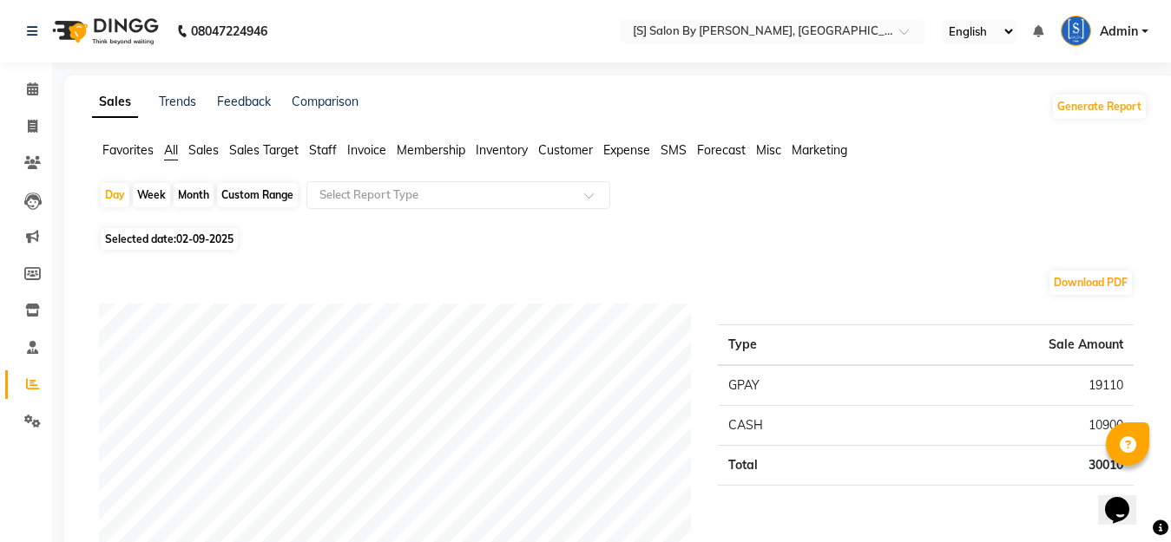
click at [185, 197] on div "Month" at bounding box center [194, 195] width 40 height 24
select select "9"
select select "2025"
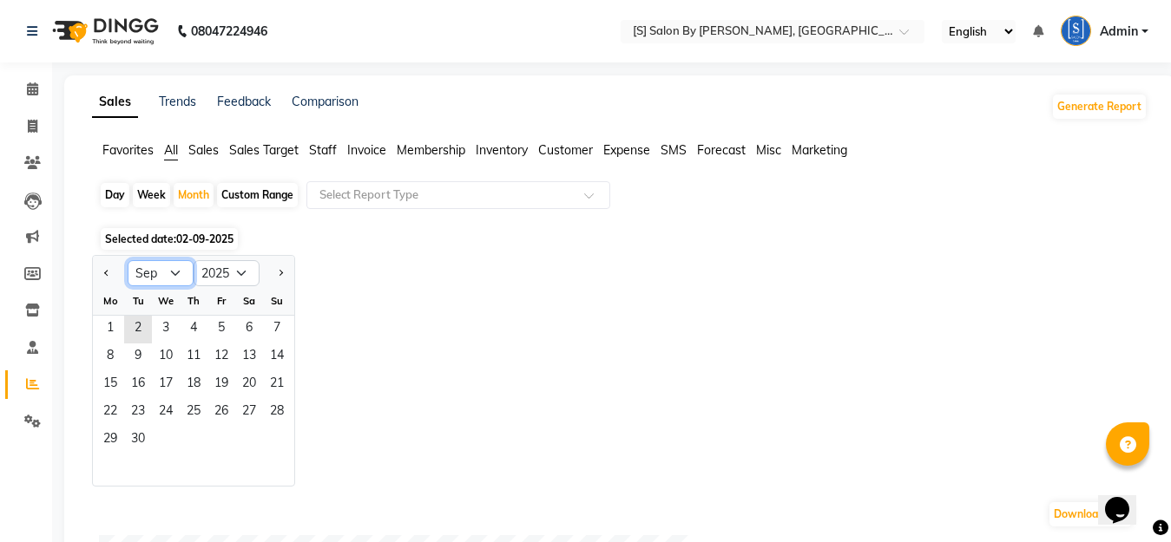
click at [148, 272] on select "Jan Feb Mar Apr May Jun [DATE] Aug Sep Oct Nov Dec" at bounding box center [161, 273] width 66 height 26
select select "8"
click at [128, 260] on select "Jan Feb Mar Apr May Jun [DATE] Aug Sep Oct Nov Dec" at bounding box center [161, 273] width 66 height 26
click at [219, 326] on span "1" at bounding box center [221, 330] width 28 height 28
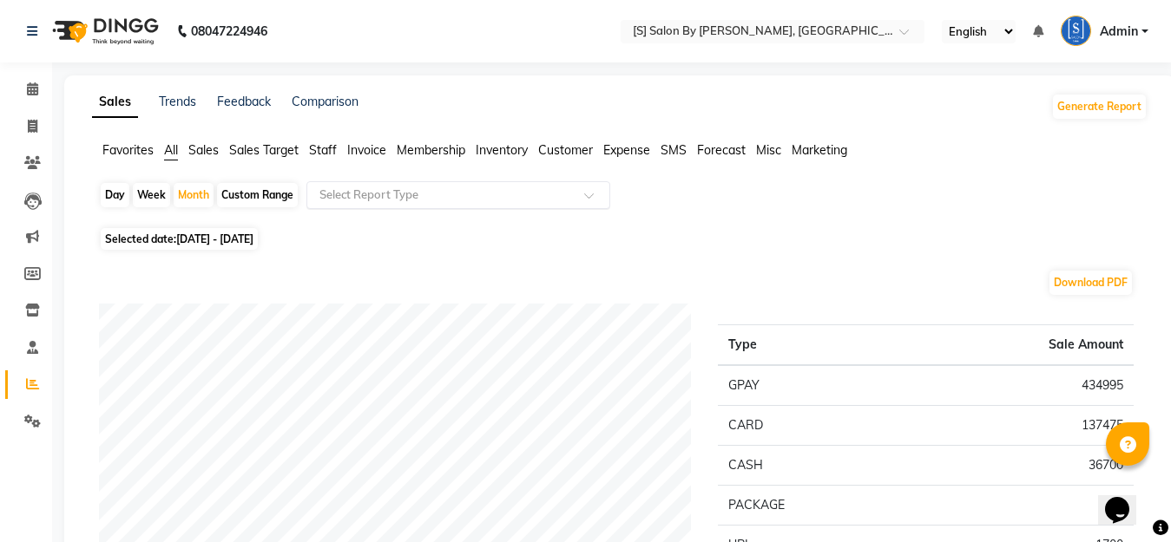
click at [422, 187] on input "text" at bounding box center [441, 195] width 250 height 17
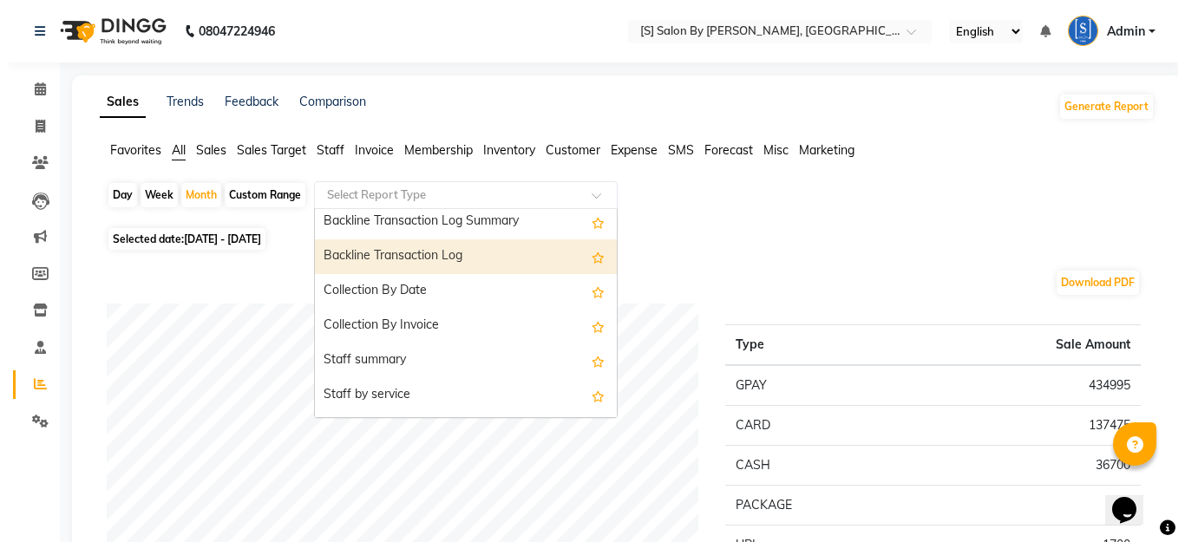
scroll to position [521, 0]
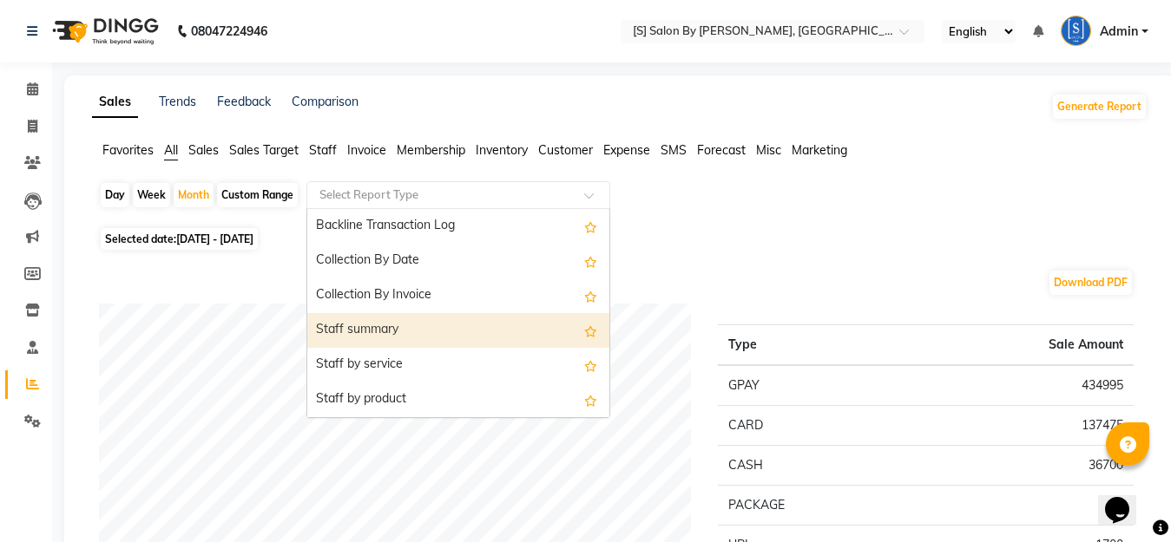
click at [348, 318] on div "Staff summary" at bounding box center [458, 330] width 302 height 35
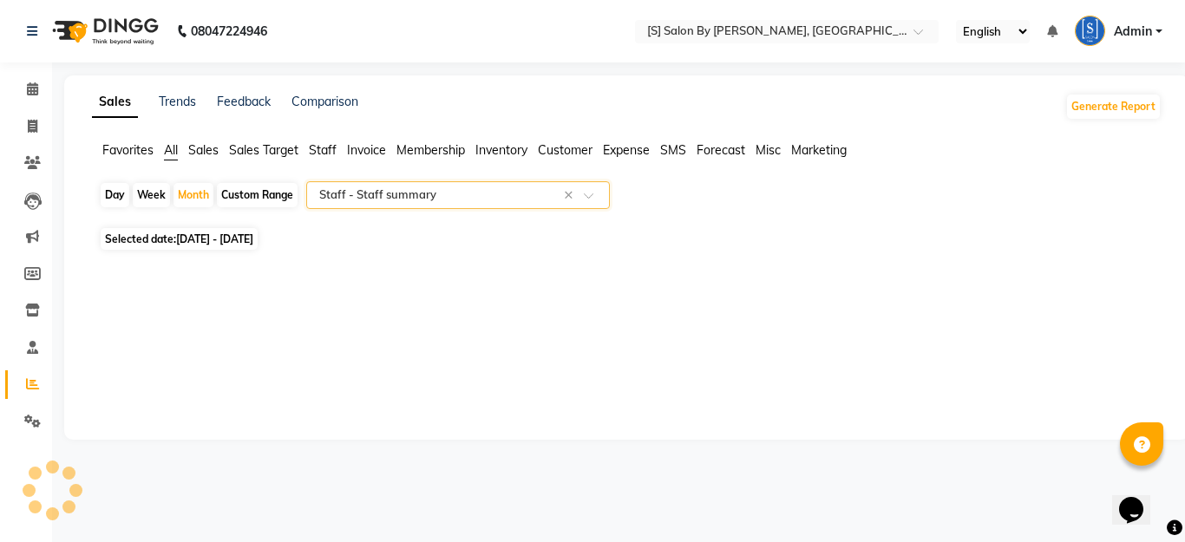
select select "full_report"
select select "csv"
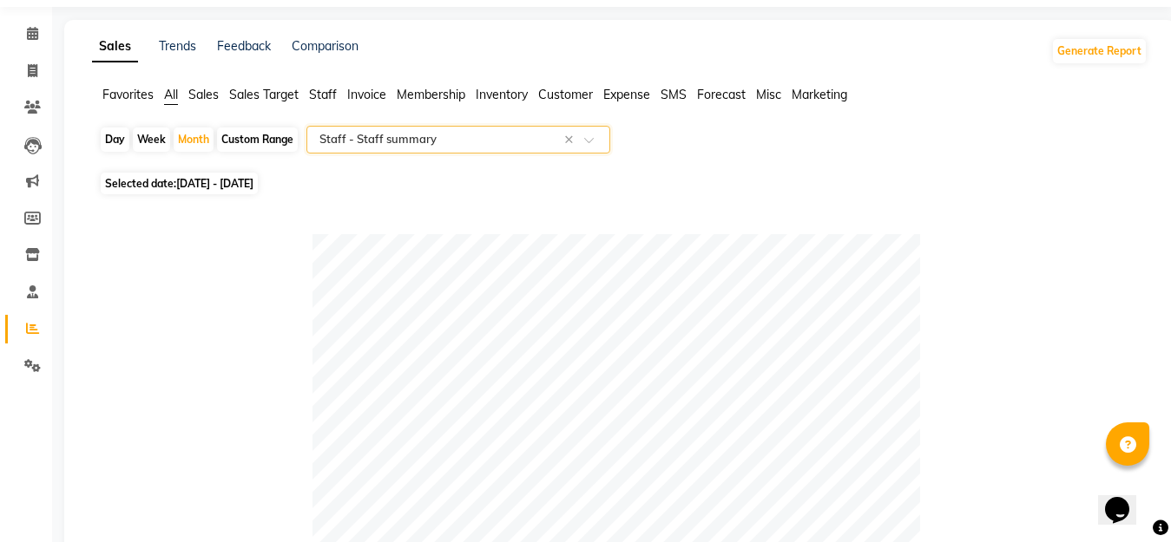
scroll to position [36, 0]
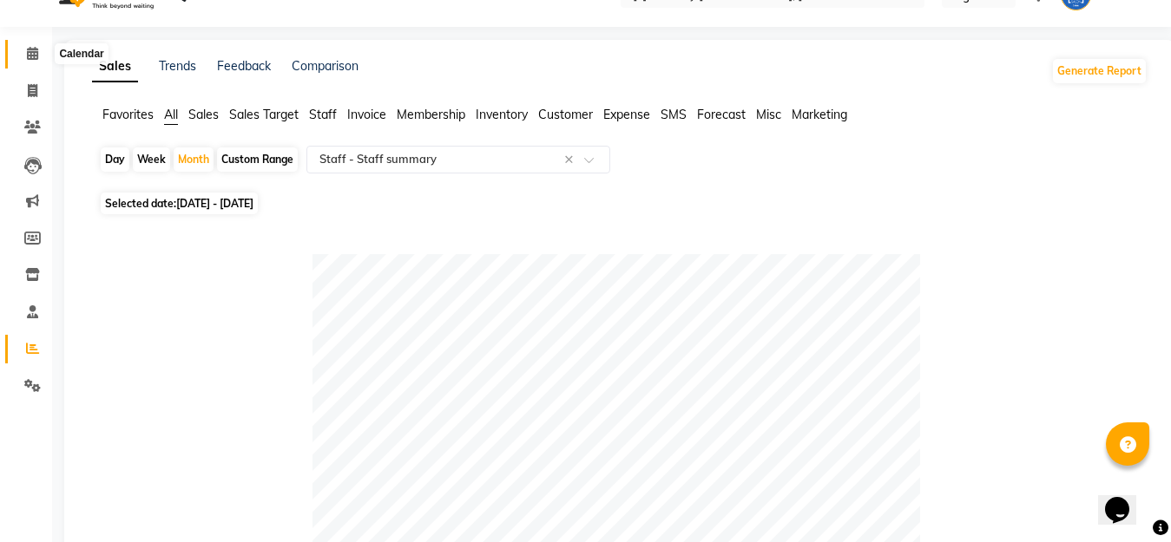
click at [28, 51] on icon at bounding box center [32, 53] width 11 height 13
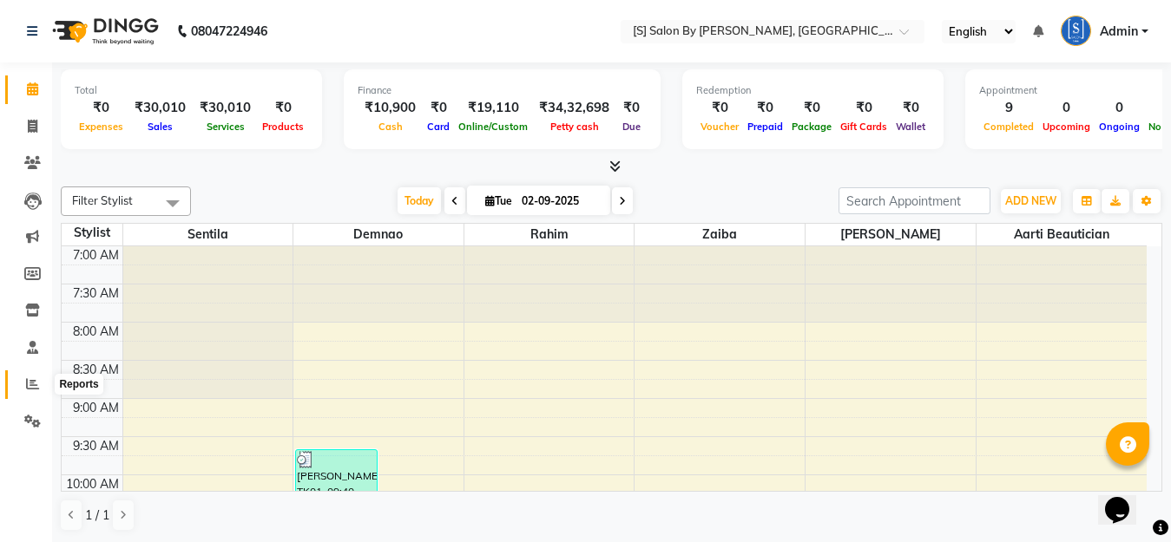
click at [37, 379] on icon at bounding box center [32, 383] width 13 height 13
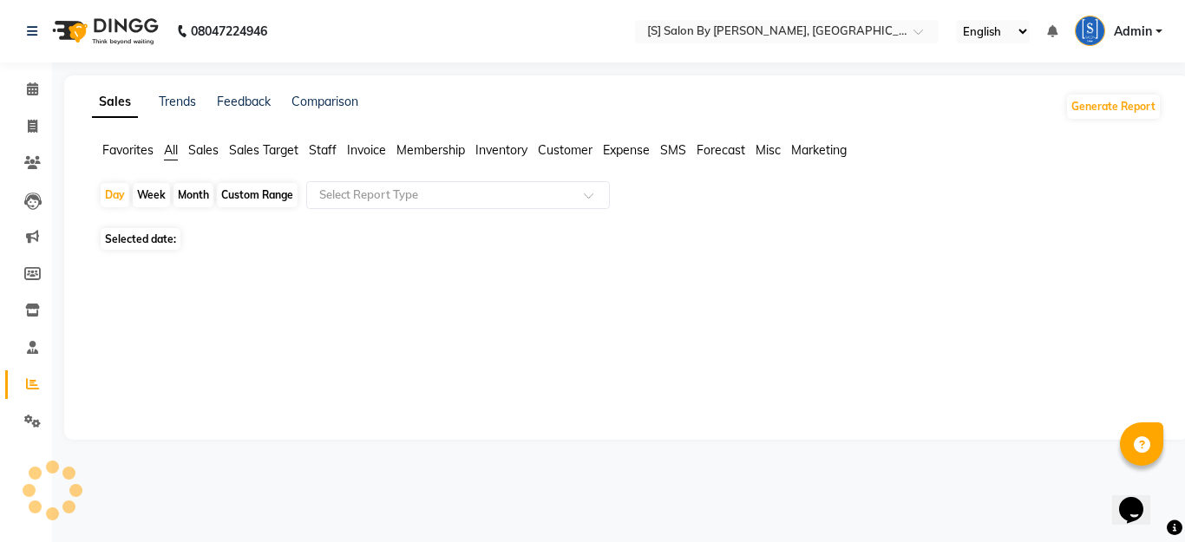
click at [183, 192] on div "Month" at bounding box center [194, 195] width 40 height 24
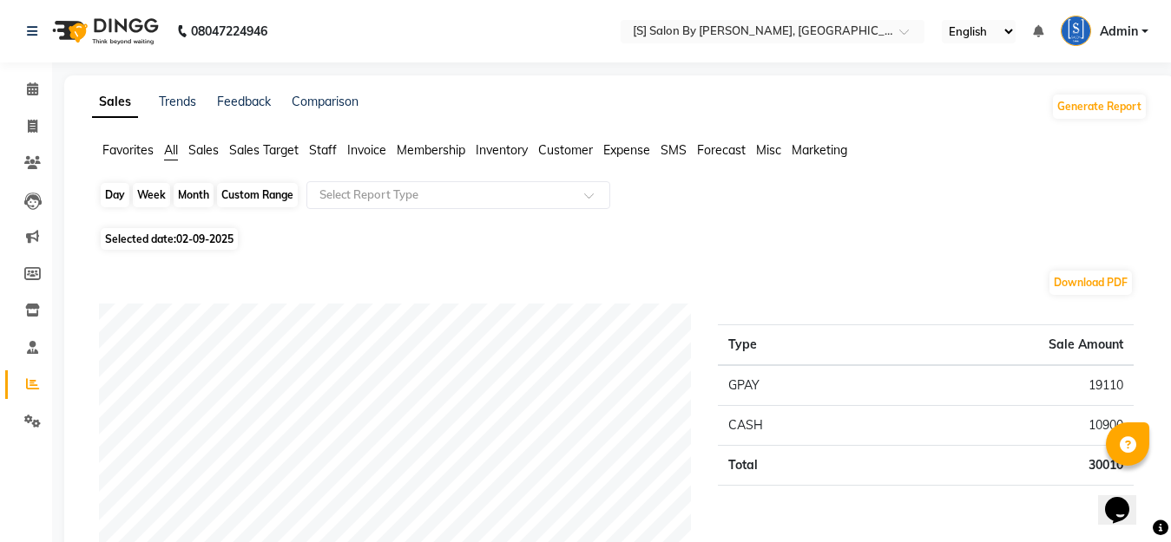
click at [188, 192] on div "Month" at bounding box center [194, 195] width 40 height 24
select select "9"
select select "2025"
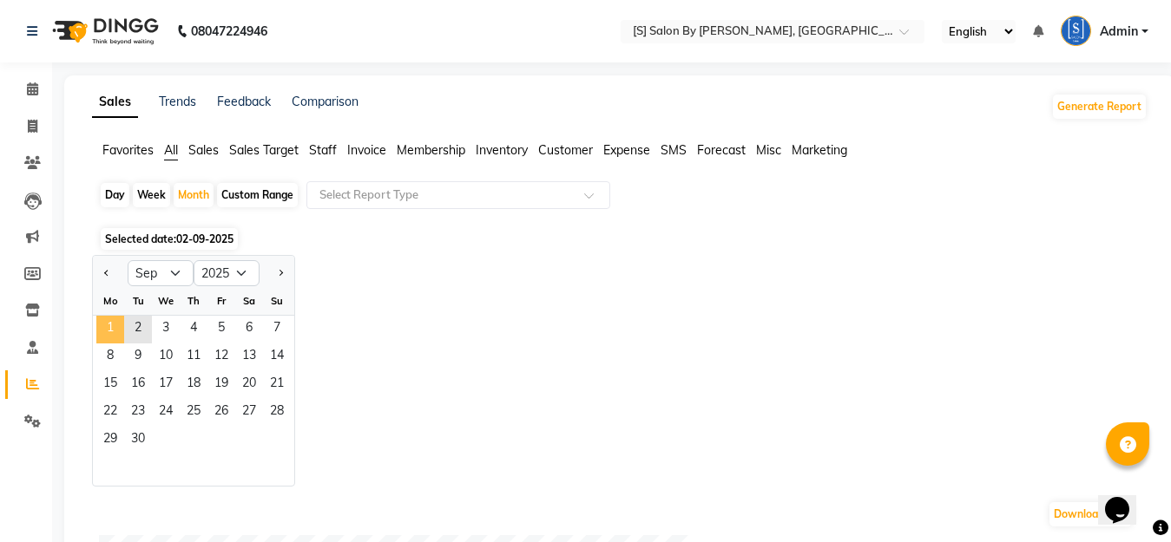
click at [109, 329] on span "1" at bounding box center [110, 330] width 28 height 28
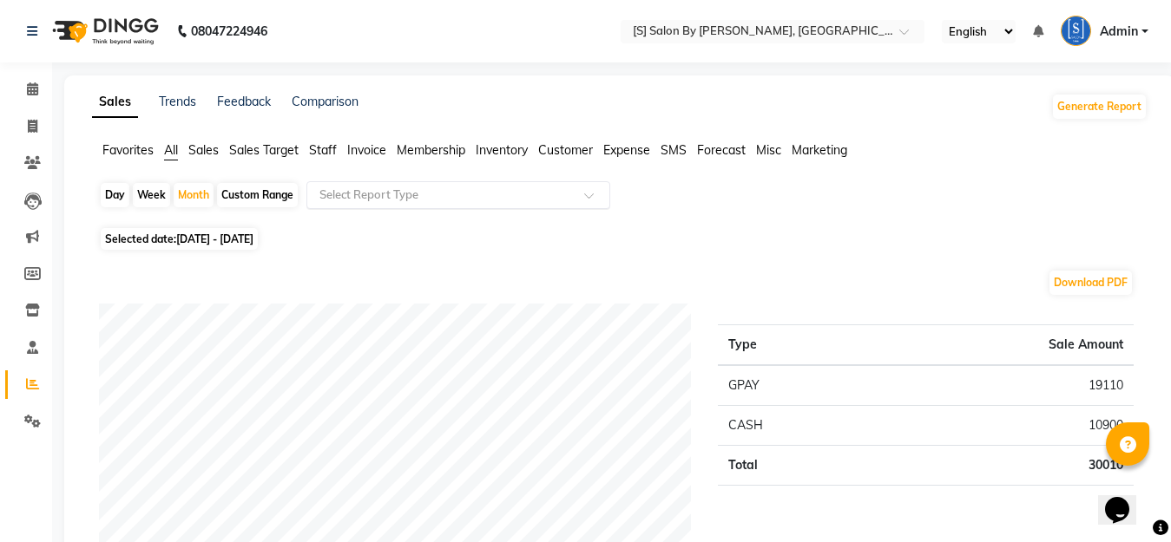
click at [353, 196] on input "text" at bounding box center [441, 195] width 250 height 17
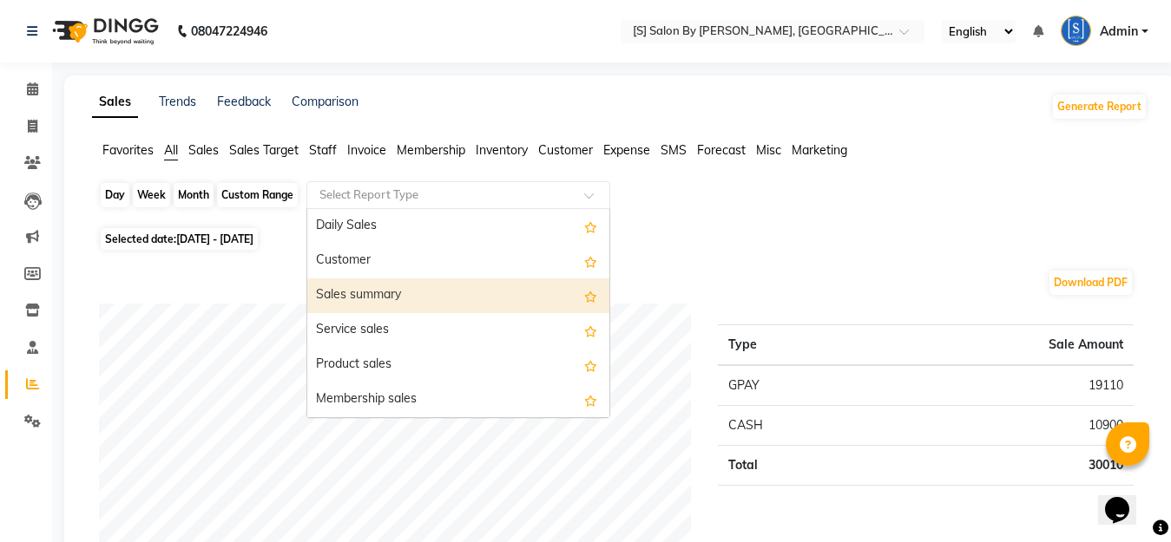
click at [194, 193] on div "Month" at bounding box center [194, 195] width 40 height 24
select select "9"
select select "2025"
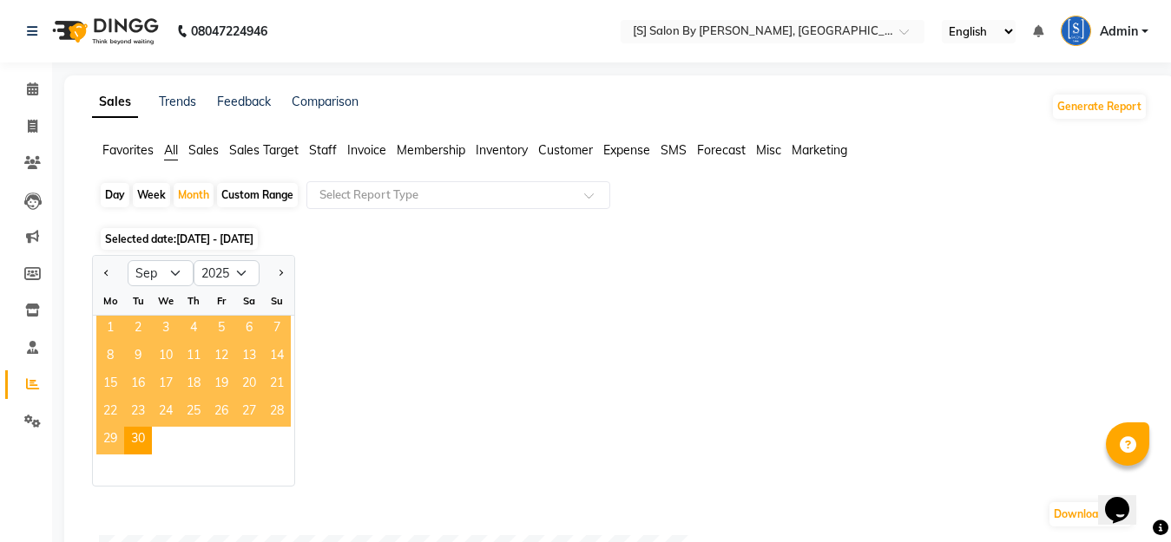
click at [114, 323] on span "1" at bounding box center [110, 330] width 28 height 28
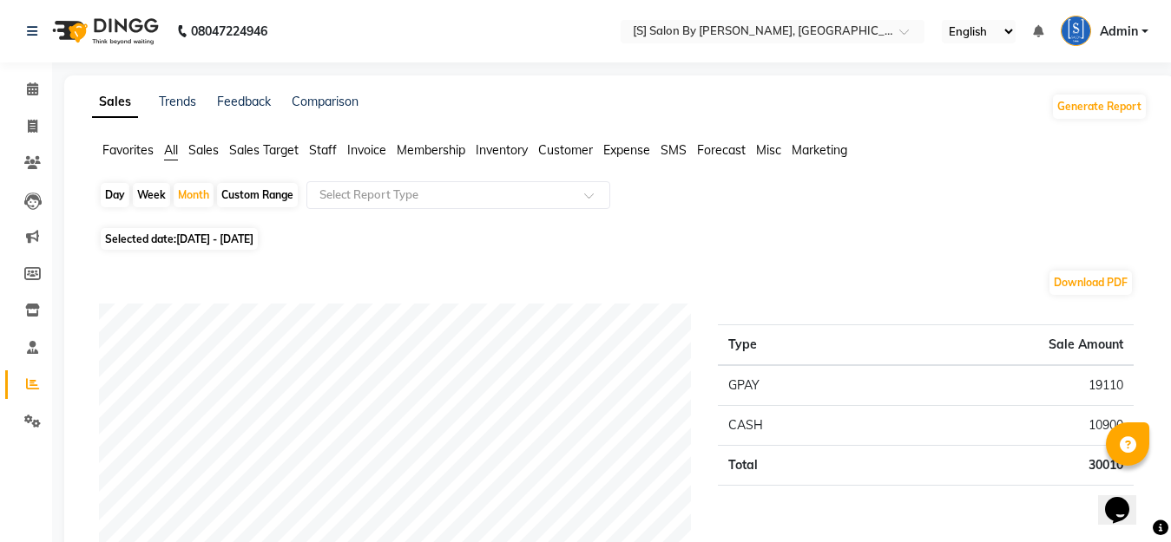
click at [145, 272] on div "Download PDF" at bounding box center [616, 283] width 1034 height 28
click at [202, 198] on div "Month" at bounding box center [194, 195] width 40 height 24
select select "9"
select select "2025"
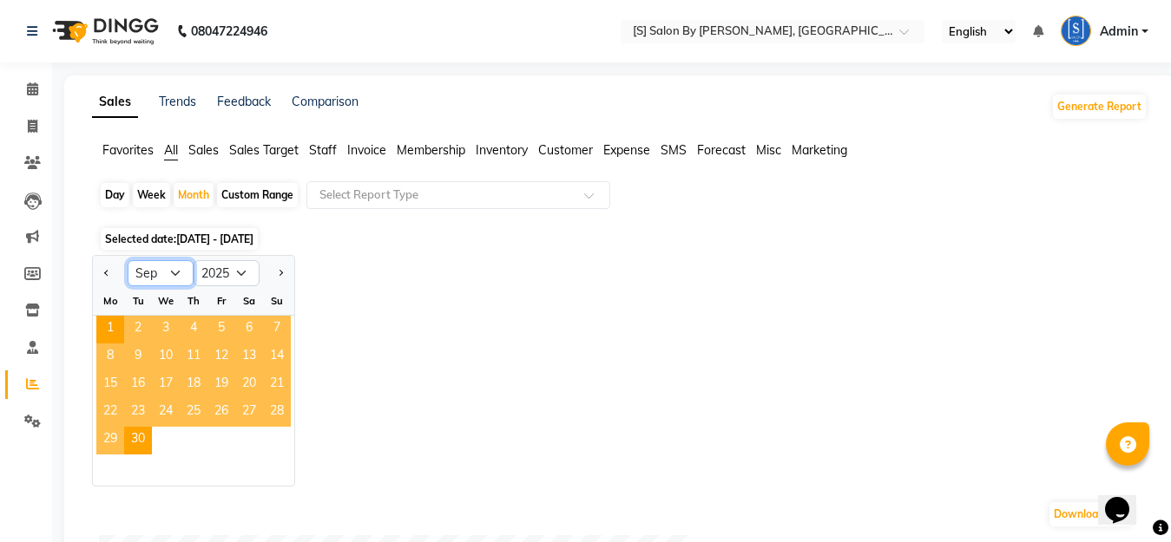
drag, startPoint x: 161, startPoint y: 269, endPoint x: 167, endPoint y: 281, distance: 14.0
click at [161, 269] on select "Jan Feb Mar Apr May Jun [DATE] Aug Sep Oct Nov Dec" at bounding box center [161, 273] width 66 height 26
select select "8"
click at [128, 260] on select "Jan Feb Mar Apr May Jun [DATE] Aug Sep Oct Nov Dec" at bounding box center [161, 273] width 66 height 26
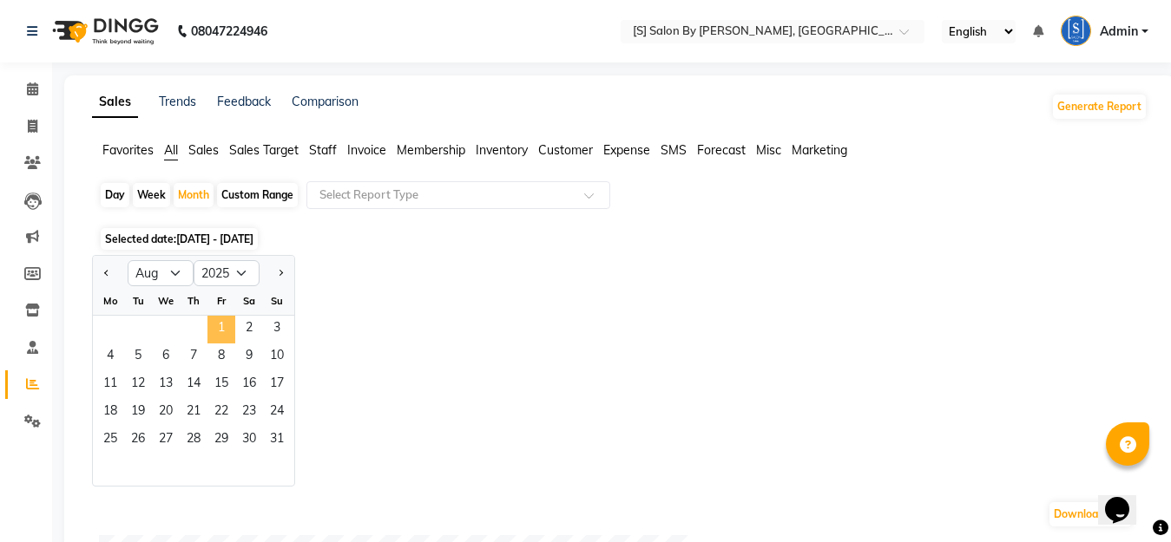
click at [220, 327] on span "1" at bounding box center [221, 330] width 28 height 28
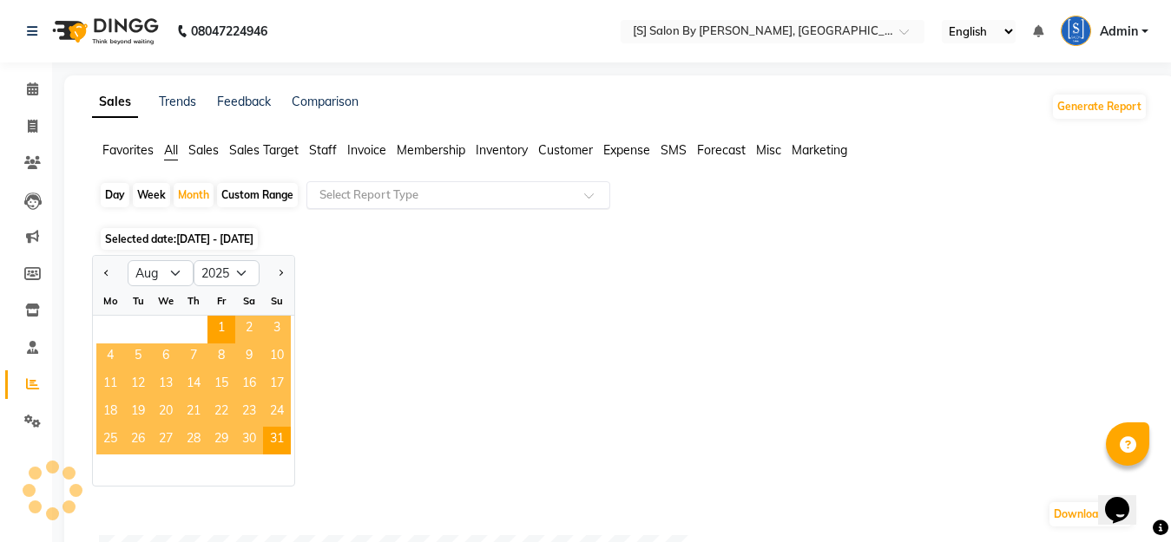
click at [383, 196] on input "text" at bounding box center [441, 195] width 250 height 17
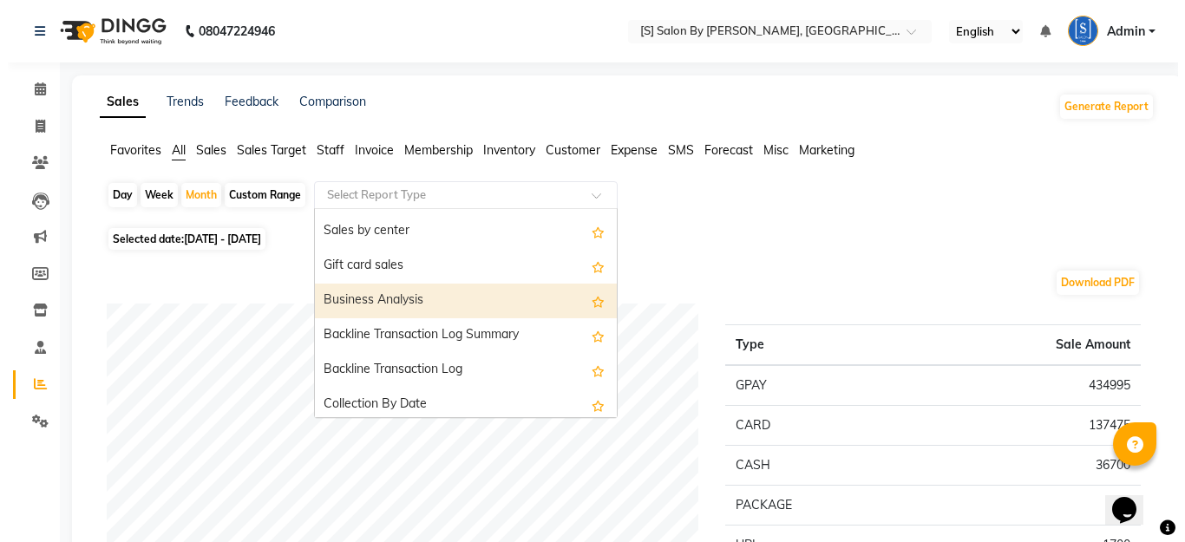
scroll to position [434, 0]
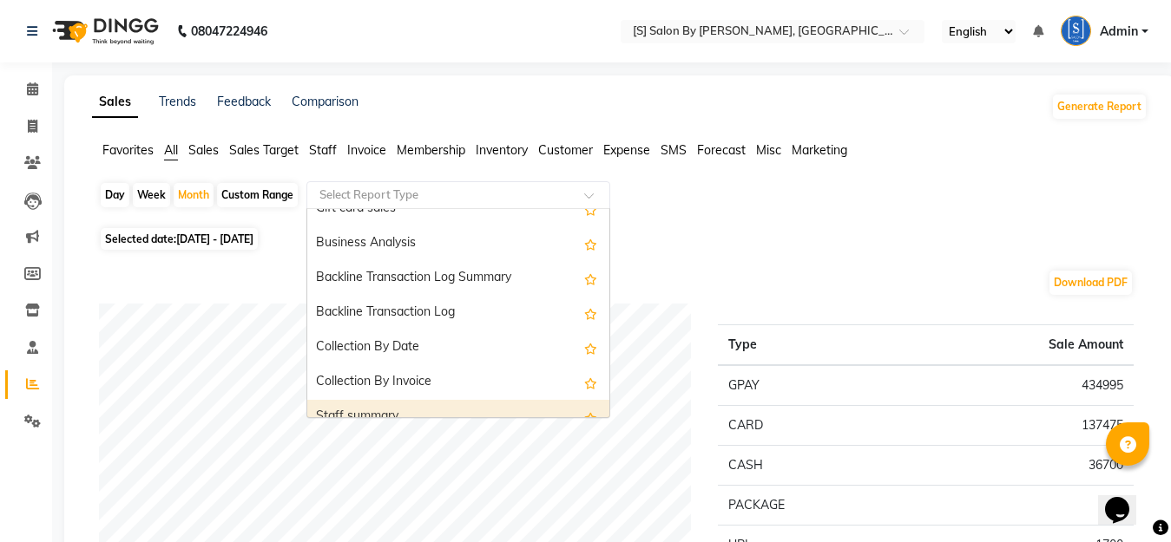
click at [387, 409] on div "Staff summary" at bounding box center [458, 417] width 302 height 35
select select "full_report"
select select "csv"
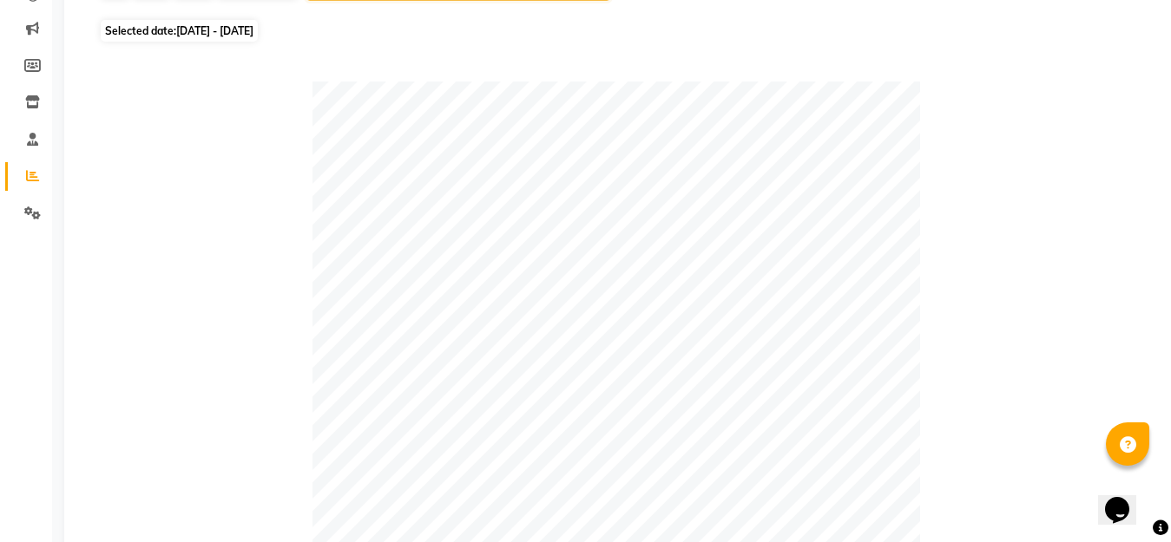
scroll to position [0, 0]
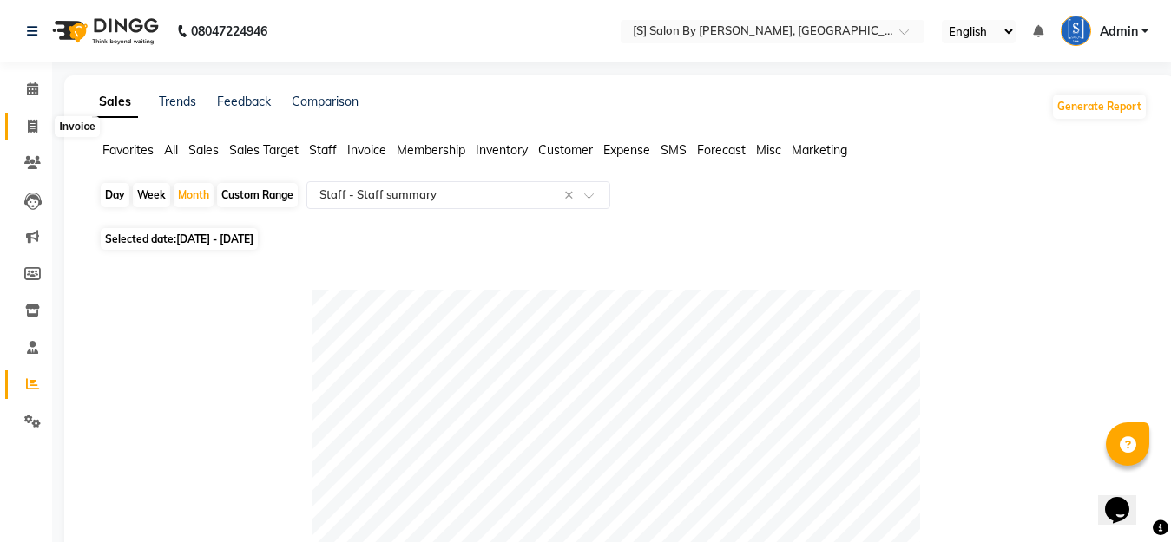
click at [29, 123] on icon at bounding box center [33, 126] width 10 height 13
select select "service"
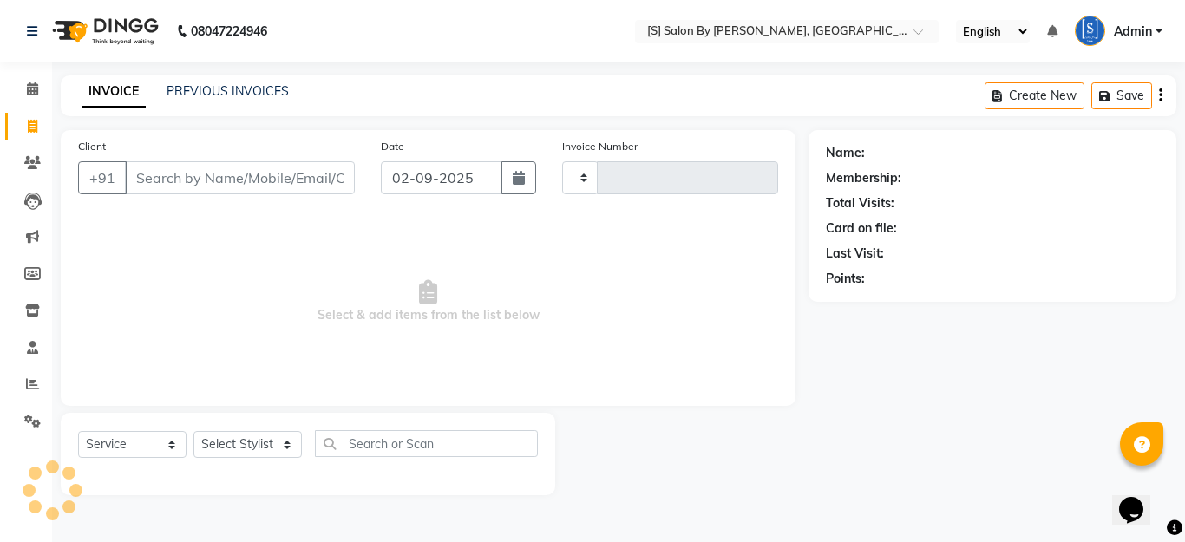
type input "1269"
select select "45"
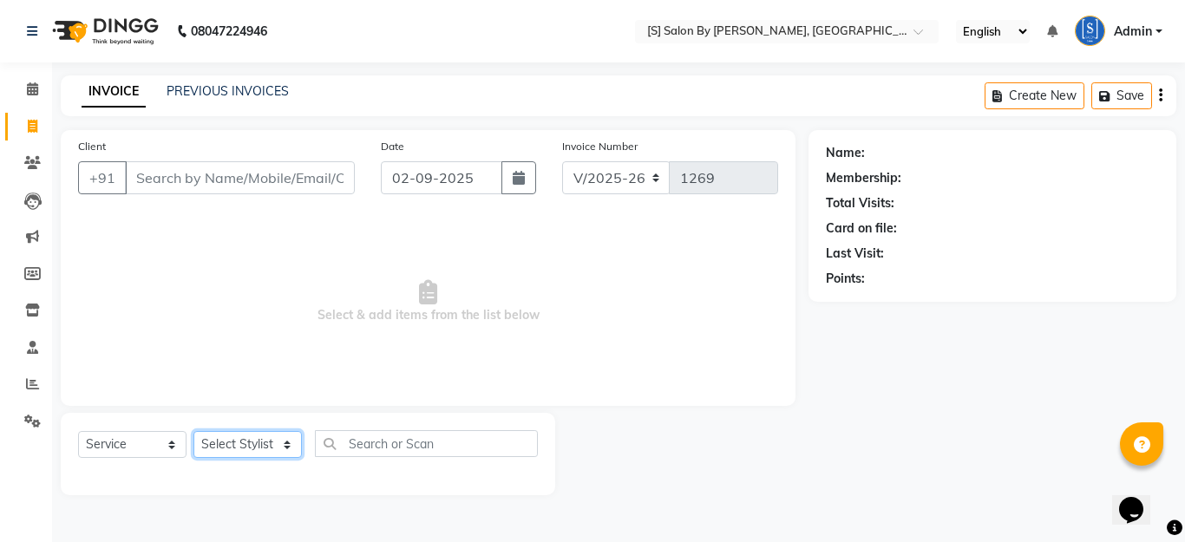
click at [285, 443] on select "Select Stylist Aarti Beautician Demnao [PERSON_NAME] [PERSON_NAME]" at bounding box center [248, 444] width 108 height 27
select select "20836"
click at [194, 431] on select "Select Stylist Aarti Beautician Demnao [PERSON_NAME] [PERSON_NAME]" at bounding box center [248, 444] width 108 height 27
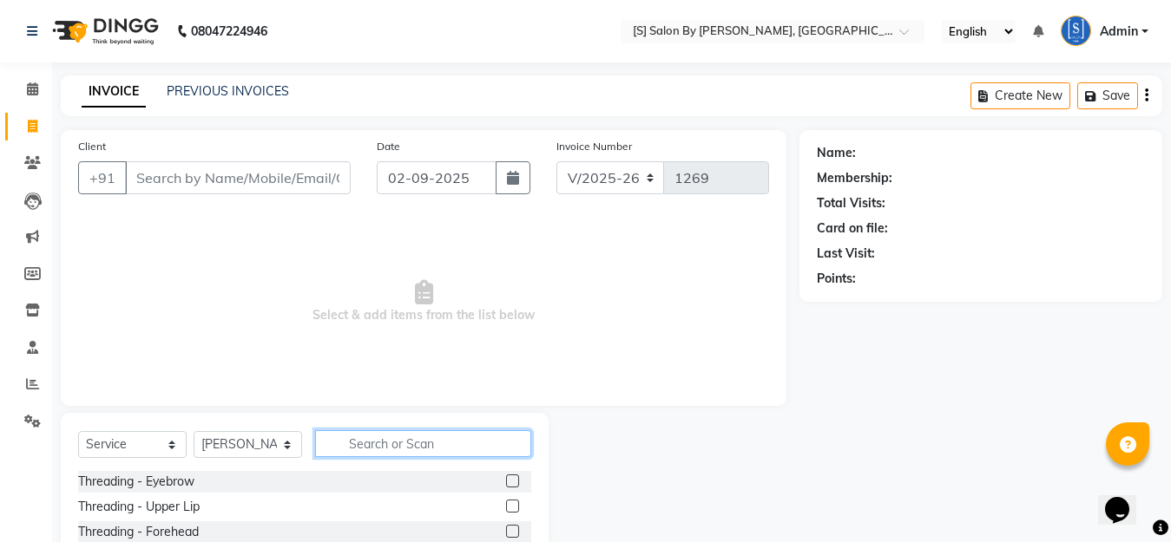
click at [371, 444] on input "text" at bounding box center [423, 443] width 216 height 27
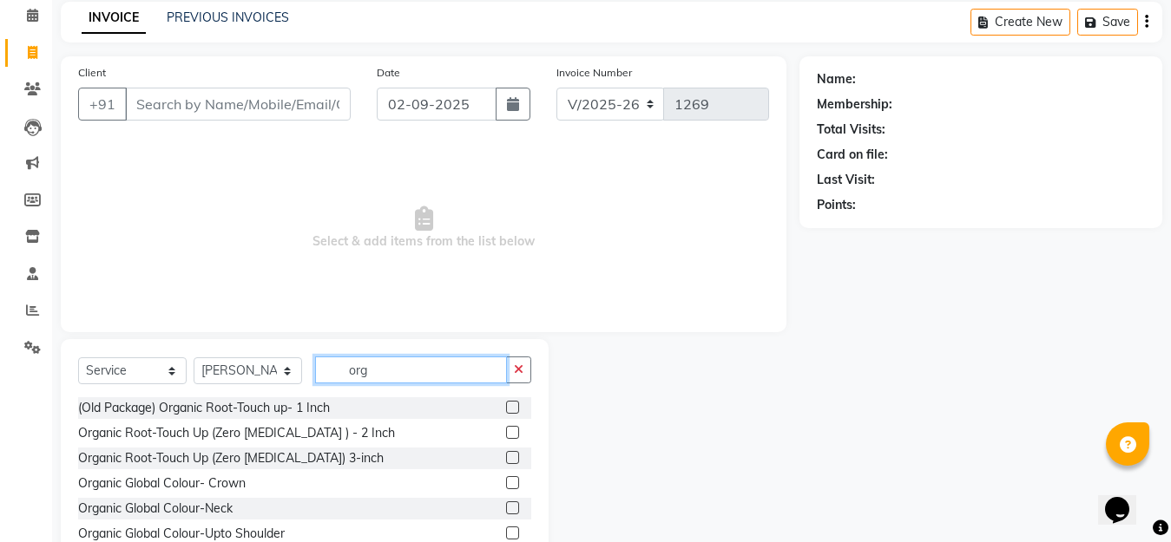
scroll to position [87, 0]
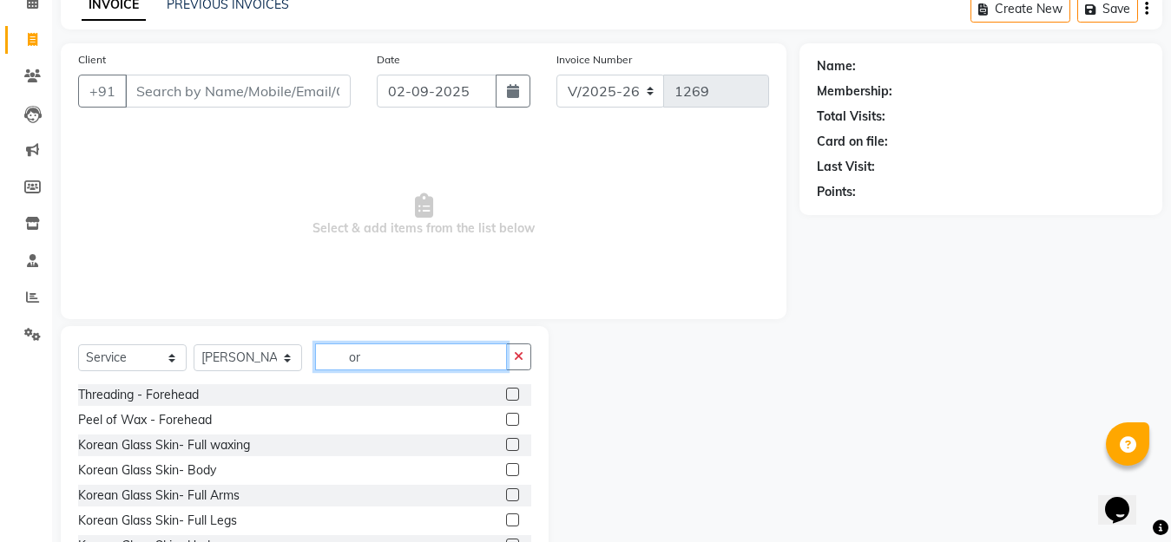
type input "o"
type input "clean"
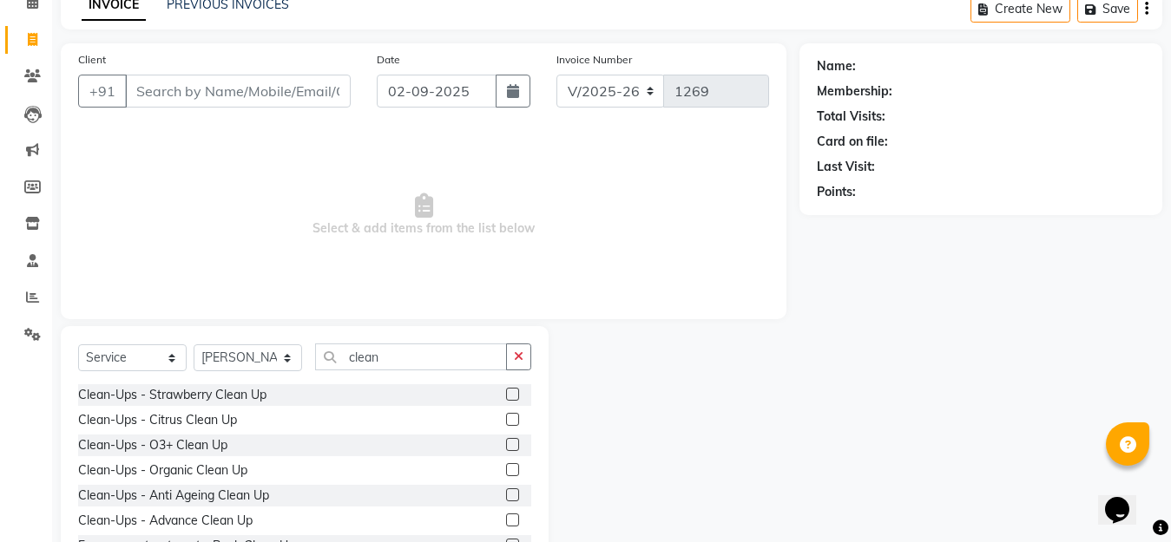
click at [506, 469] on label at bounding box center [512, 469] width 13 height 13
click at [506, 469] on input "checkbox" at bounding box center [511, 470] width 11 height 11
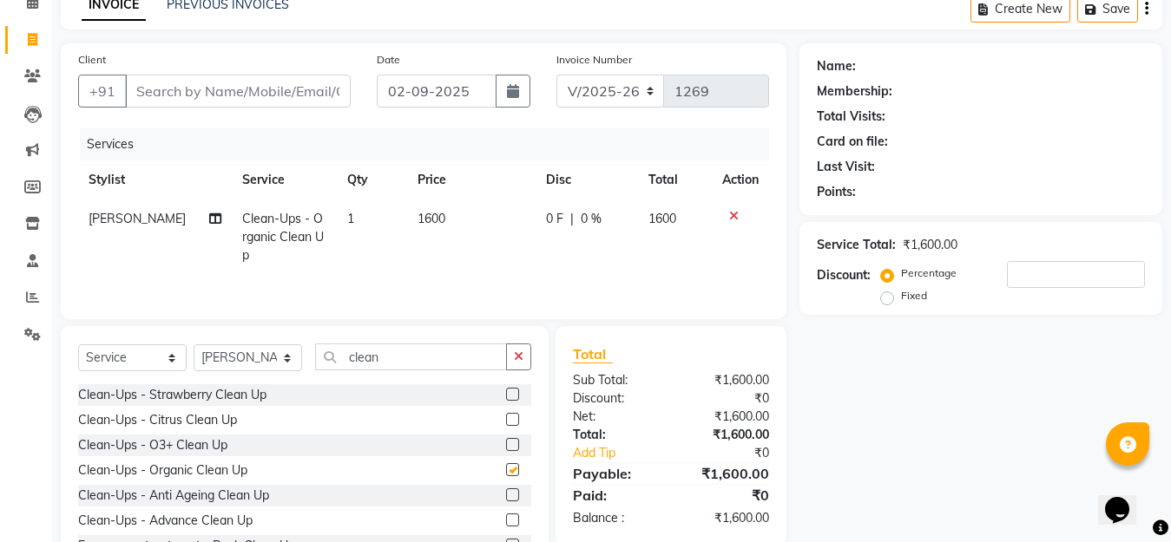
checkbox input "false"
click at [582, 222] on span "0 %" at bounding box center [591, 219] width 21 height 18
select select "20836"
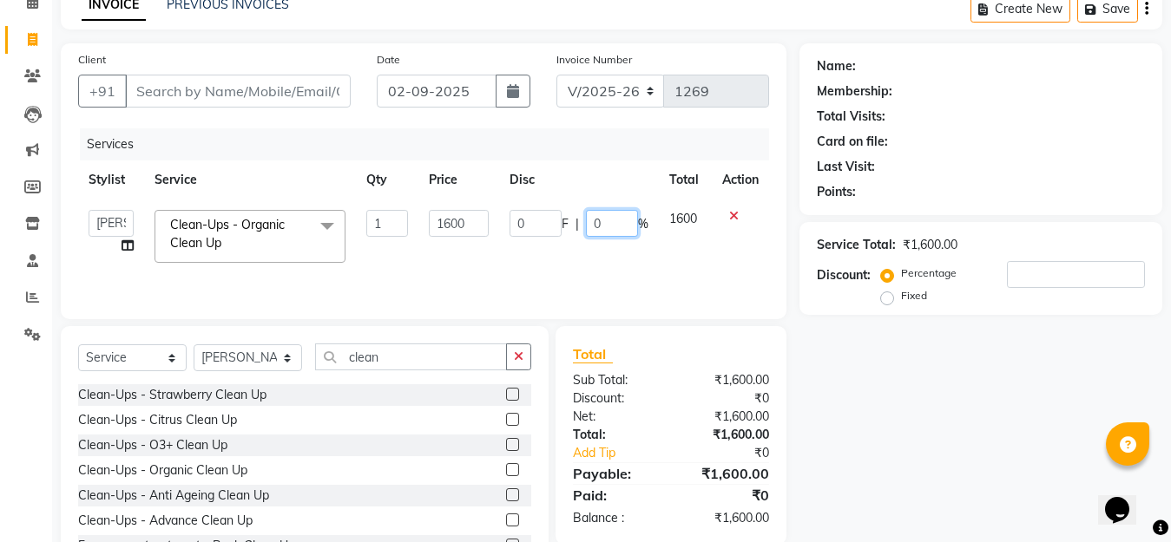
drag, startPoint x: 609, startPoint y: 224, endPoint x: 540, endPoint y: 269, distance: 82.8
click at [512, 239] on td "0 F | 0 %" at bounding box center [579, 237] width 160 height 74
type input "15"
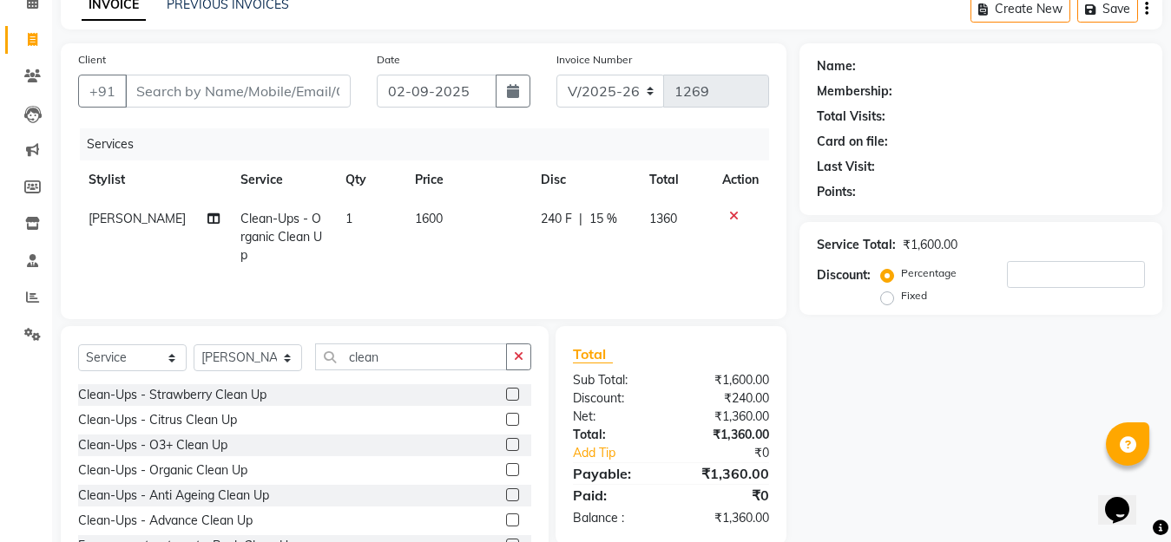
click at [904, 364] on div "Name: Membership: Total Visits: Card on file: Last Visit: Points: Service Total…" at bounding box center [987, 312] width 376 height 539
click at [286, 362] on select "Select Stylist Aarti Beautician Demnao [PERSON_NAME] [PERSON_NAME]" at bounding box center [248, 357] width 108 height 27
click at [194, 344] on select "Select Stylist Aarti Beautician Demnao [PERSON_NAME] [PERSON_NAME]" at bounding box center [248, 357] width 108 height 27
drag, startPoint x: 388, startPoint y: 359, endPoint x: 272, endPoint y: 388, distance: 118.9
click at [272, 387] on div "Select Service Product Membership Package Voucher Prepaid Gift Card Select Styl…" at bounding box center [305, 454] width 488 height 256
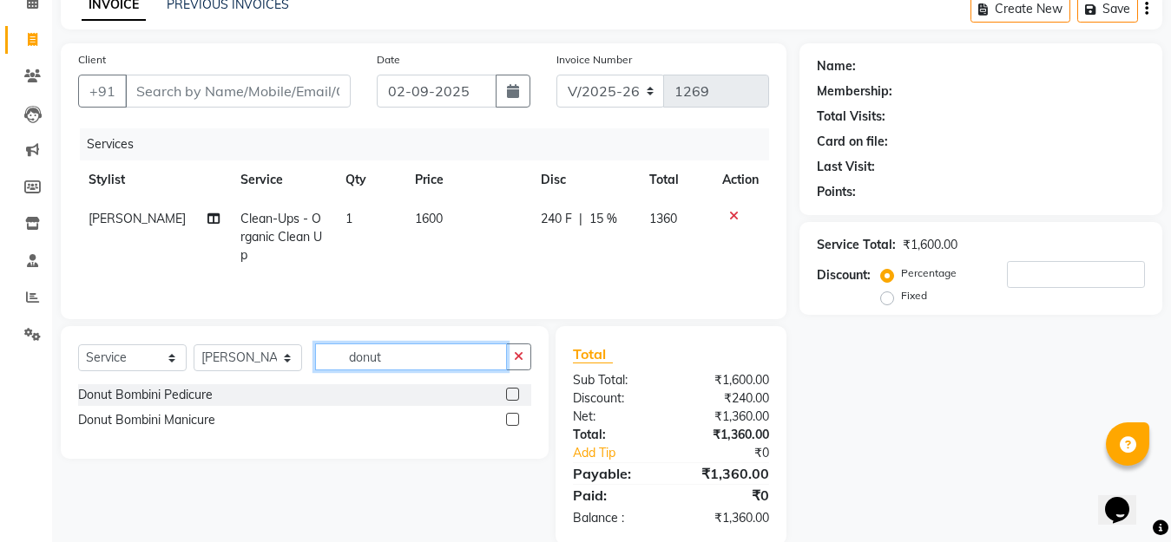
type input "donut"
click at [512, 394] on label at bounding box center [512, 394] width 13 height 13
click at [512, 394] on input "checkbox" at bounding box center [511, 395] width 11 height 11
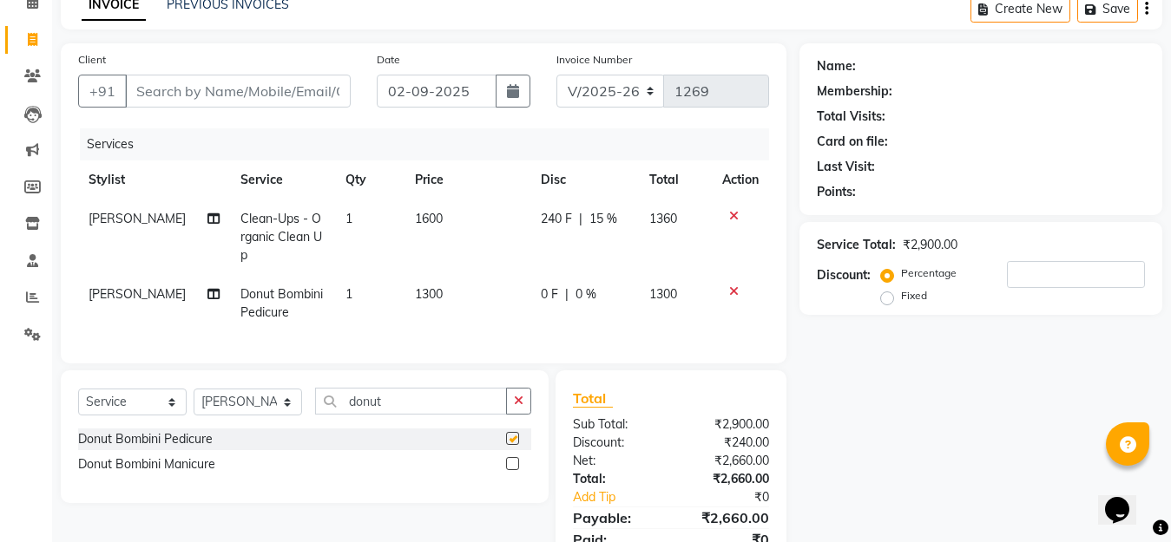
checkbox input "false"
drag, startPoint x: 402, startPoint y: 403, endPoint x: 315, endPoint y: 410, distance: 87.1
click at [316, 410] on input "donut" at bounding box center [411, 401] width 192 height 27
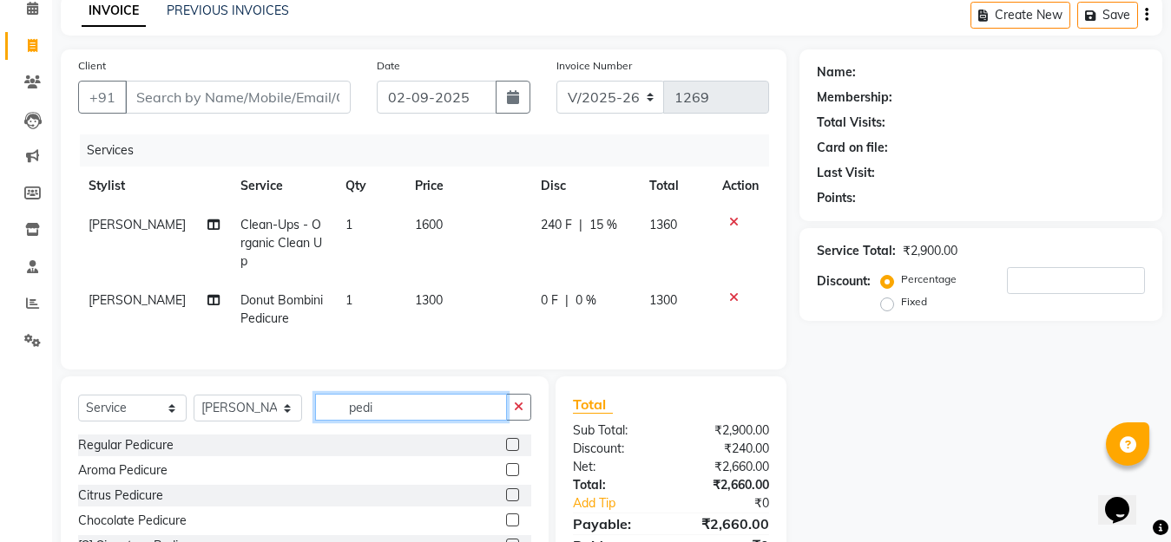
scroll to position [194, 0]
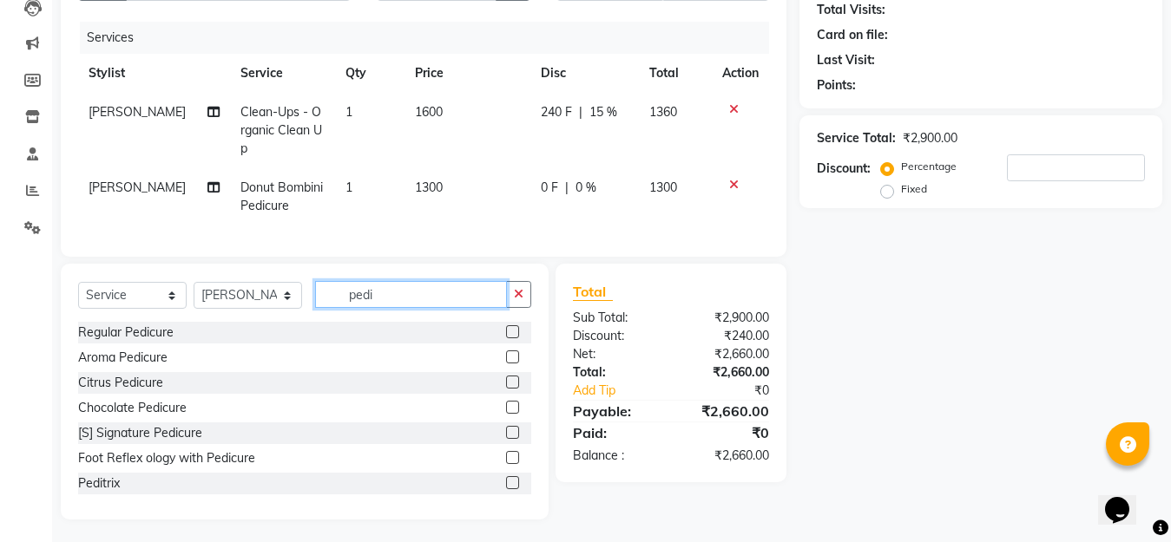
type input "pedi"
click at [506, 482] on label at bounding box center [512, 482] width 13 height 13
click at [506, 482] on input "checkbox" at bounding box center [511, 483] width 11 height 11
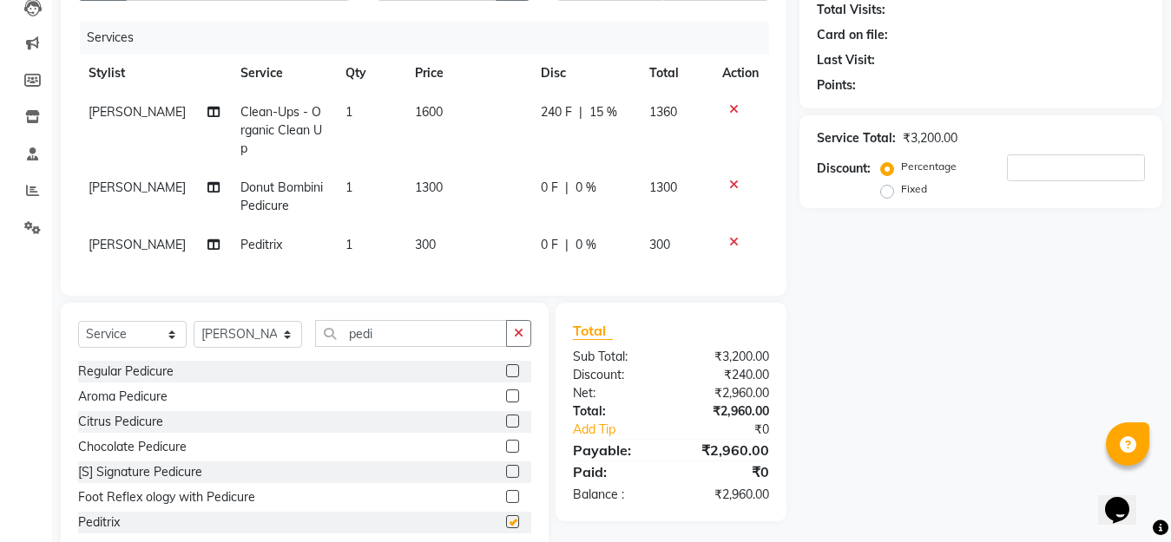
checkbox input "false"
click at [580, 179] on span "0 %" at bounding box center [585, 188] width 21 height 18
select select "20836"
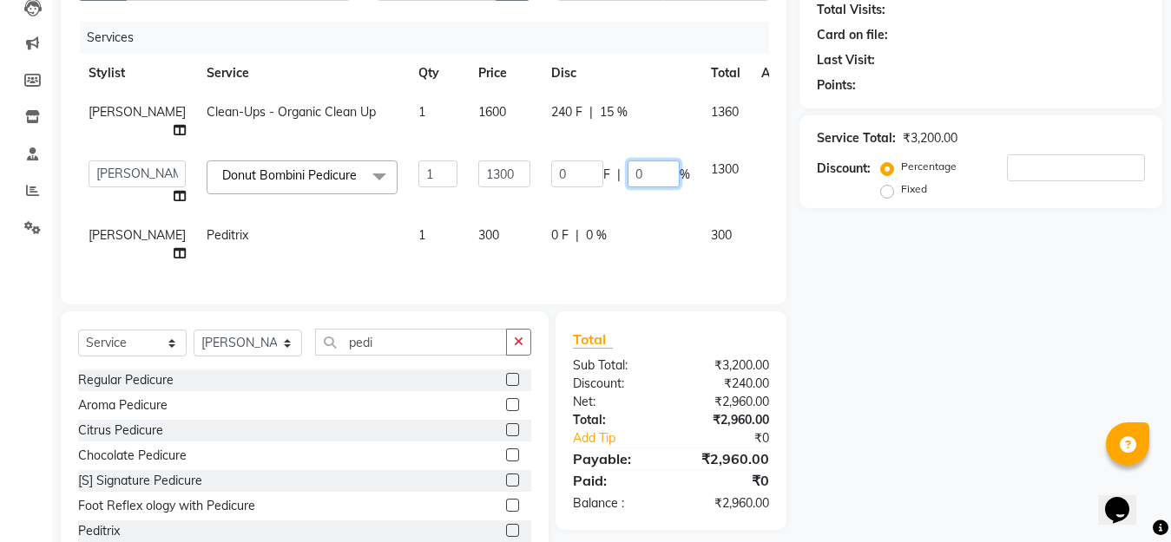
drag, startPoint x: 610, startPoint y: 172, endPoint x: 565, endPoint y: 181, distance: 46.1
click at [565, 181] on div "0 F | 0 %" at bounding box center [620, 174] width 139 height 27
type input "15"
click at [584, 243] on td "0 F | 0 %" at bounding box center [621, 244] width 160 height 57
select select "20836"
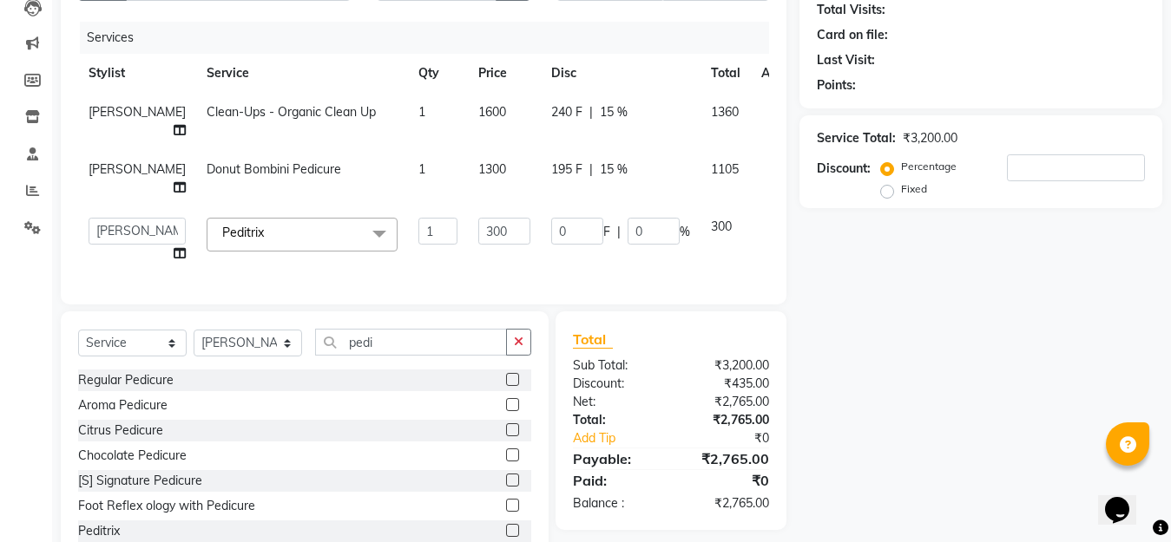
click at [600, 107] on span "15 %" at bounding box center [614, 112] width 28 height 18
select select "20836"
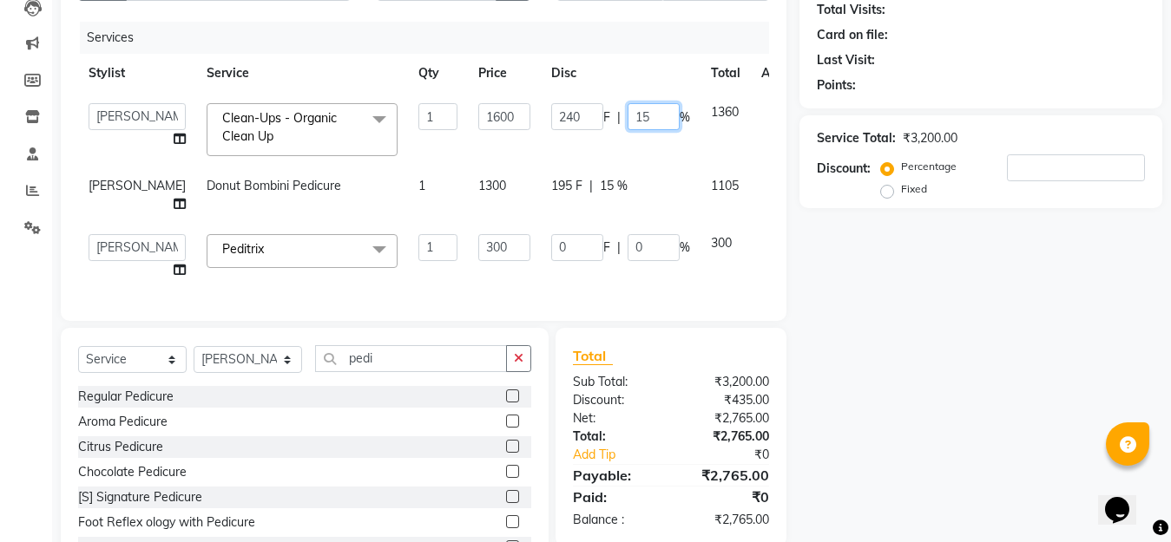
drag, startPoint x: 610, startPoint y: 114, endPoint x: 573, endPoint y: 136, distance: 43.6
click at [577, 125] on div "240 F | 15 %" at bounding box center [620, 116] width 139 height 27
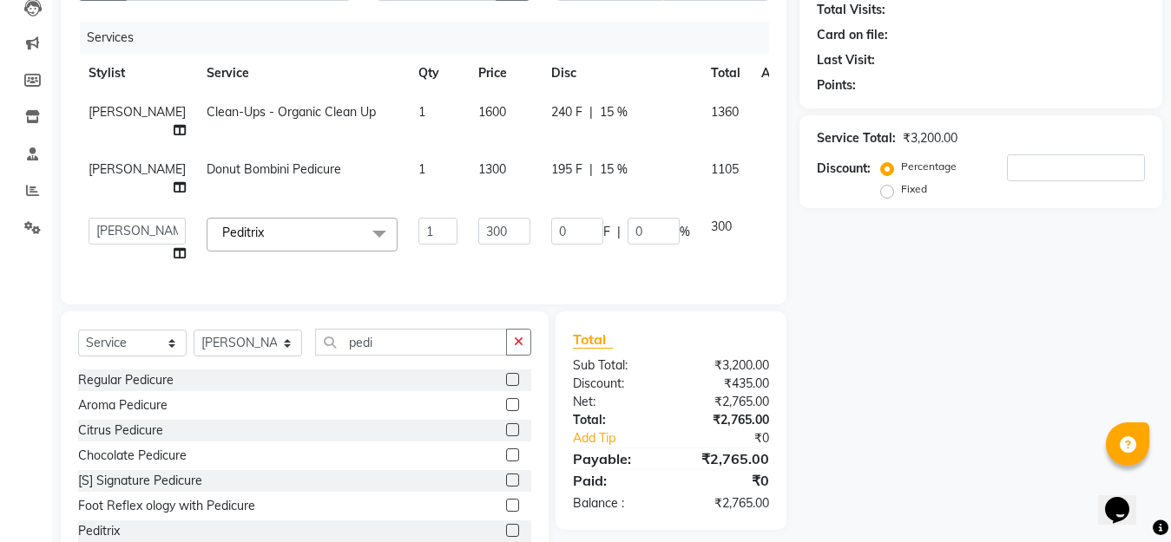
click at [819, 312] on div "Name: Membership: Total Visits: Card on file: Last Visit: Points: Service Total…" at bounding box center [987, 252] width 376 height 631
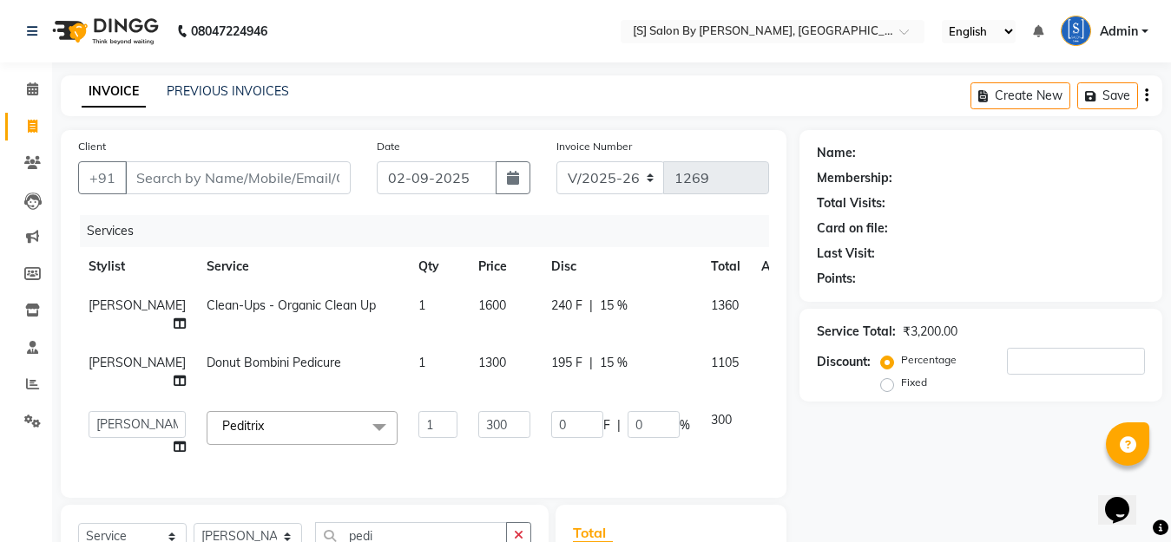
scroll to position [0, 0]
click at [30, 122] on icon at bounding box center [33, 126] width 10 height 13
select select "service"
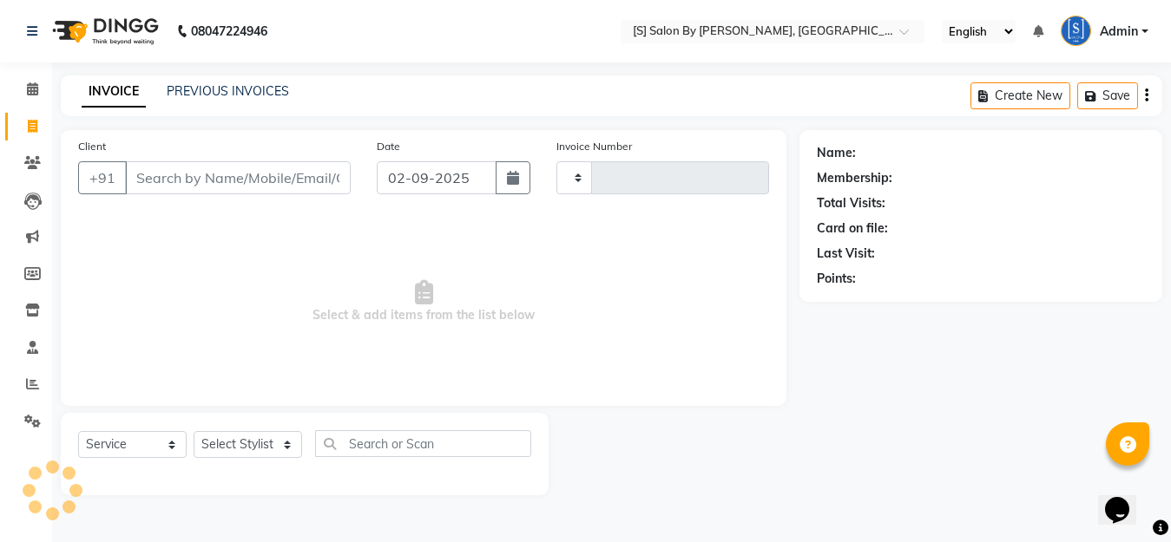
type input "1269"
select select "45"
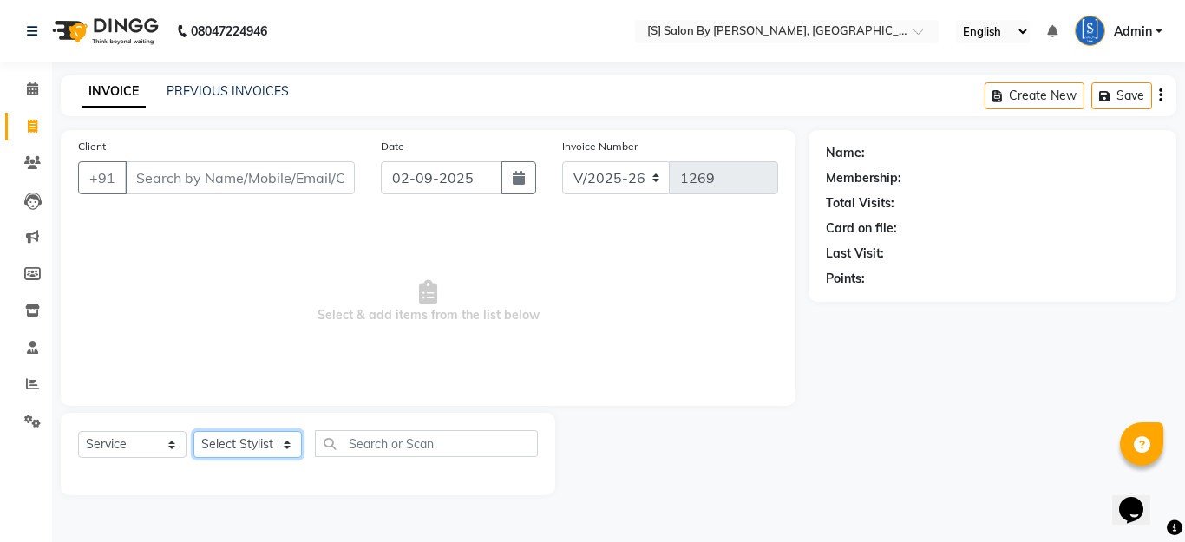
click at [268, 447] on select "Select Stylist Aarti Beautician Demnao [PERSON_NAME] [PERSON_NAME]" at bounding box center [248, 444] width 108 height 27
select select "20836"
click at [194, 431] on select "Select Stylist Aarti Beautician Demnao [PERSON_NAME] [PERSON_NAME]" at bounding box center [248, 444] width 108 height 27
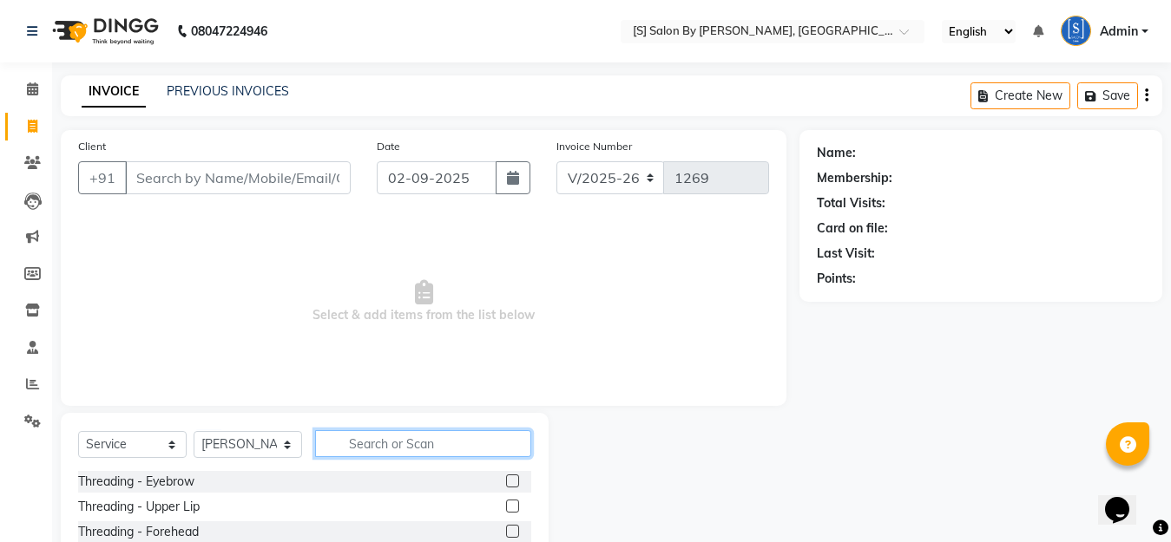
click at [384, 451] on input "text" at bounding box center [423, 443] width 216 height 27
type input "o"
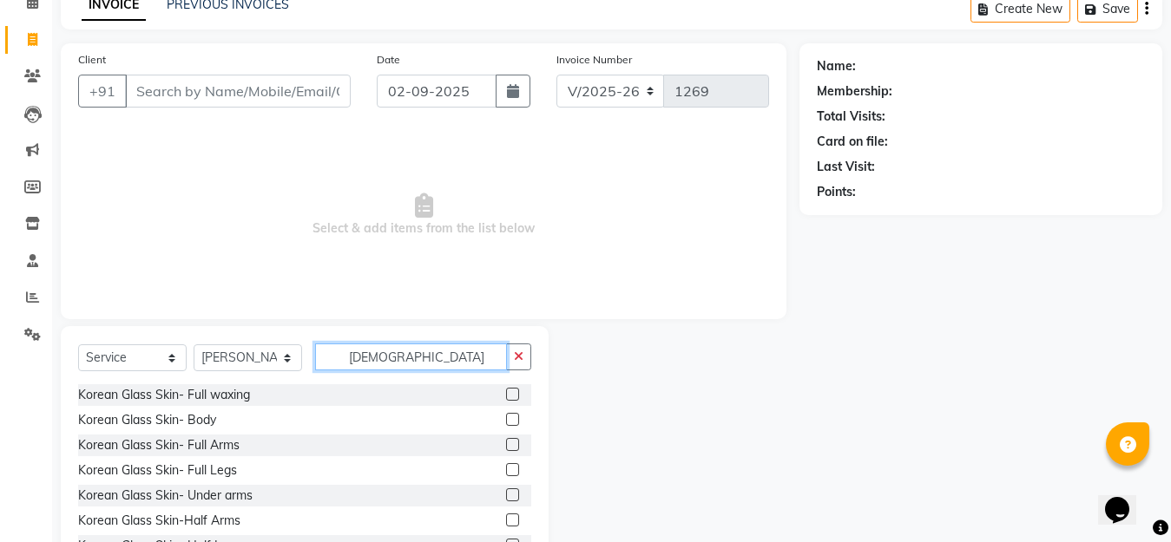
type input "[DEMOGRAPHIC_DATA]"
click at [506, 421] on label at bounding box center [512, 419] width 13 height 13
click at [506, 421] on input "checkbox" at bounding box center [511, 420] width 11 height 11
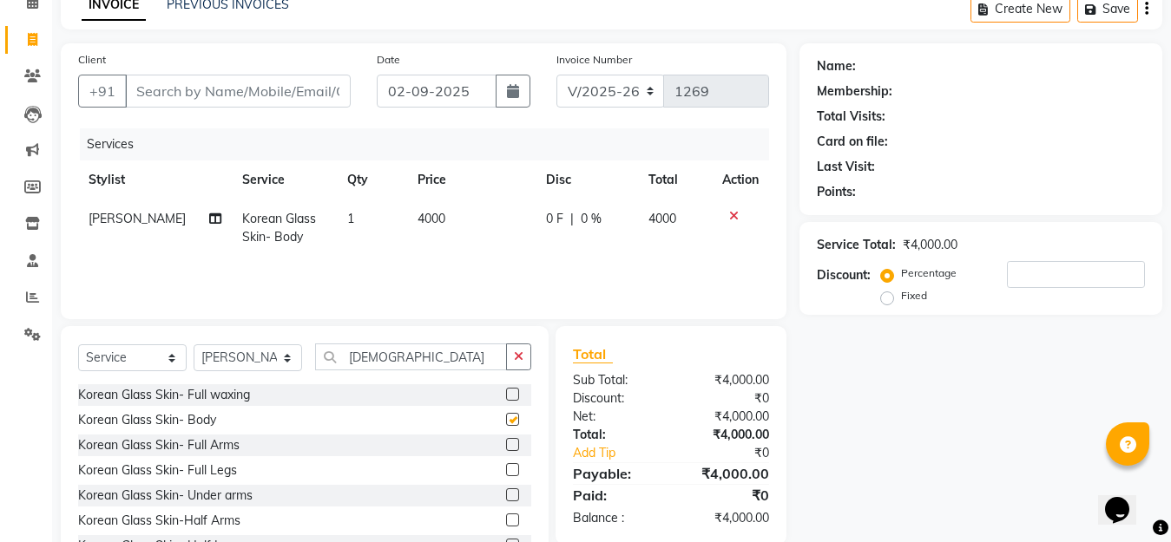
checkbox input "false"
drag, startPoint x: 398, startPoint y: 358, endPoint x: 310, endPoint y: 360, distance: 88.5
click at [310, 360] on div "Select Service Product Membership Package Voucher Prepaid Gift Card Select Styl…" at bounding box center [304, 364] width 453 height 41
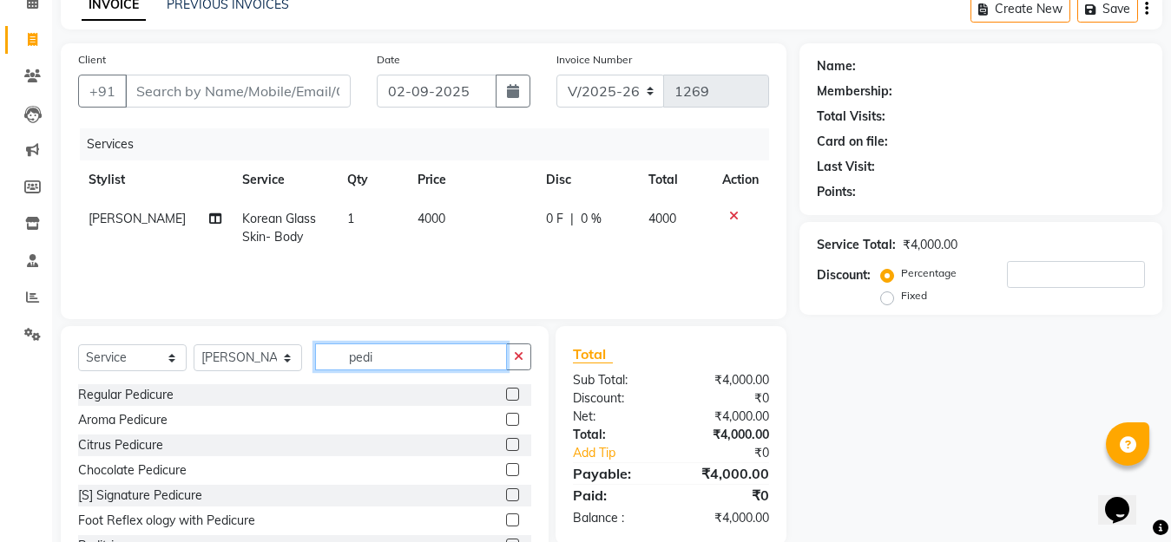
type input "pedi"
click at [506, 391] on label at bounding box center [512, 394] width 13 height 13
click at [506, 391] on input "checkbox" at bounding box center [511, 395] width 11 height 11
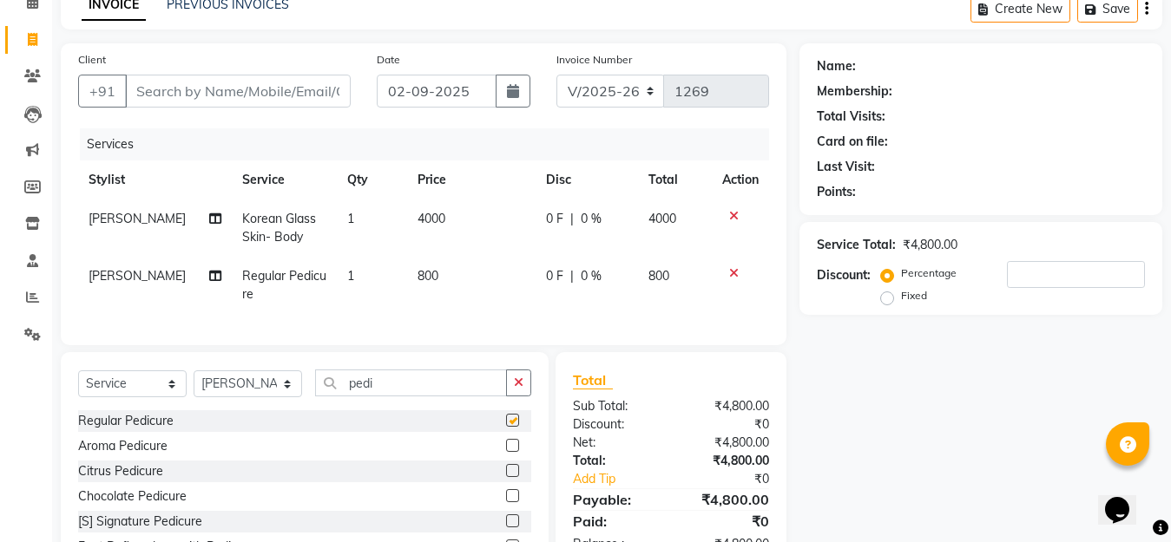
checkbox input "false"
click at [268, 85] on input "Client" at bounding box center [238, 91] width 226 height 33
type input "t"
type input "0"
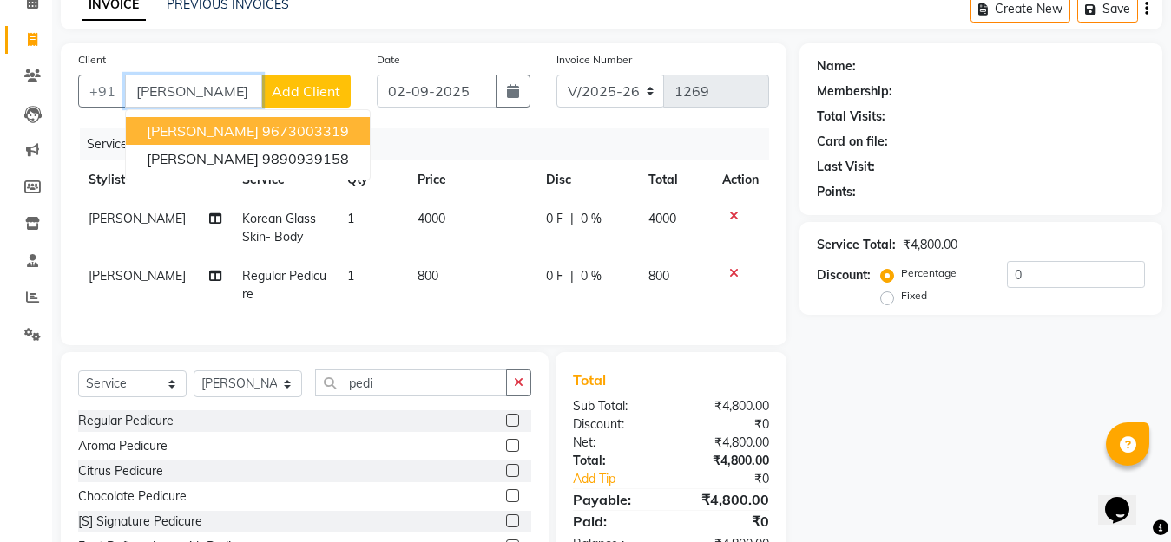
click at [339, 131] on ngb-highlight "9673003319" at bounding box center [305, 130] width 87 height 17
type input "9673003319"
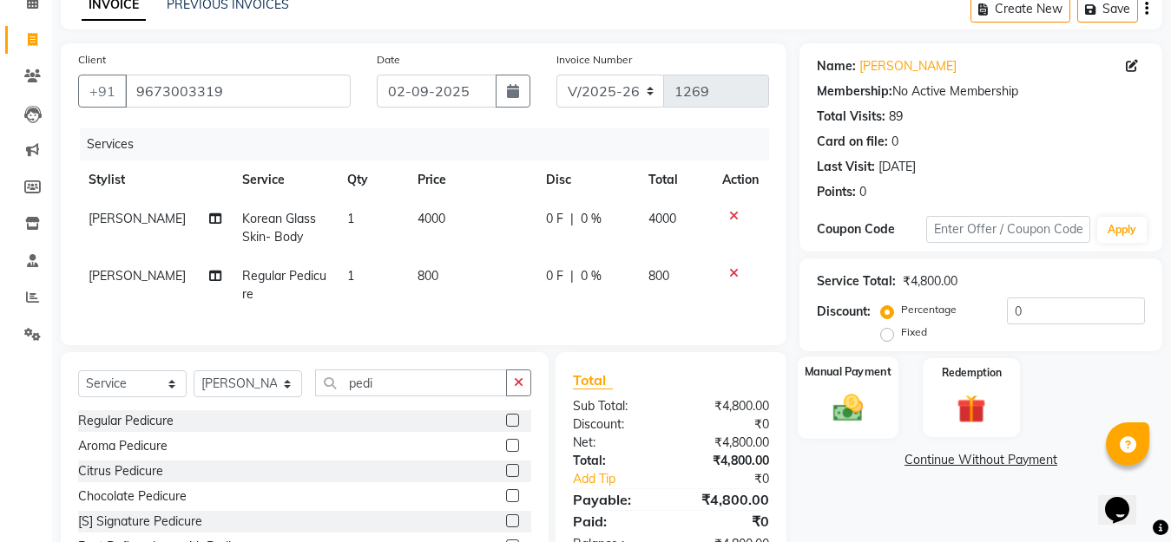
click at [845, 413] on img at bounding box center [847, 407] width 49 height 35
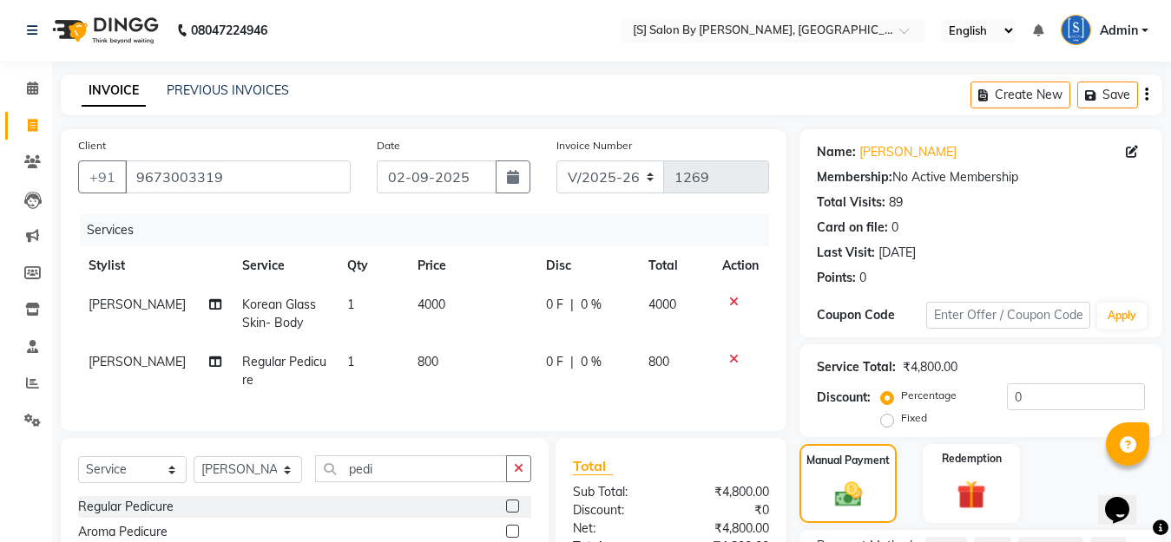
scroll to position [194, 0]
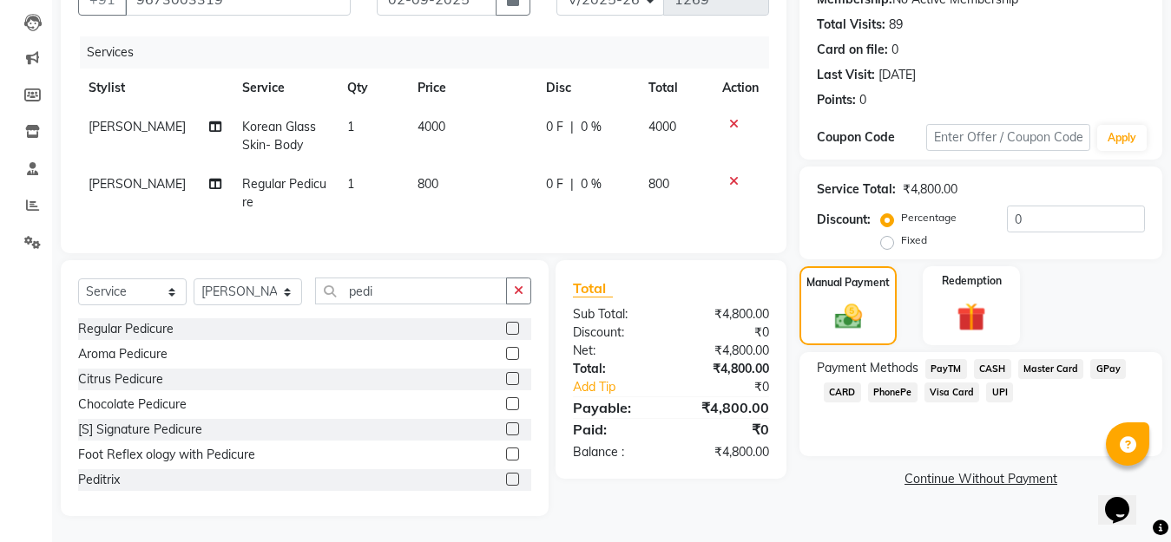
click at [1105, 359] on span "GPay" at bounding box center [1108, 369] width 36 height 20
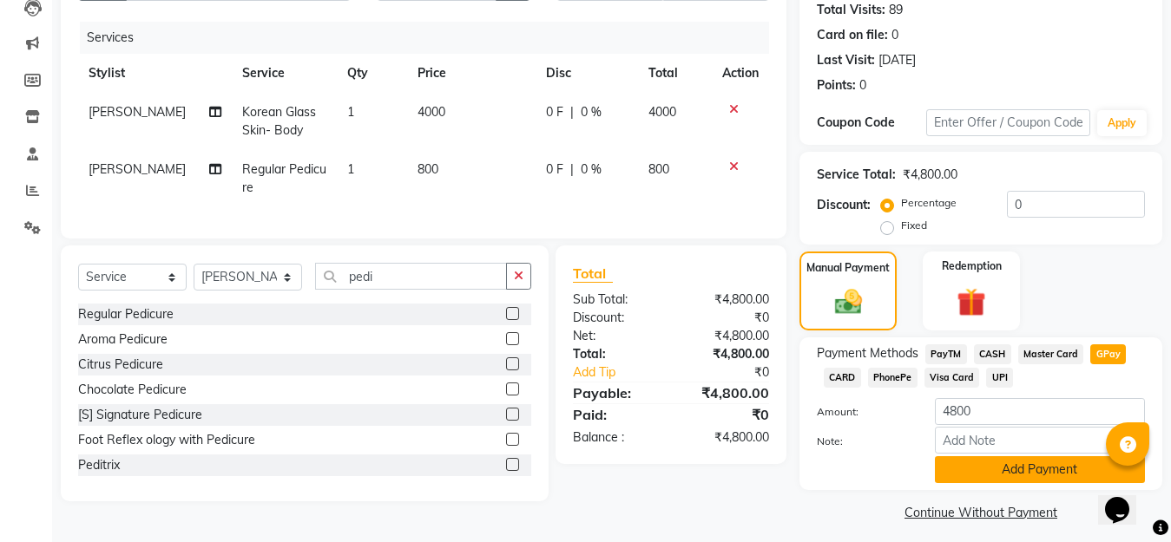
click at [1006, 471] on button "Add Payment" at bounding box center [1040, 469] width 210 height 27
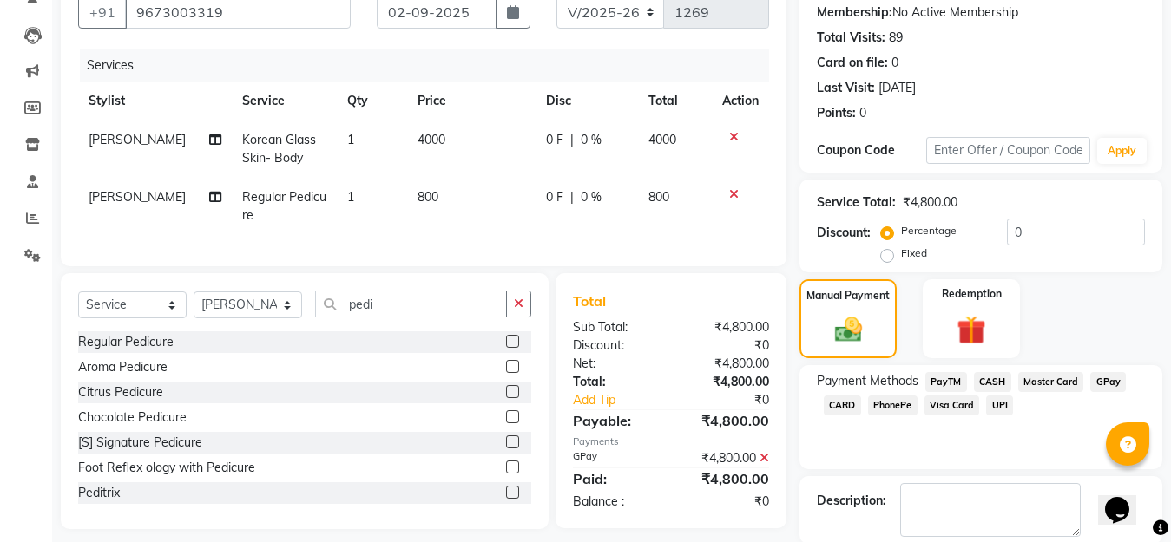
scroll to position [253, 0]
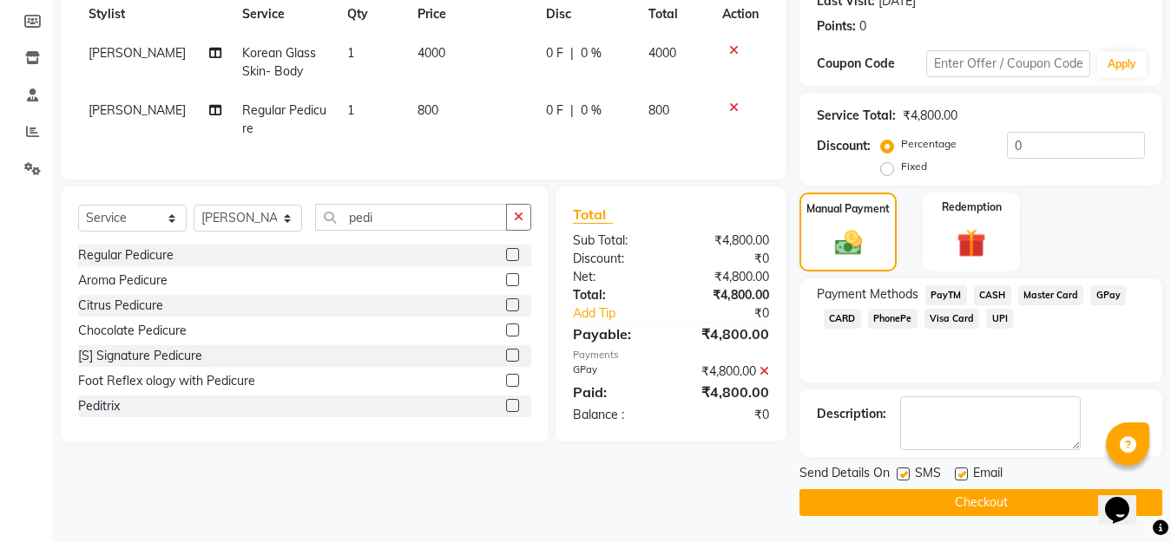
click at [949, 502] on button "Checkout" at bounding box center [980, 502] width 363 height 27
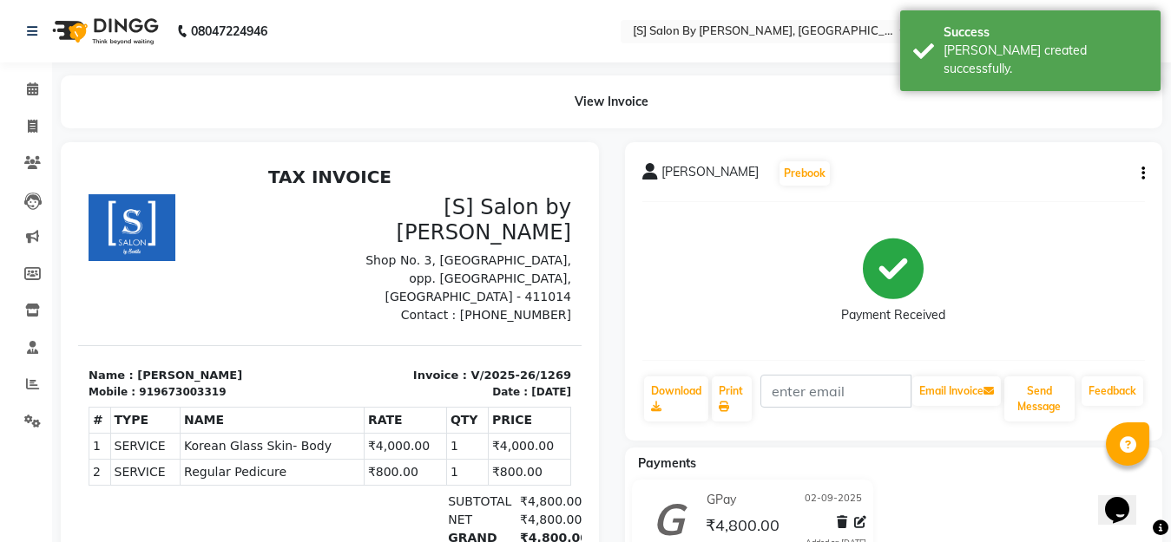
click at [1143, 174] on icon "button" at bounding box center [1142, 174] width 3 height 1
click at [1141, 174] on icon "button" at bounding box center [1142, 174] width 3 height 1
click at [1144, 174] on icon "button" at bounding box center [1142, 174] width 3 height 1
click at [1058, 128] on div "Cancel Invoice" at bounding box center [1056, 131] width 119 height 22
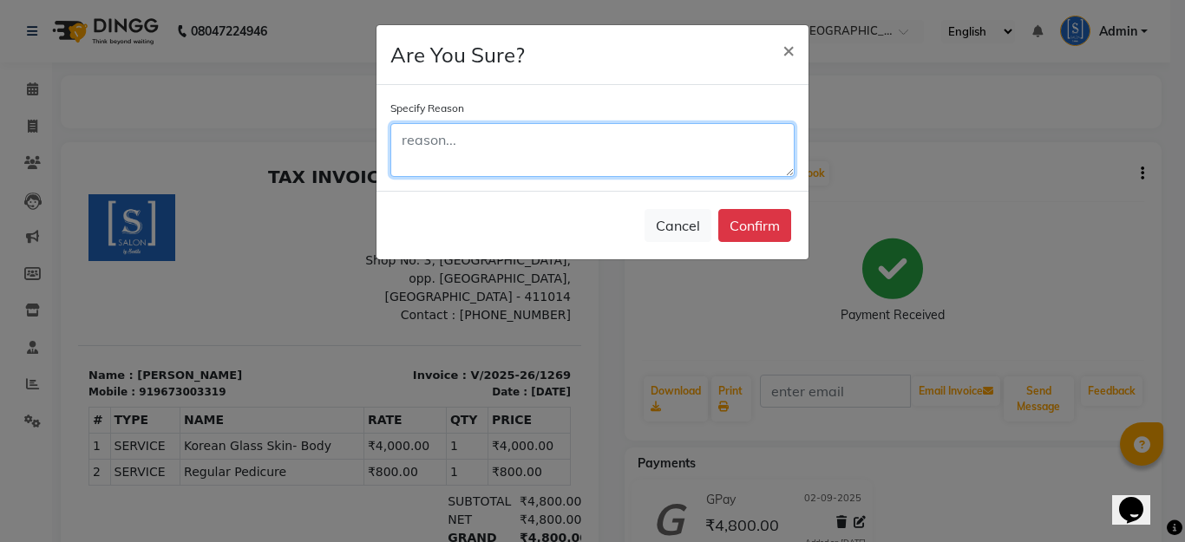
click at [645, 150] on textarea at bounding box center [592, 150] width 404 height 54
type textarea "wrong date"
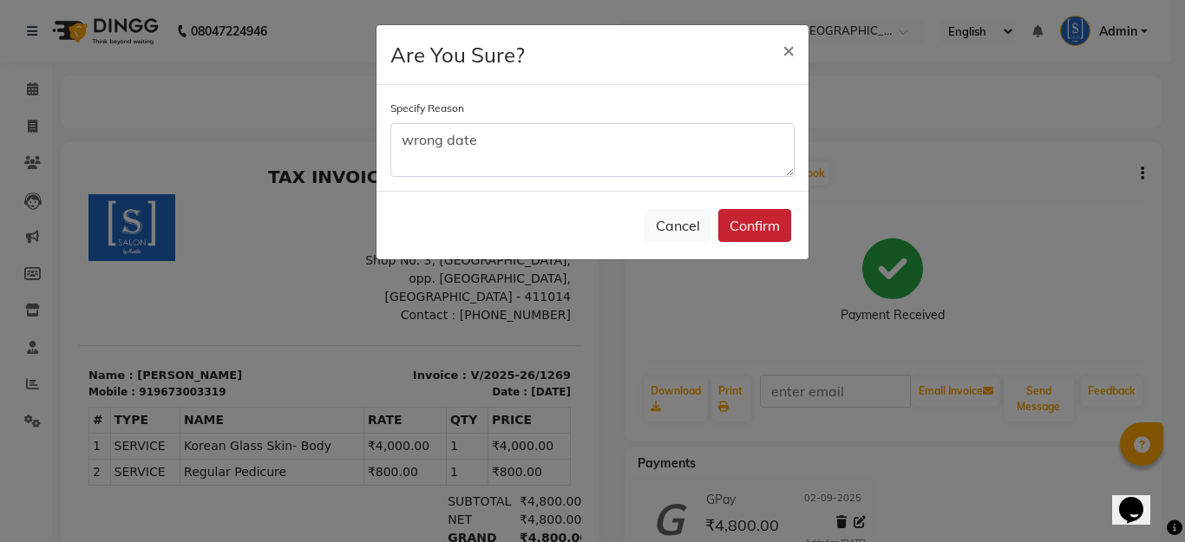
click at [757, 229] on button "Confirm" at bounding box center [754, 225] width 73 height 33
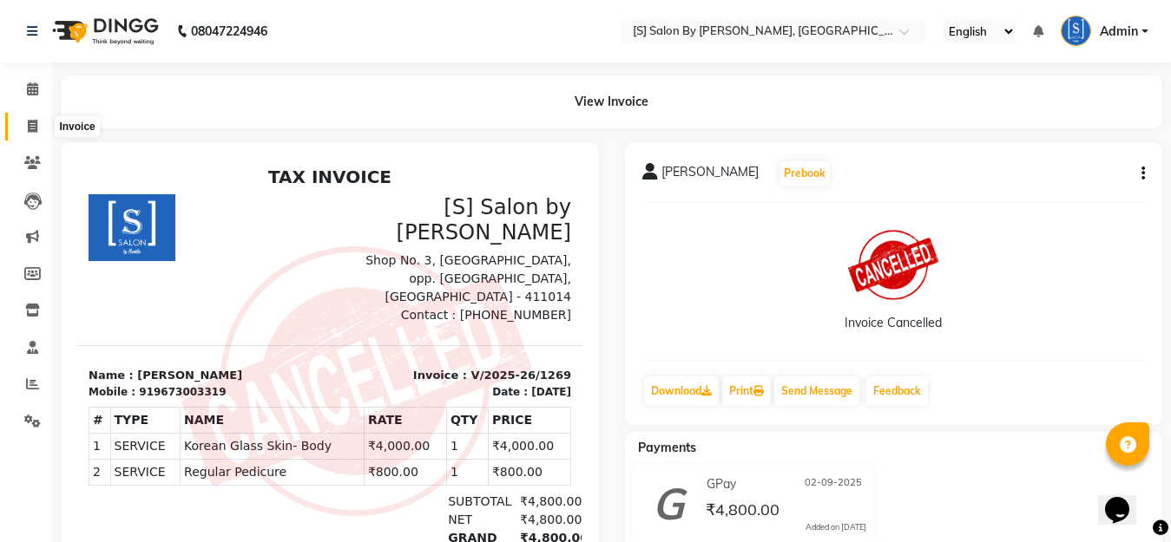
click at [30, 126] on icon at bounding box center [33, 126] width 10 height 13
select select "service"
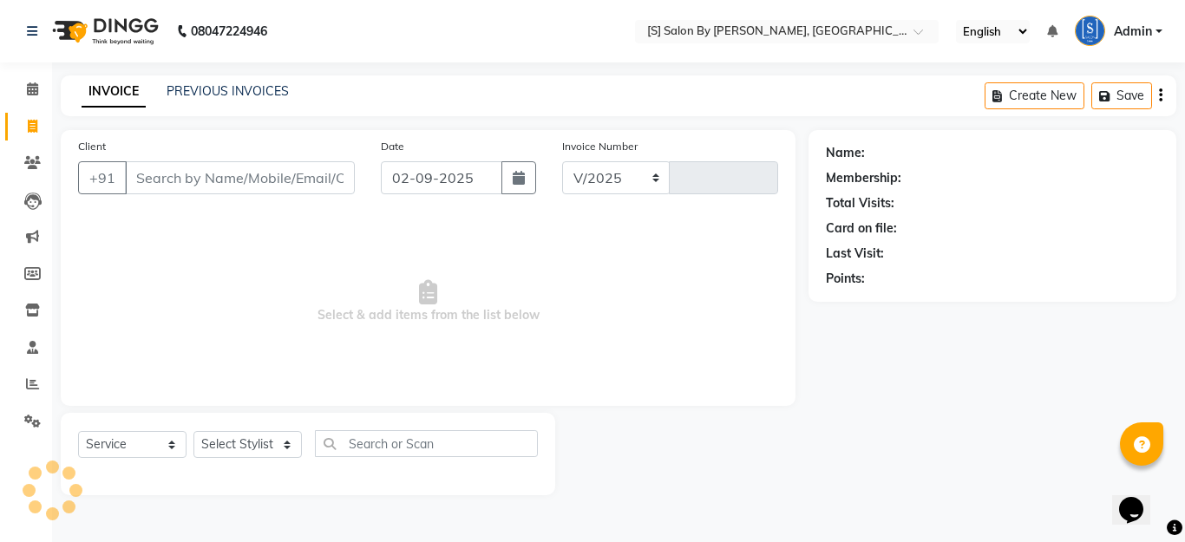
select select "45"
type input "1270"
click at [514, 180] on icon "button" at bounding box center [519, 178] width 12 height 14
select select "9"
select select "2025"
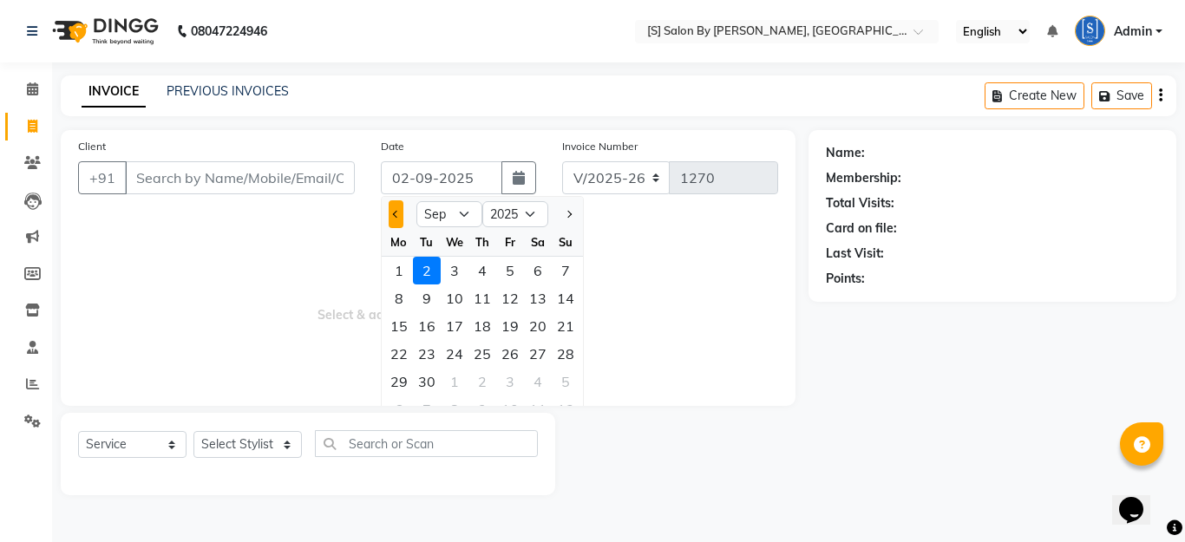
click at [400, 219] on button "Previous month" at bounding box center [396, 214] width 15 height 28
select select "8"
click at [535, 297] on div "9" at bounding box center [538, 299] width 28 height 28
type input "[DATE]"
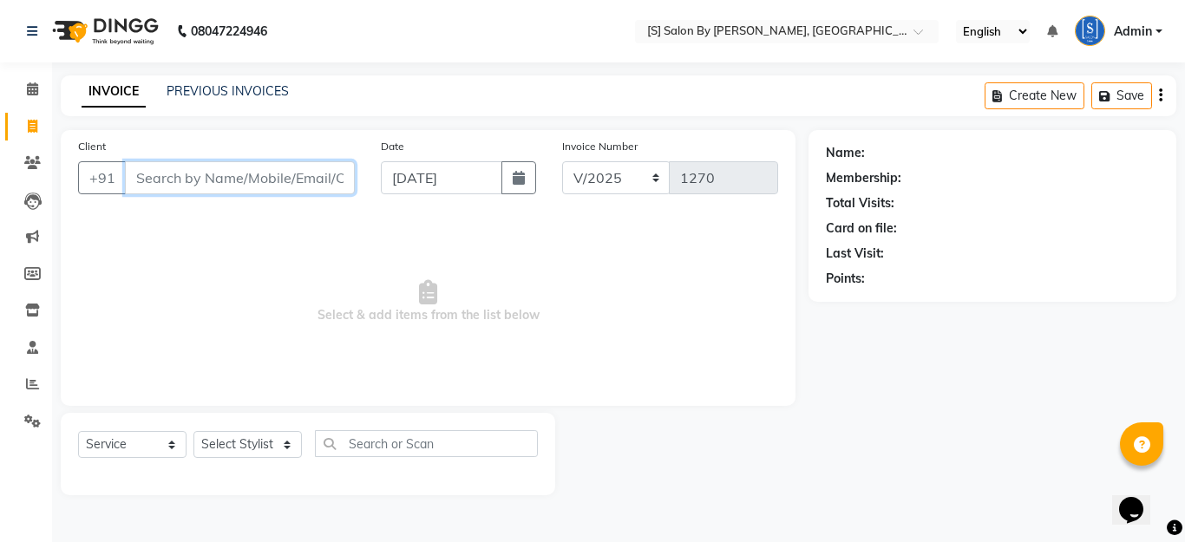
click at [310, 177] on input "Client" at bounding box center [240, 177] width 230 height 33
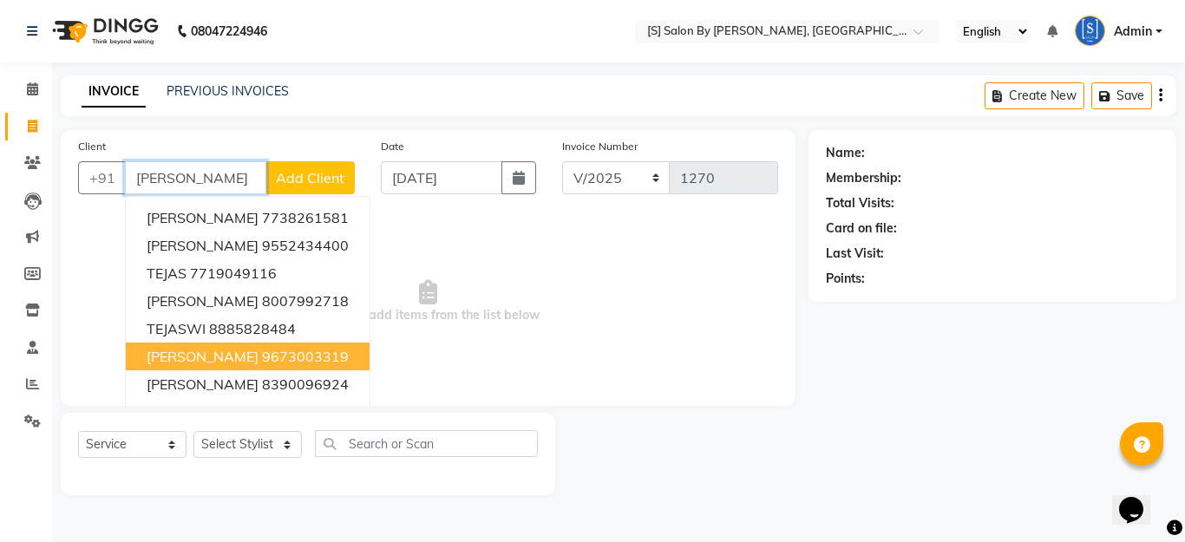
click at [282, 350] on ngb-highlight "9673003319" at bounding box center [305, 356] width 87 height 17
type input "9673003319"
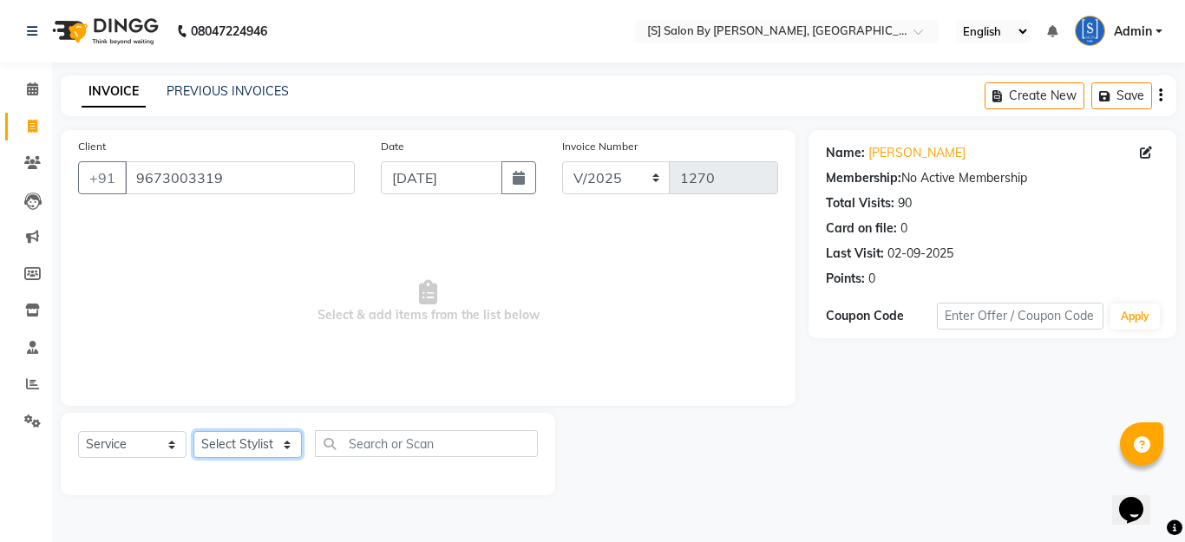
click at [283, 447] on select "Select Stylist Aarti Beautician Demnao [PERSON_NAME] [PERSON_NAME]" at bounding box center [248, 444] width 108 height 27
select select "20836"
click at [194, 431] on select "Select Stylist Aarti Beautician Demnao [PERSON_NAME] [PERSON_NAME]" at bounding box center [248, 444] width 108 height 27
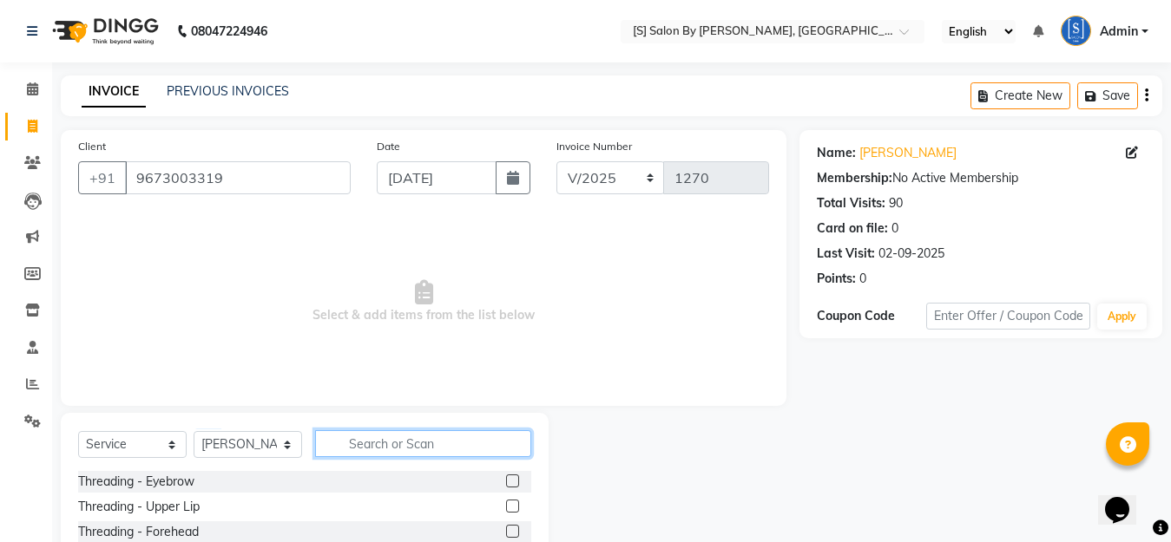
click at [361, 441] on input "text" at bounding box center [423, 443] width 216 height 27
type input "[DEMOGRAPHIC_DATA]"
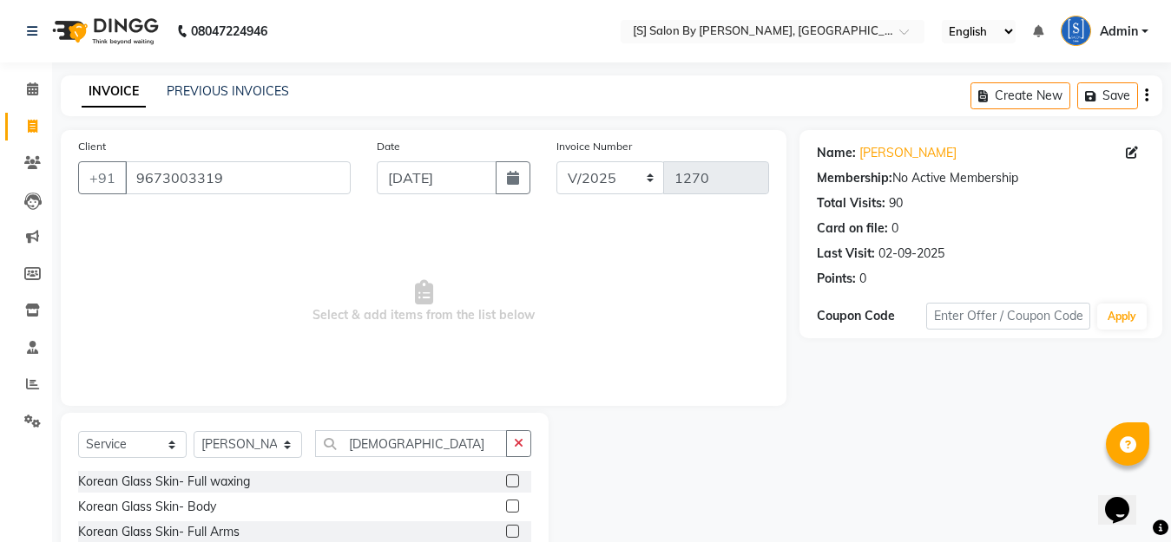
click at [506, 509] on label at bounding box center [512, 506] width 13 height 13
click at [506, 509] on input "checkbox" at bounding box center [511, 507] width 11 height 11
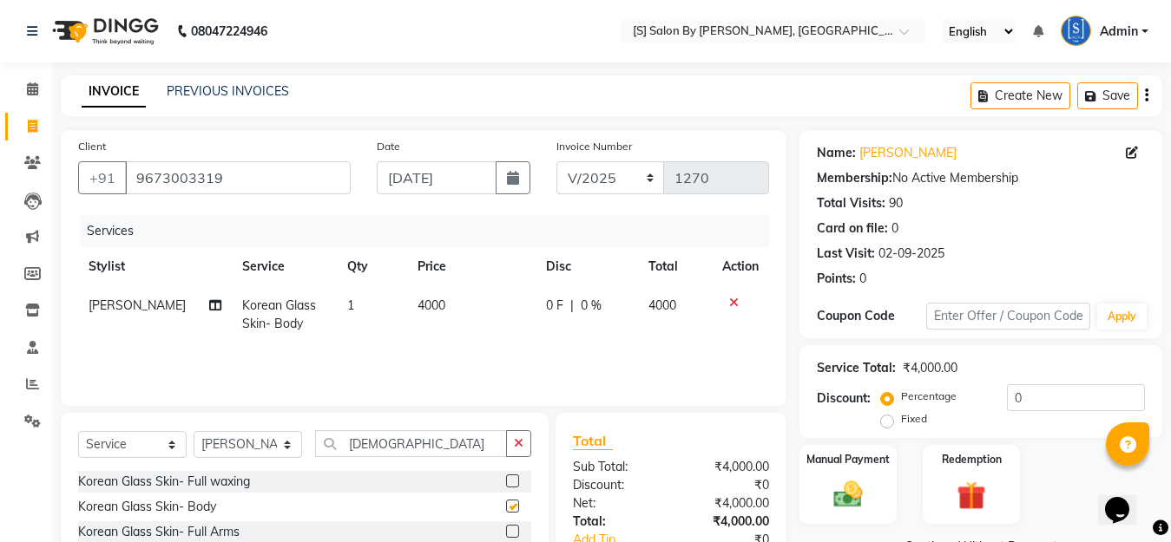
checkbox input "false"
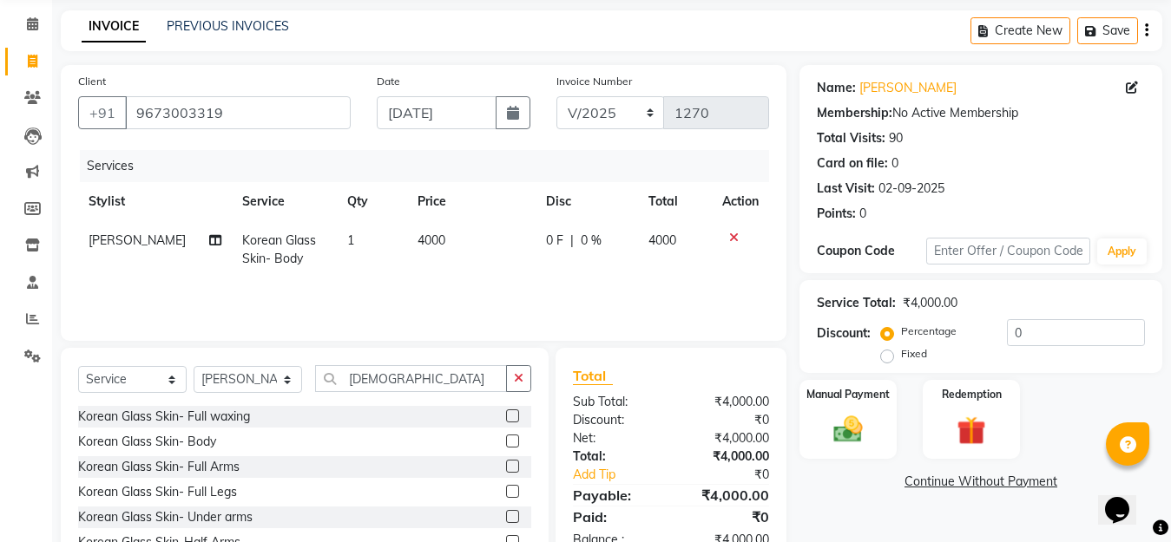
scroll to position [153, 0]
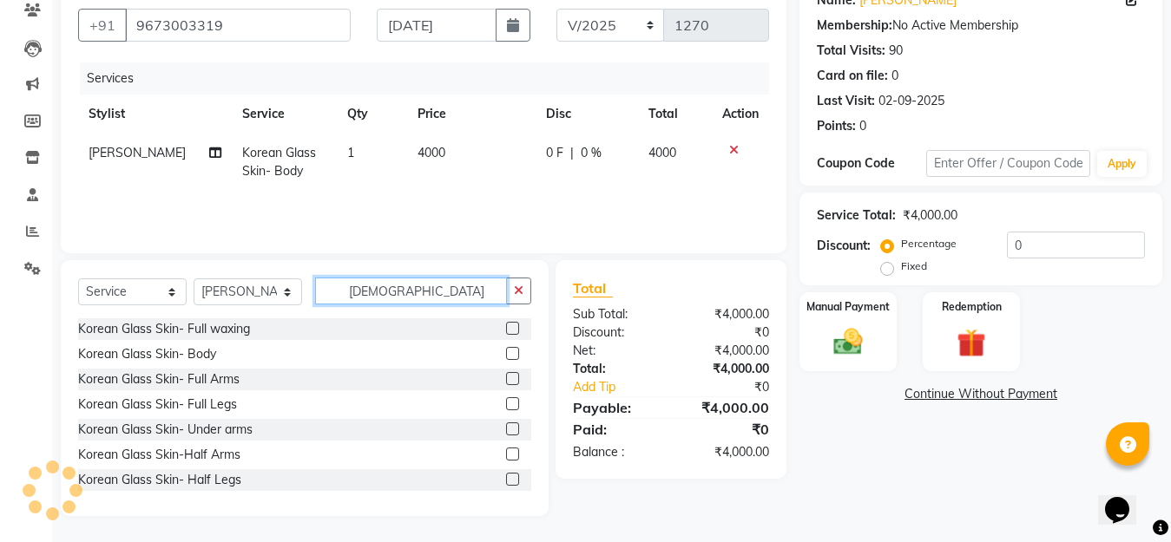
drag, startPoint x: 404, startPoint y: 291, endPoint x: 300, endPoint y: 322, distance: 108.7
click at [303, 316] on div "Select Service Product Membership Package Voucher Prepaid Gift Card Select Styl…" at bounding box center [304, 298] width 453 height 41
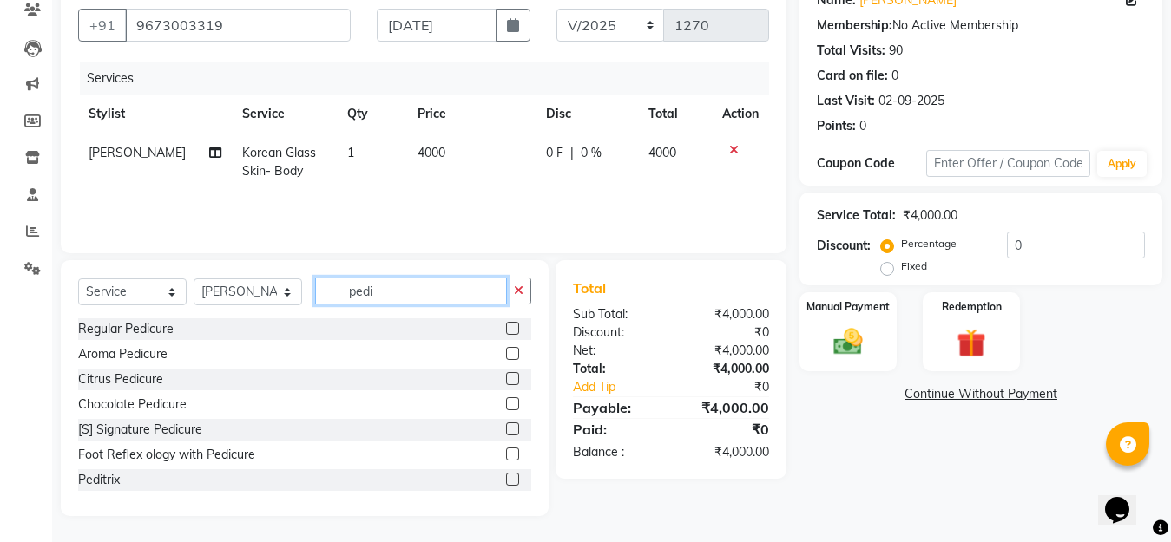
type input "pedi"
click at [506, 328] on label at bounding box center [512, 328] width 13 height 13
click at [506, 328] on input "checkbox" at bounding box center [511, 329] width 11 height 11
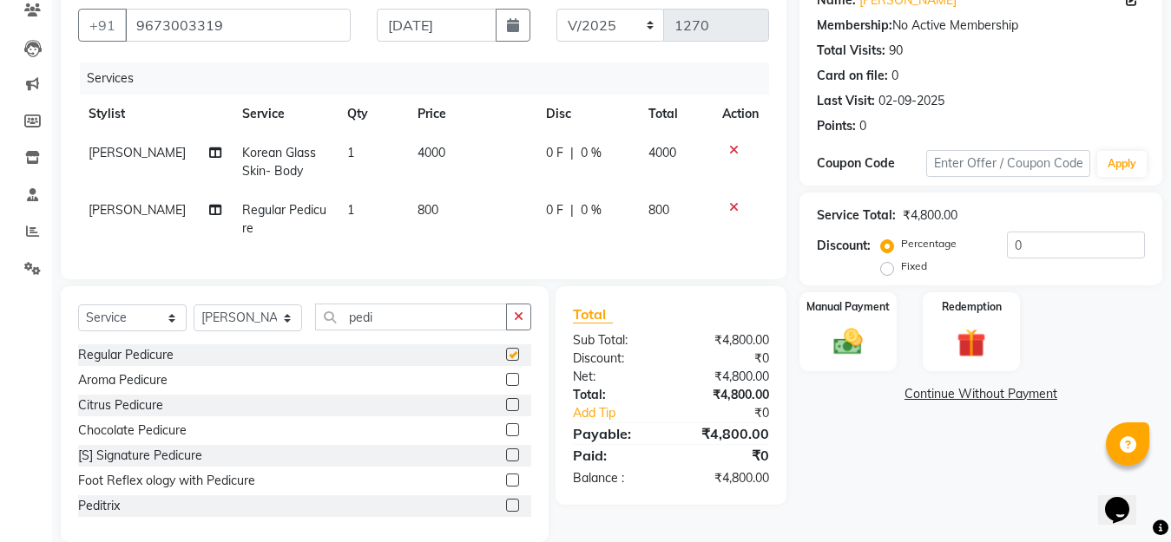
checkbox input "false"
click at [850, 346] on img at bounding box center [847, 342] width 49 height 35
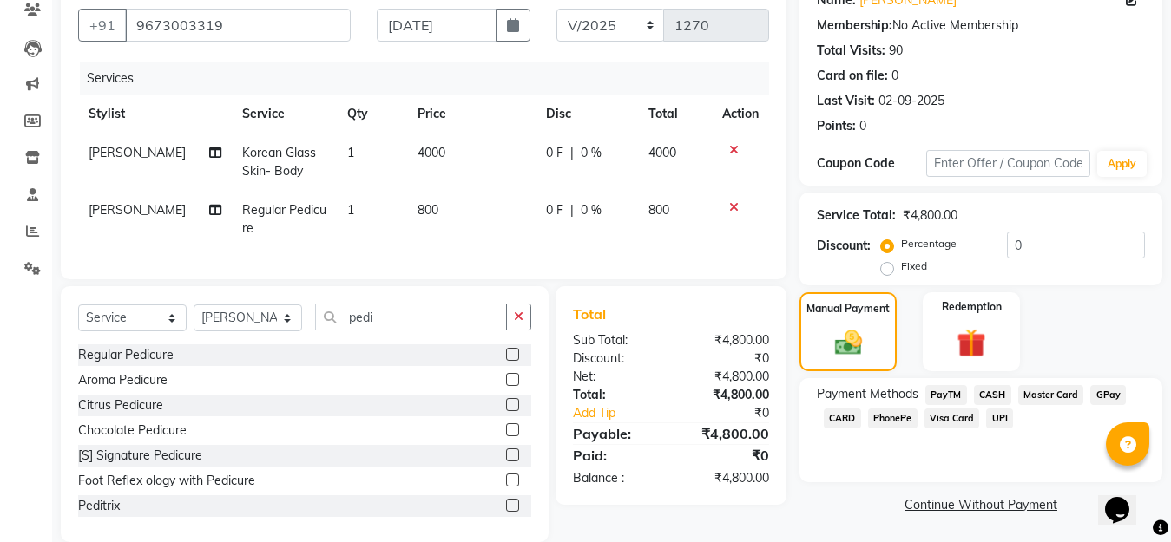
click at [1105, 394] on span "GPay" at bounding box center [1108, 395] width 36 height 20
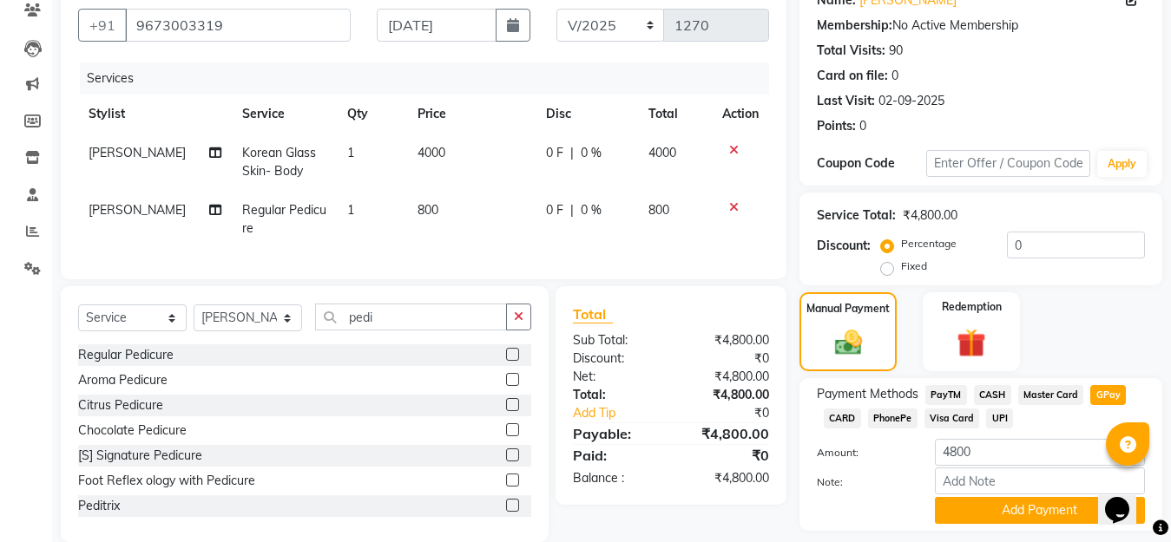
scroll to position [203, 0]
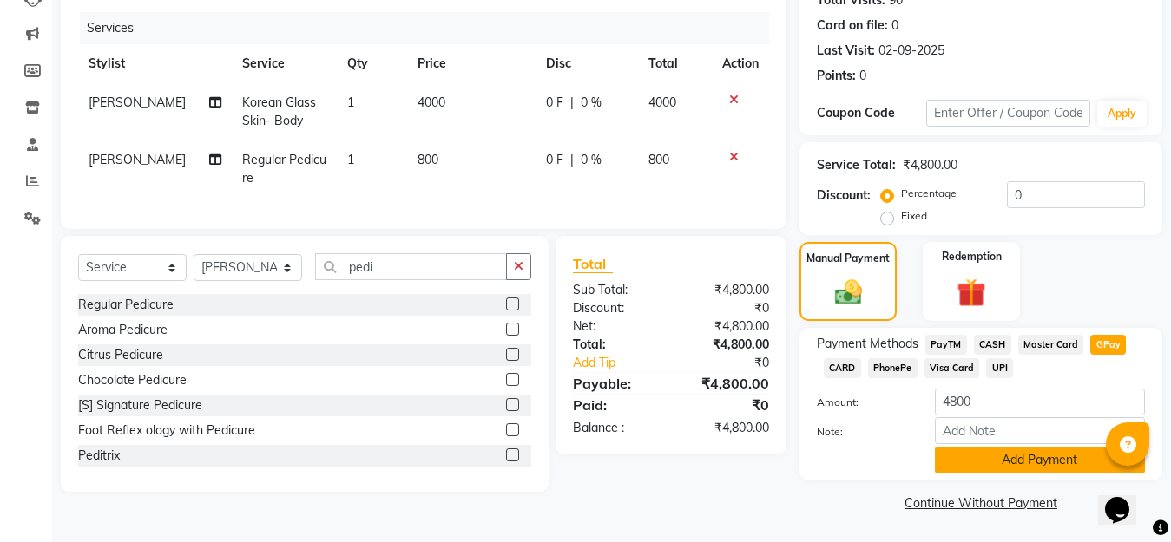
click at [965, 460] on button "Add Payment" at bounding box center [1040, 460] width 210 height 27
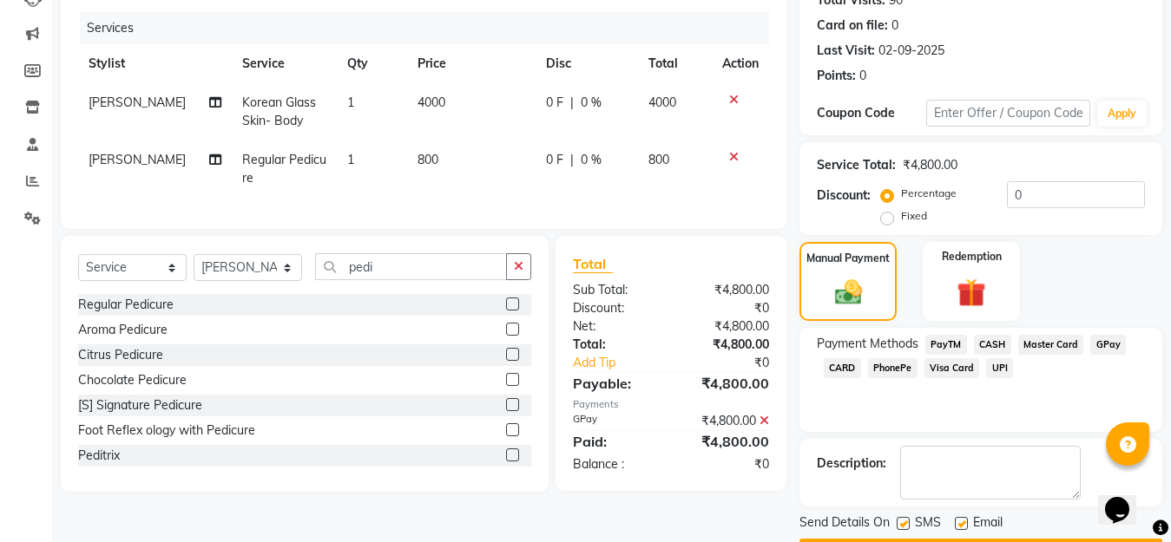
scroll to position [253, 0]
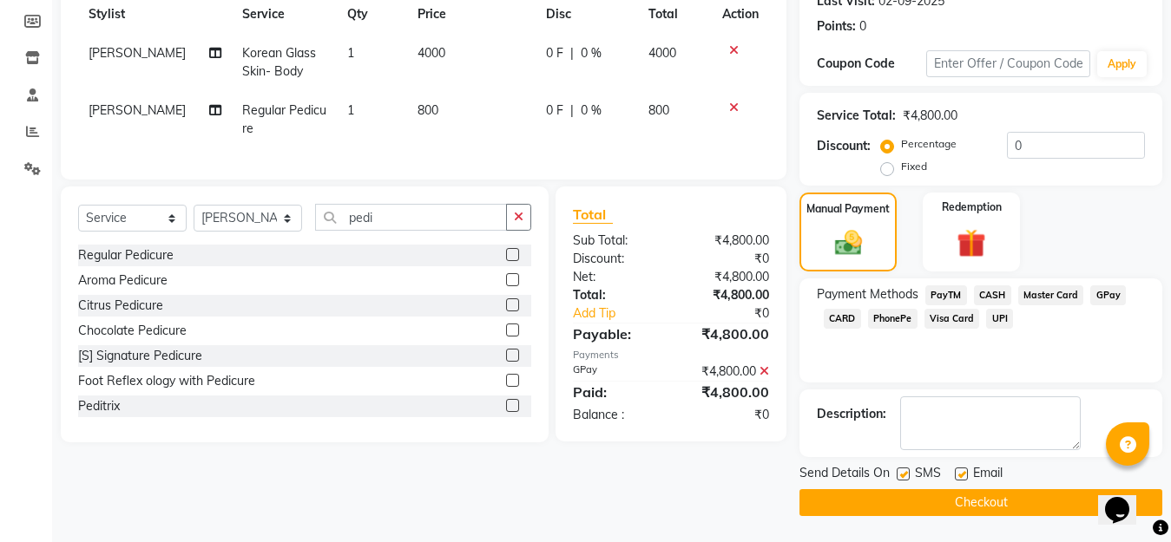
click at [939, 507] on button "Checkout" at bounding box center [980, 502] width 363 height 27
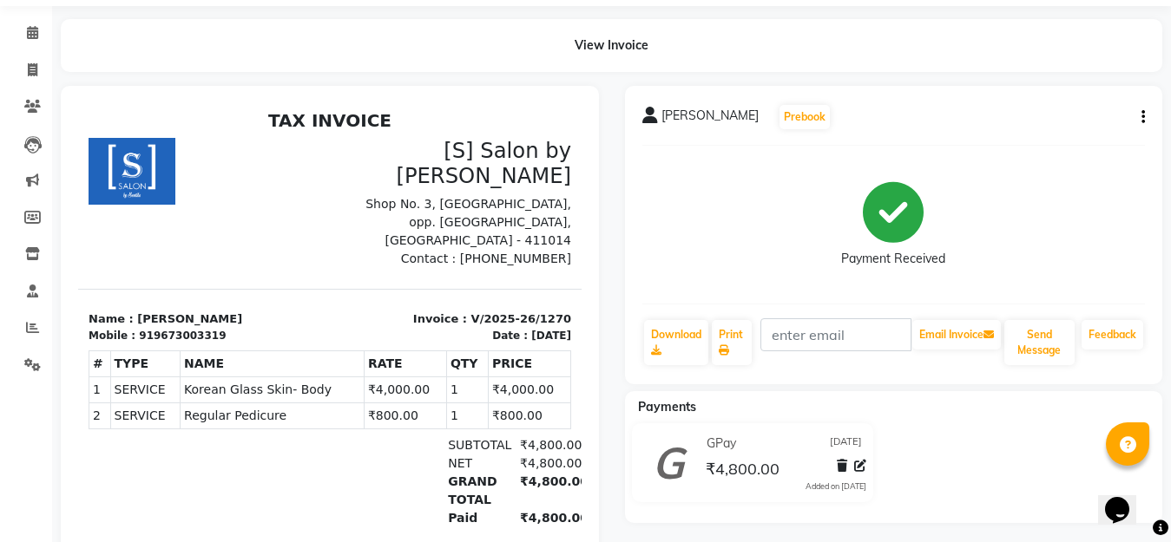
scroll to position [114, 0]
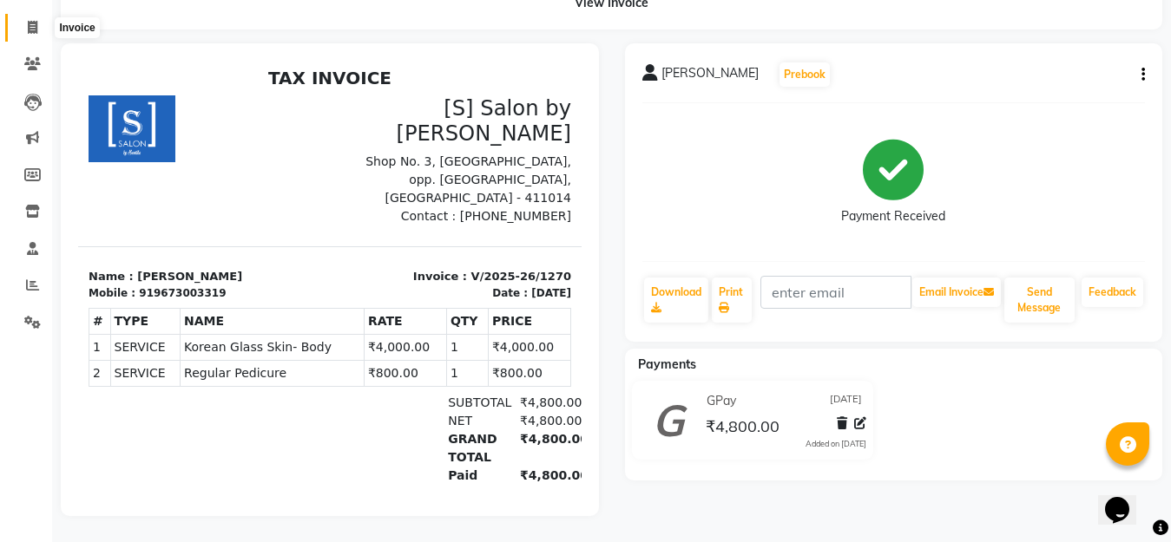
click at [31, 21] on icon at bounding box center [33, 27] width 10 height 13
select select "service"
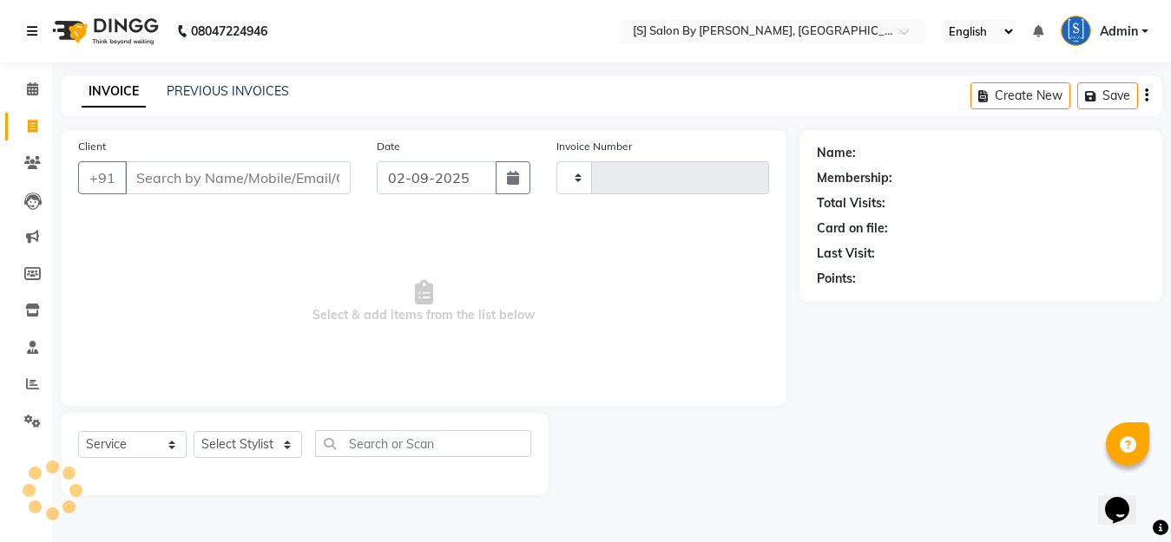
type input "1271"
select select "45"
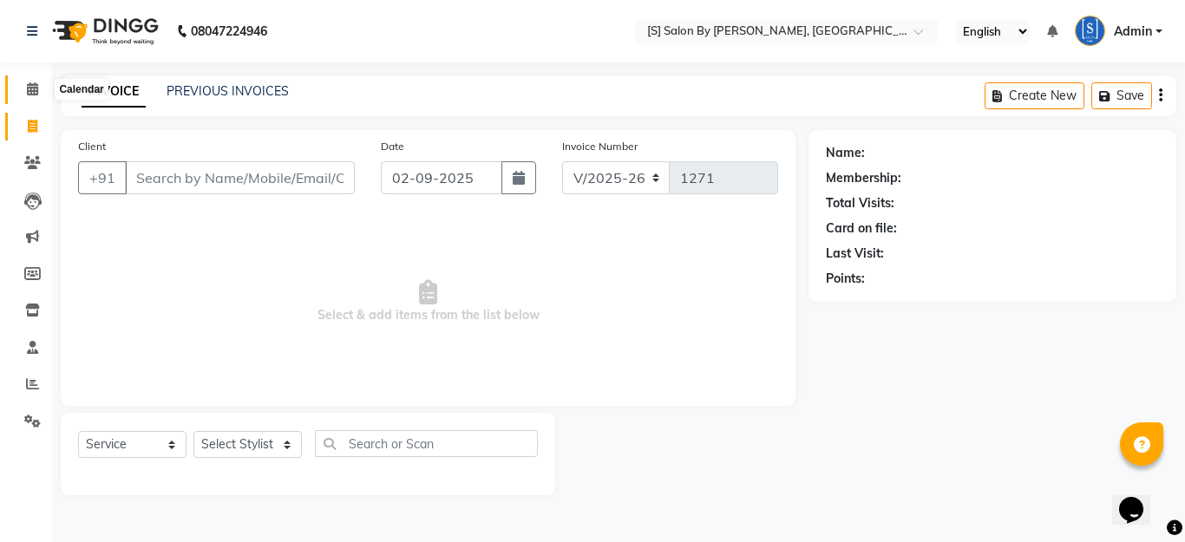
click at [30, 87] on icon at bounding box center [32, 88] width 11 height 13
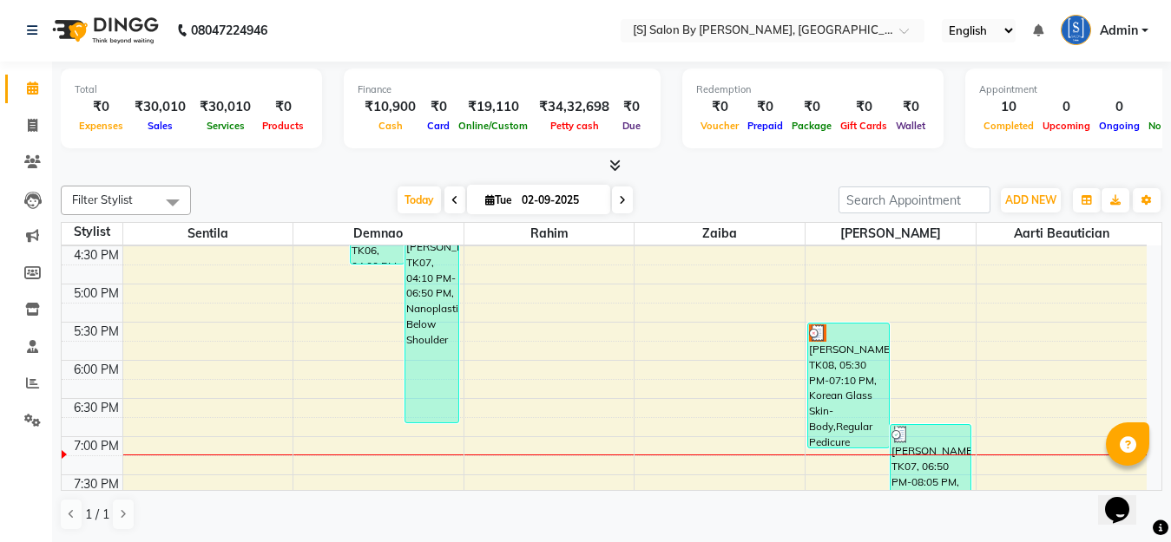
scroll to position [694, 0]
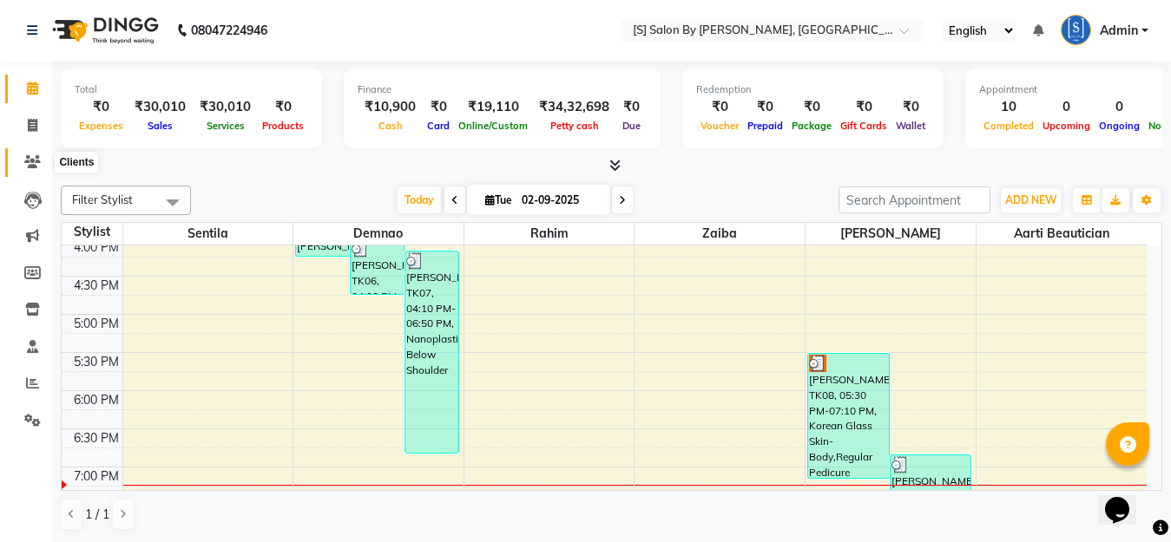
click at [29, 161] on icon at bounding box center [32, 161] width 16 height 13
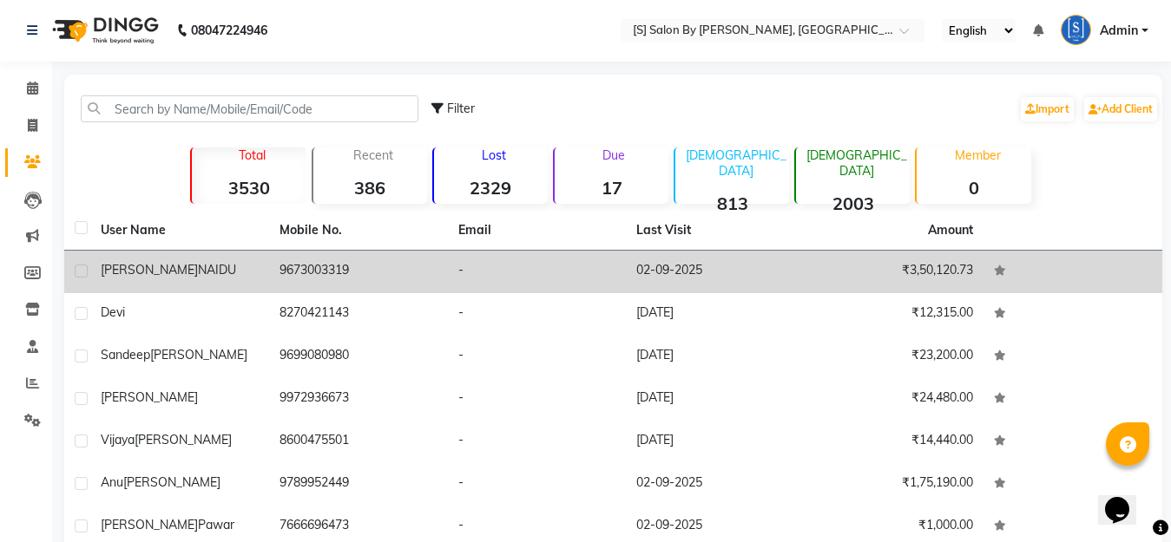
click at [996, 271] on icon at bounding box center [1000, 271] width 12 height 10
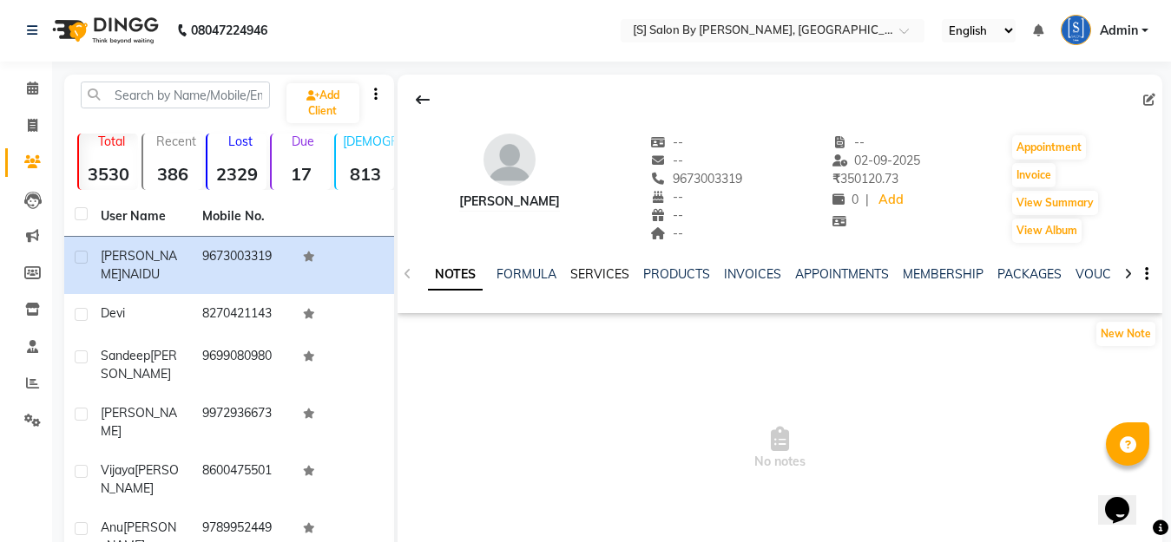
click at [605, 270] on link "SERVICES" at bounding box center [599, 274] width 59 height 16
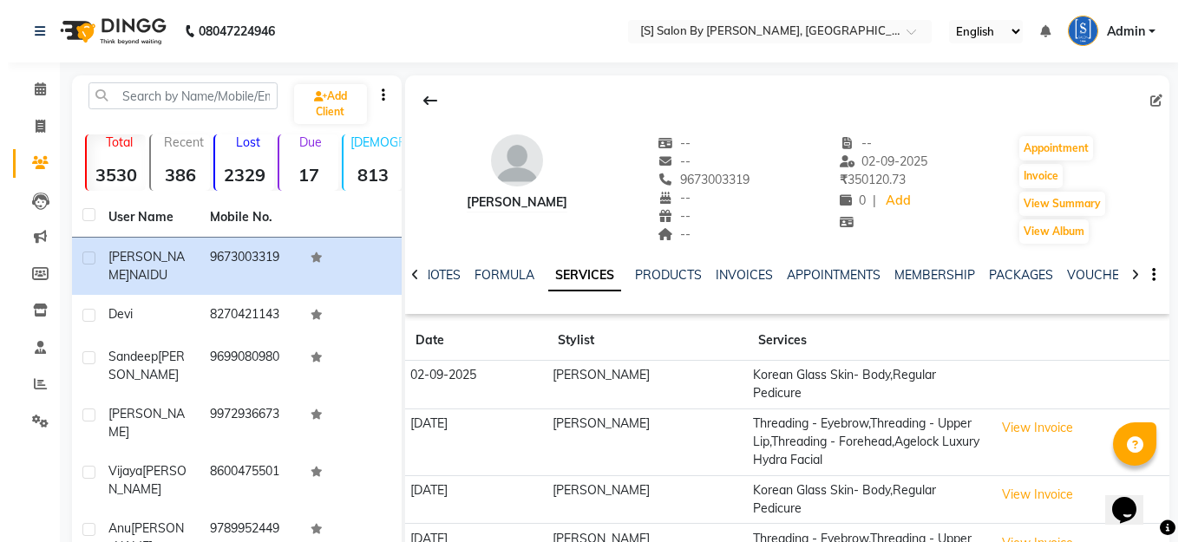
scroll to position [254, 0]
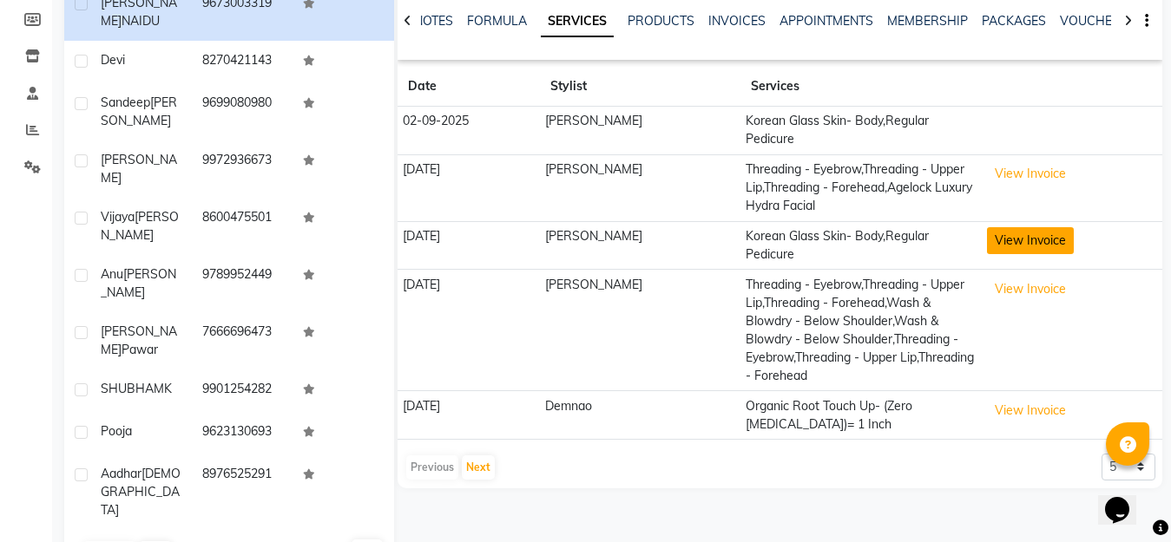
click at [996, 227] on button "View Invoice" at bounding box center [1030, 240] width 87 height 27
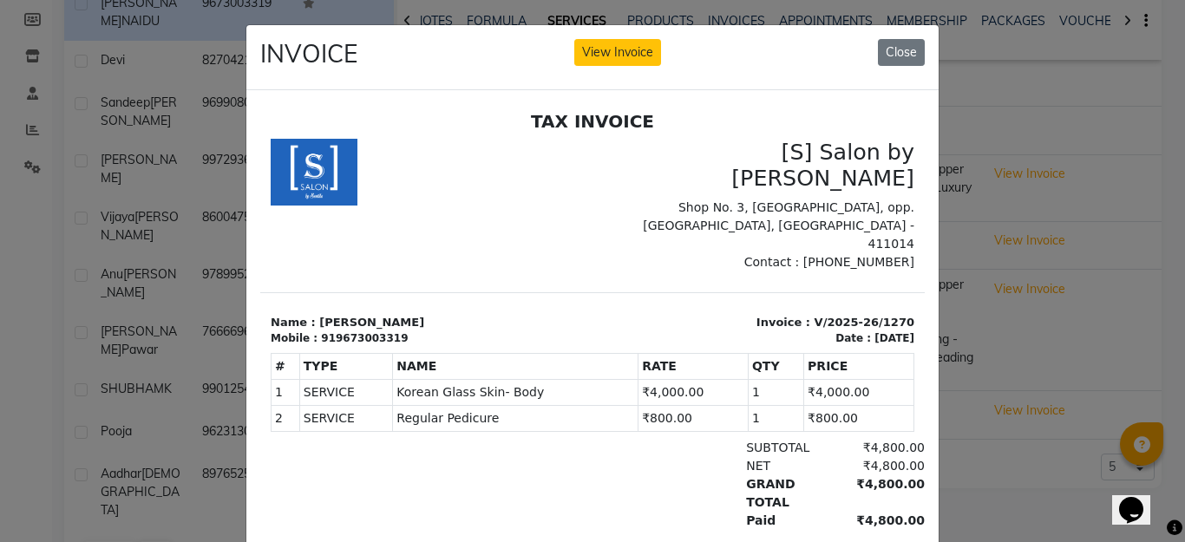
click at [621, 198] on p "Shop No. 3, [GEOGRAPHIC_DATA], opp. [GEOGRAPHIC_DATA], [GEOGRAPHIC_DATA] - 4110…" at bounding box center [759, 225] width 312 height 55
click at [851, 345] on div "# TYPE NAME RATE QTY PRICE 1 2" at bounding box center [593, 391] width 644 height 93
click at [898, 50] on button "Close" at bounding box center [901, 52] width 47 height 27
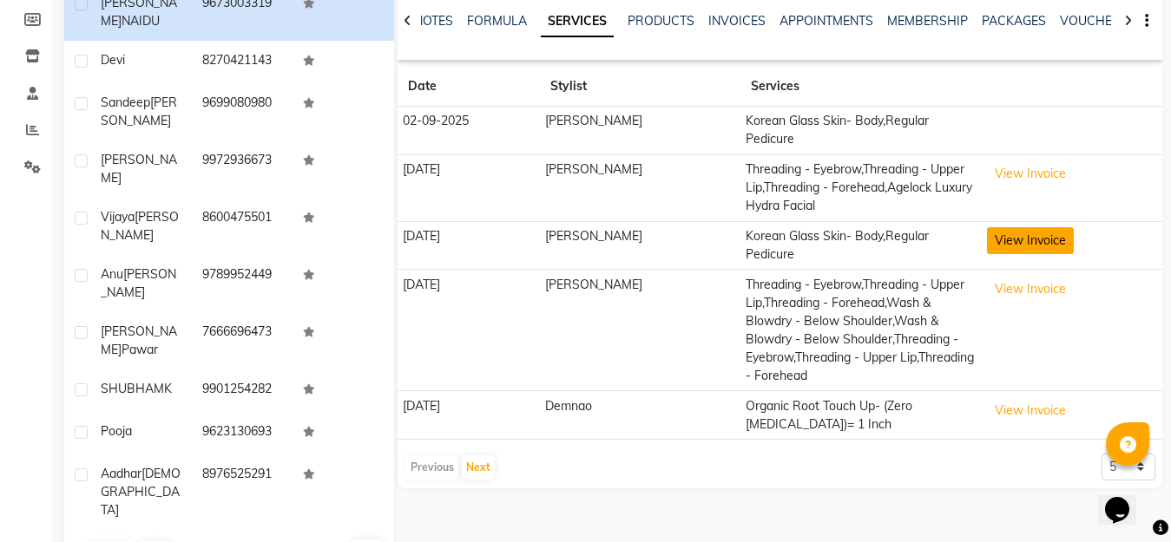
click at [1007, 227] on button "View Invoice" at bounding box center [1030, 240] width 87 height 27
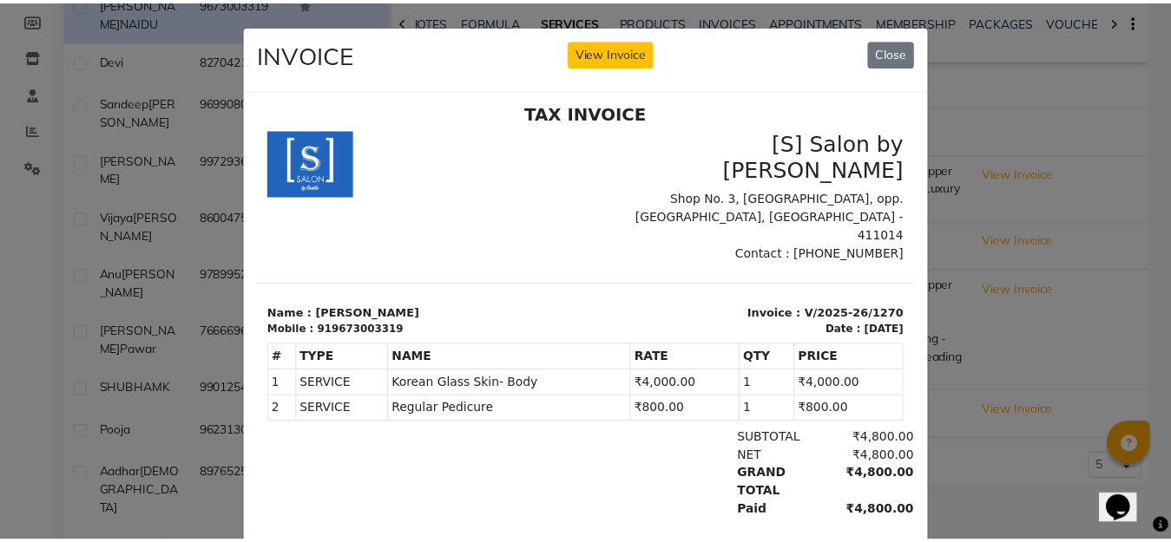
scroll to position [14, 0]
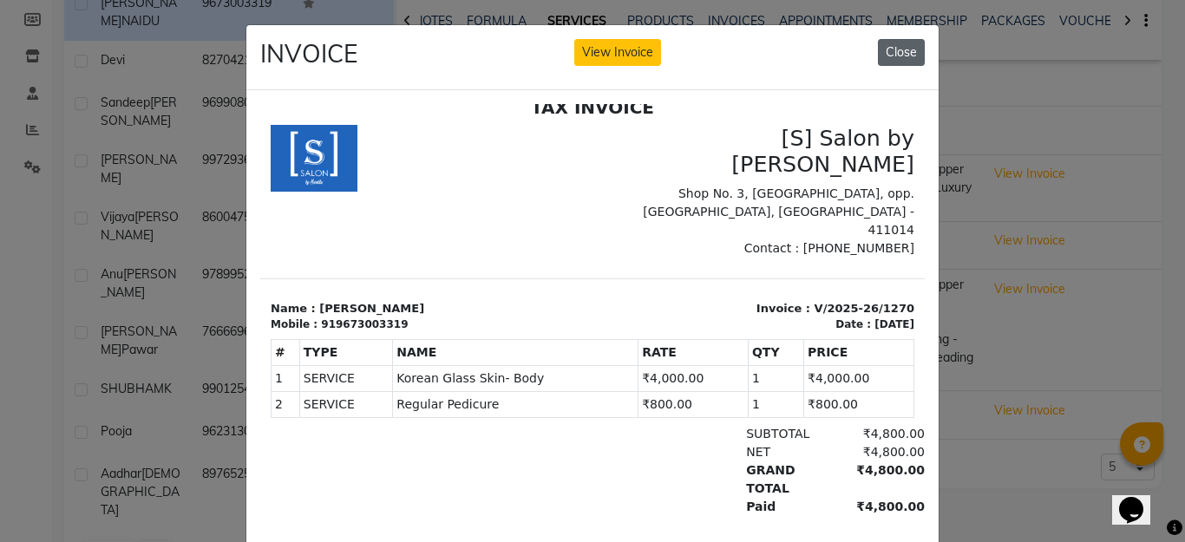
click at [882, 48] on button "Close" at bounding box center [901, 52] width 47 height 27
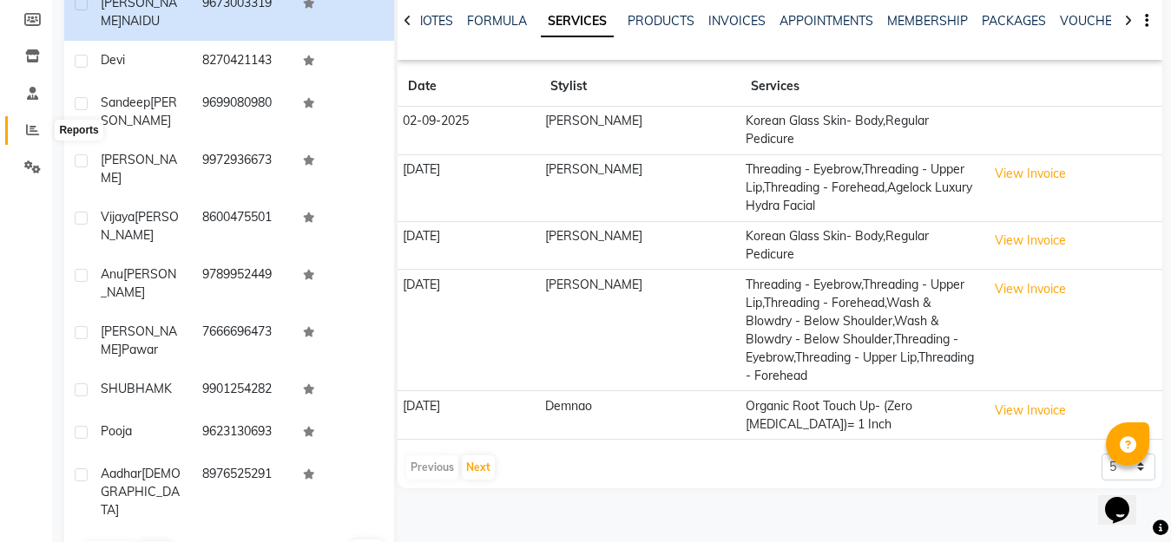
click at [28, 128] on icon at bounding box center [32, 129] width 13 height 13
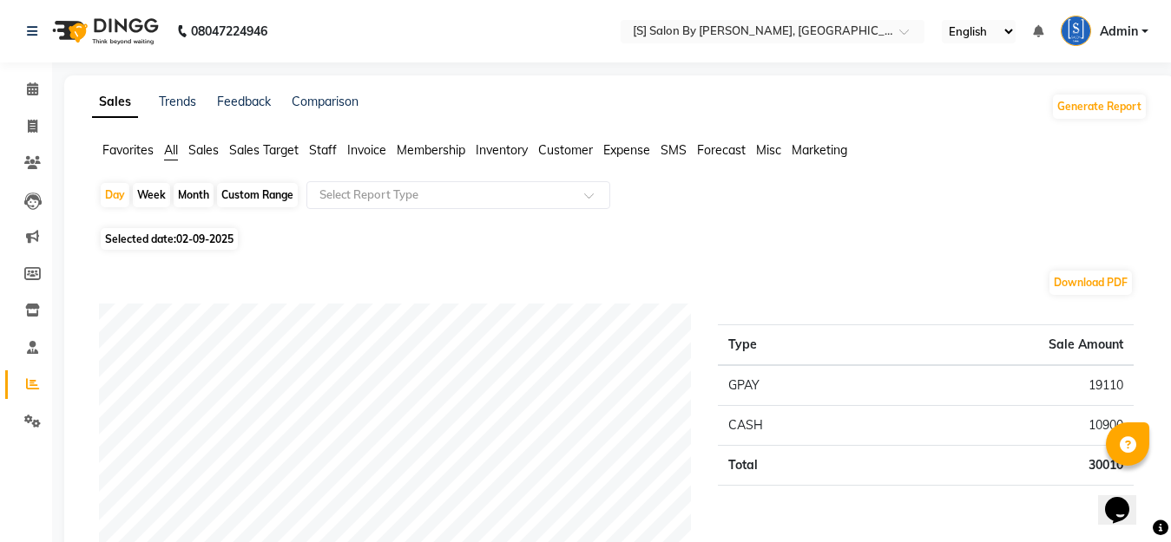
click at [189, 189] on div "Month" at bounding box center [194, 195] width 40 height 24
select select "9"
select select "2025"
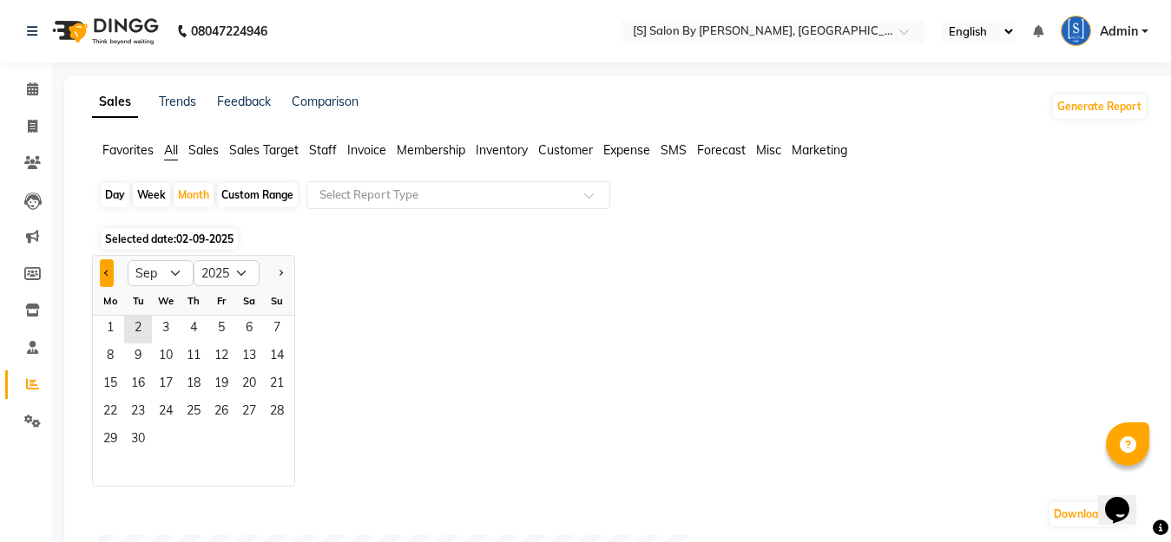
click at [104, 271] on button "Previous month" at bounding box center [107, 273] width 14 height 28
select select "8"
click at [219, 331] on span "1" at bounding box center [221, 330] width 28 height 28
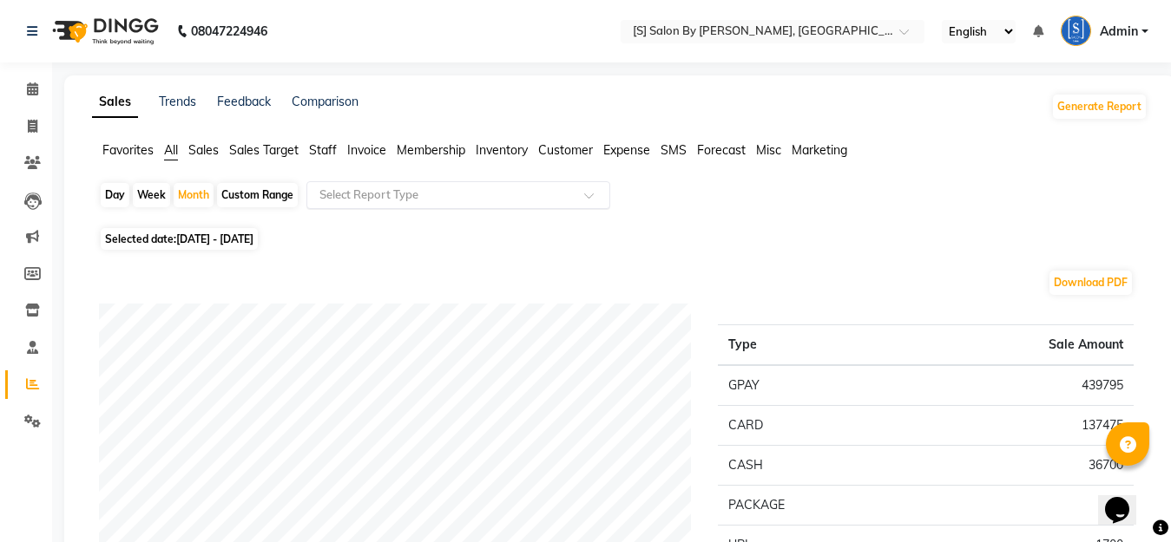
click at [580, 197] on div at bounding box center [458, 195] width 302 height 17
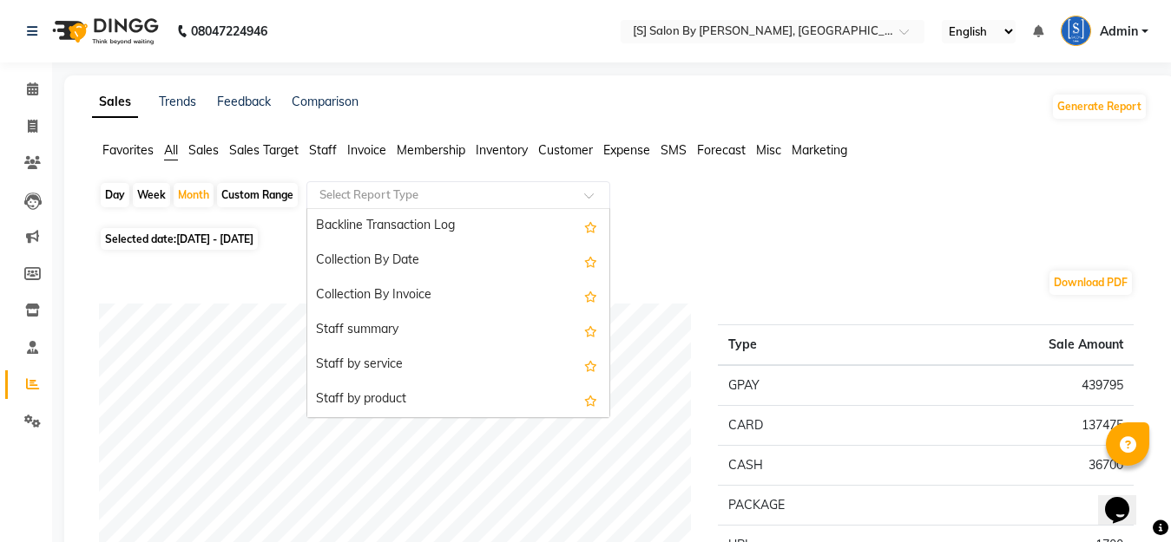
scroll to position [607, 0]
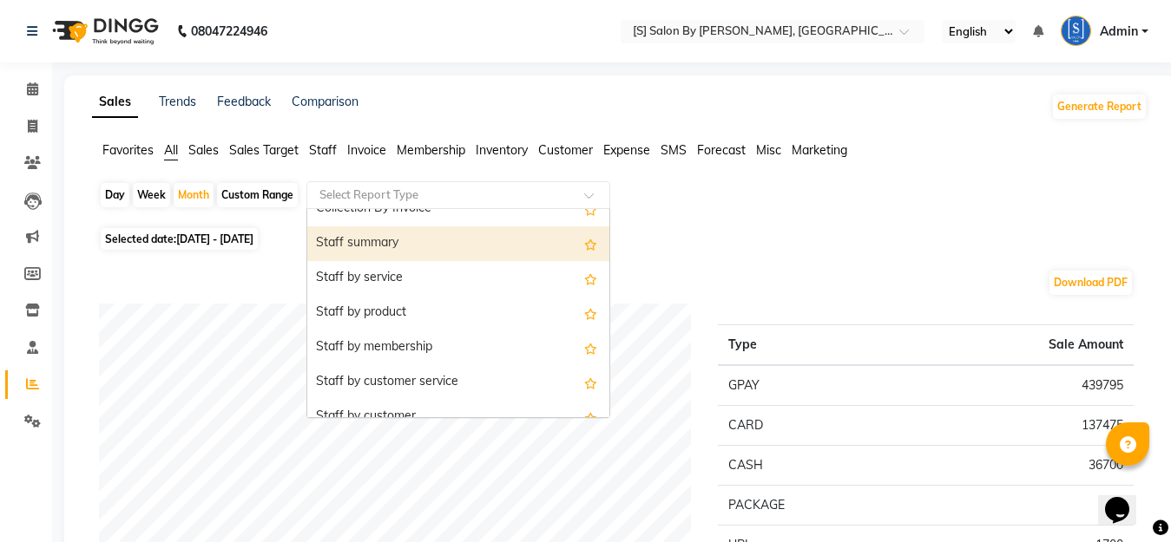
click at [400, 237] on div "Staff summary" at bounding box center [458, 243] width 302 height 35
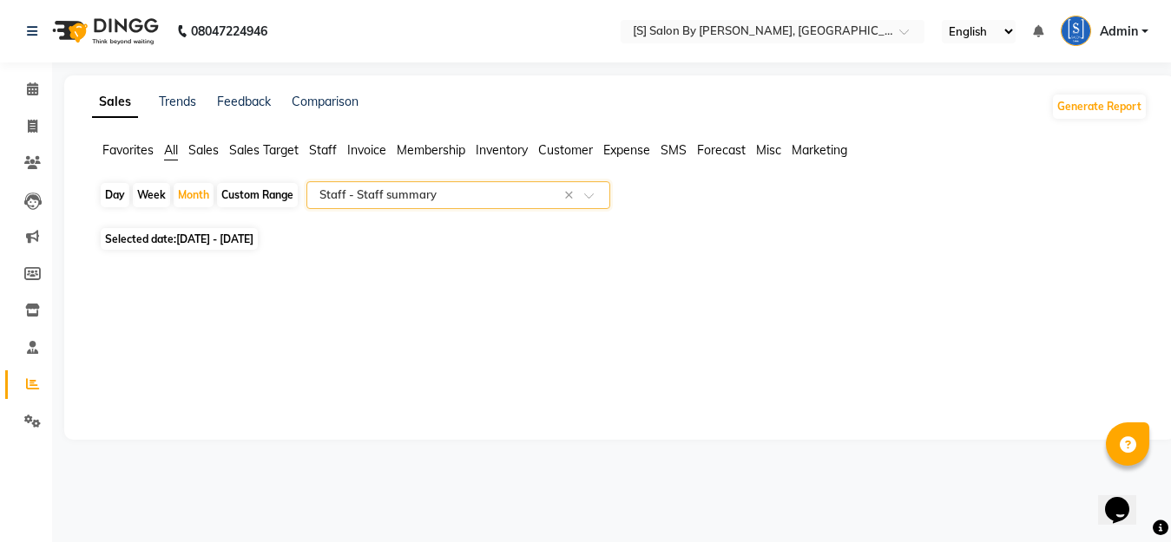
select select "full_report"
select select "csv"
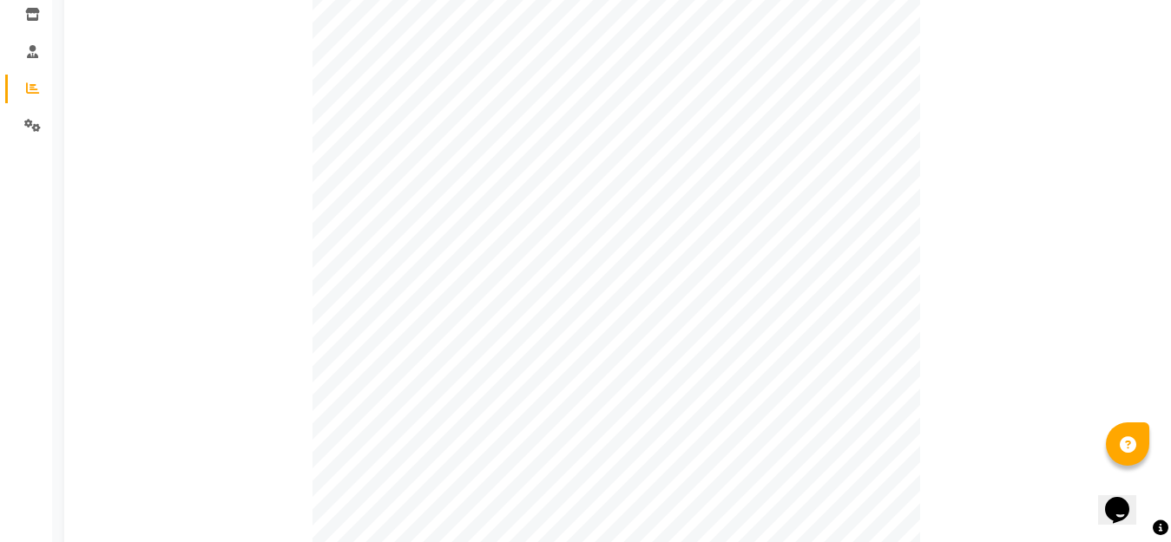
scroll to position [0, 0]
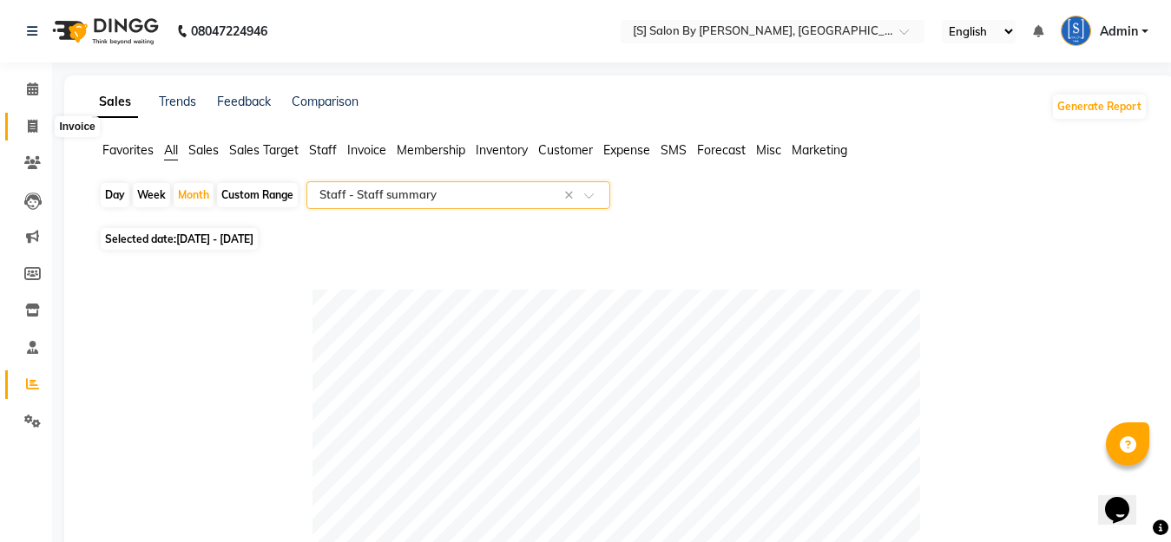
click at [28, 122] on icon at bounding box center [33, 126] width 10 height 13
select select "service"
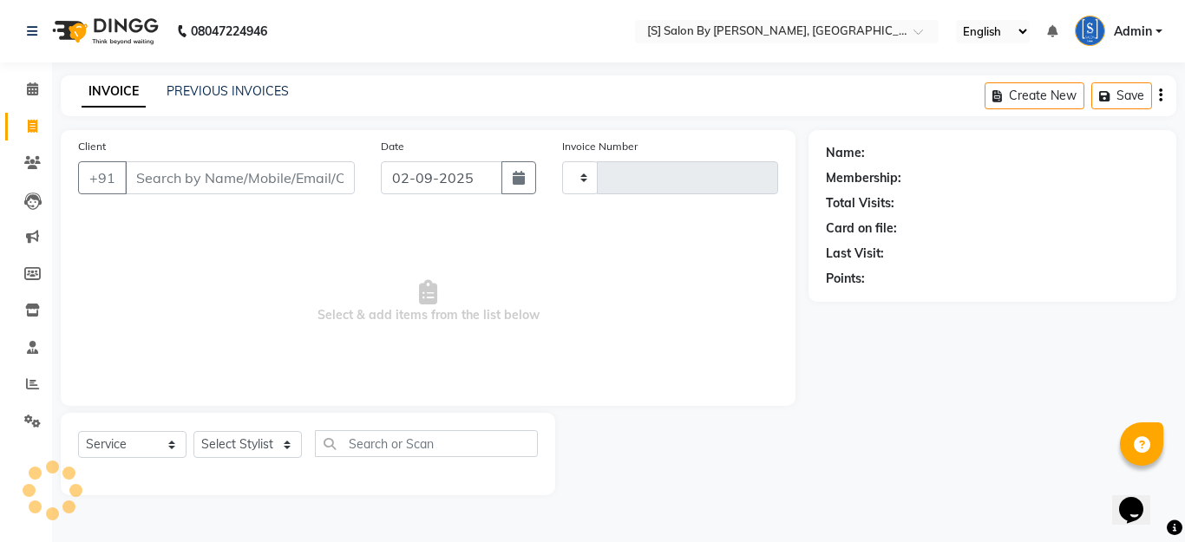
type input "1271"
select select "45"
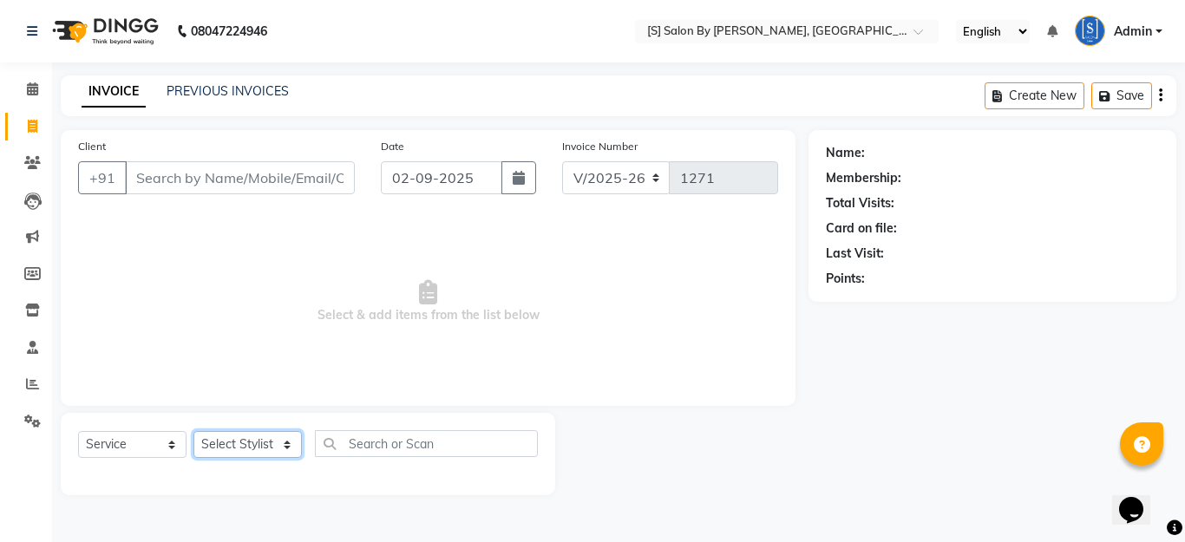
click at [285, 443] on select "Select Stylist Aarti Beautician Demnao [PERSON_NAME] [PERSON_NAME]" at bounding box center [248, 444] width 108 height 27
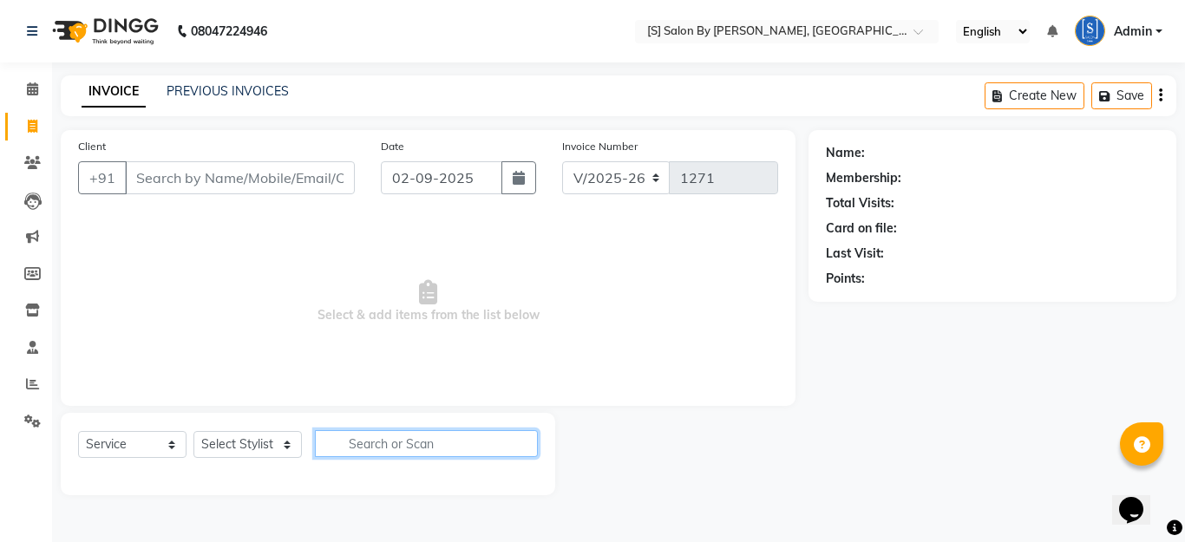
click at [372, 444] on input "text" at bounding box center [426, 443] width 223 height 27
type input "donut"
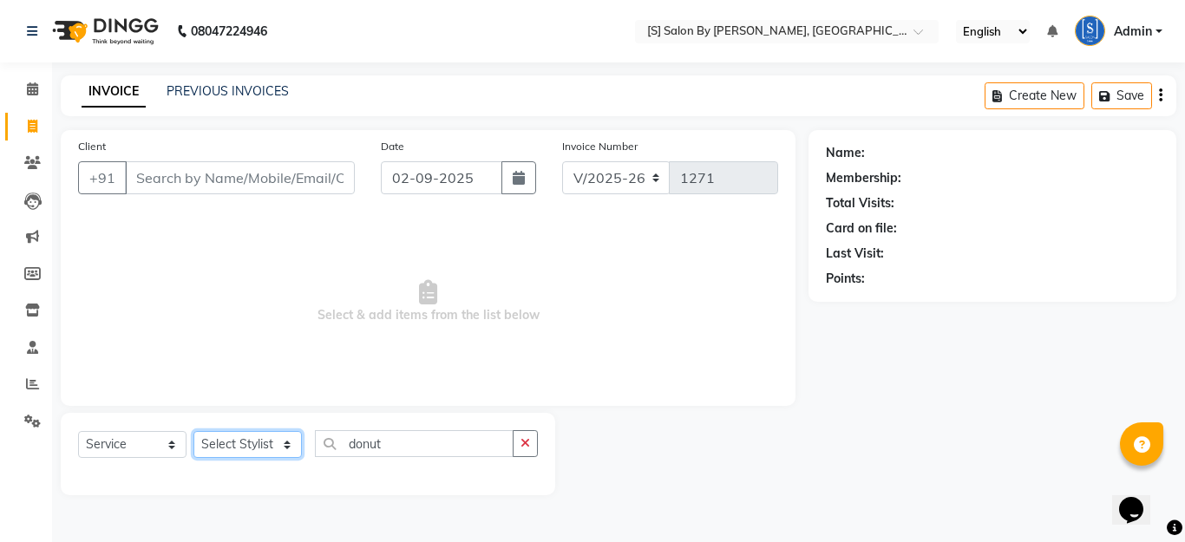
click at [285, 446] on select "Select Stylist Aarti Beautician Demnao [PERSON_NAME] [PERSON_NAME]" at bounding box center [248, 444] width 108 height 27
click at [194, 431] on select "Select Stylist Aarti Beautician Demnao [PERSON_NAME] [PERSON_NAME]" at bounding box center [248, 444] width 108 height 27
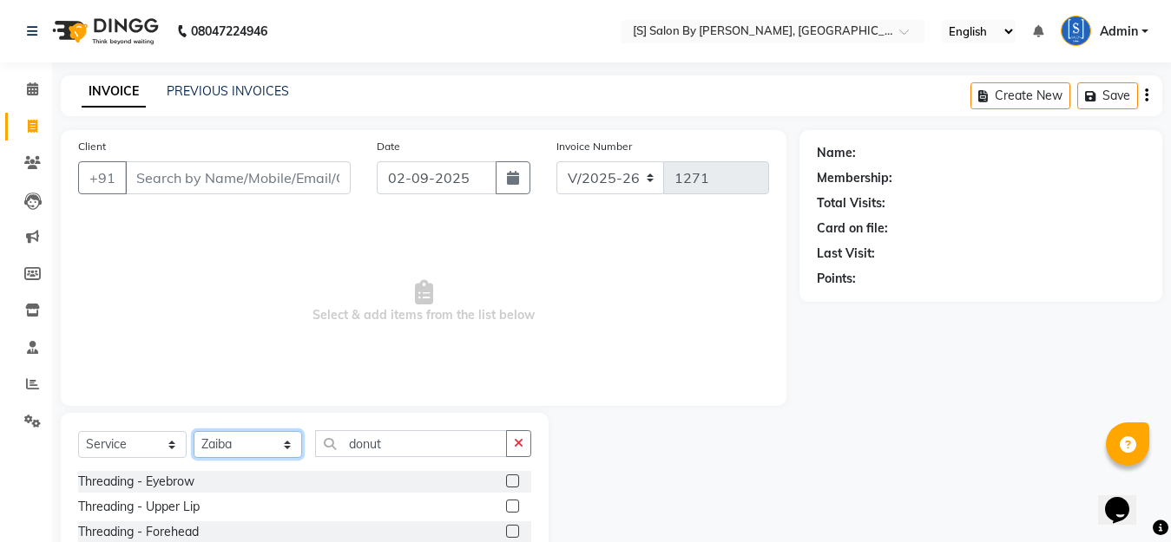
click at [288, 447] on select "Select Stylist Aarti Beautician Demnao [PERSON_NAME] [PERSON_NAME]" at bounding box center [248, 444] width 108 height 27
select select "20836"
click at [194, 431] on select "Select Stylist Aarti Beautician Demnao [PERSON_NAME] [PERSON_NAME]" at bounding box center [248, 444] width 108 height 27
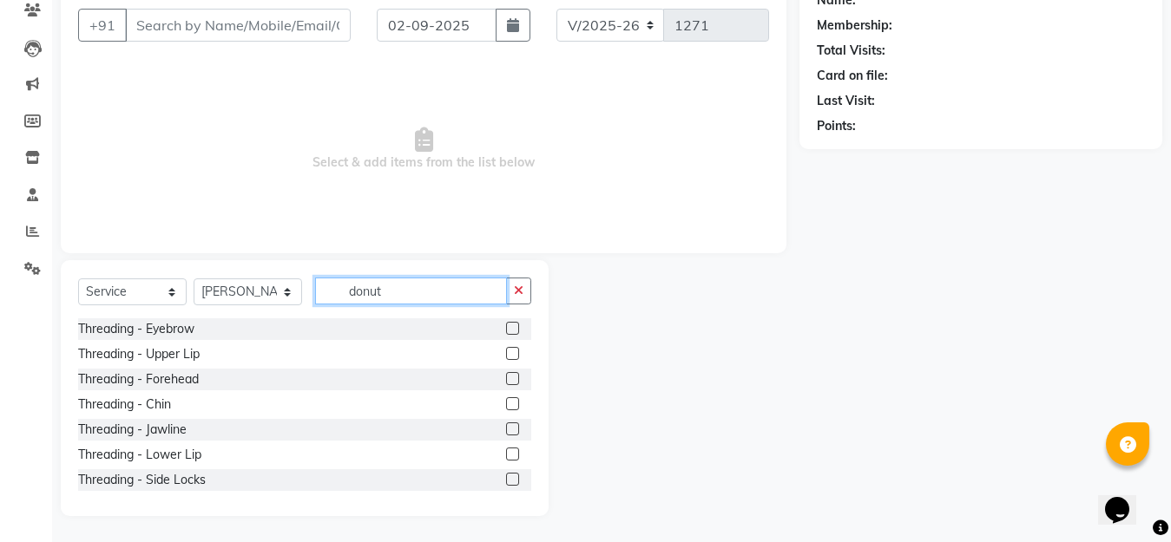
click at [384, 294] on input "donut" at bounding box center [411, 291] width 192 height 27
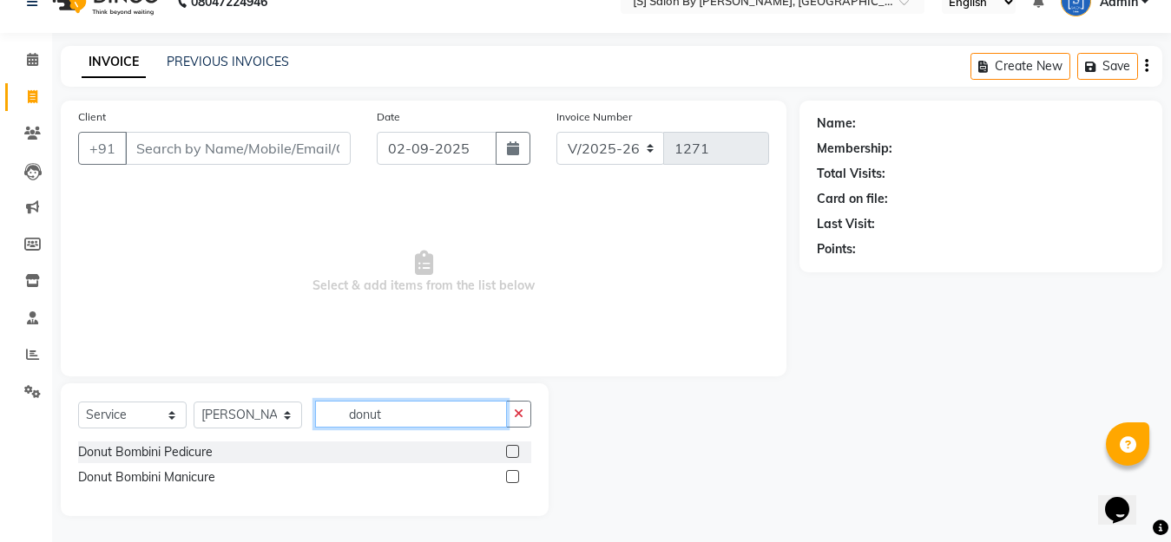
scroll to position [30, 0]
type input "d"
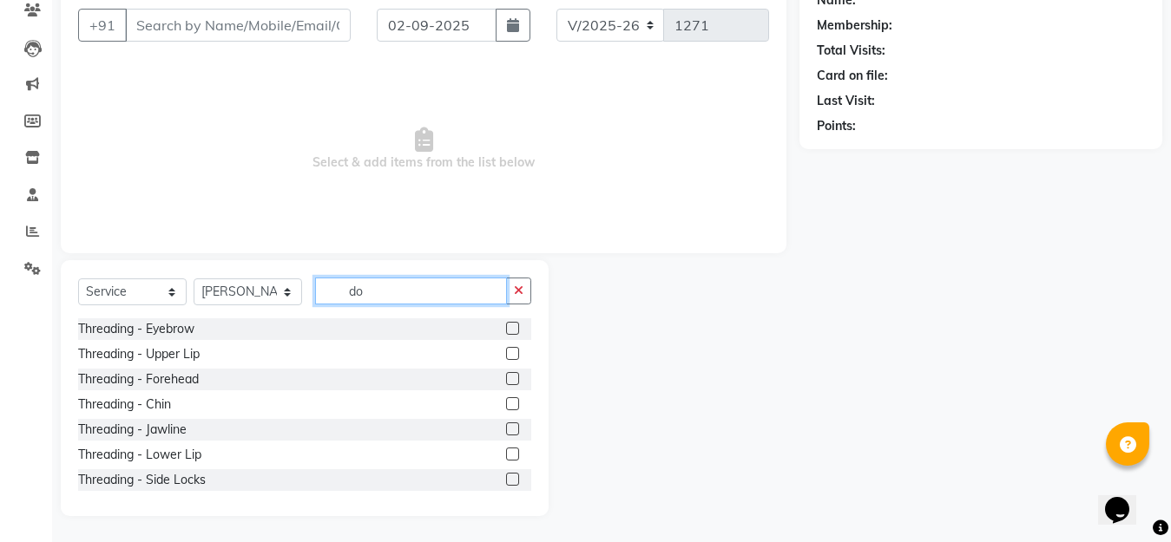
scroll to position [105, 0]
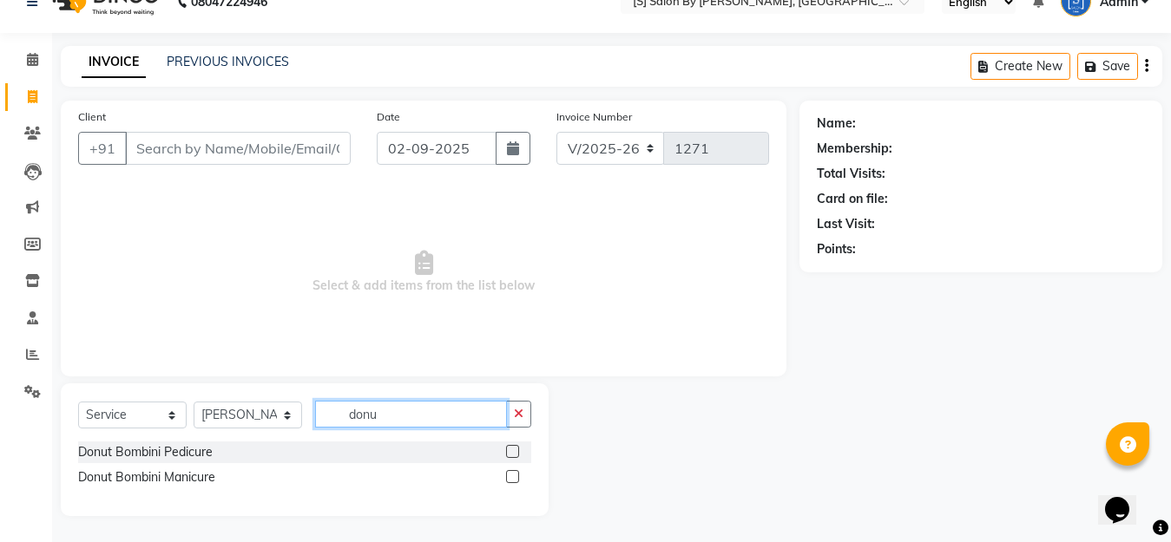
type input "donut"
click at [511, 449] on label at bounding box center [512, 451] width 13 height 13
click at [511, 449] on input "checkbox" at bounding box center [511, 452] width 11 height 11
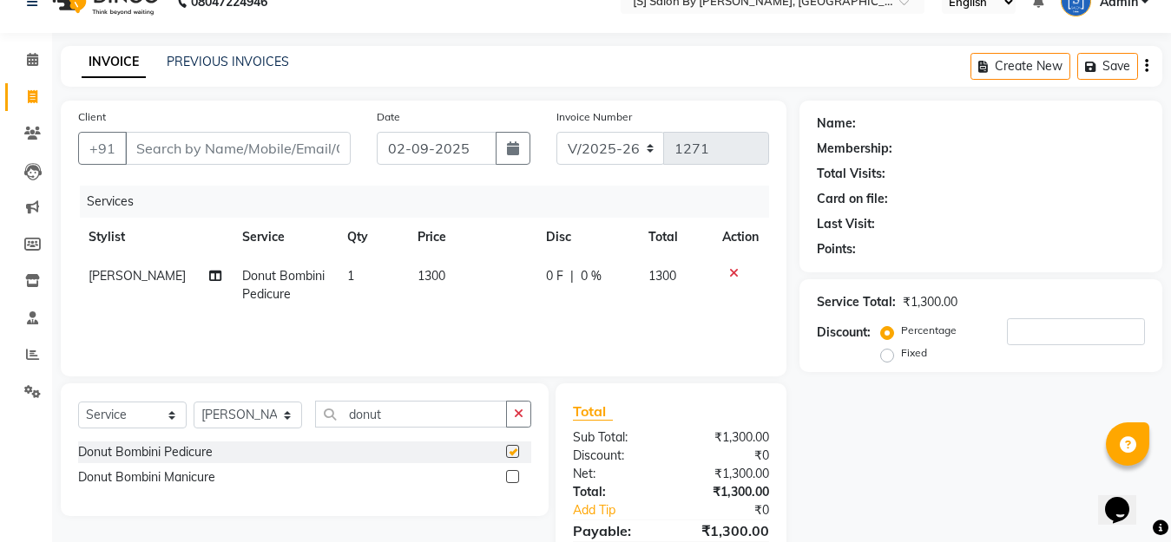
checkbox input "false"
drag, startPoint x: 403, startPoint y: 419, endPoint x: 245, endPoint y: 436, distance: 159.6
click at [279, 418] on div "Select Service Product Membership Package Voucher Prepaid Gift Card Select Styl…" at bounding box center [304, 421] width 453 height 41
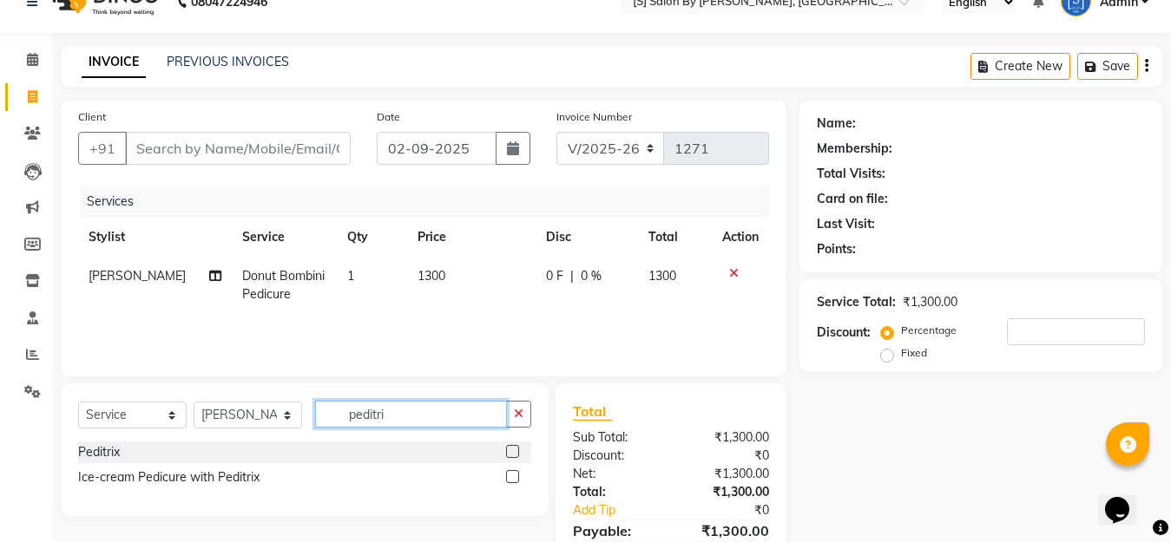
type input "peditri"
click at [512, 450] on label at bounding box center [512, 451] width 13 height 13
click at [512, 450] on input "checkbox" at bounding box center [511, 452] width 11 height 11
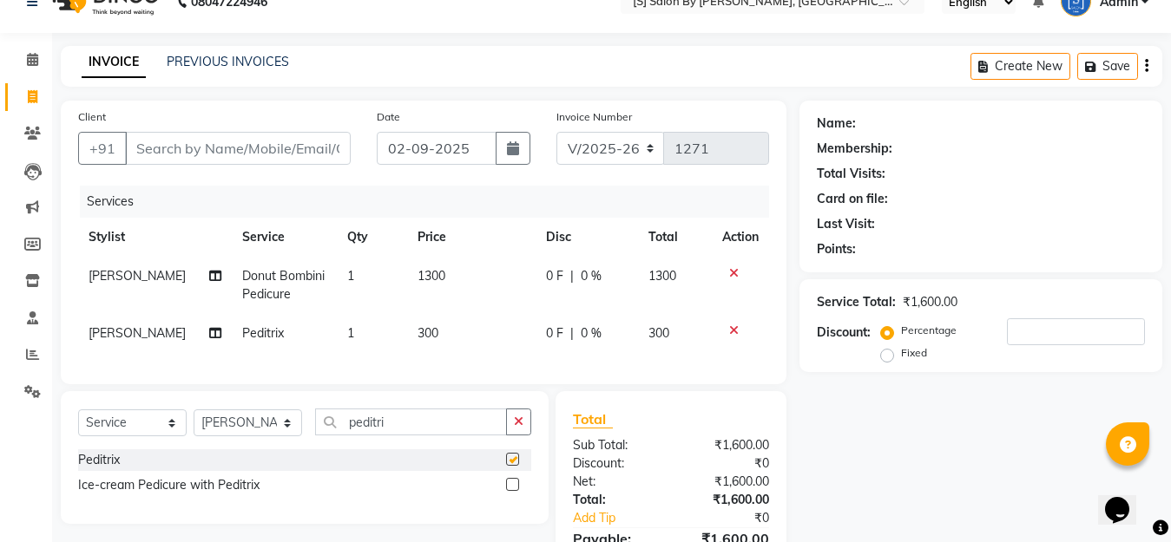
checkbox input "false"
click at [655, 276] on span "1300" at bounding box center [662, 276] width 28 height 16
select select "20836"
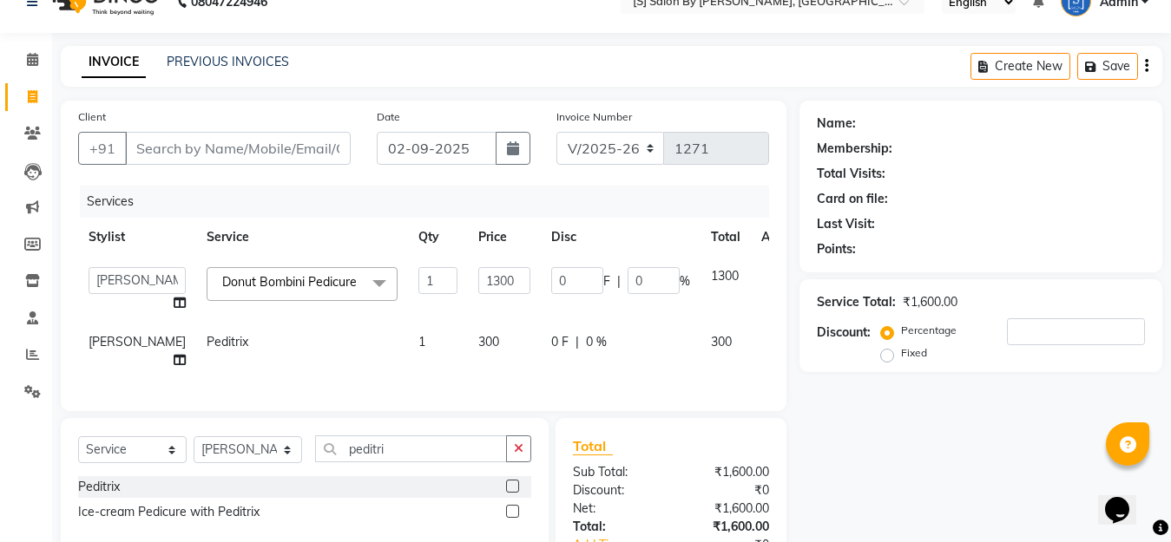
click at [656, 273] on td "0 F | 0 %" at bounding box center [621, 290] width 160 height 66
drag, startPoint x: 603, startPoint y: 280, endPoint x: 548, endPoint y: 302, distance: 59.6
click at [552, 297] on td "0 F | 0 %" at bounding box center [621, 290] width 160 height 66
type input "15"
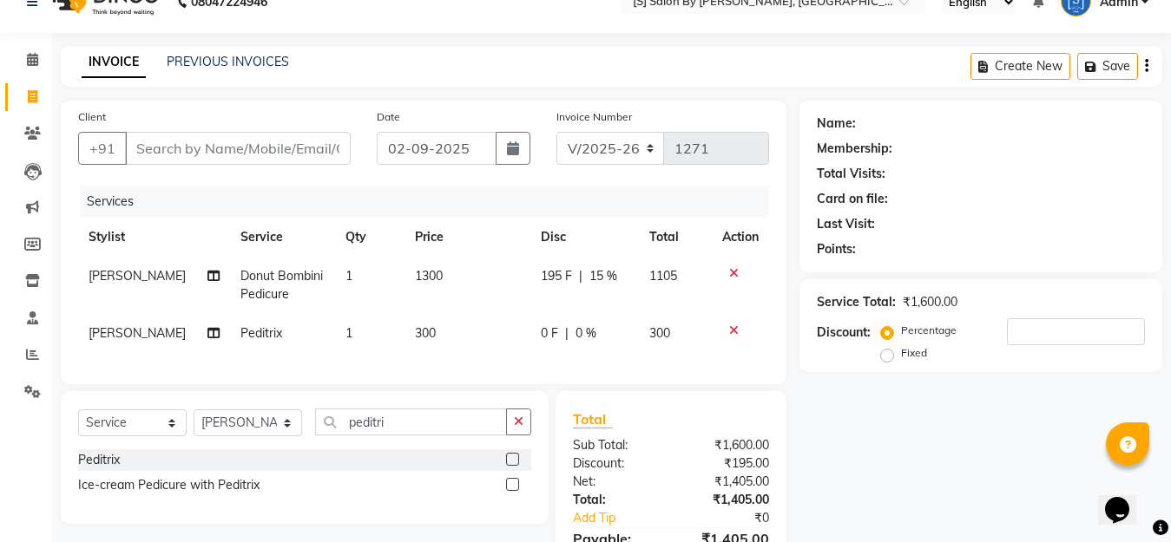
click at [629, 345] on td "0 F | 0 %" at bounding box center [584, 333] width 108 height 39
select select "20836"
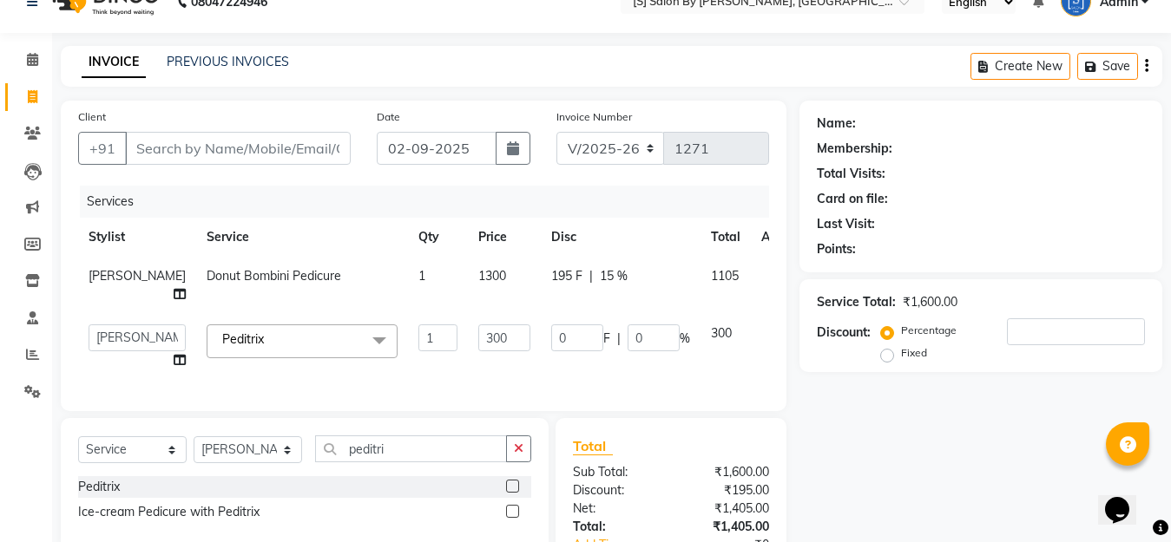
scroll to position [165, 0]
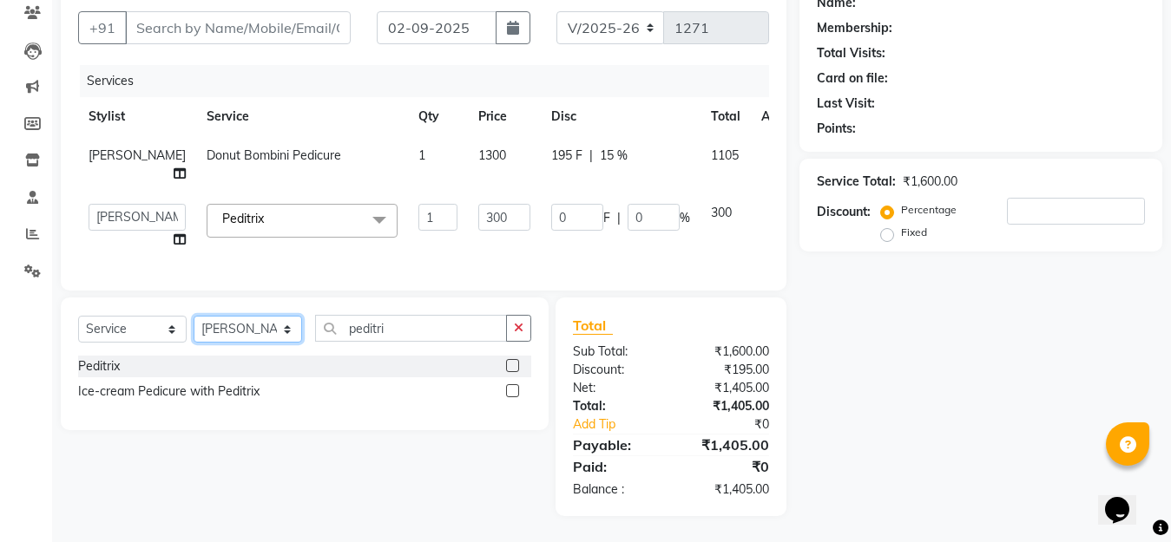
click at [290, 331] on select "Select Stylist Aarti Beautician Demnao [PERSON_NAME] [PERSON_NAME]" at bounding box center [248, 329] width 108 height 27
click at [194, 316] on select "Select Stylist Aarti Beautician Demnao [PERSON_NAME] [PERSON_NAME]" at bounding box center [248, 329] width 108 height 27
drag, startPoint x: 397, startPoint y: 332, endPoint x: 305, endPoint y: 360, distance: 95.2
click at [307, 357] on div "Select Service Product Membership Package Voucher Prepaid Gift Card Select Styl…" at bounding box center [305, 364] width 488 height 133
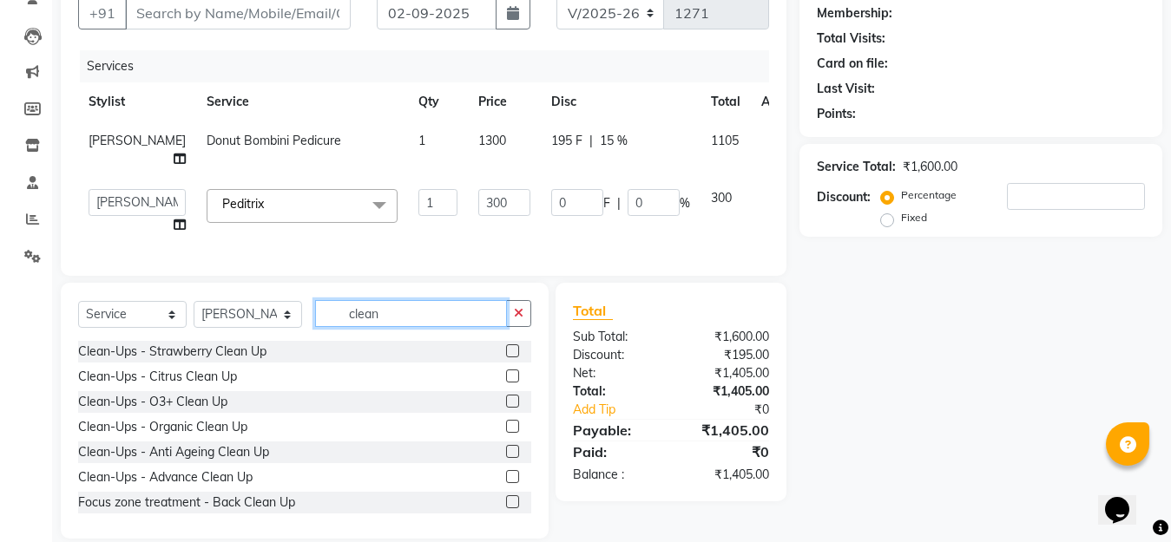
type input "clean"
click at [506, 433] on label at bounding box center [512, 426] width 13 height 13
click at [506, 433] on input "checkbox" at bounding box center [511, 427] width 11 height 11
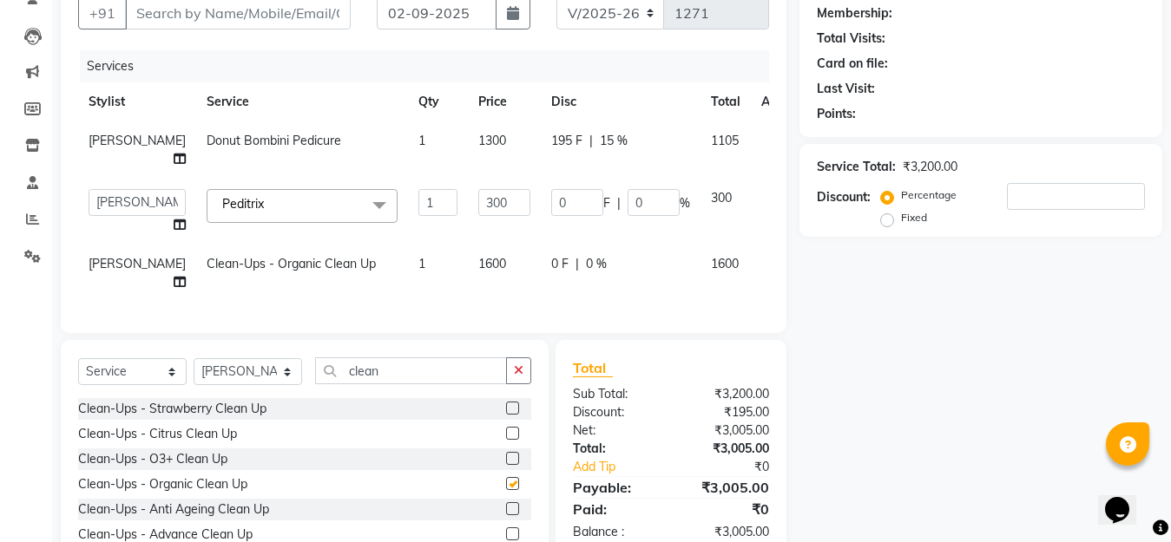
checkbox input "false"
click at [586, 261] on span "0 %" at bounding box center [596, 264] width 21 height 18
select select "20836"
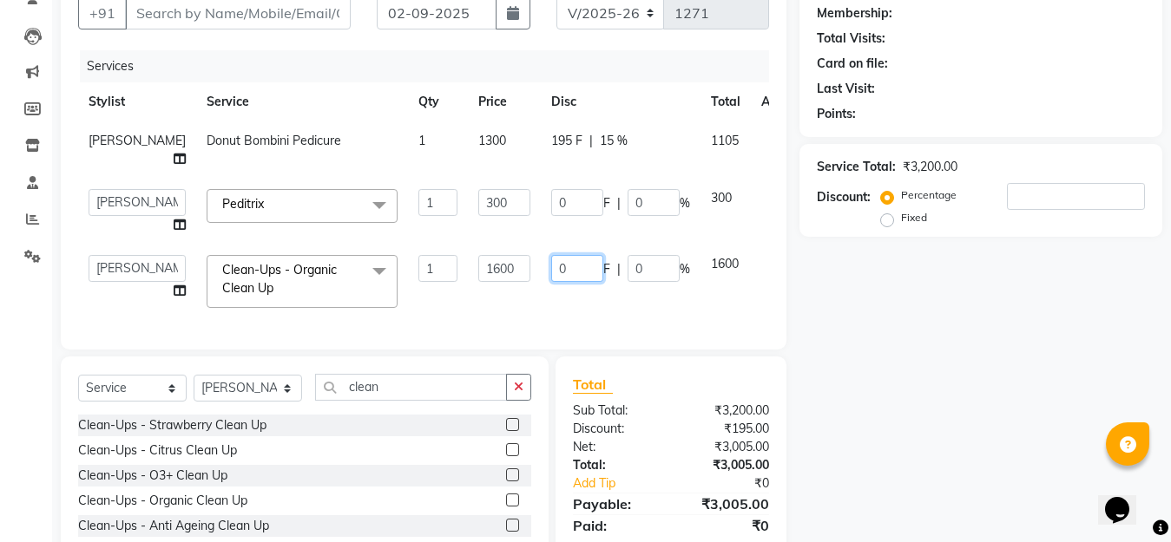
click at [551, 266] on input "0" at bounding box center [577, 268] width 52 height 27
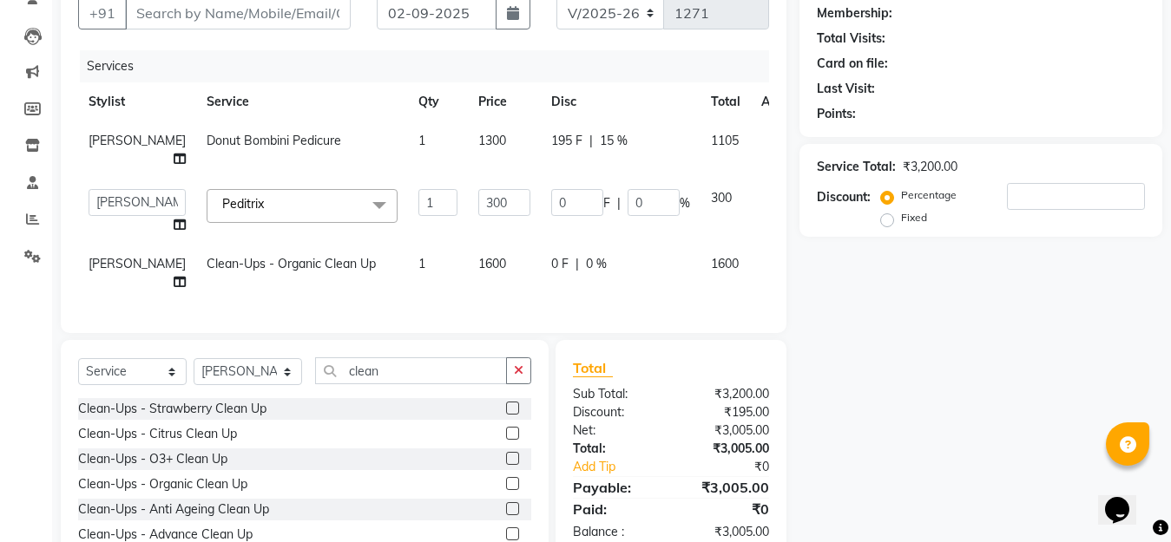
drag, startPoint x: 611, startPoint y: 270, endPoint x: 551, endPoint y: 282, distance: 61.1
click at [575, 271] on div "0 F | 0 %" at bounding box center [620, 264] width 139 height 18
select select "20836"
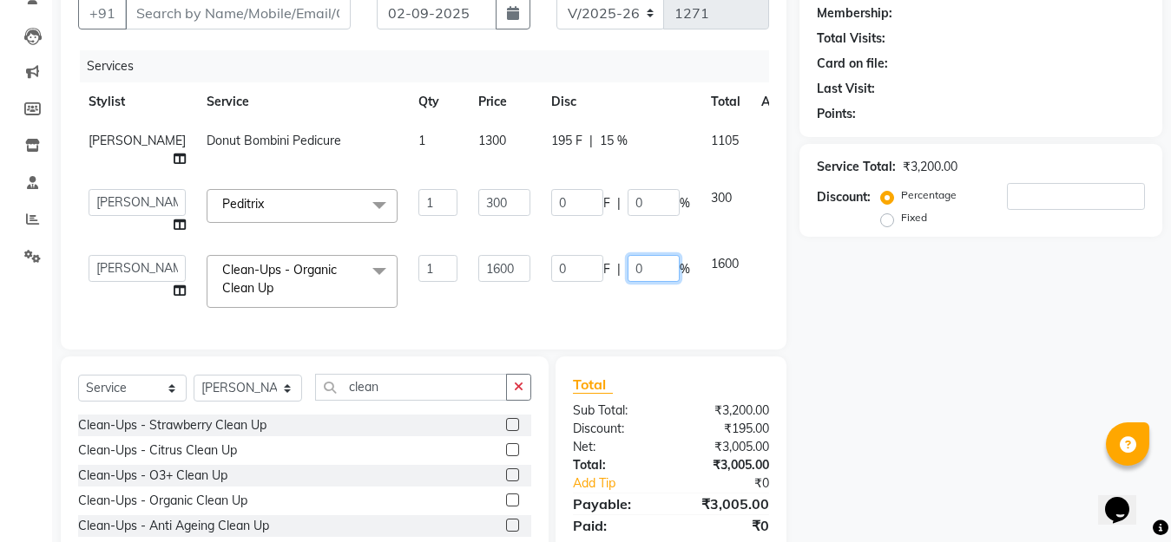
click at [627, 269] on input "0" at bounding box center [653, 268] width 52 height 27
type input "15"
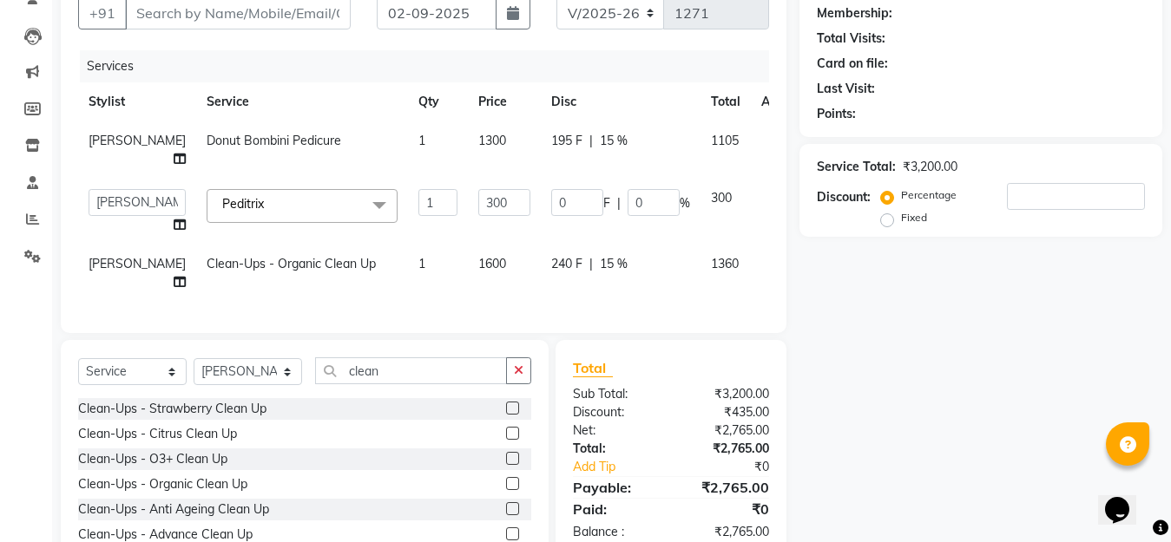
click at [594, 303] on div "Services Stylist Service Qty Price Disc Total Action [PERSON_NAME] Donut Bombin…" at bounding box center [423, 183] width 691 height 266
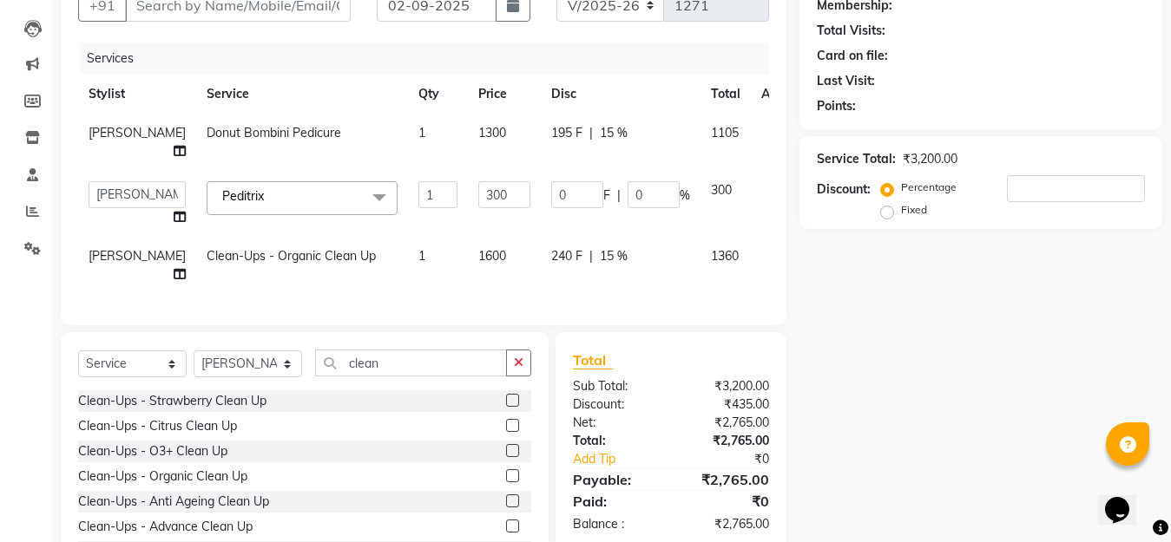
scroll to position [259, 0]
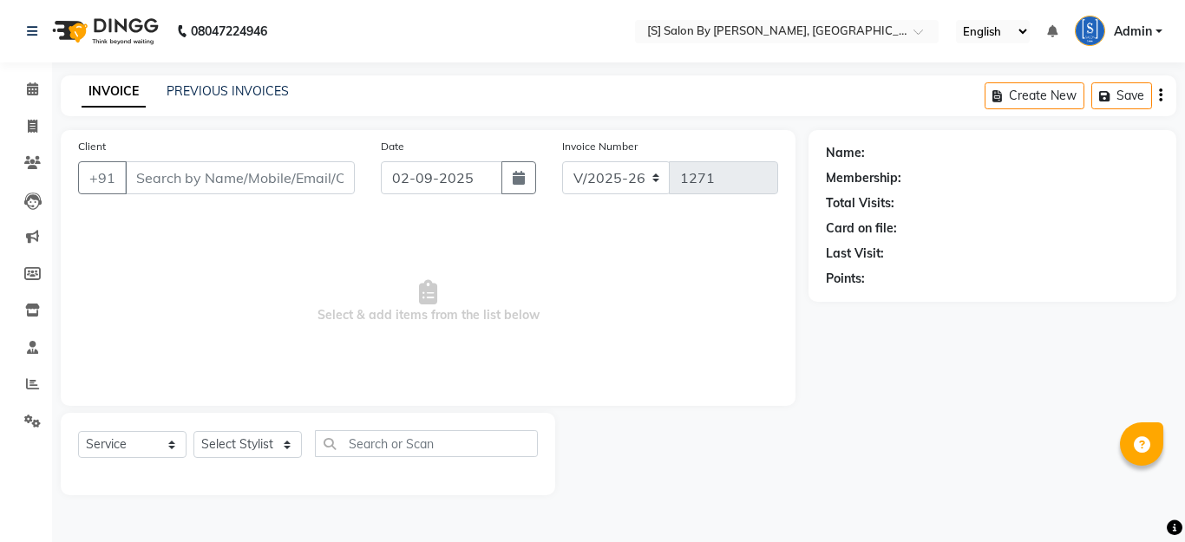
select select "45"
select select "service"
type input "9545051032"
type input "[DATE]"
select select "43272"
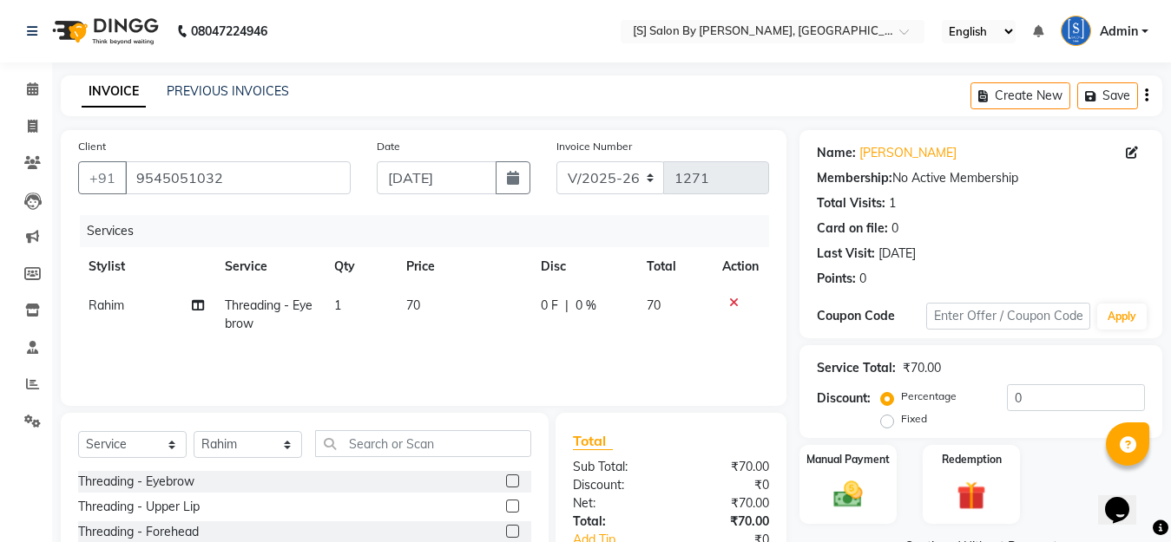
click at [727, 299] on div at bounding box center [740, 303] width 36 height 12
click at [730, 305] on icon at bounding box center [734, 303] width 10 height 12
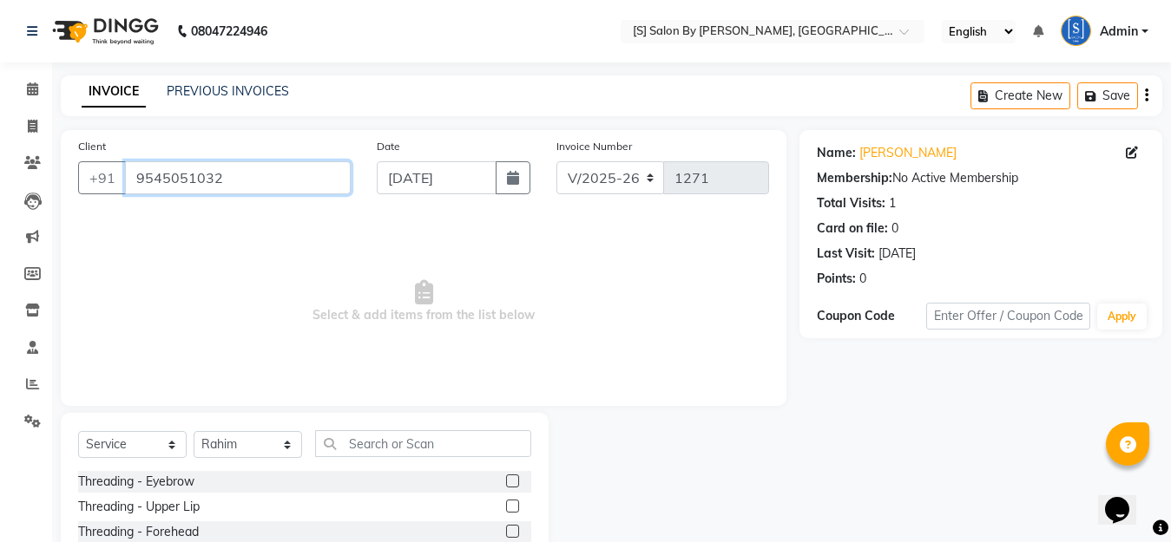
click at [249, 179] on input "9545051032" at bounding box center [238, 177] width 226 height 33
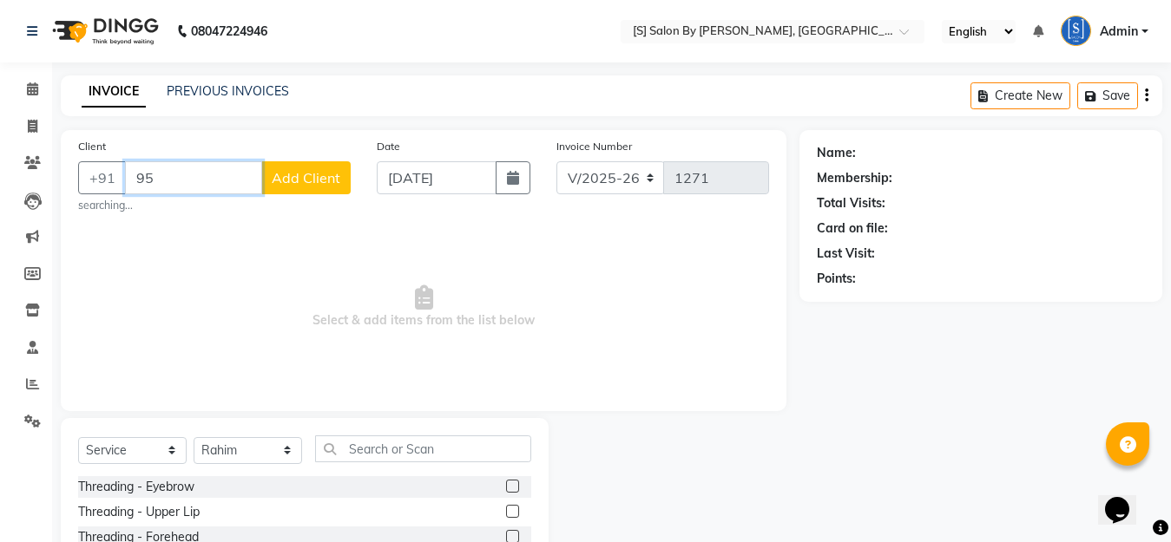
type input "9"
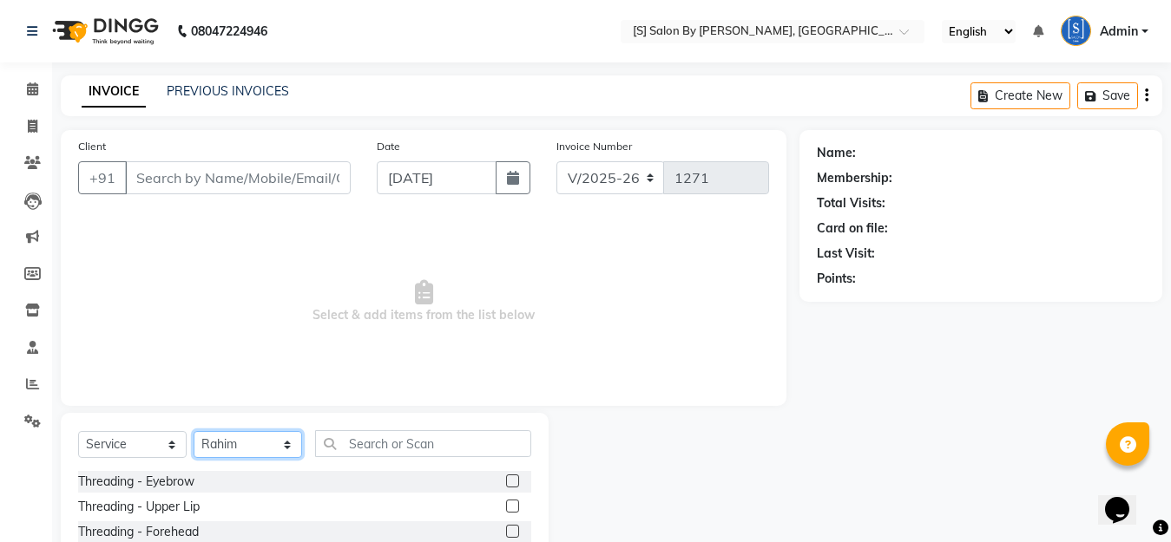
click at [272, 445] on select "Select Stylist Aarti Beautician Demnao [PERSON_NAME] [PERSON_NAME]" at bounding box center [248, 444] width 108 height 27
select select "20836"
click at [194, 431] on select "Select Stylist Aarti Beautician Demnao [PERSON_NAME] [PERSON_NAME]" at bounding box center [248, 444] width 108 height 27
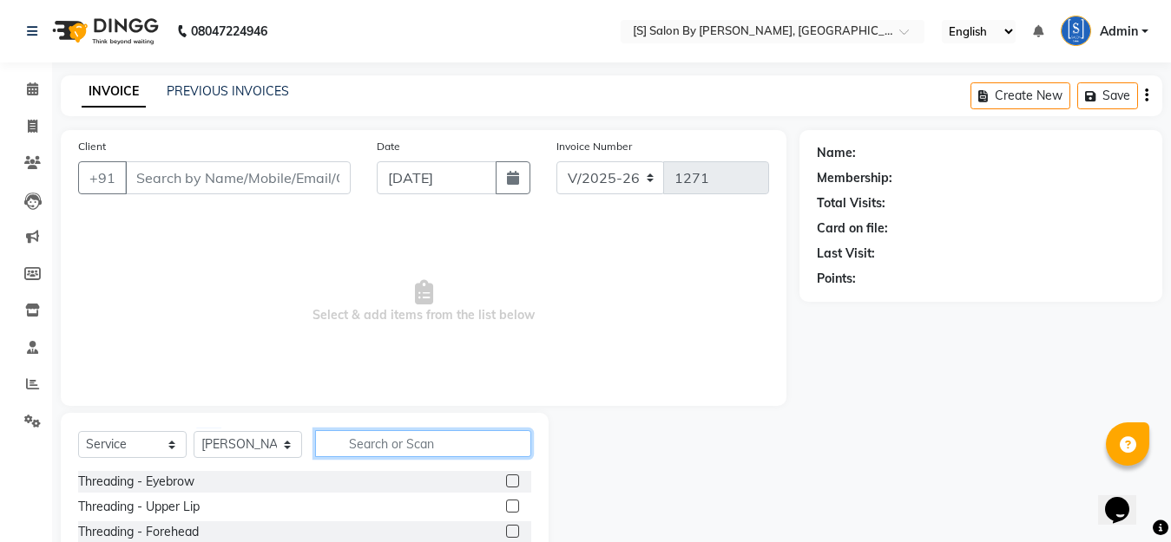
click at [396, 441] on input "text" at bounding box center [423, 443] width 216 height 27
drag, startPoint x: 434, startPoint y: 439, endPoint x: 577, endPoint y: 476, distance: 148.0
click at [434, 438] on input "text" at bounding box center [423, 443] width 216 height 27
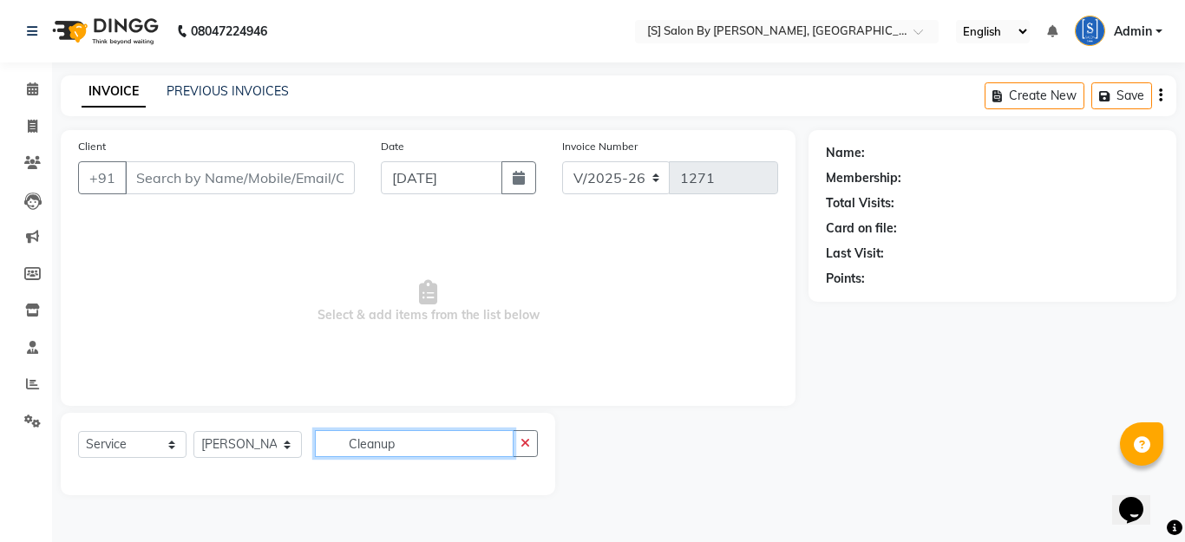
type input "Cleanup"
click at [232, 168] on input "Client" at bounding box center [240, 177] width 230 height 33
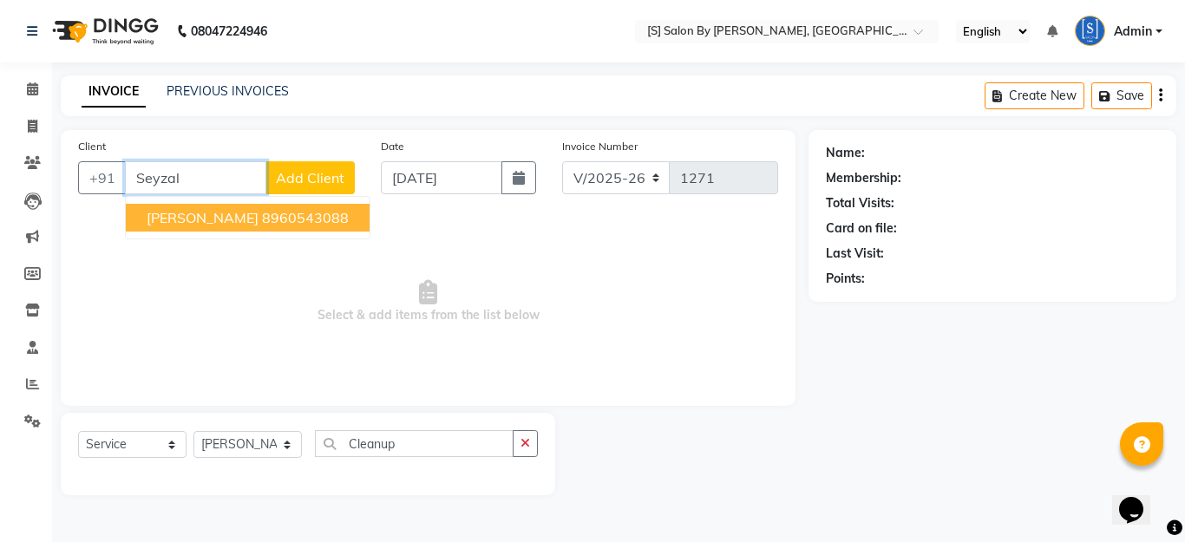
click at [216, 219] on span "Seyzal Shukla" at bounding box center [203, 217] width 112 height 17
type input "8960543088"
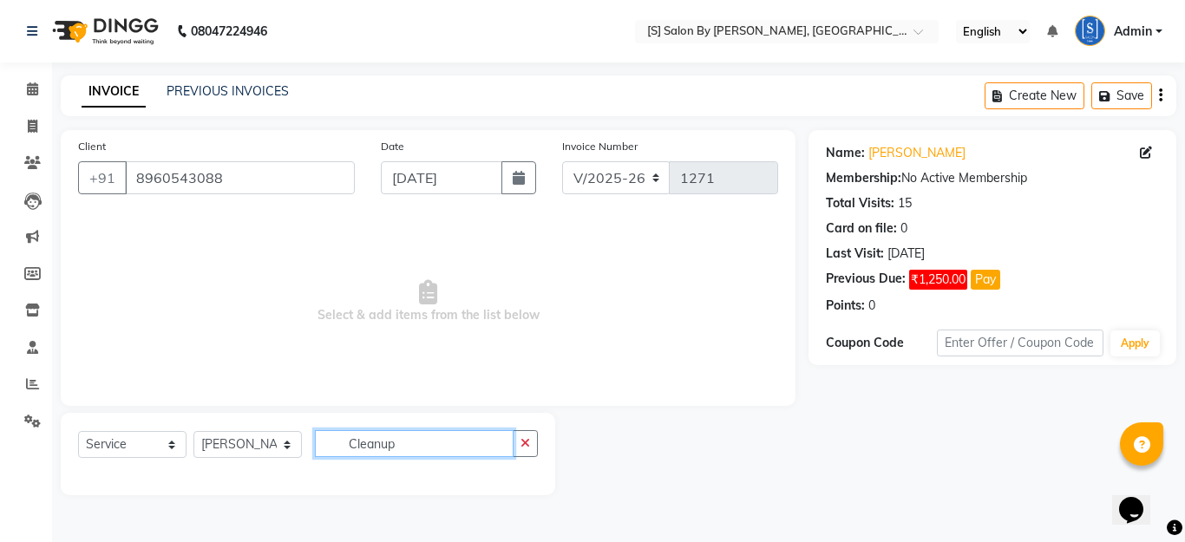
click at [410, 448] on input "Cleanup" at bounding box center [414, 443] width 199 height 27
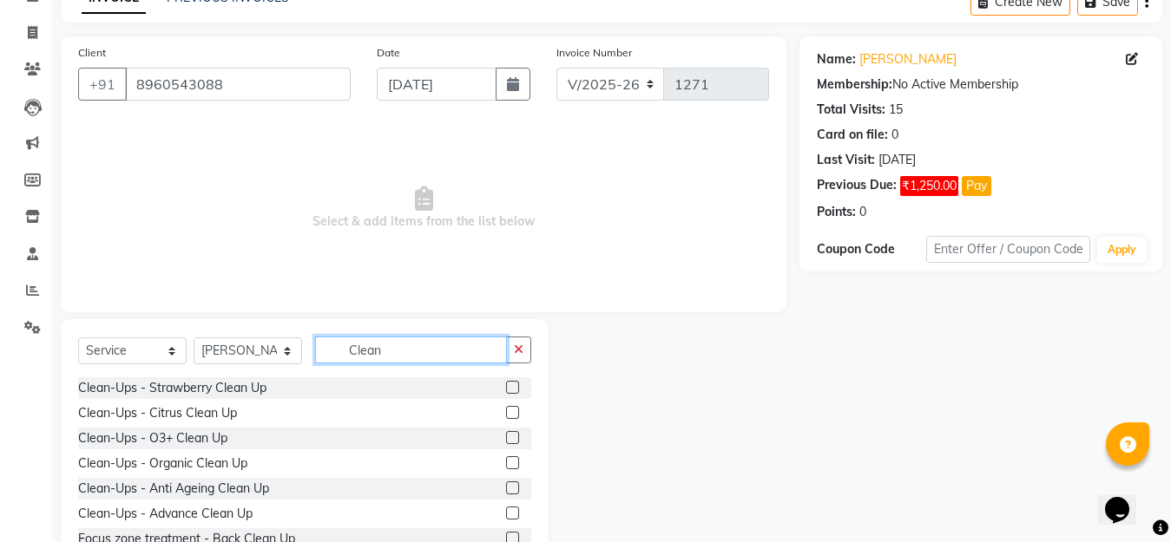
scroll to position [153, 0]
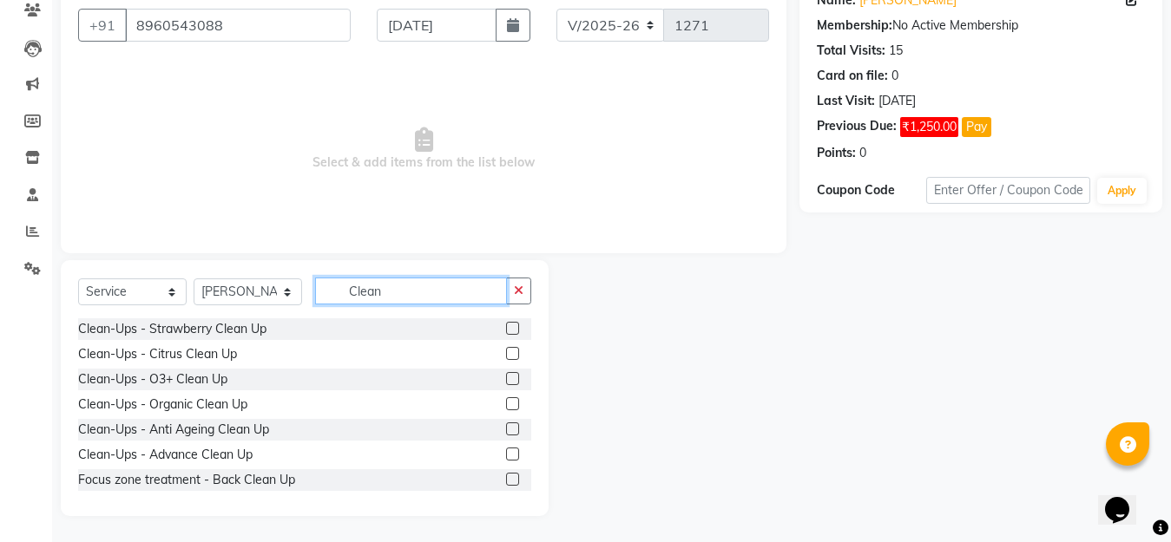
type input "Clean"
click at [506, 405] on label at bounding box center [512, 403] width 13 height 13
click at [506, 405] on input "checkbox" at bounding box center [511, 404] width 11 height 11
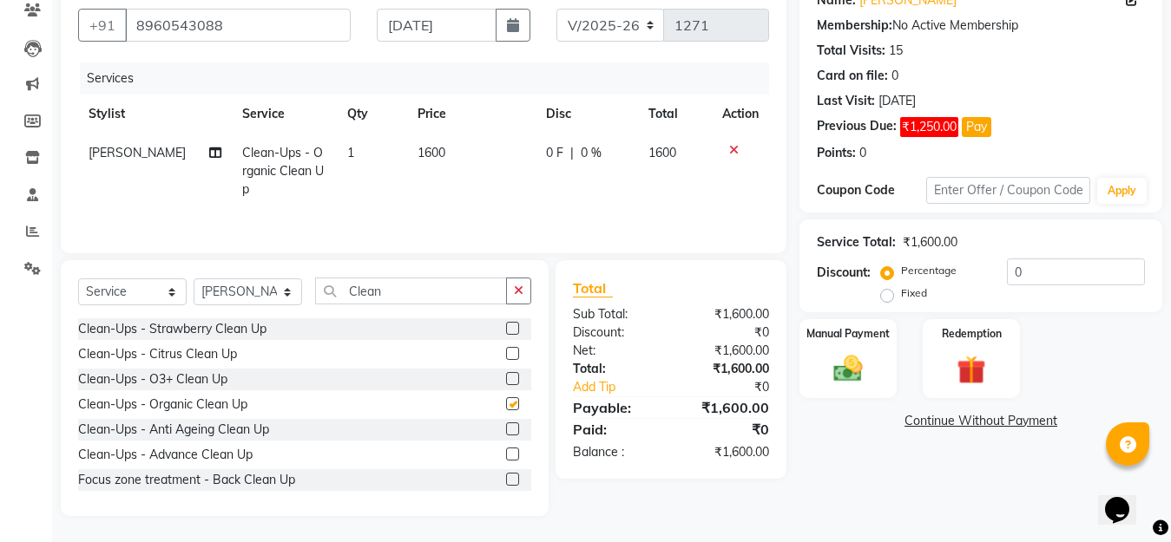
checkbox input "false"
click at [582, 148] on span "0 %" at bounding box center [591, 153] width 21 height 18
select select "20836"
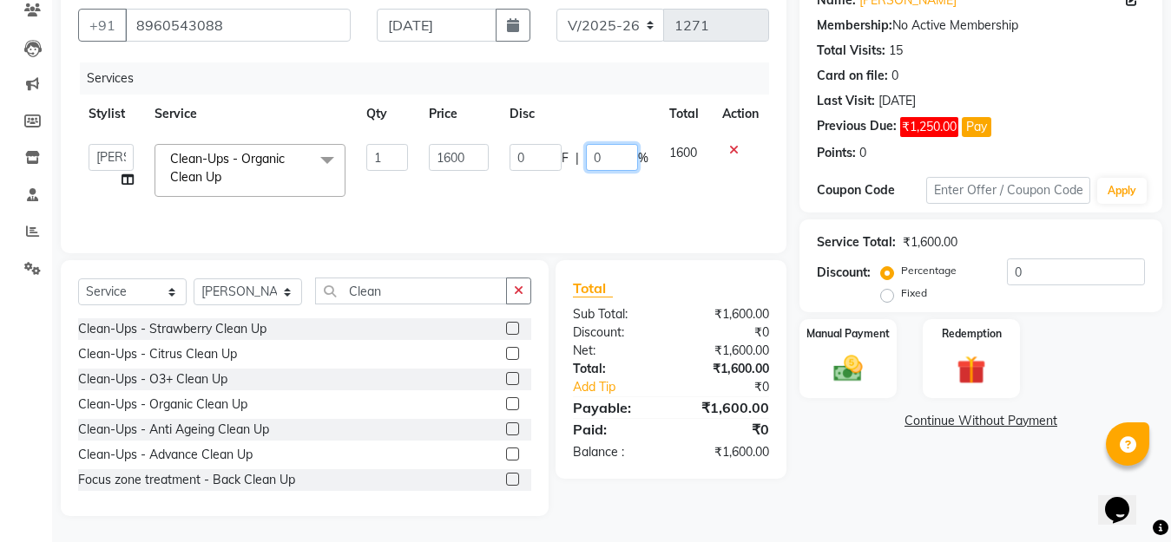
drag, startPoint x: 610, startPoint y: 157, endPoint x: 576, endPoint y: 163, distance: 34.4
click at [576, 161] on div "0 F | 0 %" at bounding box center [578, 157] width 139 height 27
type input "15"
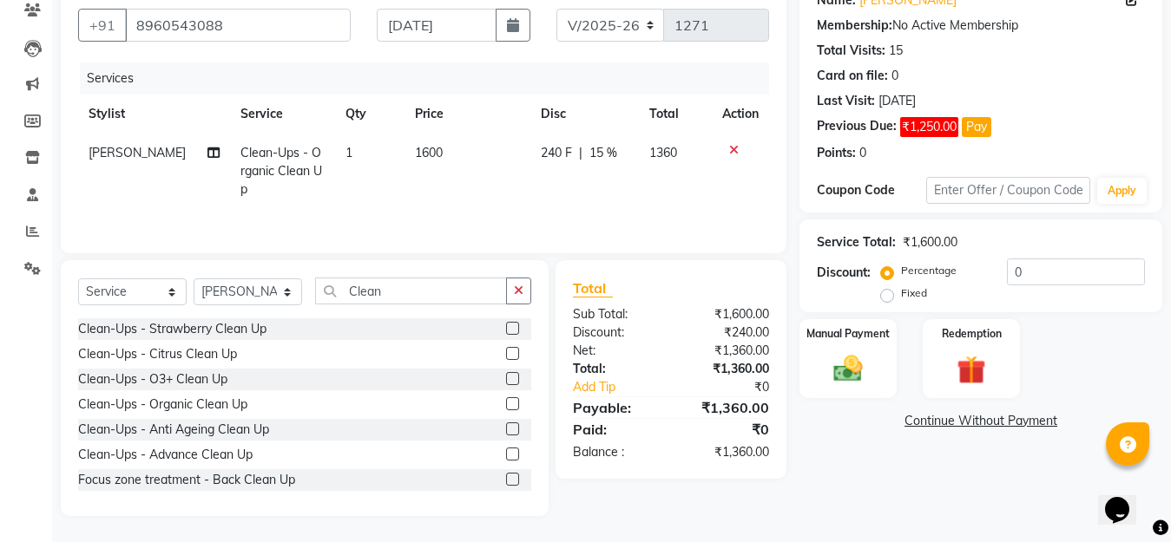
click at [653, 197] on div "Services Stylist Service Qty Price Disc Total Action Pranoti Clean-Ups - Organi…" at bounding box center [423, 149] width 691 height 174
drag, startPoint x: 395, startPoint y: 292, endPoint x: 267, endPoint y: 289, distance: 127.6
click at [267, 289] on div "Select Service Product Membership Package Voucher Prepaid Gift Card Select Styl…" at bounding box center [304, 298] width 453 height 41
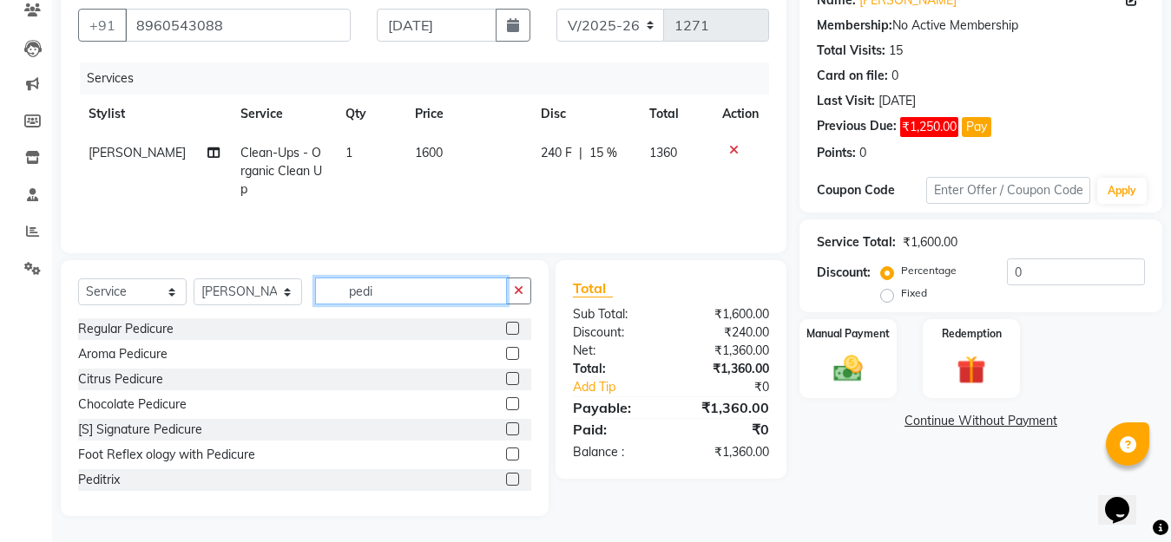
type input "pedi"
click at [506, 479] on label at bounding box center [512, 479] width 13 height 13
click at [506, 479] on input "checkbox" at bounding box center [511, 480] width 11 height 11
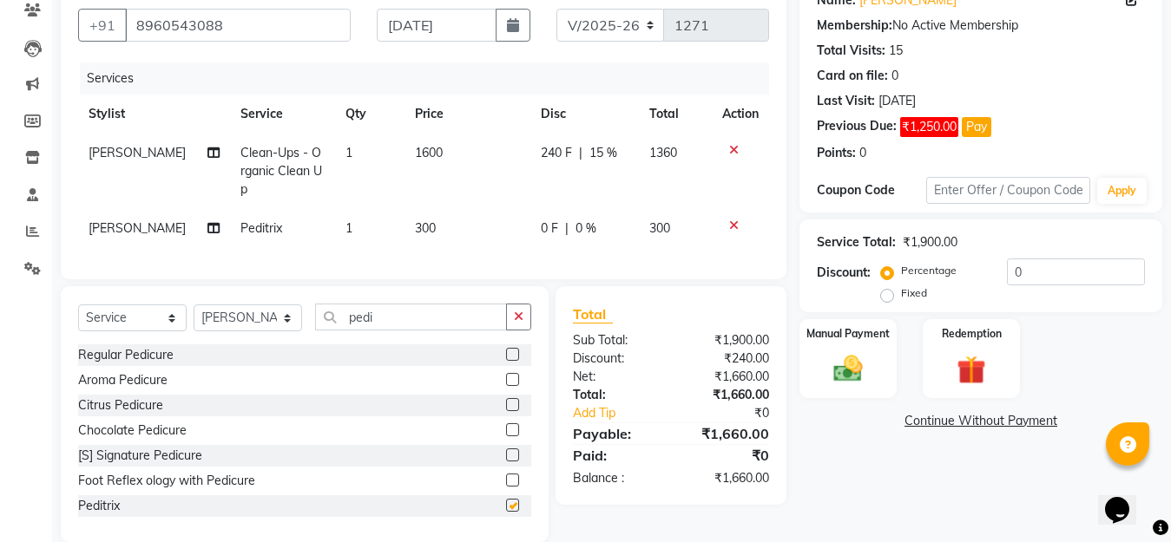
checkbox input "false"
drag, startPoint x: 378, startPoint y: 312, endPoint x: 319, endPoint y: 292, distance: 62.3
click at [319, 292] on div "Select Service Product Membership Package Voucher Prepaid Gift Card Select Styl…" at bounding box center [305, 414] width 488 height 256
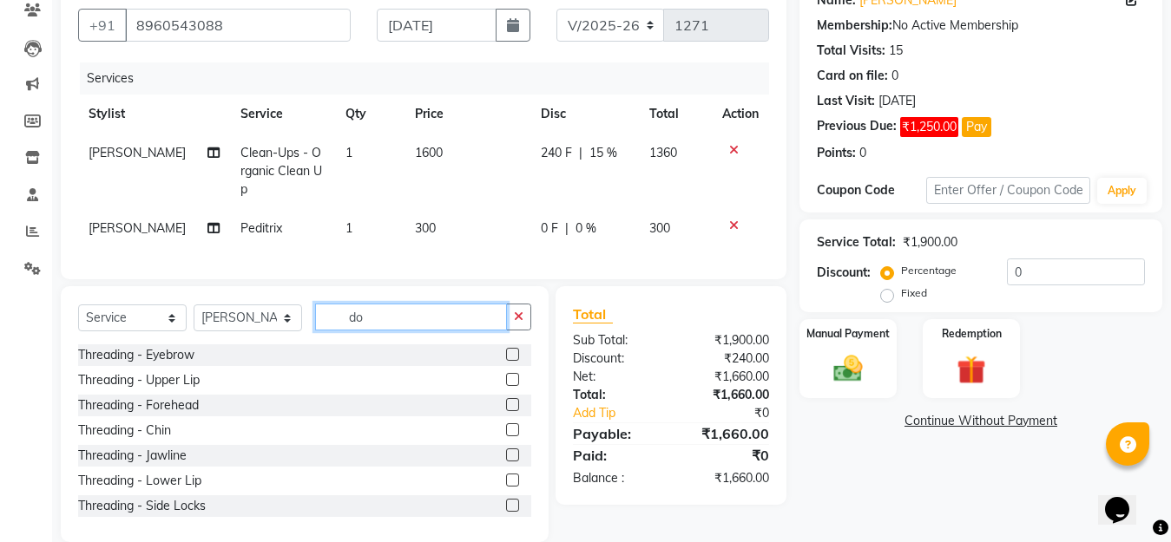
scroll to position [138, 0]
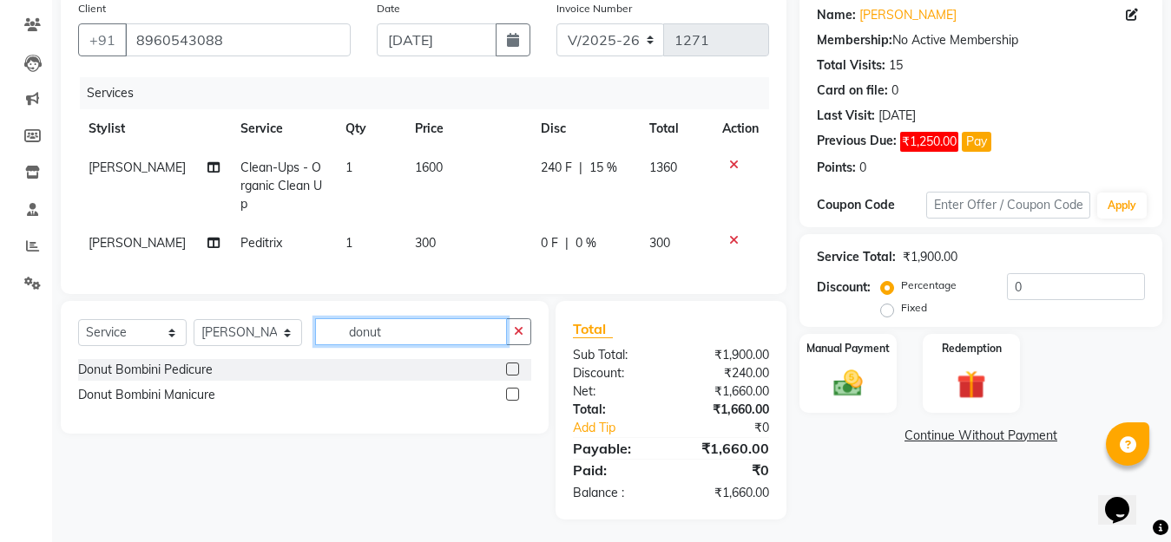
type input "donut"
click at [513, 364] on label at bounding box center [512, 369] width 13 height 13
click at [513, 364] on input "checkbox" at bounding box center [511, 369] width 11 height 11
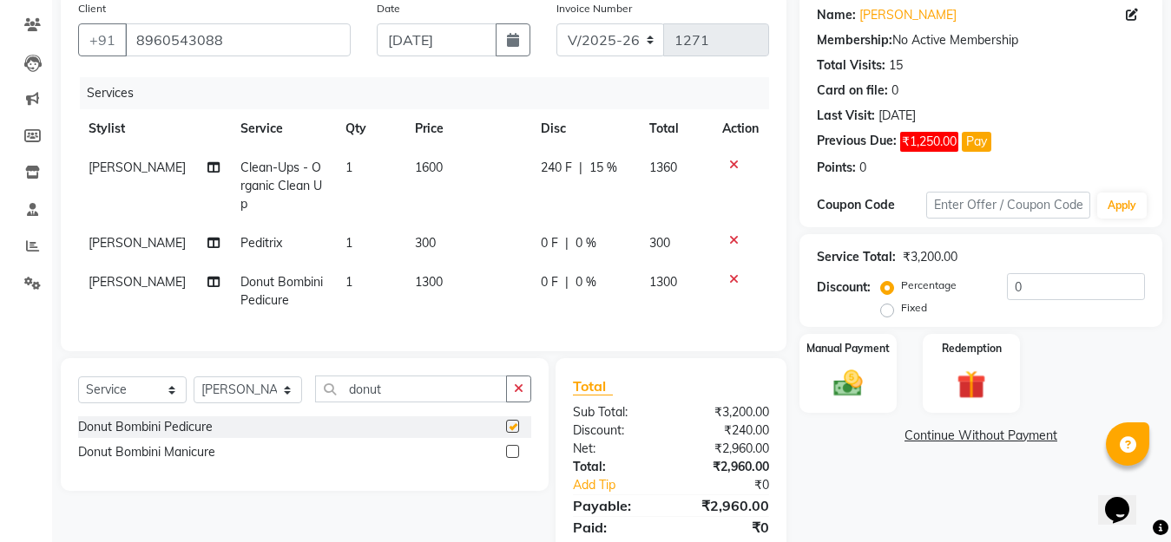
checkbox input "false"
click at [580, 273] on span "0 %" at bounding box center [585, 282] width 21 height 18
select select "20836"
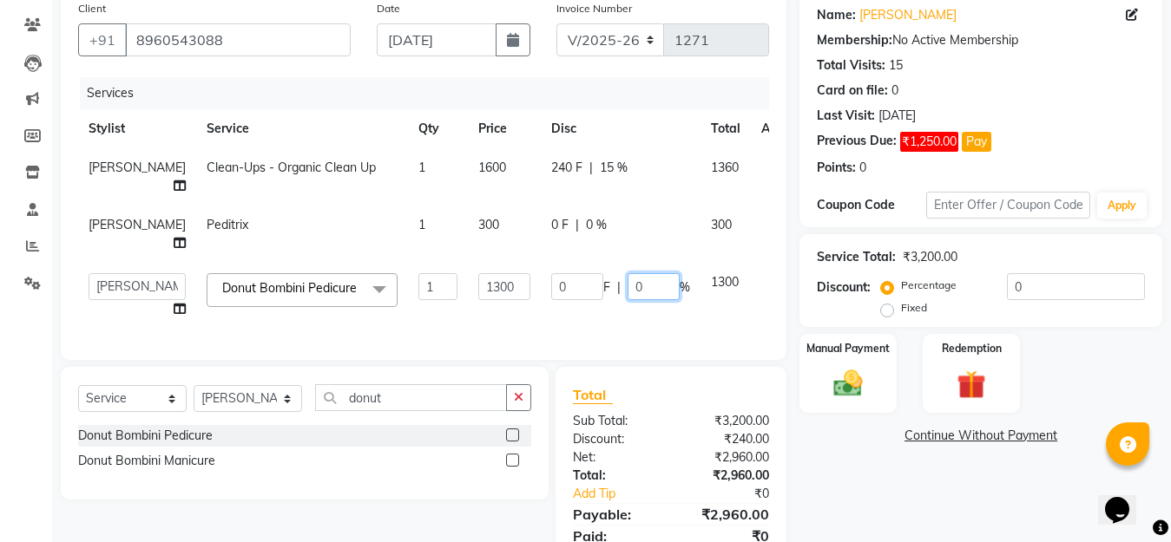
drag, startPoint x: 607, startPoint y: 282, endPoint x: 581, endPoint y: 316, distance: 42.7
click at [578, 306] on td "0 F | 0 %" at bounding box center [621, 296] width 160 height 66
type input "15"
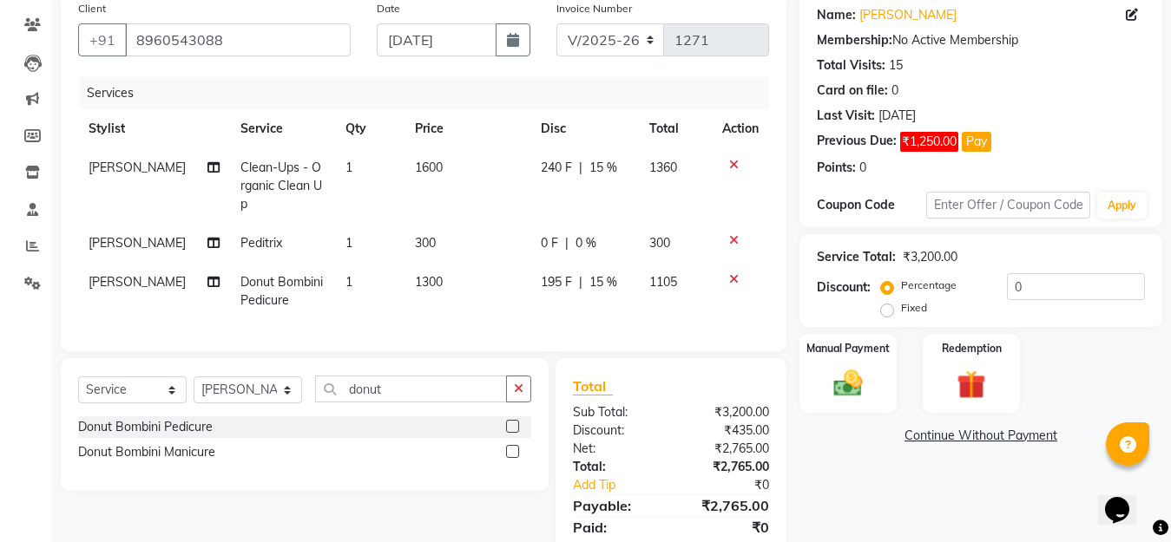
click at [865, 482] on div "Name: Seyzal Shukla Membership: No Active Membership Total Visits: 15 Card on f…" at bounding box center [987, 284] width 376 height 585
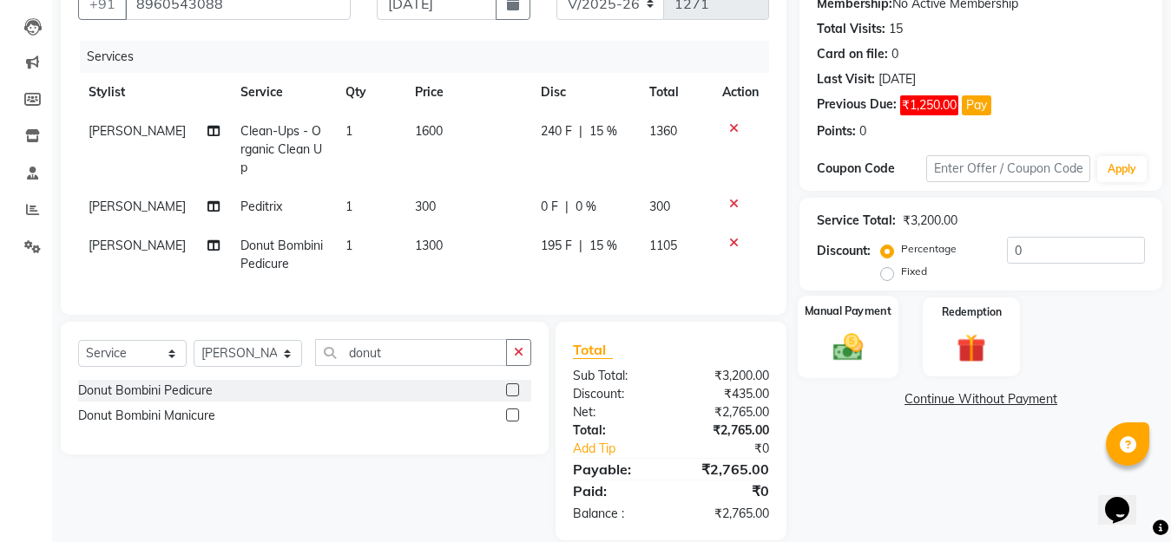
scroll to position [195, 0]
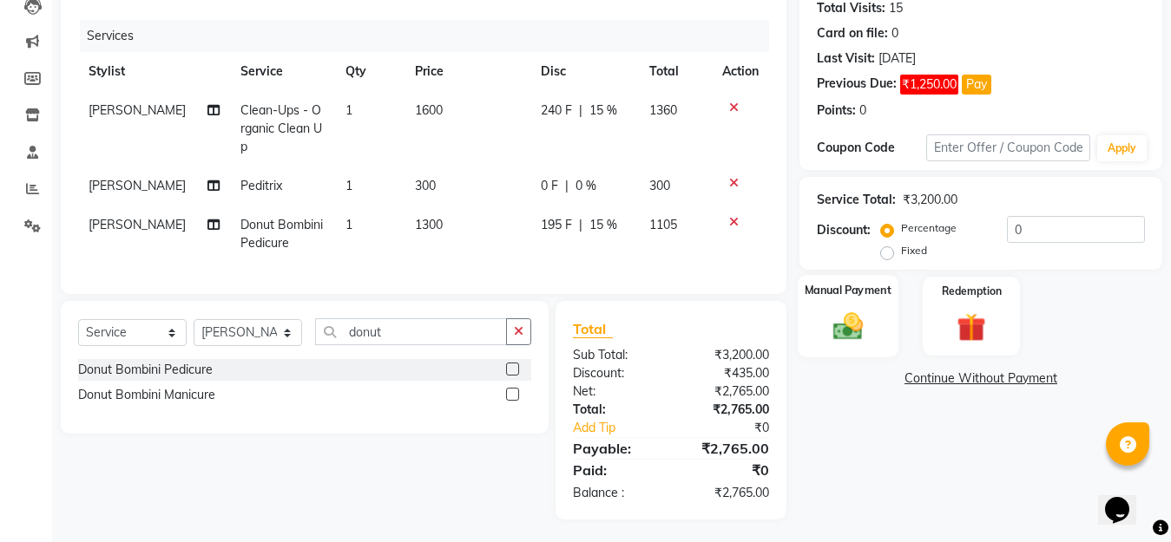
click at [843, 326] on img at bounding box center [847, 326] width 49 height 35
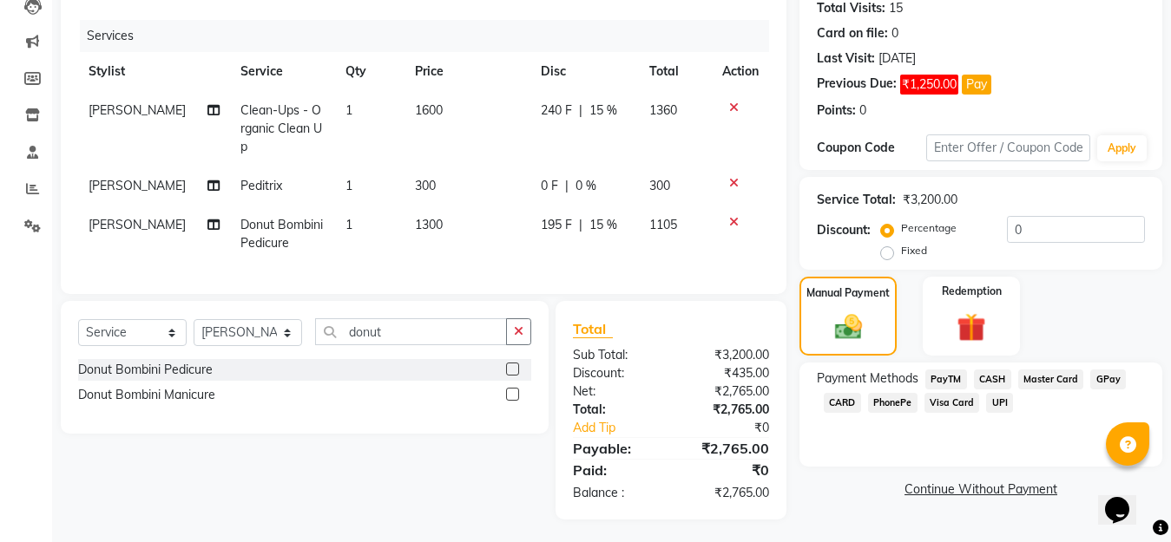
click at [1099, 378] on span "GPay" at bounding box center [1108, 380] width 36 height 20
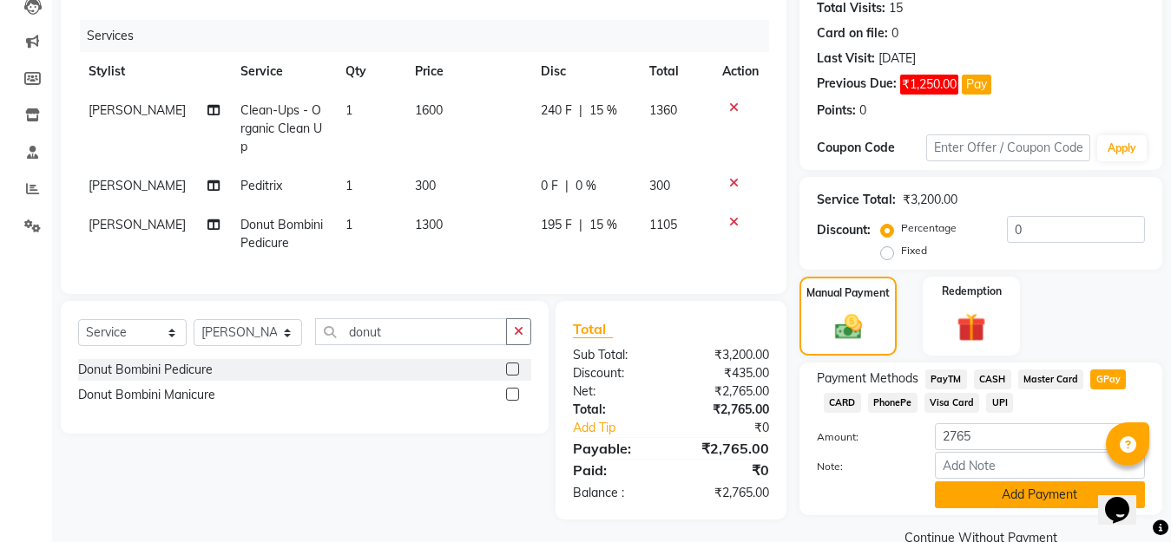
click at [1013, 491] on button "Add Payment" at bounding box center [1040, 495] width 210 height 27
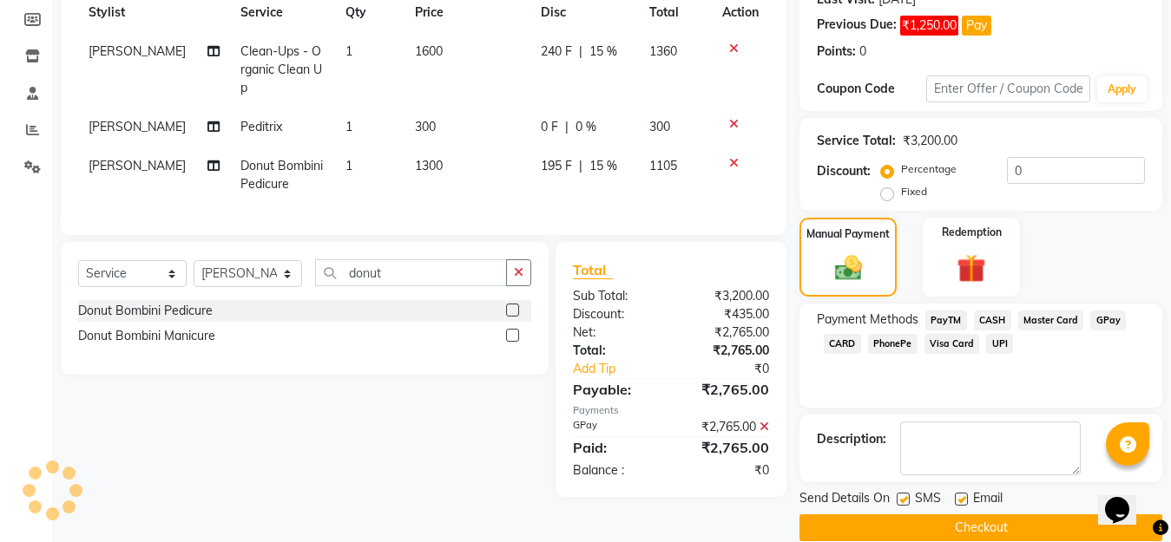
scroll to position [279, 0]
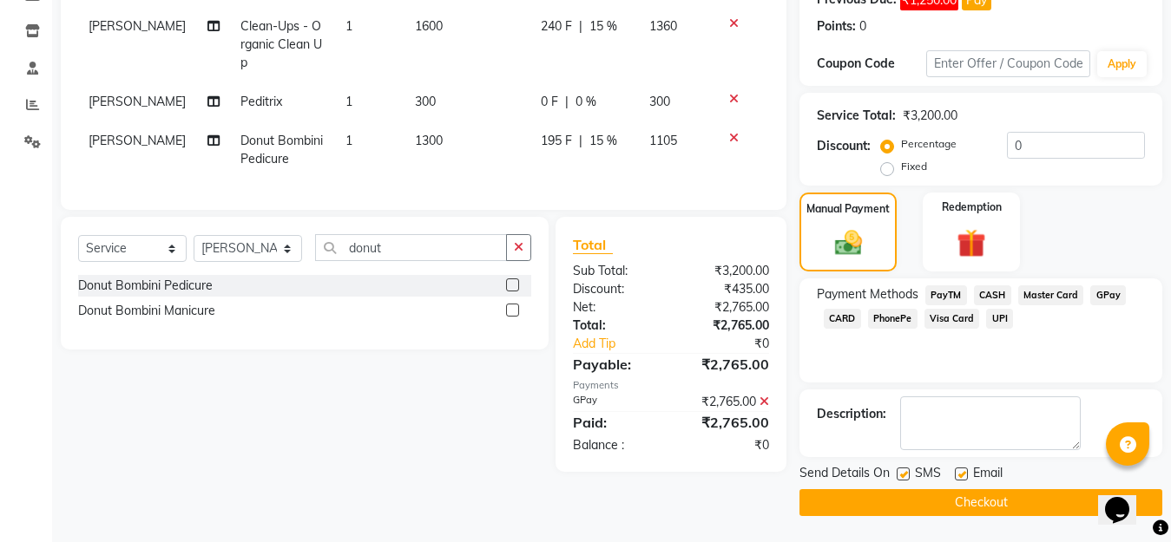
click at [997, 505] on button "Checkout" at bounding box center [980, 502] width 363 height 27
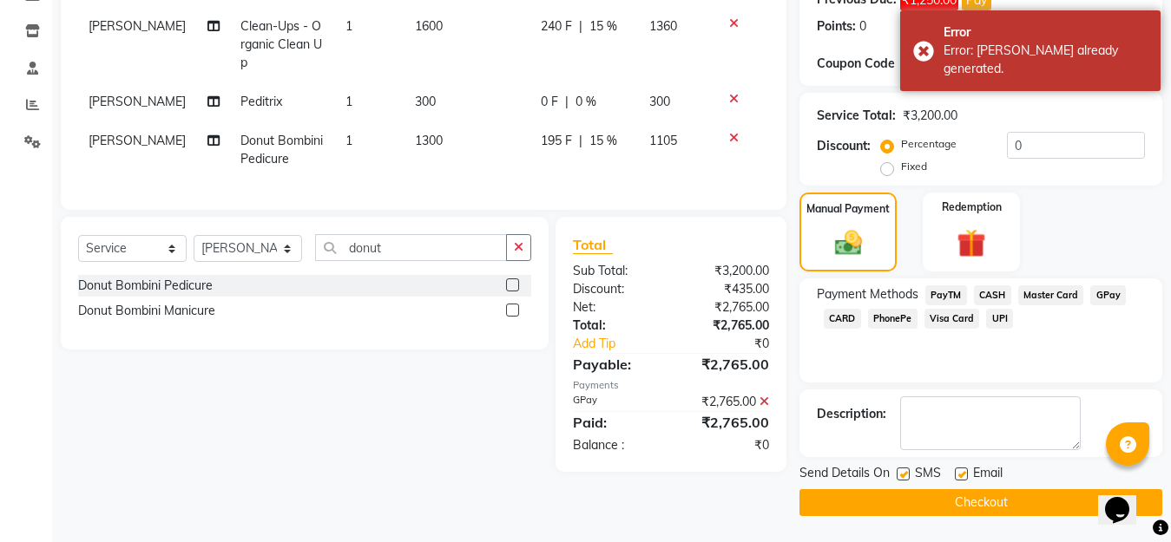
click at [974, 508] on button "Checkout" at bounding box center [980, 502] width 363 height 27
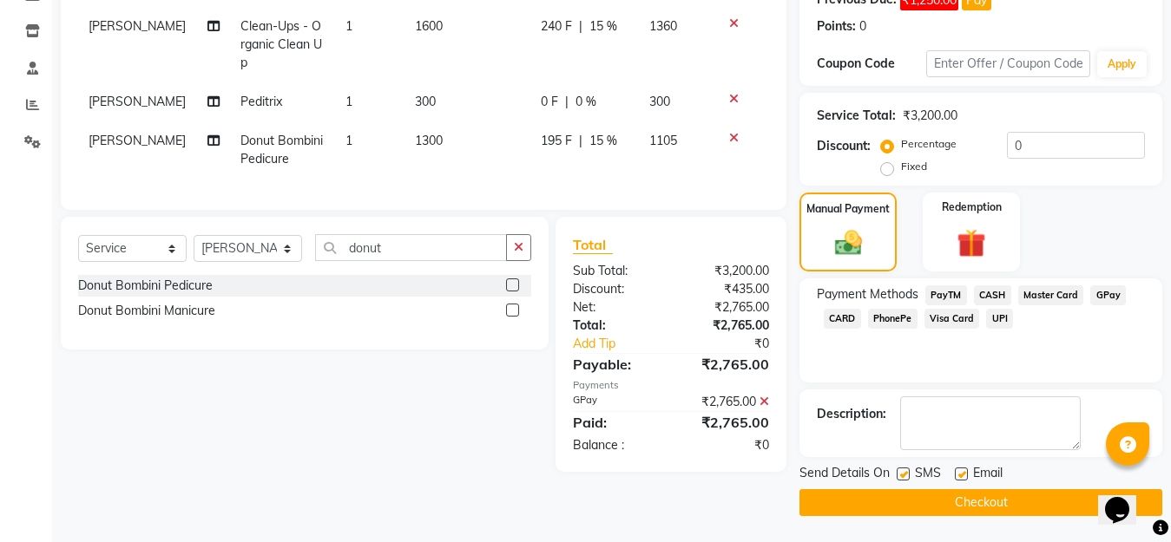
click at [881, 510] on button "Checkout" at bounding box center [980, 502] width 363 height 27
click at [889, 505] on button "Checkout" at bounding box center [980, 502] width 363 height 27
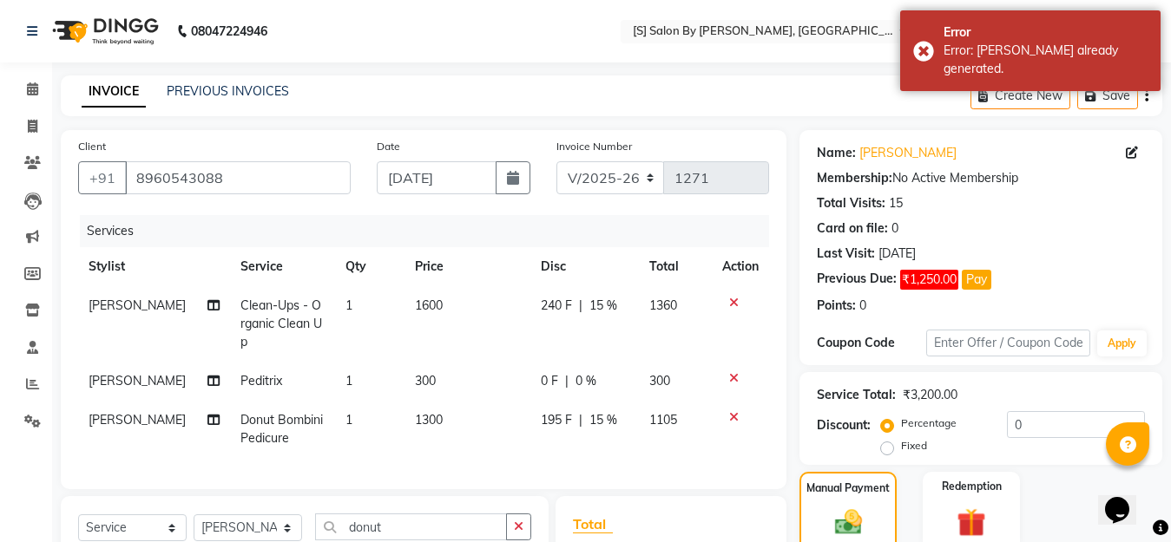
scroll to position [0, 0]
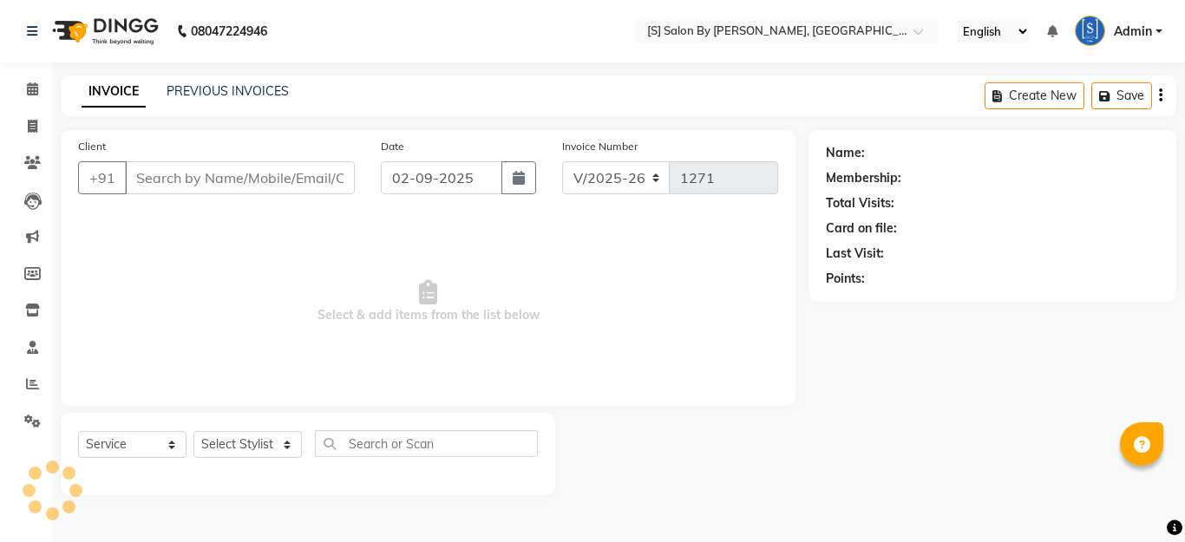
select select "45"
select select "service"
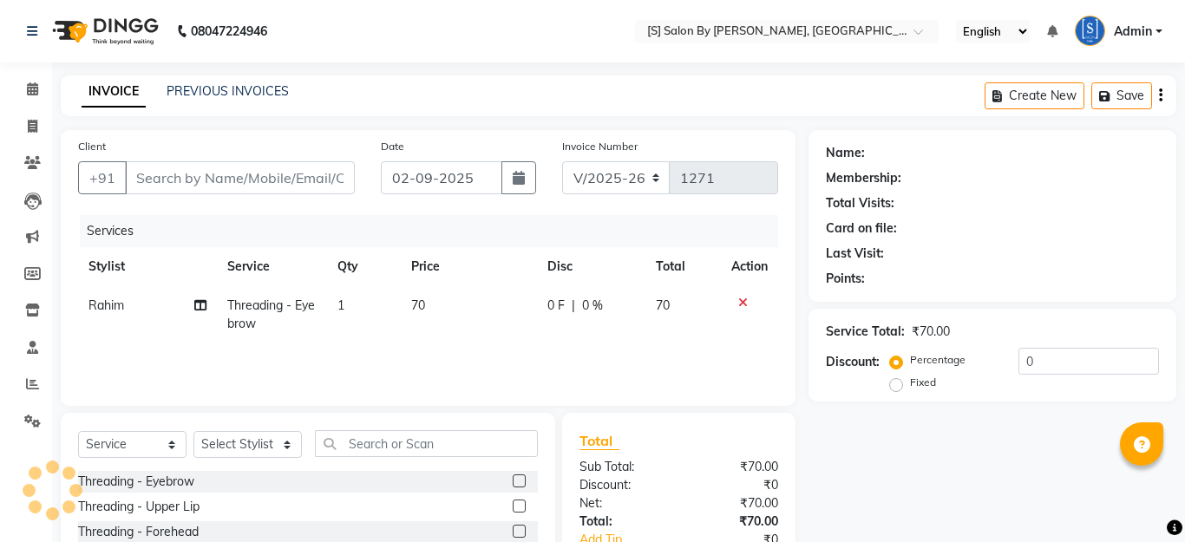
type input "9545051032"
type input "30-11-2024"
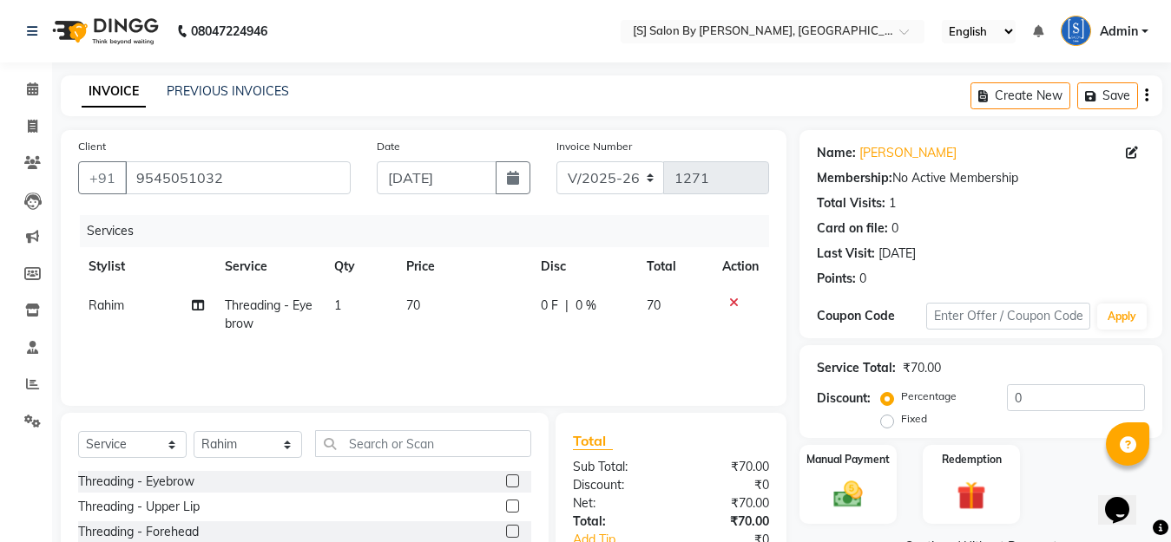
click at [732, 301] on icon at bounding box center [734, 303] width 10 height 12
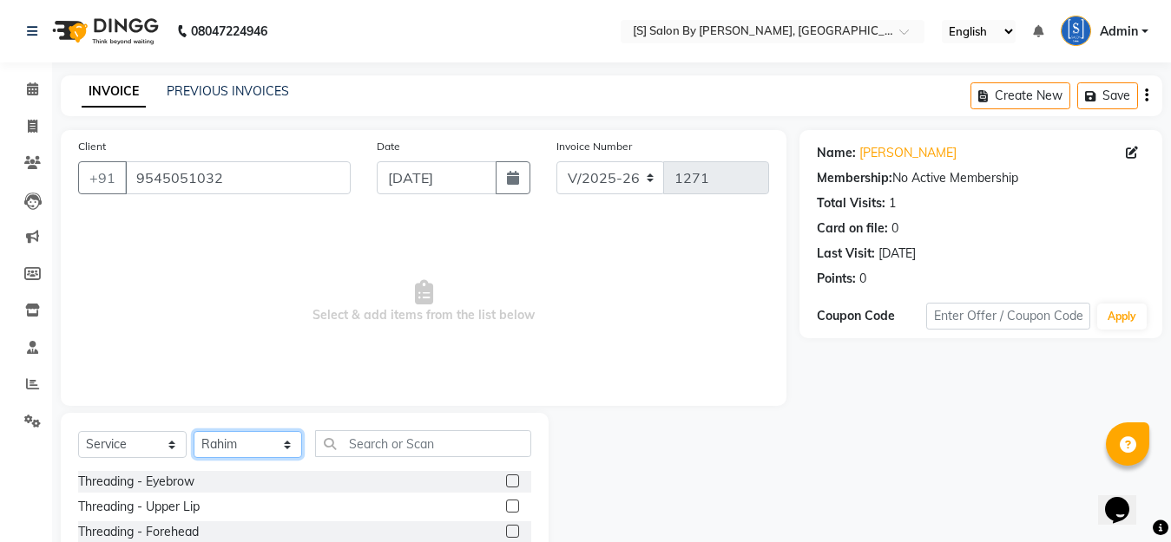
click at [283, 449] on select "Select Stylist Aarti Beautician Demnao [PERSON_NAME] [PERSON_NAME]" at bounding box center [248, 444] width 108 height 27
select select "20836"
click at [194, 431] on select "Select Stylist Aarti Beautician Demnao [PERSON_NAME] [PERSON_NAME]" at bounding box center [248, 444] width 108 height 27
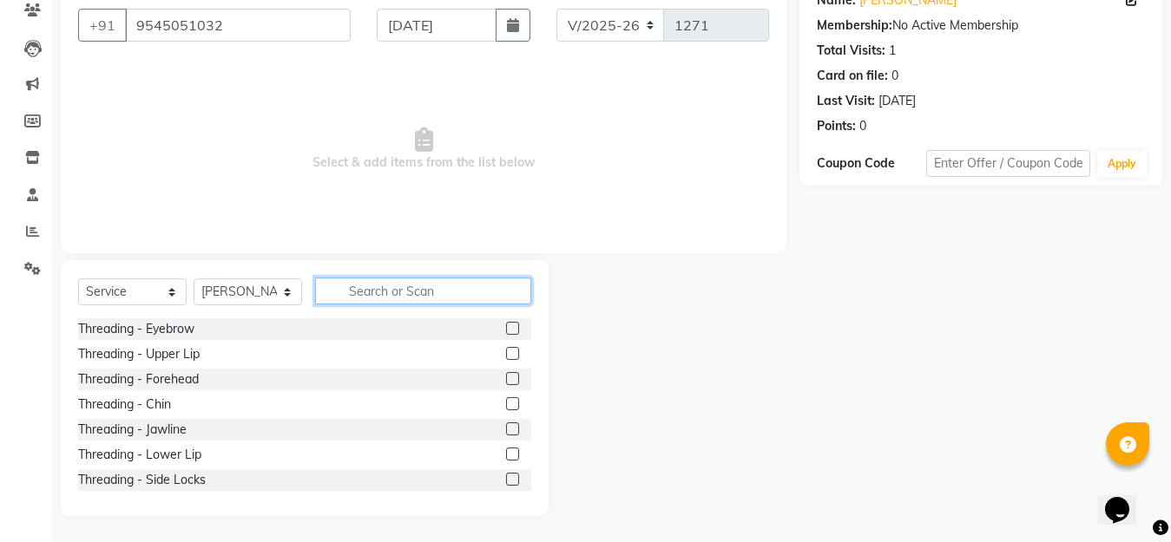
click at [365, 286] on input "text" at bounding box center [423, 291] width 216 height 27
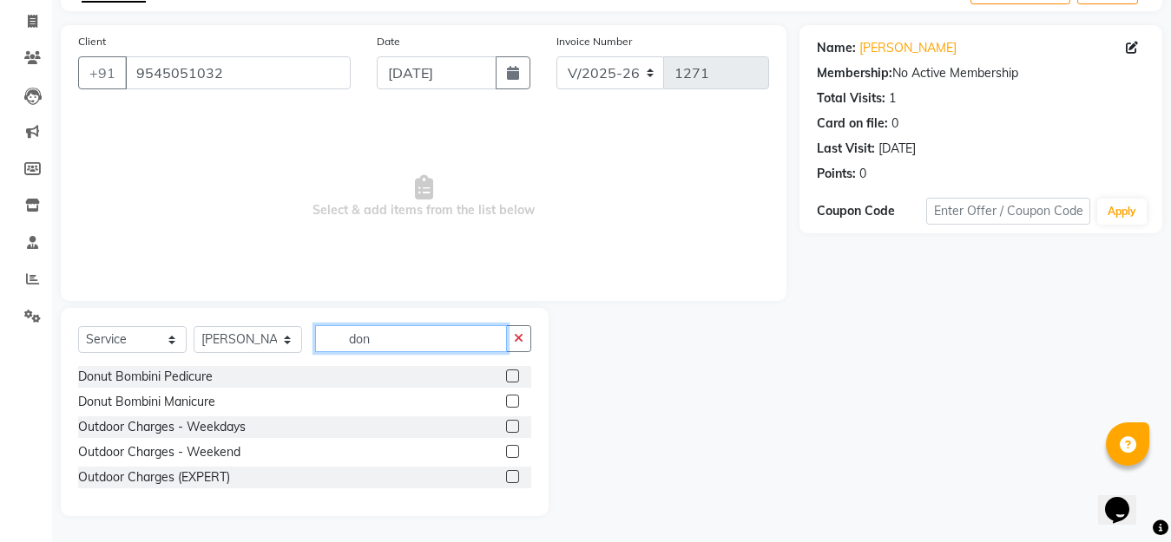
scroll to position [30, 0]
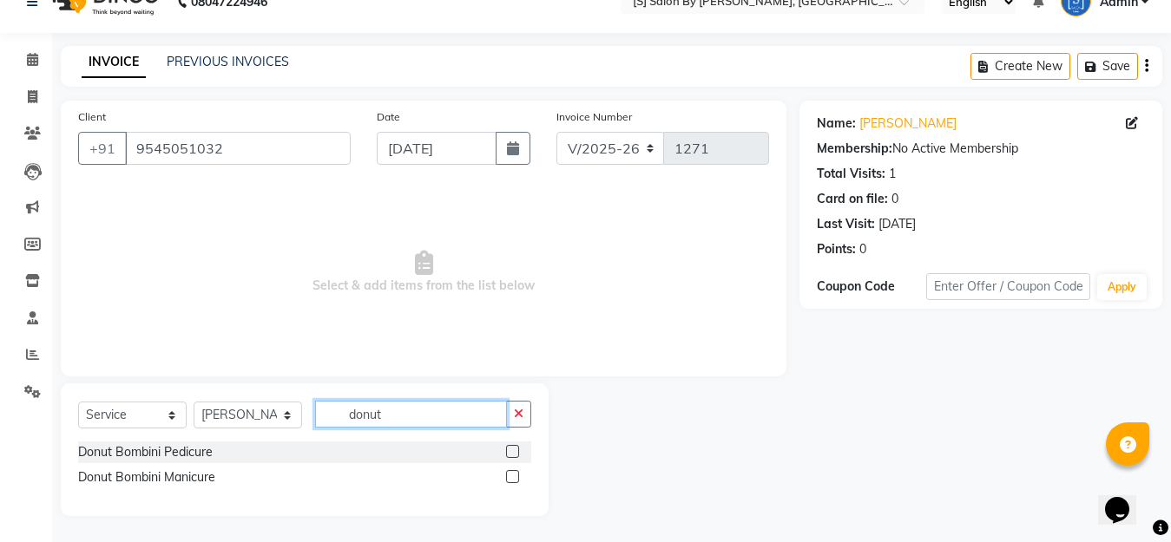
type input "donut"
click at [509, 449] on label at bounding box center [512, 451] width 13 height 13
click at [509, 449] on input "checkbox" at bounding box center [511, 452] width 11 height 11
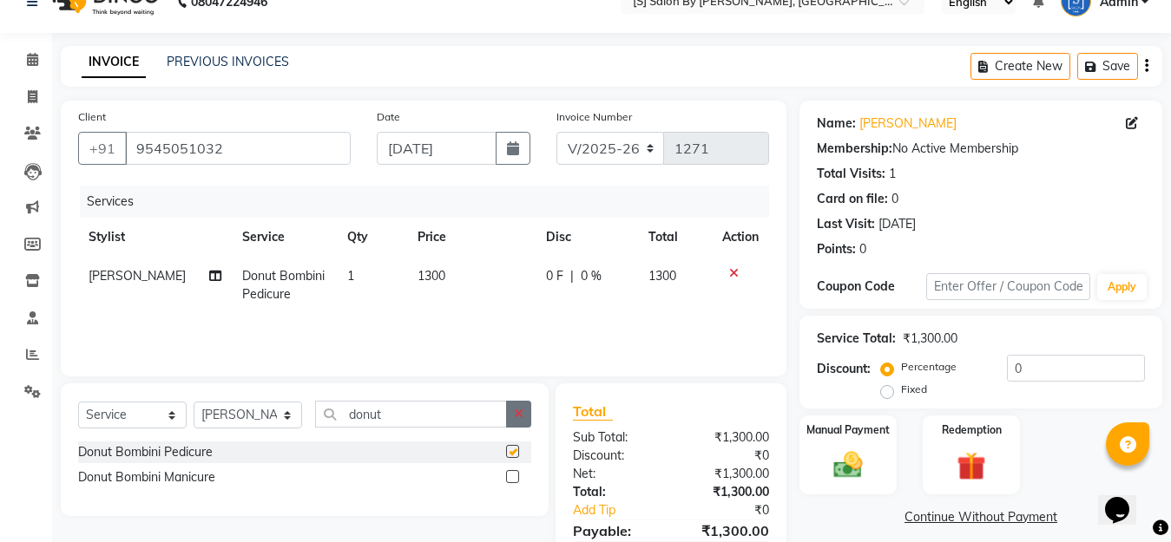
checkbox input "false"
drag, startPoint x: 396, startPoint y: 418, endPoint x: 314, endPoint y: 426, distance: 81.9
click at [314, 426] on div "Select Service Product Membership Package Voucher Prepaid Gift Card Select Styl…" at bounding box center [304, 421] width 453 height 41
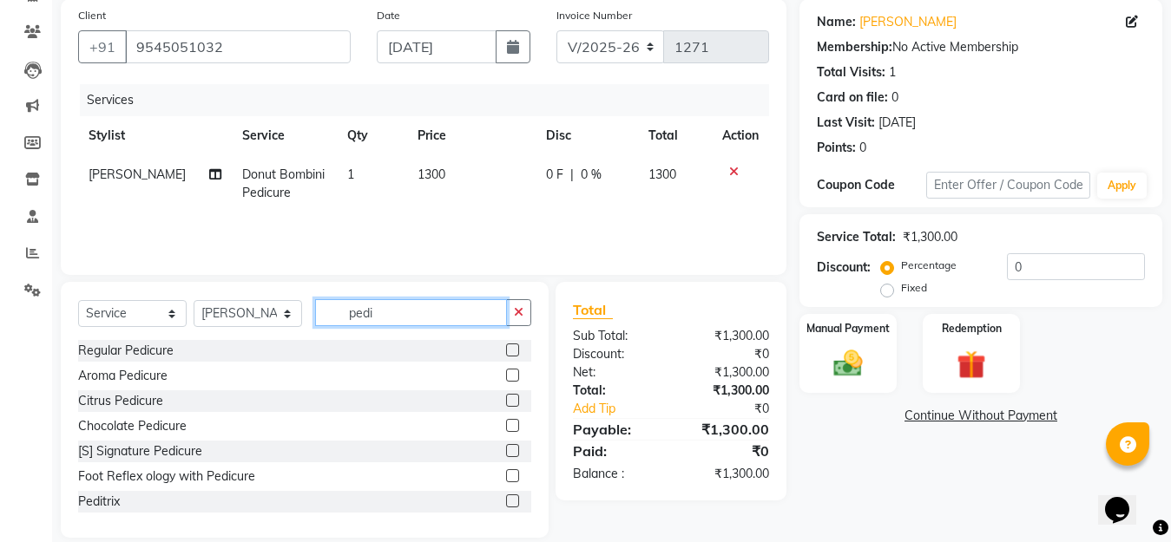
scroll to position [153, 0]
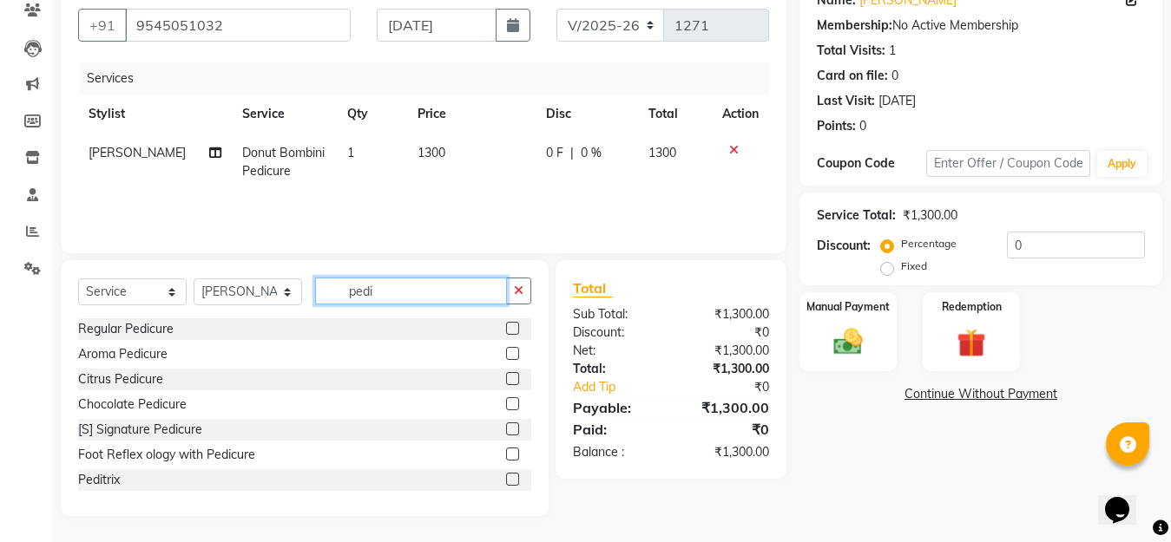
type input "pedi"
click at [506, 478] on label at bounding box center [512, 479] width 13 height 13
click at [506, 478] on input "checkbox" at bounding box center [511, 480] width 11 height 11
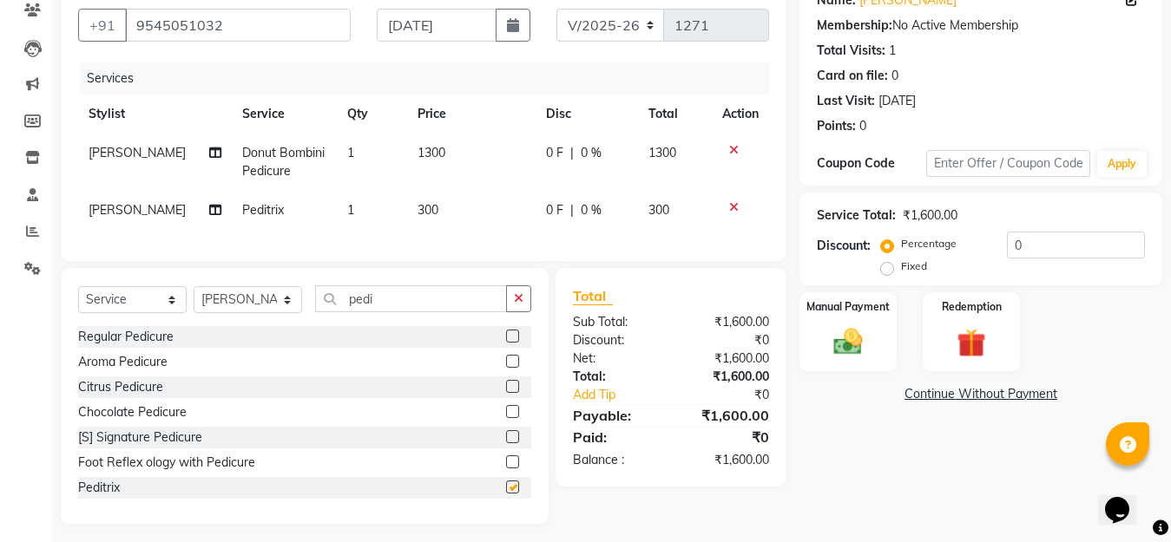
checkbox input "false"
click at [286, 313] on select "Select Stylist Aarti Beautician Demnao [PERSON_NAME] [PERSON_NAME]" at bounding box center [248, 299] width 108 height 27
click at [384, 312] on input "pedi" at bounding box center [411, 298] width 192 height 27
drag, startPoint x: 384, startPoint y: 316, endPoint x: 306, endPoint y: 338, distance: 81.1
click at [303, 326] on div "Select Service Product Membership Package Voucher Prepaid Gift Card Select Styl…" at bounding box center [304, 305] width 453 height 41
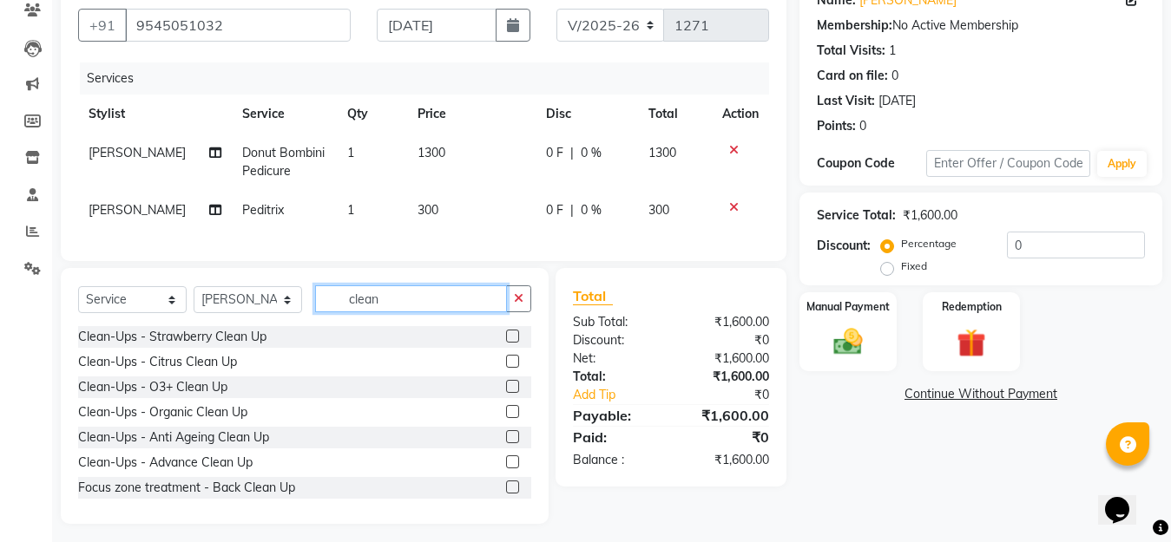
type input "clean"
click at [506, 418] on label at bounding box center [512, 411] width 13 height 13
click at [506, 418] on input "checkbox" at bounding box center [511, 412] width 11 height 11
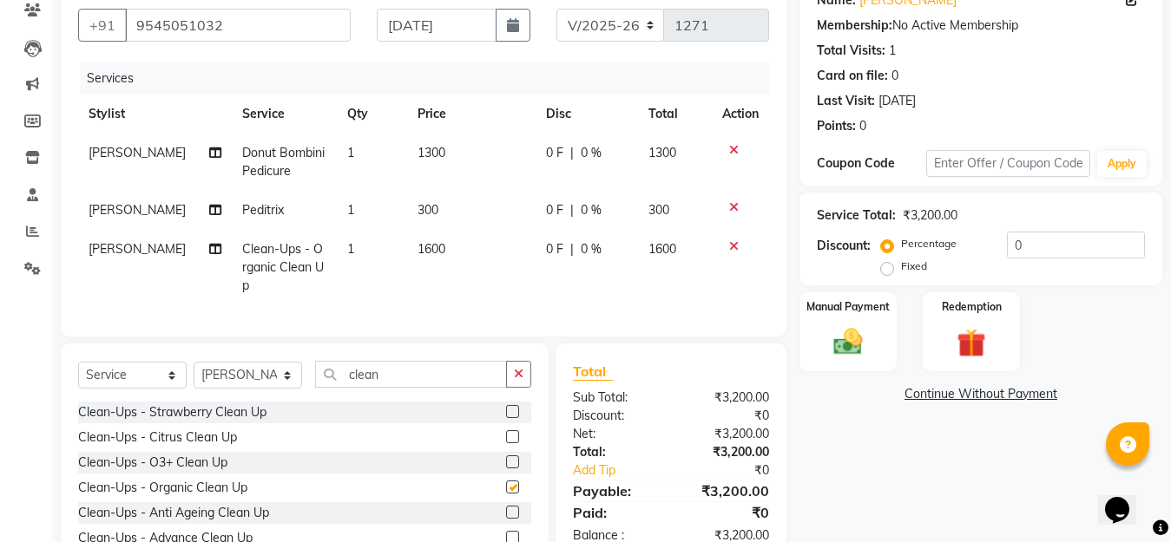
checkbox input "false"
click at [581, 254] on span "0 %" at bounding box center [591, 249] width 21 height 18
select select "20836"
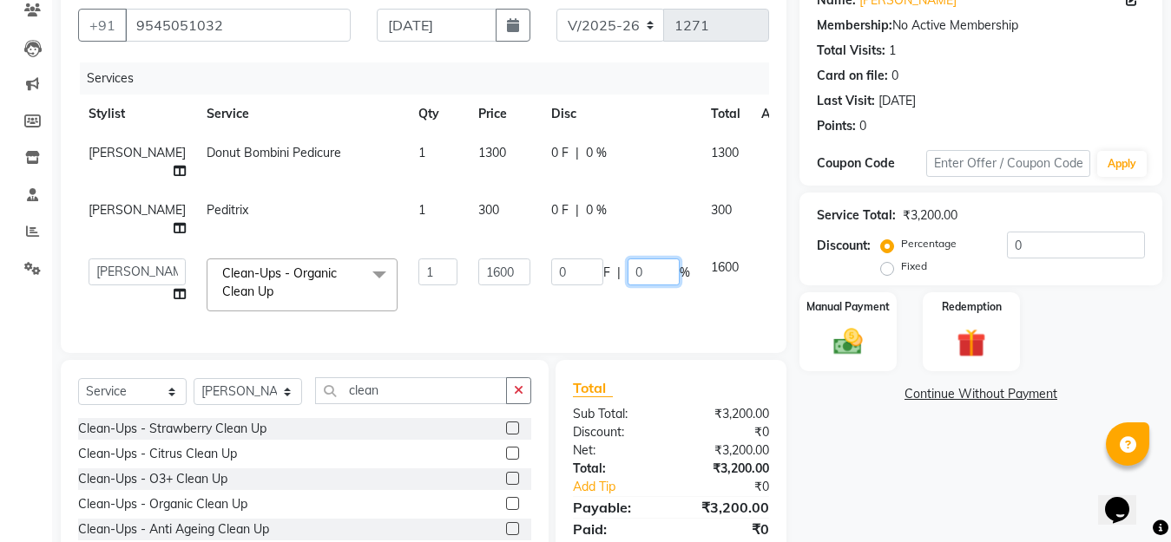
drag, startPoint x: 610, startPoint y: 270, endPoint x: 564, endPoint y: 284, distance: 48.0
click at [564, 284] on div "0 F | 0 %" at bounding box center [620, 272] width 139 height 27
type input "15"
click at [559, 292] on div "Services Stylist Service Qty Price Disc Total Action Pranoti Donut Bombini Pedi…" at bounding box center [423, 198] width 691 height 273
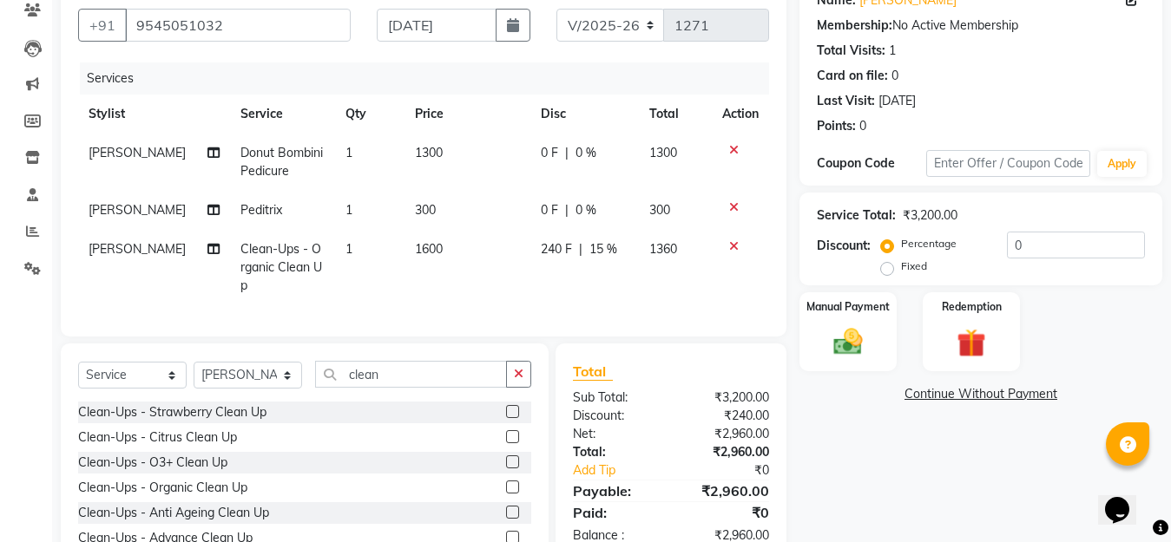
click at [584, 151] on span "0 %" at bounding box center [585, 153] width 21 height 18
select select "20836"
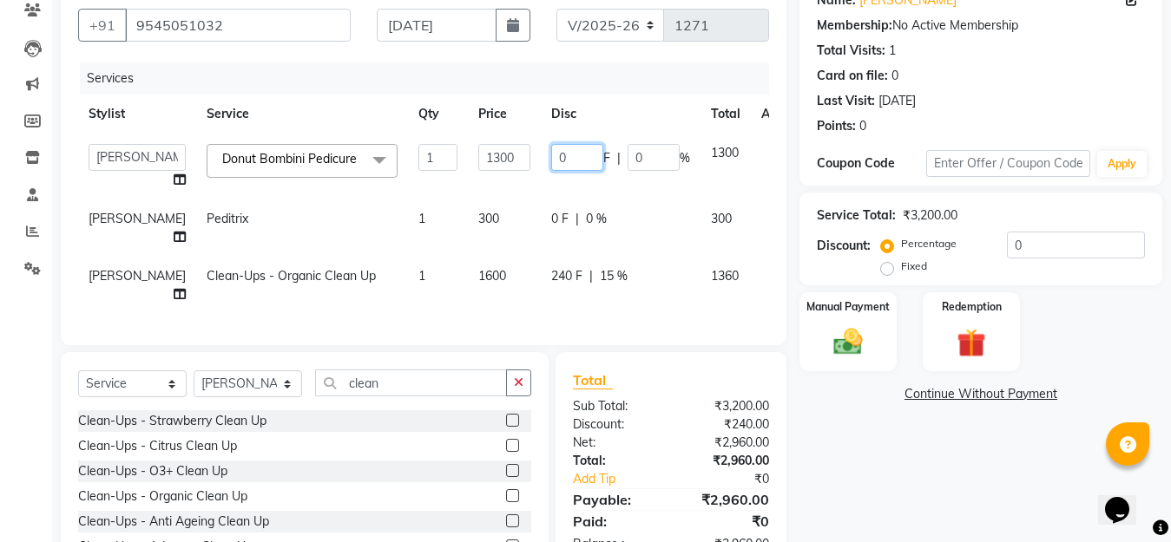
click at [544, 172] on td "0 F | 0 %" at bounding box center [621, 167] width 160 height 66
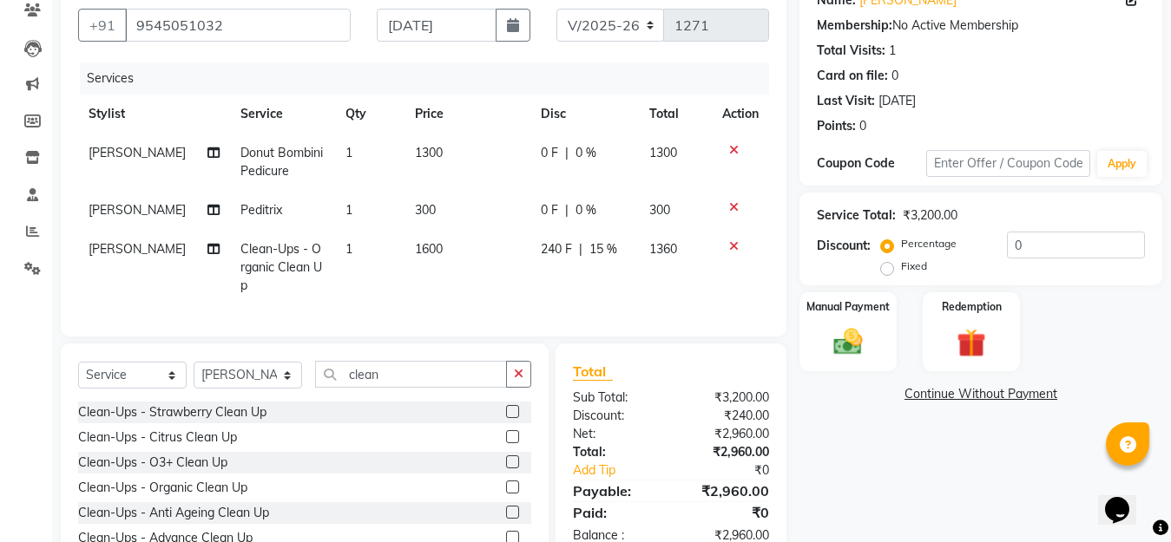
click at [587, 153] on span "0 %" at bounding box center [585, 153] width 21 height 18
select select "20836"
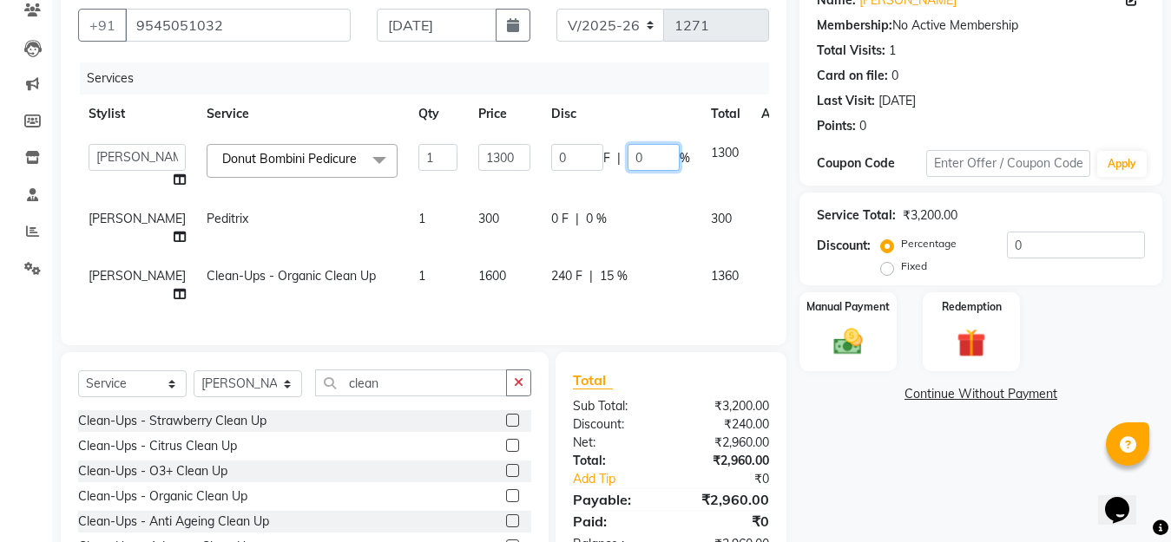
drag, startPoint x: 616, startPoint y: 158, endPoint x: 577, endPoint y: 165, distance: 39.7
click at [577, 165] on div "0 F | 0 %" at bounding box center [620, 157] width 139 height 27
type input "15"
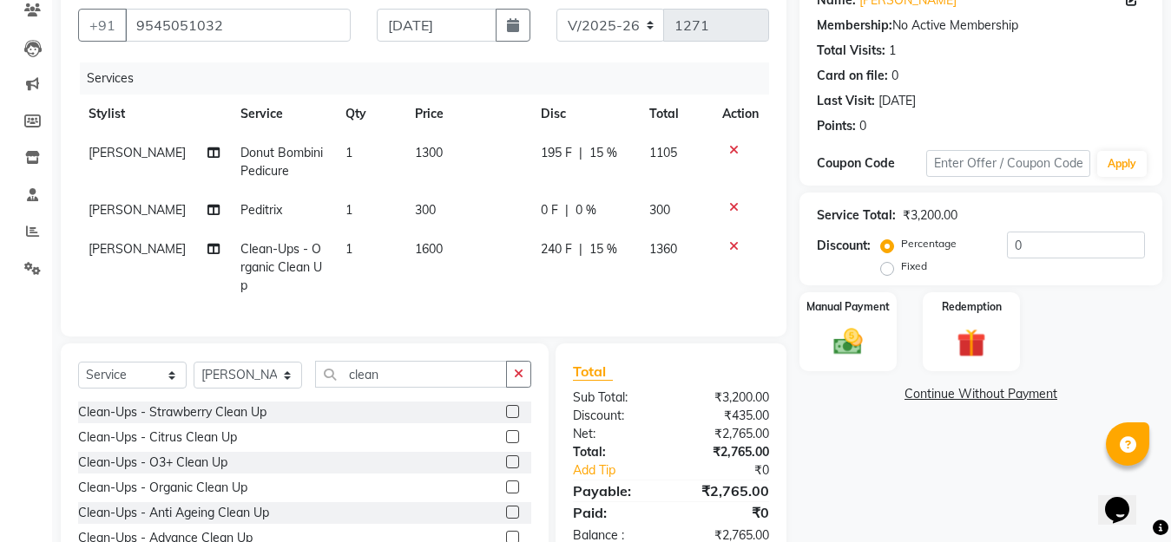
click at [870, 485] on div "Name: Athira Nair Membership: No Active Membership Total Visits: 1 Card on file…" at bounding box center [987, 288] width 376 height 622
click at [733, 245] on icon at bounding box center [734, 246] width 10 height 12
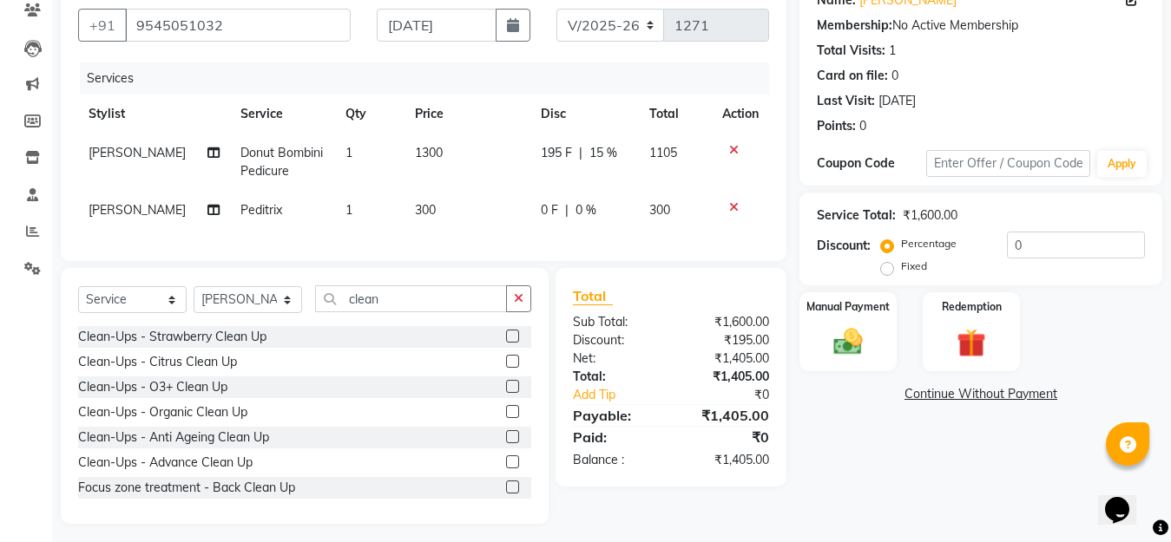
click at [732, 212] on icon at bounding box center [734, 207] width 10 height 12
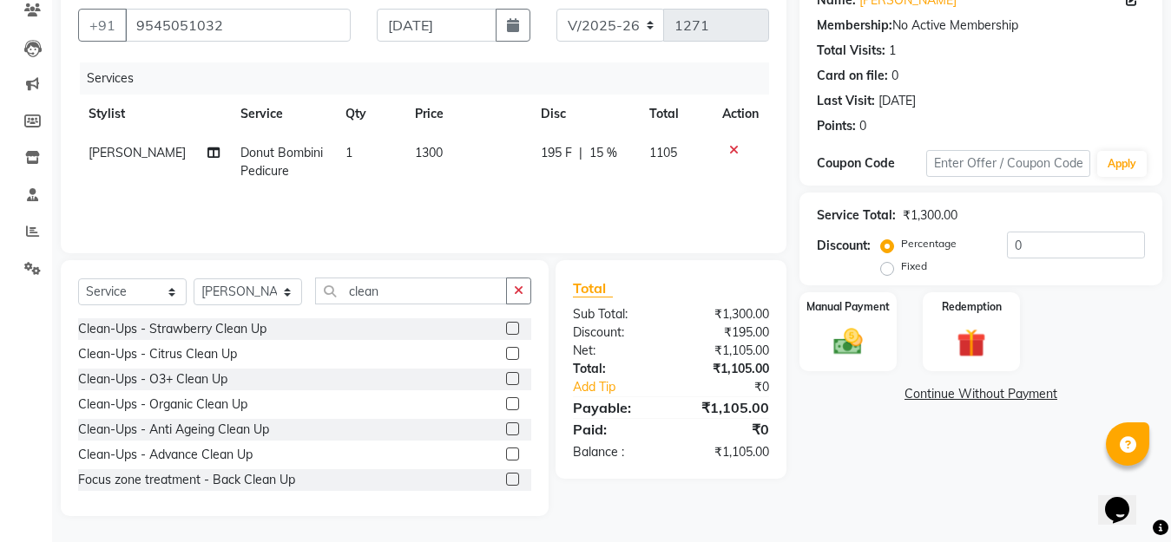
click at [733, 150] on icon at bounding box center [734, 150] width 10 height 12
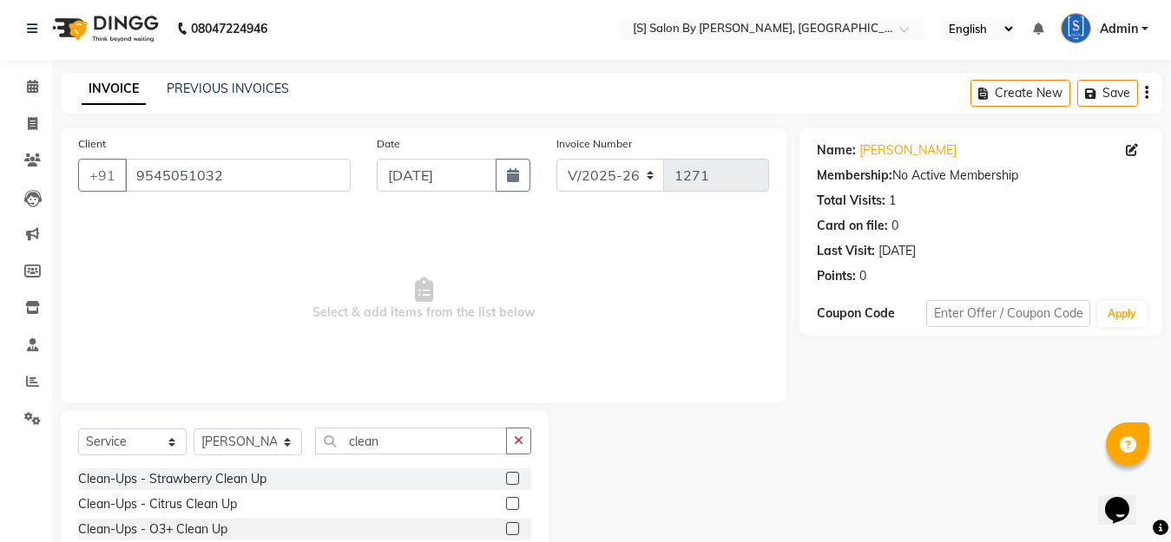
scroll to position [0, 0]
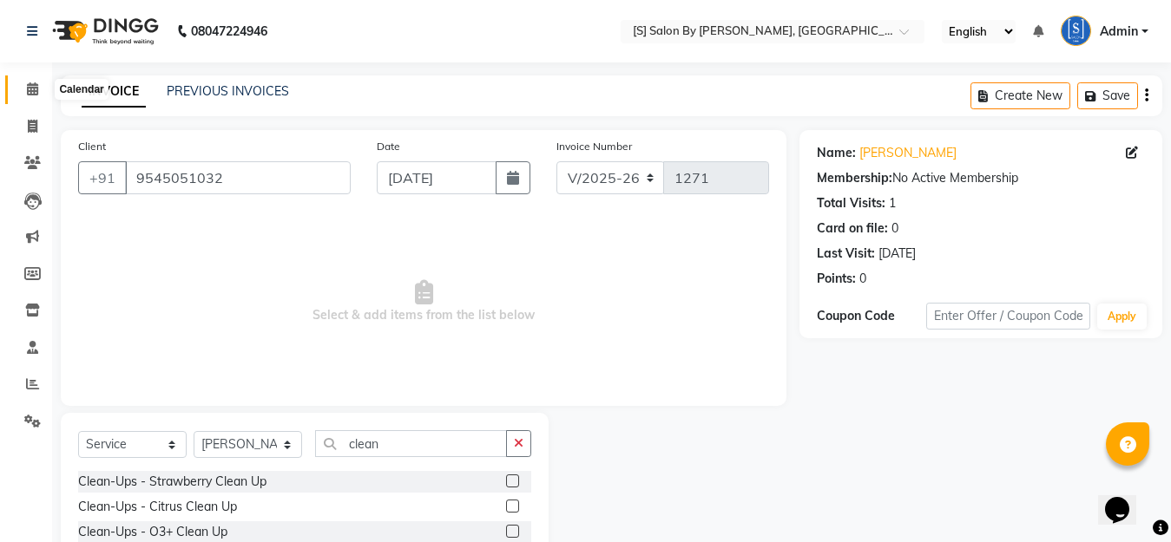
click at [30, 88] on icon at bounding box center [32, 88] width 11 height 13
